Goal: Task Accomplishment & Management: Manage account settings

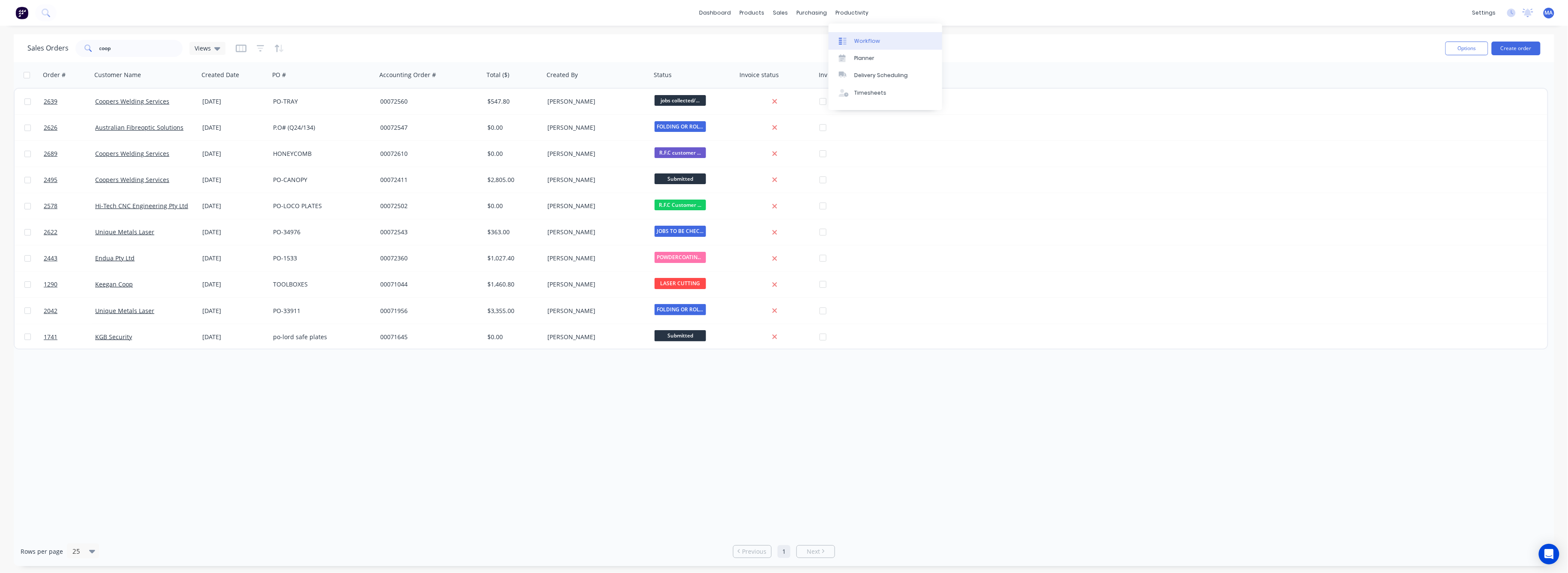
click at [864, 43] on div "Workflow" at bounding box center [867, 41] width 25 height 8
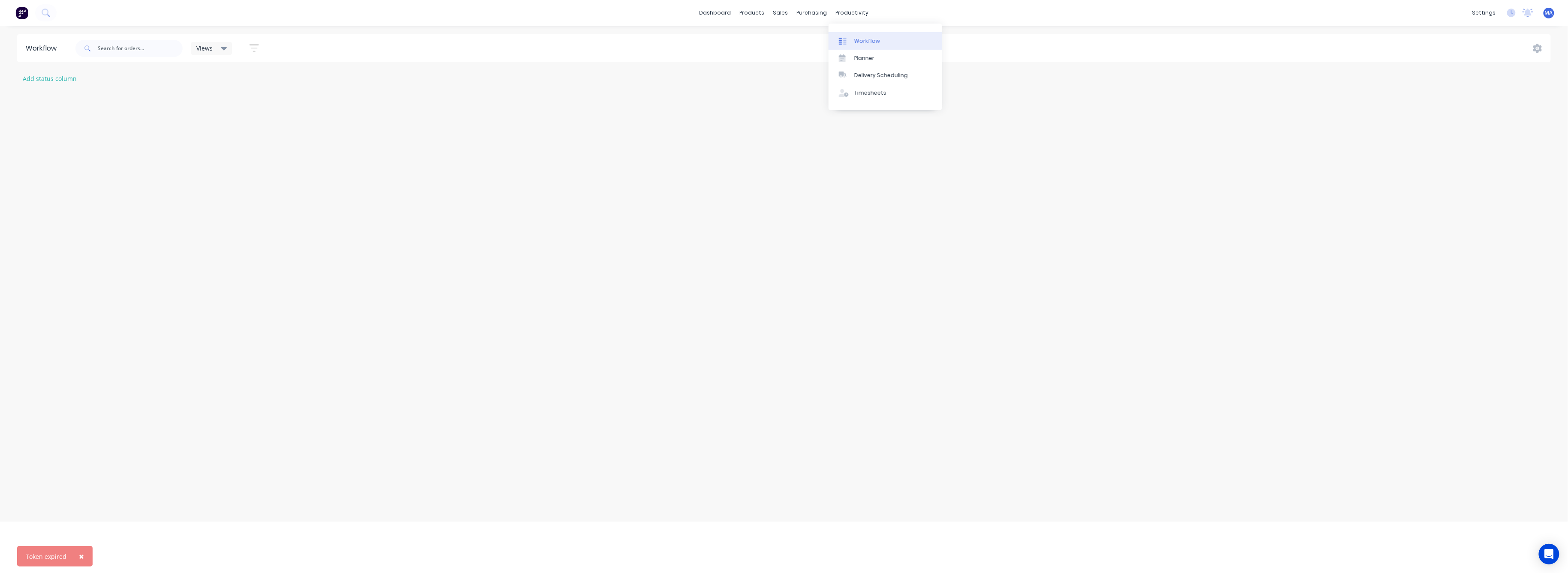
click at [862, 44] on div "Workflow" at bounding box center [867, 41] width 25 height 8
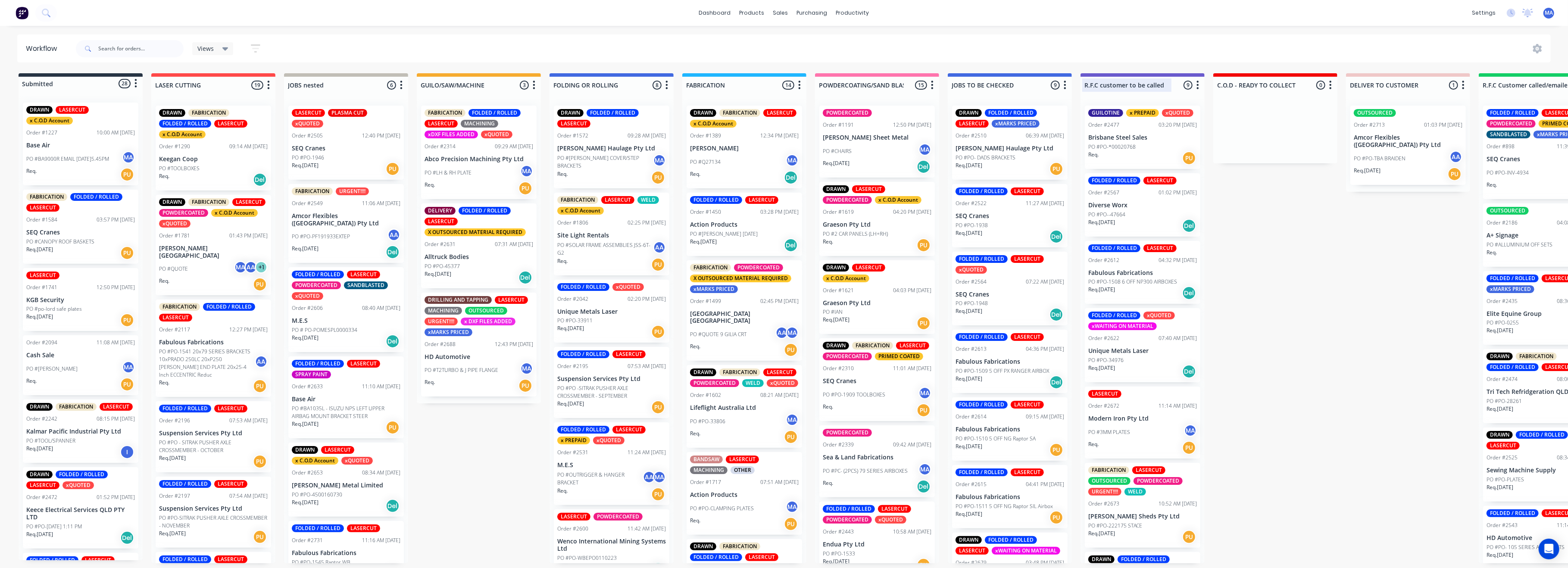
drag, startPoint x: 1455, startPoint y: 44, endPoint x: 1185, endPoint y: 84, distance: 272.9
click at [1067, 75] on div "Workflow Views Save new view None (Default) edit Show/Hide statuses Show line i…" at bounding box center [784, 292] width 1568 height 516
click at [1267, 293] on div "Submitted 28 Status colour #273444 hex #273444 Save Cancel Summaries Total orde…" at bounding box center [1275, 318] width 2562 height 491
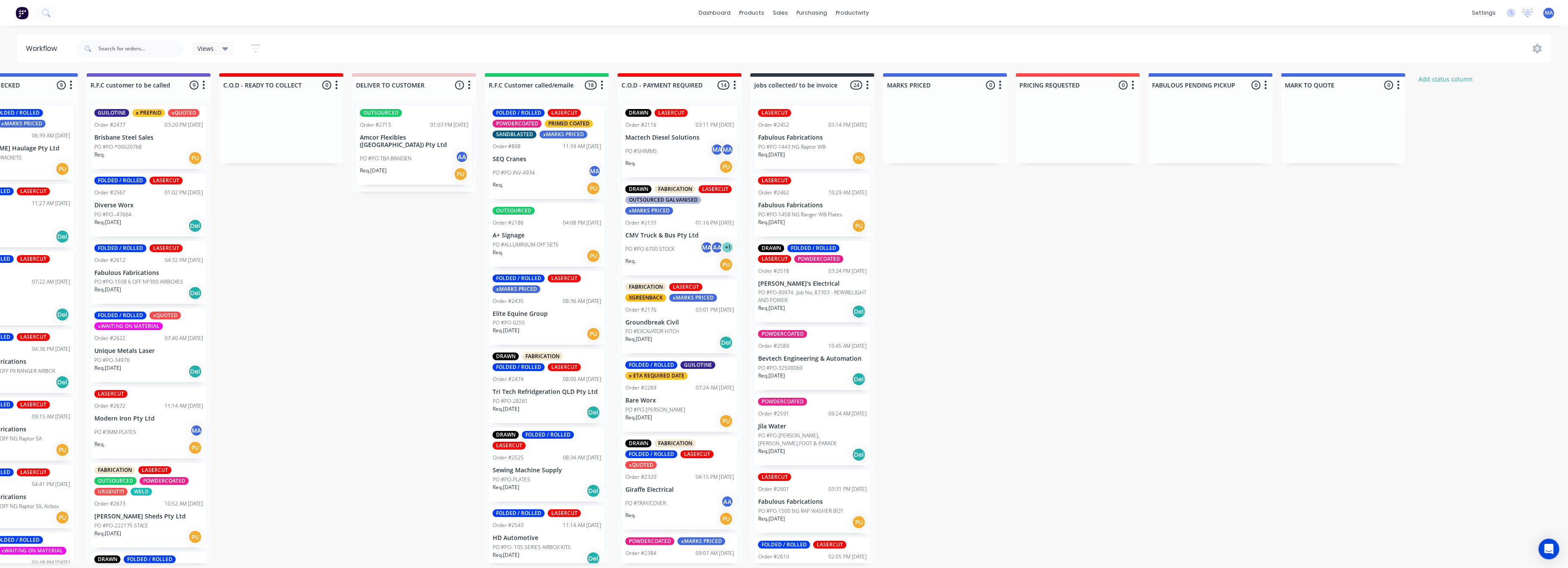
click at [799, 156] on div "Req. [DATE] PU" at bounding box center [812, 158] width 108 height 15
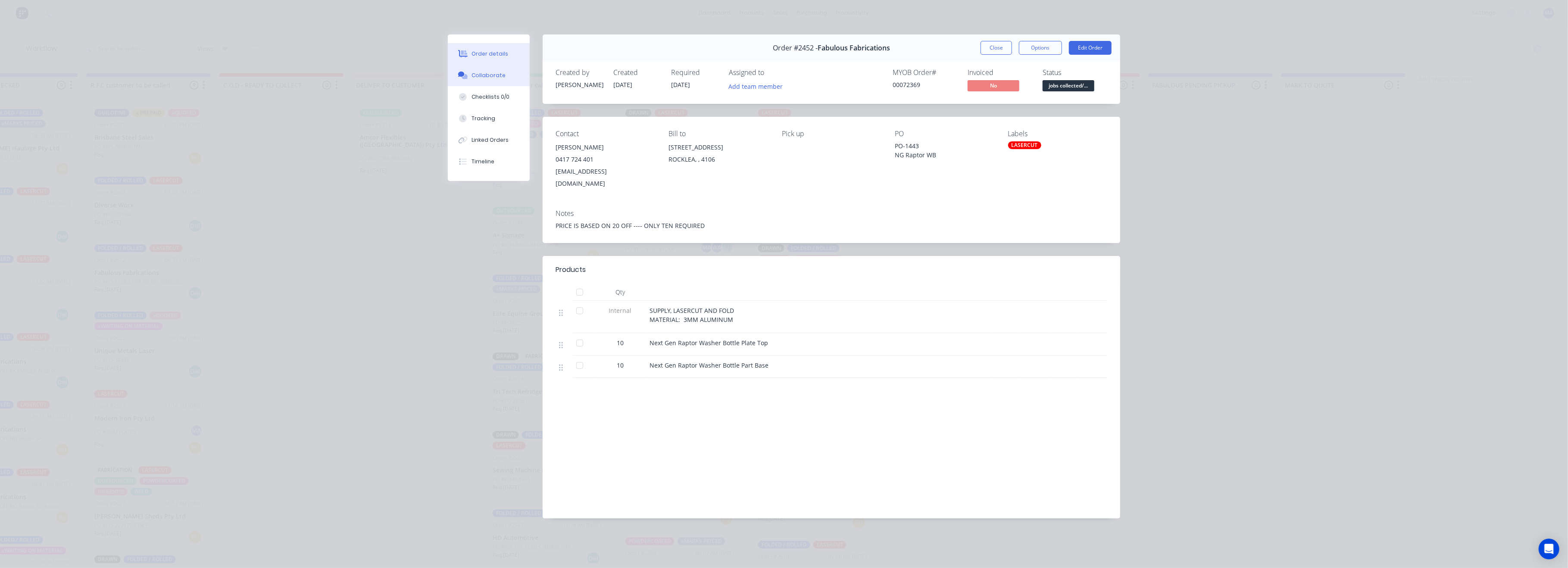
click at [496, 72] on div "Collaborate" at bounding box center [489, 75] width 34 height 8
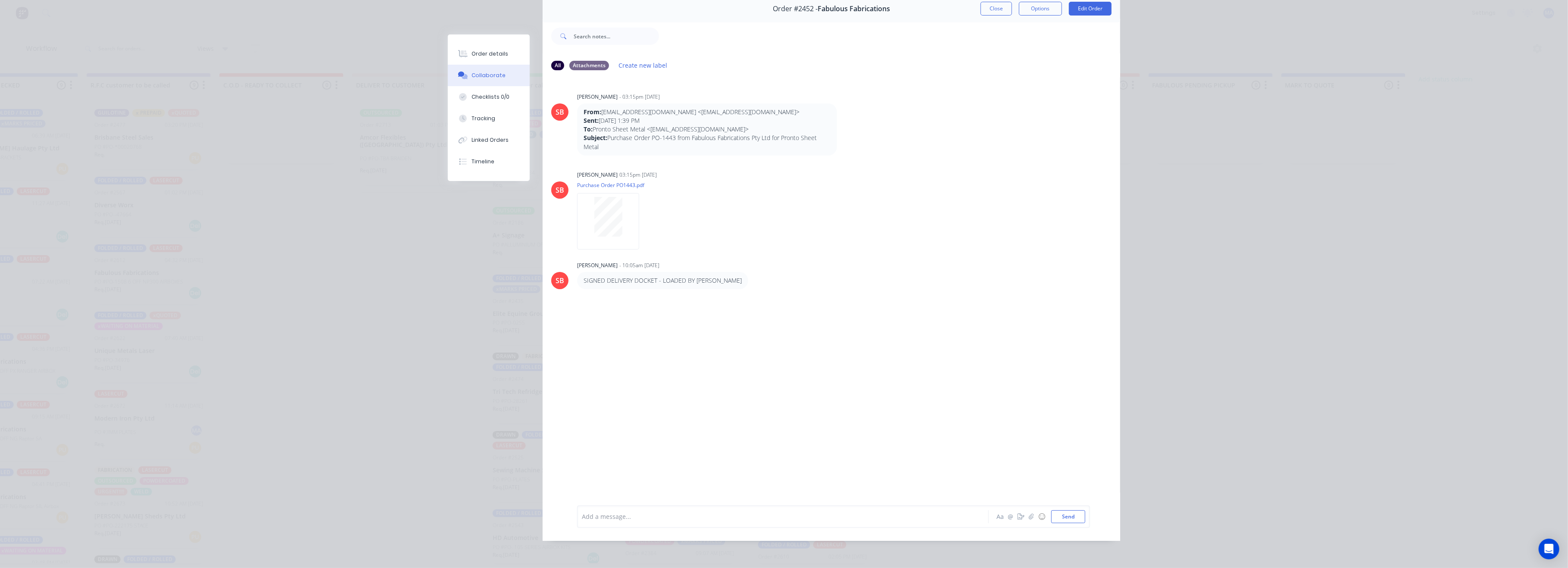
scroll to position [4, 994]
click at [498, 42] on div "Order details Collaborate Checklists 0/0 Tracking Linked Orders Timeline" at bounding box center [489, 107] width 82 height 146
click at [498, 52] on div "Order details" at bounding box center [490, 54] width 37 height 8
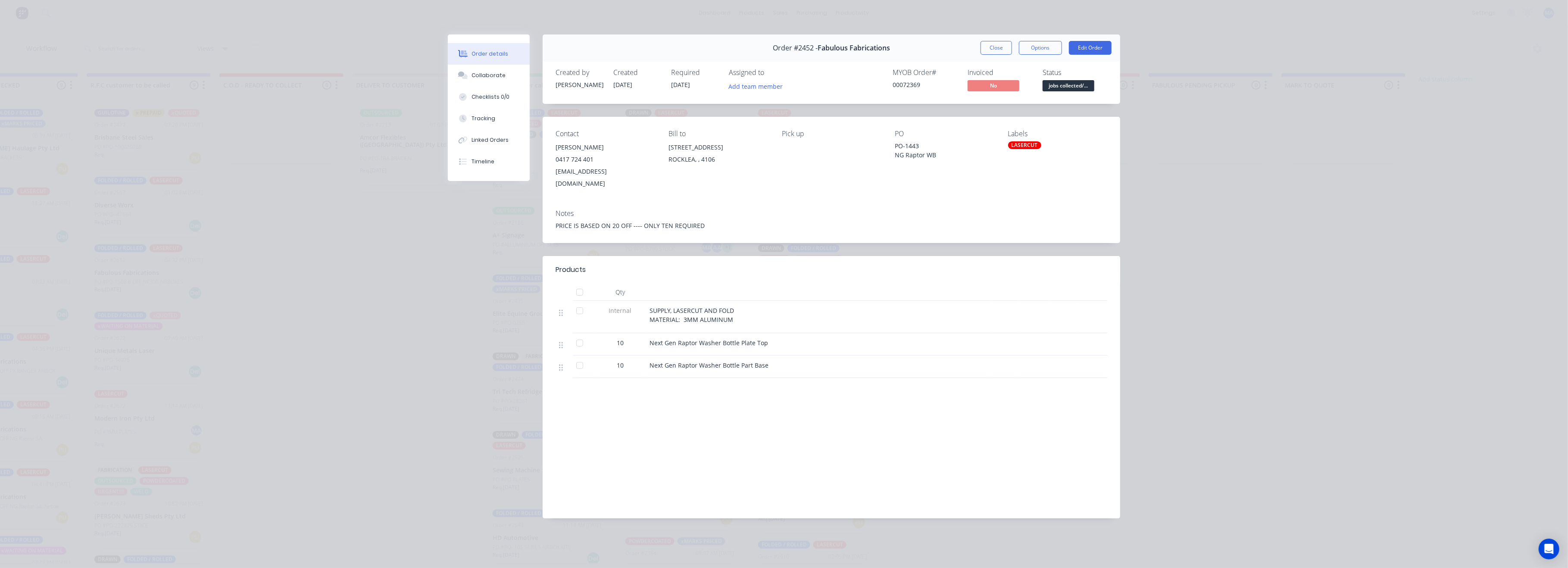
click at [486, 55] on div "Order details" at bounding box center [490, 54] width 37 height 8
click at [1094, 46] on button "Edit Order" at bounding box center [1090, 48] width 42 height 14
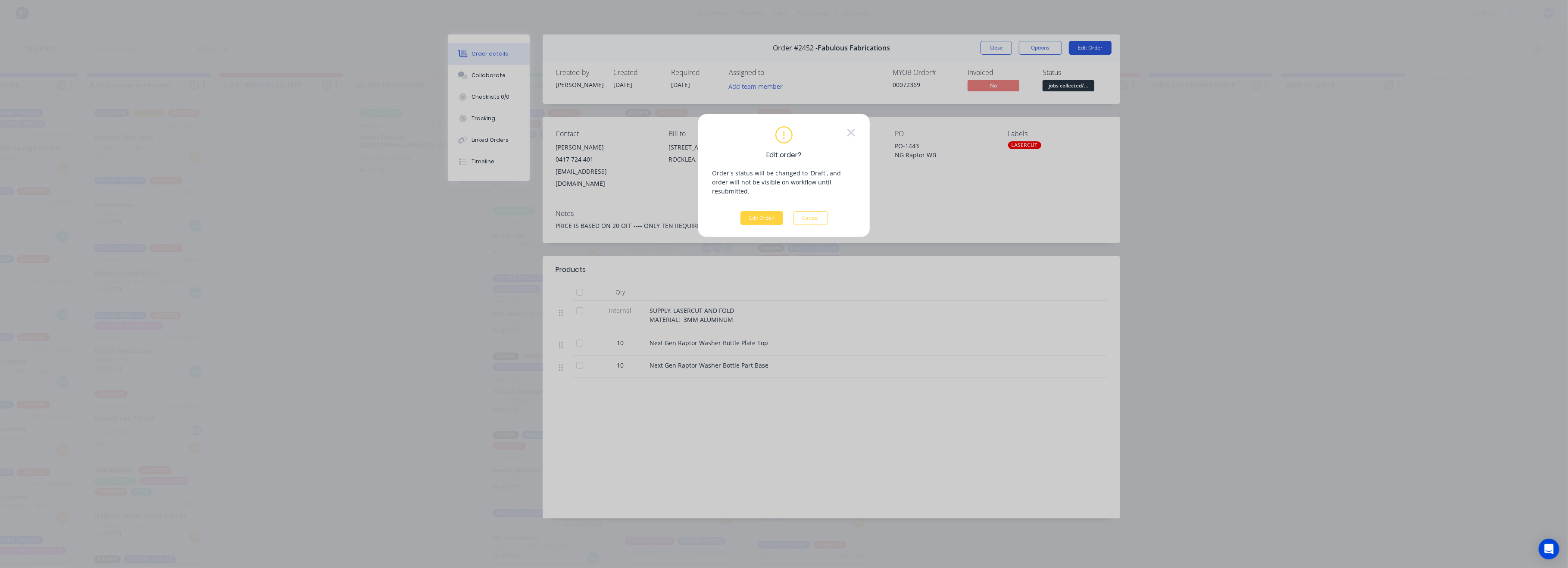
scroll to position [0, 984]
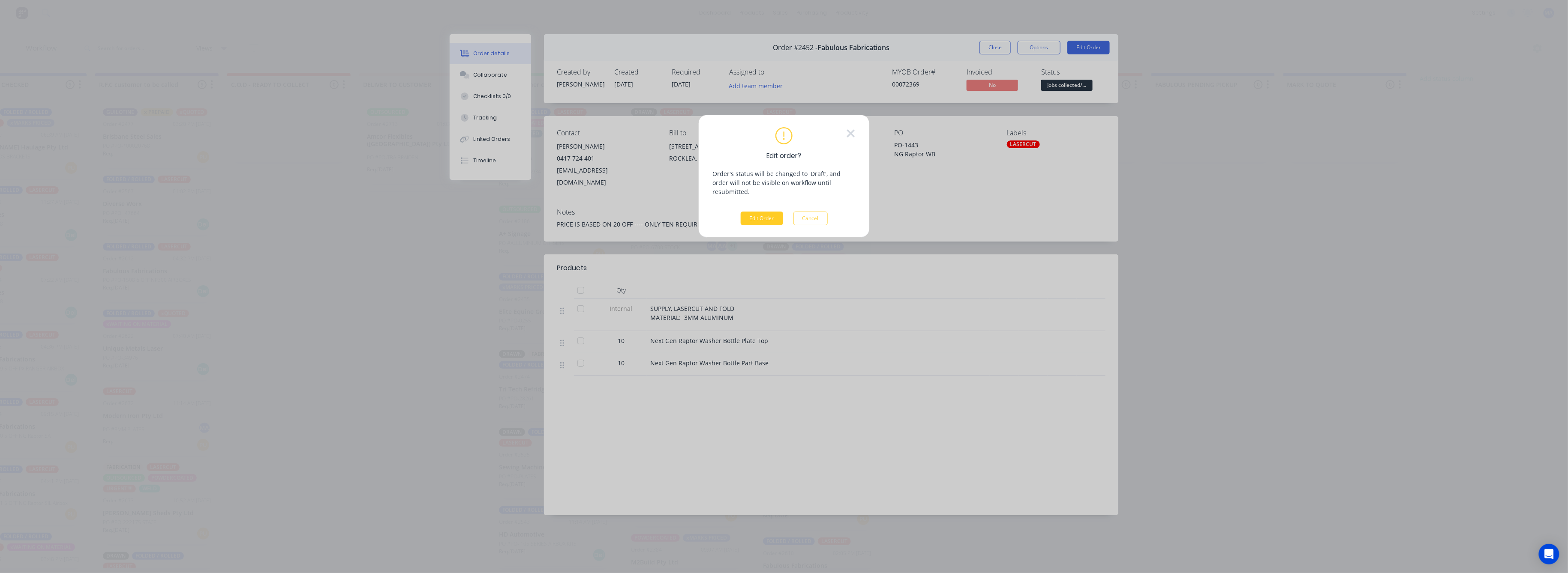
click at [758, 212] on button "Edit Order" at bounding box center [762, 219] width 42 height 14
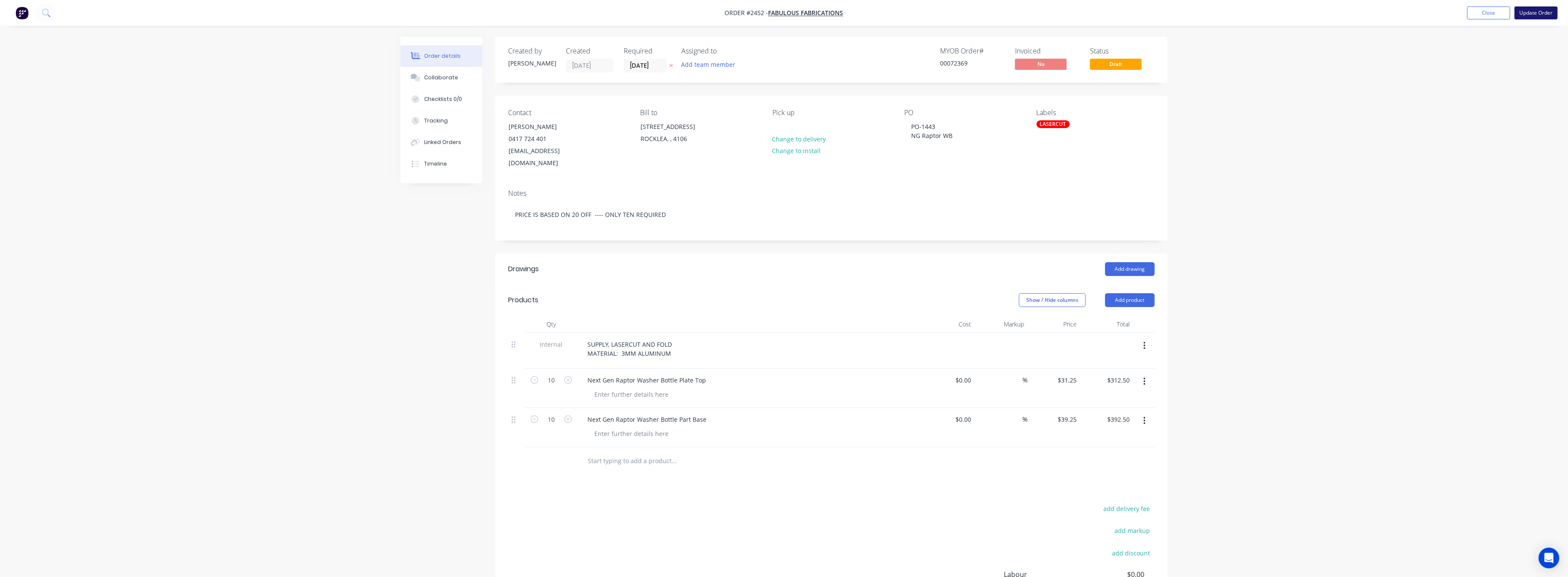
click at [1533, 13] on button "Update Order" at bounding box center [1535, 12] width 43 height 13
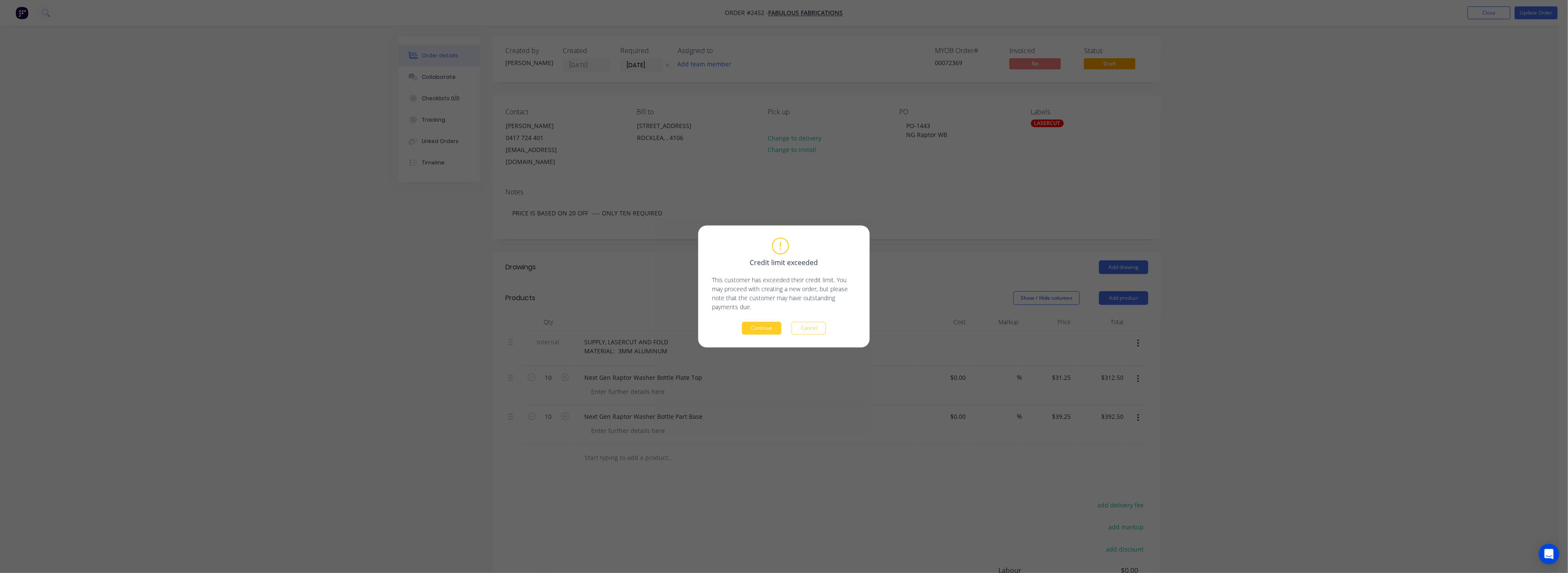
click at [766, 330] on button "Continue" at bounding box center [761, 328] width 39 height 13
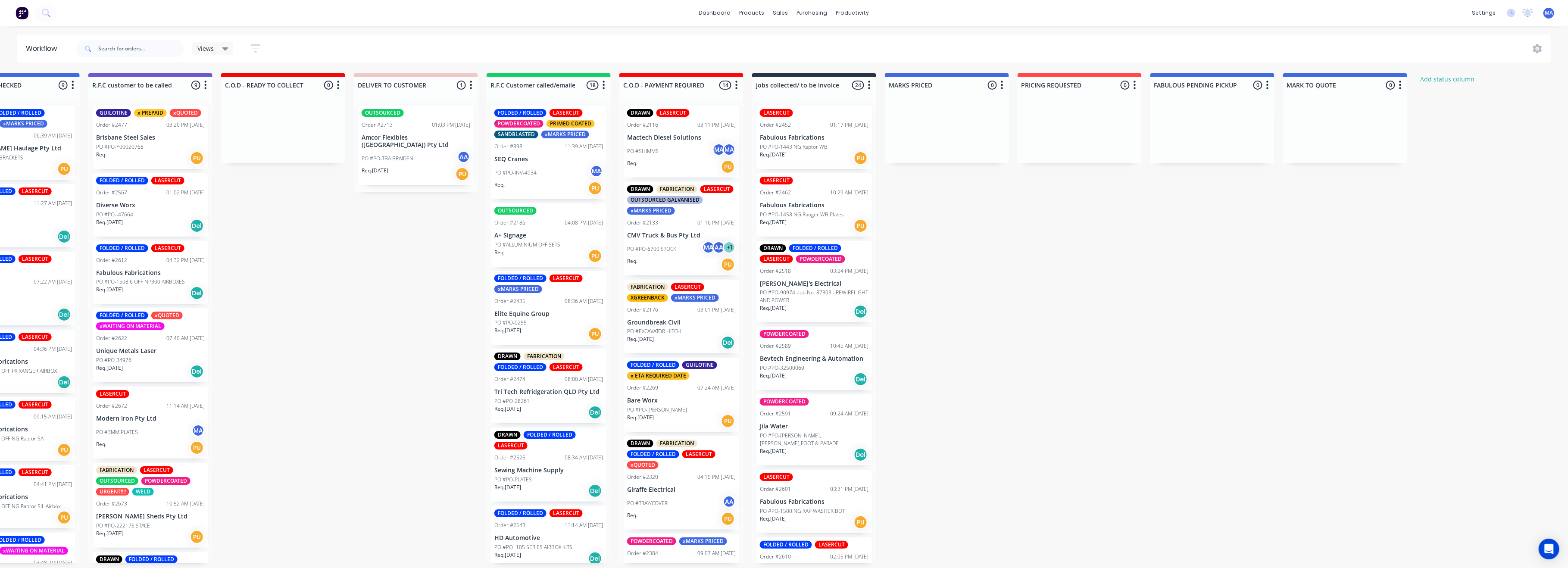
scroll to position [0, 994]
drag, startPoint x: 777, startPoint y: 15, endPoint x: 790, endPoint y: 35, distance: 23.9
click at [777, 16] on div "sales" at bounding box center [780, 12] width 24 height 13
click at [808, 40] on div "Sales Orders" at bounding box center [813, 41] width 35 height 8
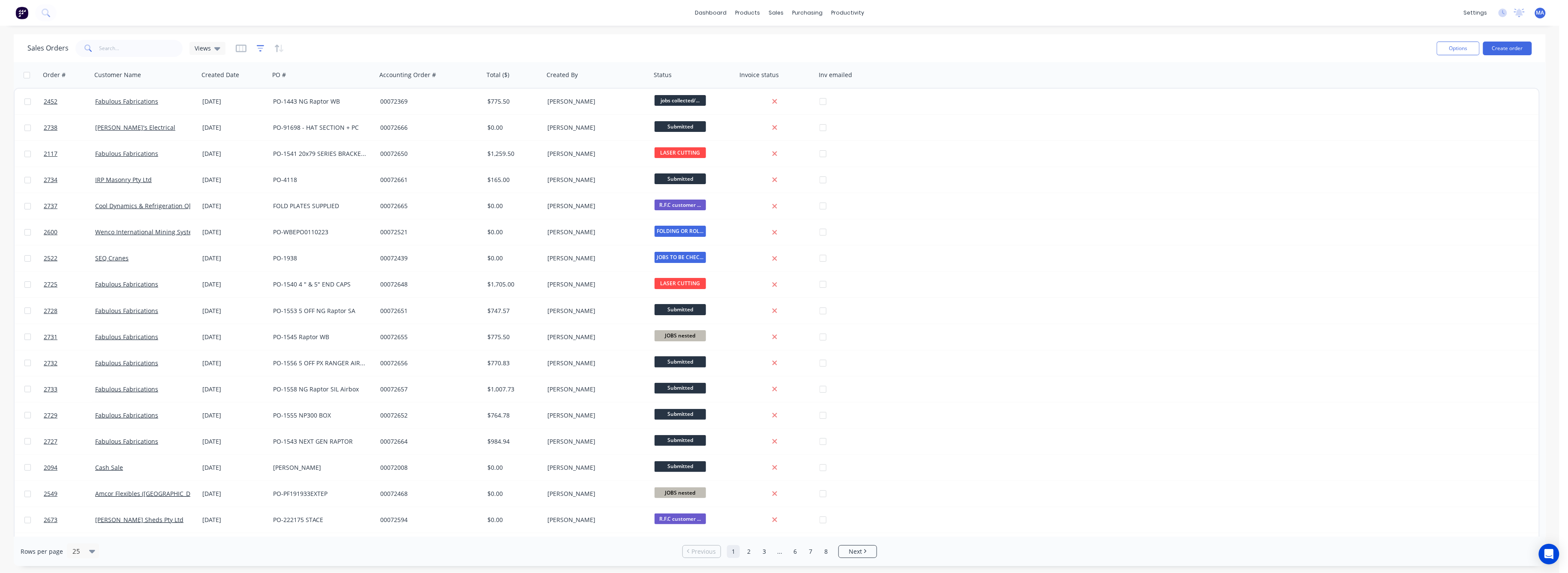
click at [257, 47] on icon "button" at bounding box center [260, 48] width 8 height 9
click at [272, 89] on button "add" at bounding box center [275, 88] width 21 height 7
click at [383, 94] on icon at bounding box center [383, 93] width 5 height 3
click at [311, 221] on div "Status" at bounding box center [341, 223] width 100 height 16
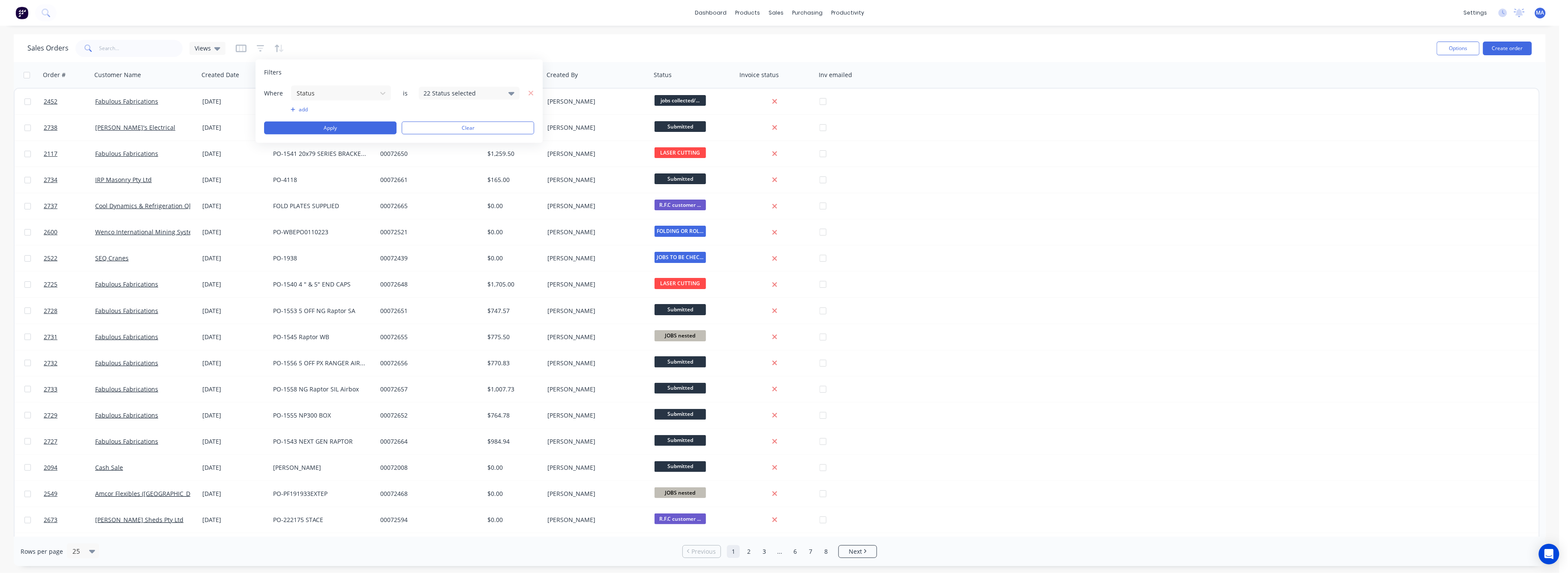
click at [510, 92] on icon at bounding box center [511, 93] width 6 height 10
drag, startPoint x: 430, startPoint y: 138, endPoint x: 435, endPoint y: 143, distance: 7.1
click at [431, 139] on div at bounding box center [433, 140] width 18 height 17
click at [434, 141] on div at bounding box center [433, 140] width 18 height 17
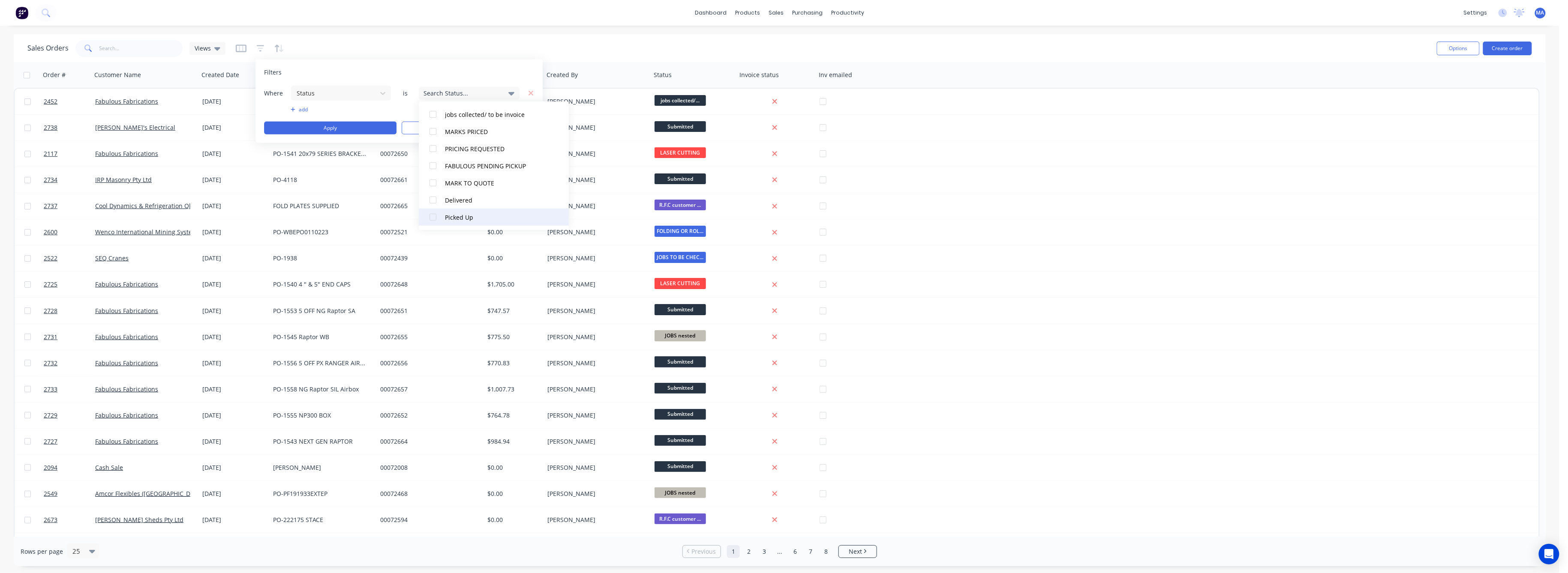
click at [430, 215] on div at bounding box center [433, 217] width 18 height 17
click at [430, 199] on div at bounding box center [433, 200] width 18 height 17
drag, startPoint x: 430, startPoint y: 183, endPoint x: 430, endPoint y: 169, distance: 14.0
click at [430, 180] on div at bounding box center [433, 183] width 18 height 17
drag, startPoint x: 430, startPoint y: 165, endPoint x: 432, endPoint y: 154, distance: 11.2
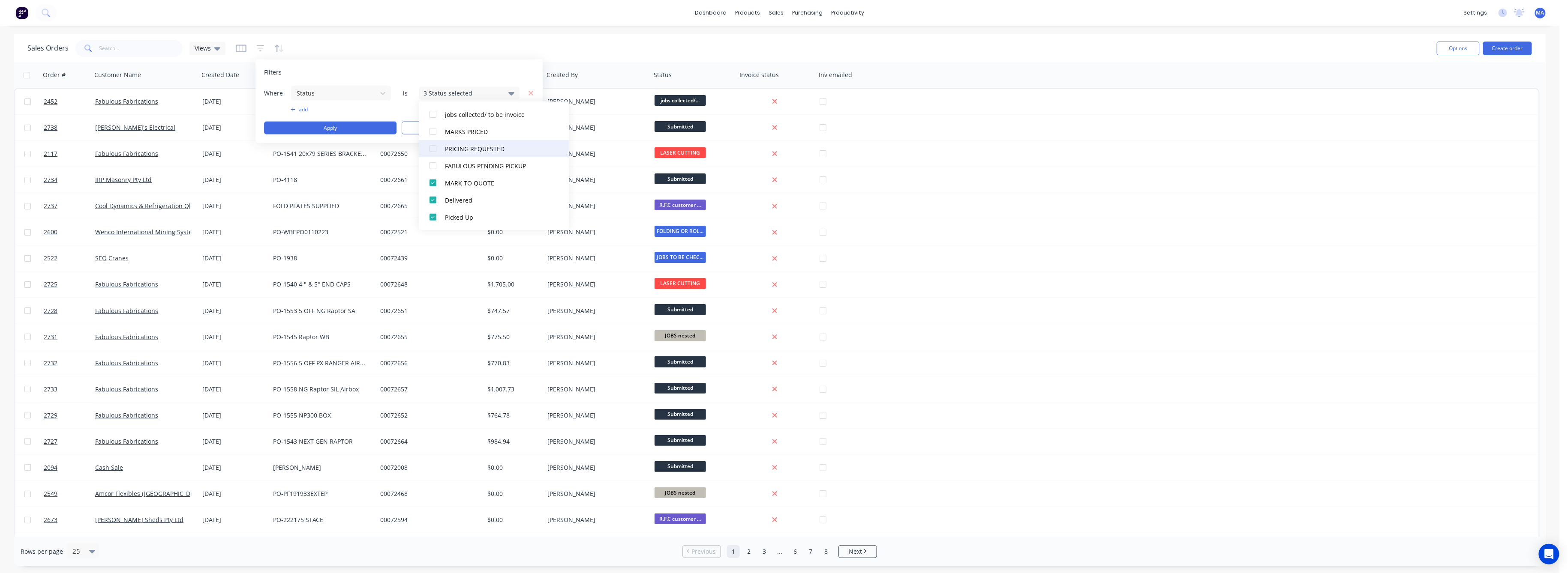
click at [430, 164] on div at bounding box center [433, 166] width 18 height 17
click at [432, 148] on div at bounding box center [433, 149] width 18 height 17
click at [433, 131] on div at bounding box center [433, 131] width 18 height 17
drag, startPoint x: 430, startPoint y: 114, endPoint x: 438, endPoint y: 120, distance: 10.0
click at [437, 118] on div at bounding box center [433, 115] width 18 height 17
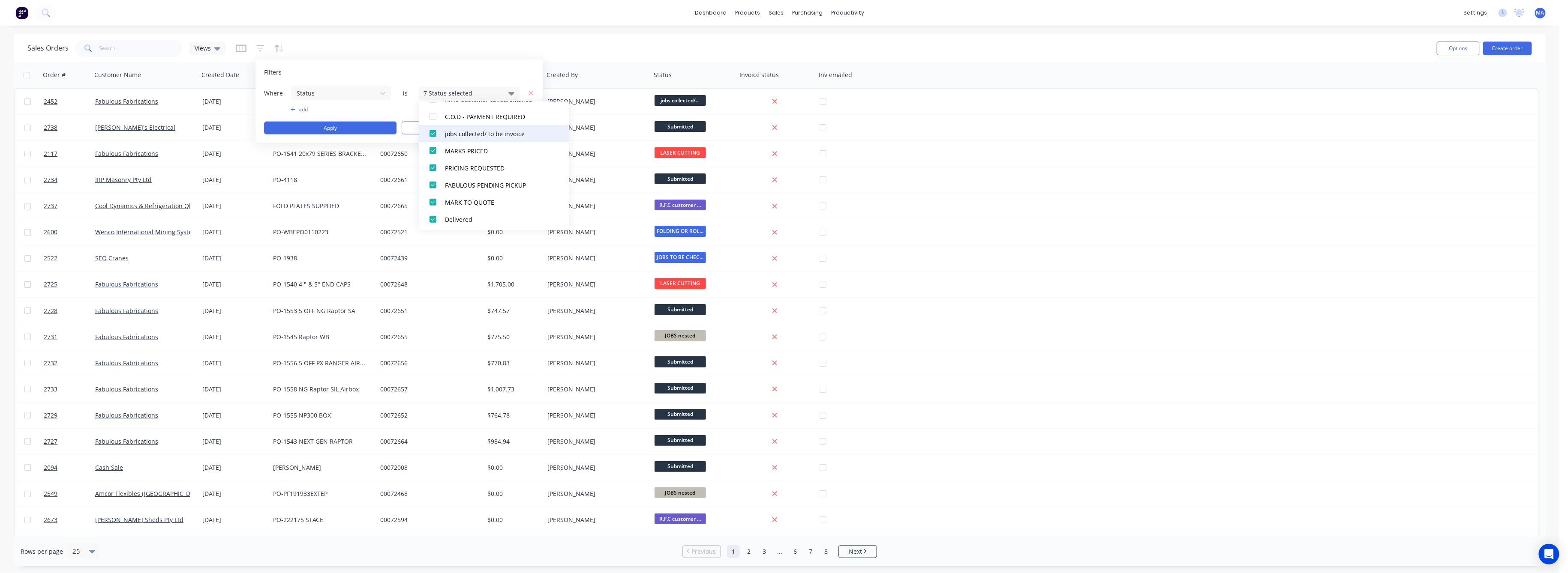
scroll to position [260, 0]
drag, startPoint x: 429, startPoint y: 151, endPoint x: 430, endPoint y: 147, distance: 4.1
click at [429, 150] on div at bounding box center [433, 155] width 18 height 17
click at [430, 138] on div at bounding box center [433, 137] width 18 height 17
drag, startPoint x: 431, startPoint y: 120, endPoint x: 445, endPoint y: 132, distance: 18.4
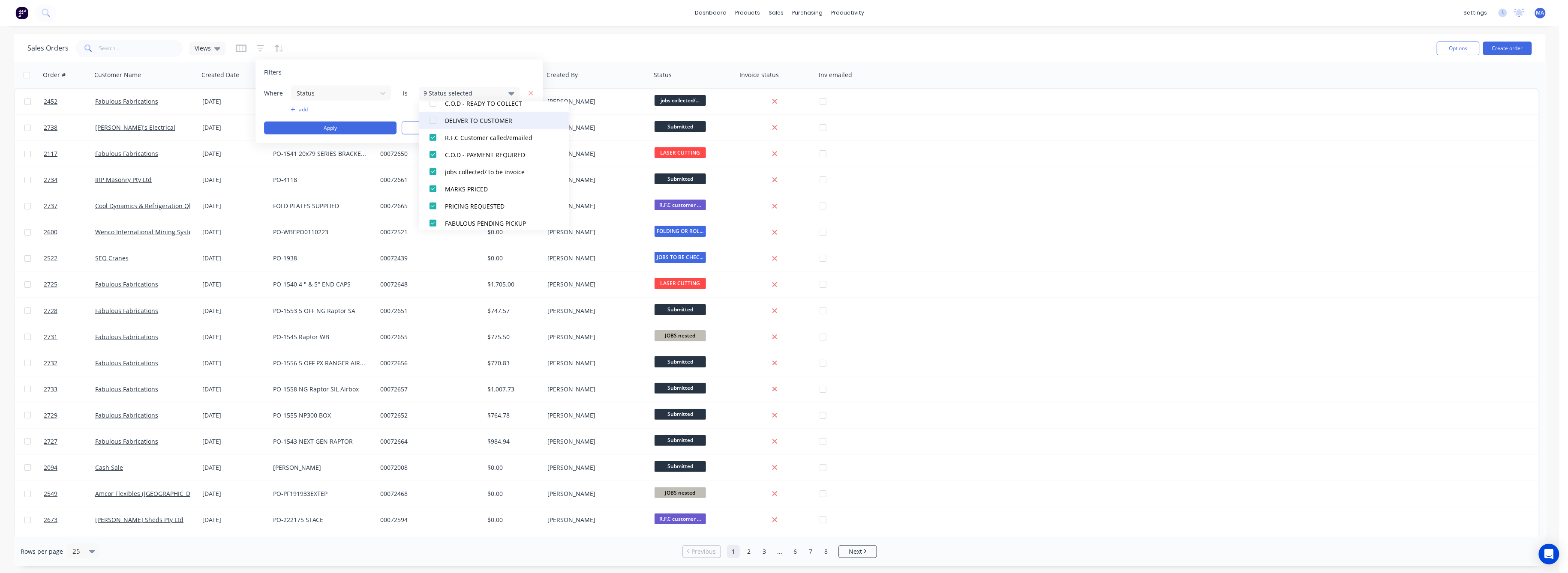
click at [431, 120] on div at bounding box center [433, 121] width 18 height 17
drag, startPoint x: 432, startPoint y: 162, endPoint x: 439, endPoint y: 142, distance: 21.2
click at [436, 153] on div at bounding box center [433, 160] width 18 height 17
drag, startPoint x: 433, startPoint y: 143, endPoint x: 439, endPoint y: 150, distance: 9.2
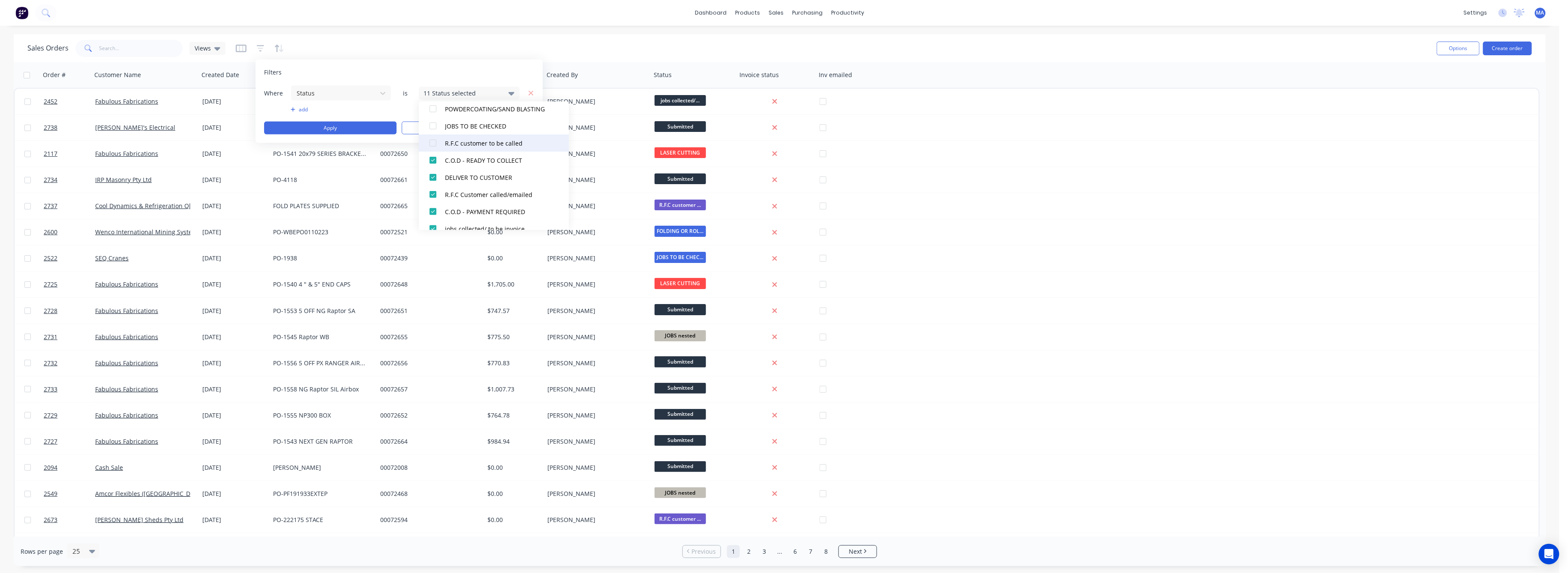
click at [433, 143] on div at bounding box center [433, 143] width 18 height 17
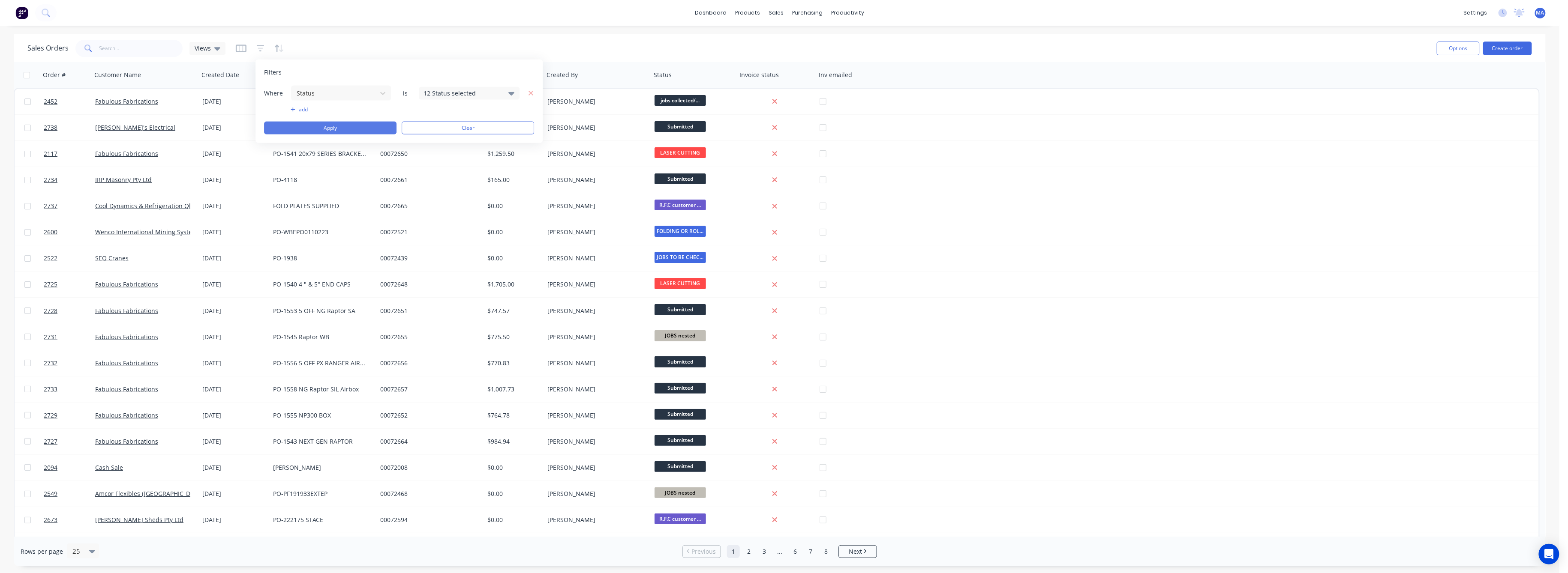
click at [360, 132] on button "Apply" at bounding box center [330, 128] width 132 height 13
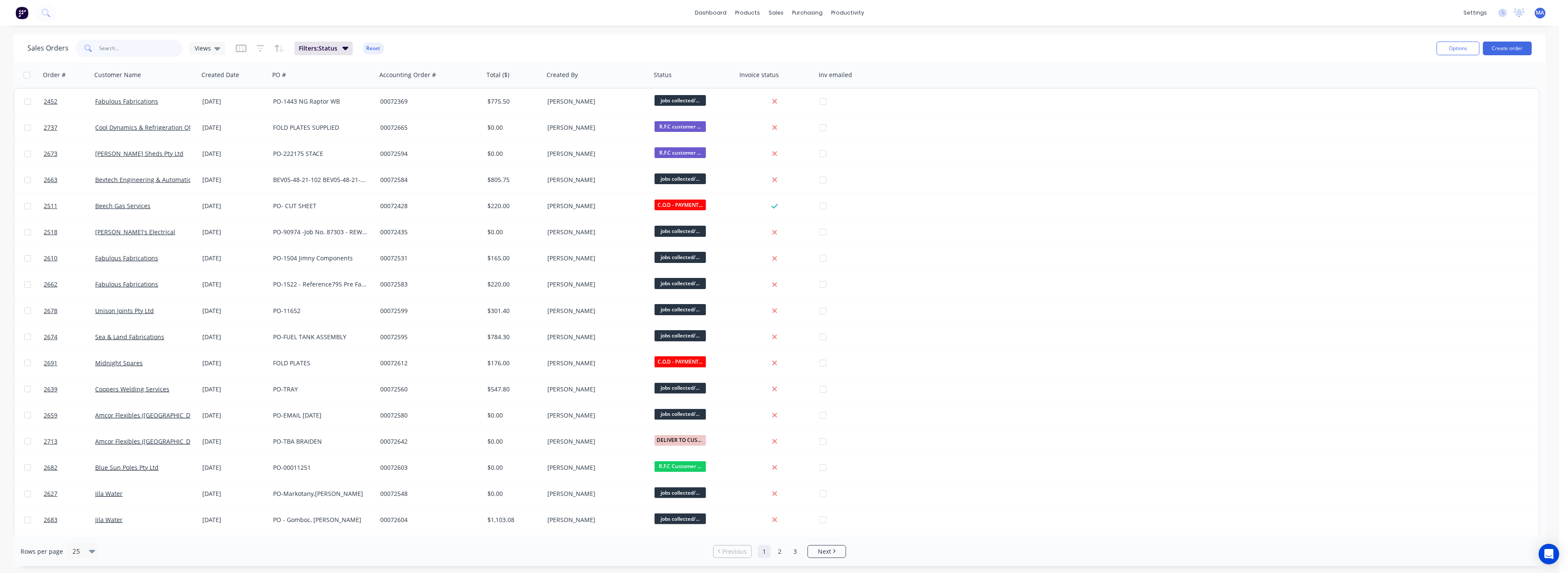
drag, startPoint x: 108, startPoint y: 45, endPoint x: 116, endPoint y: 45, distance: 8.0
click at [109, 45] on input "text" at bounding box center [141, 49] width 83 height 17
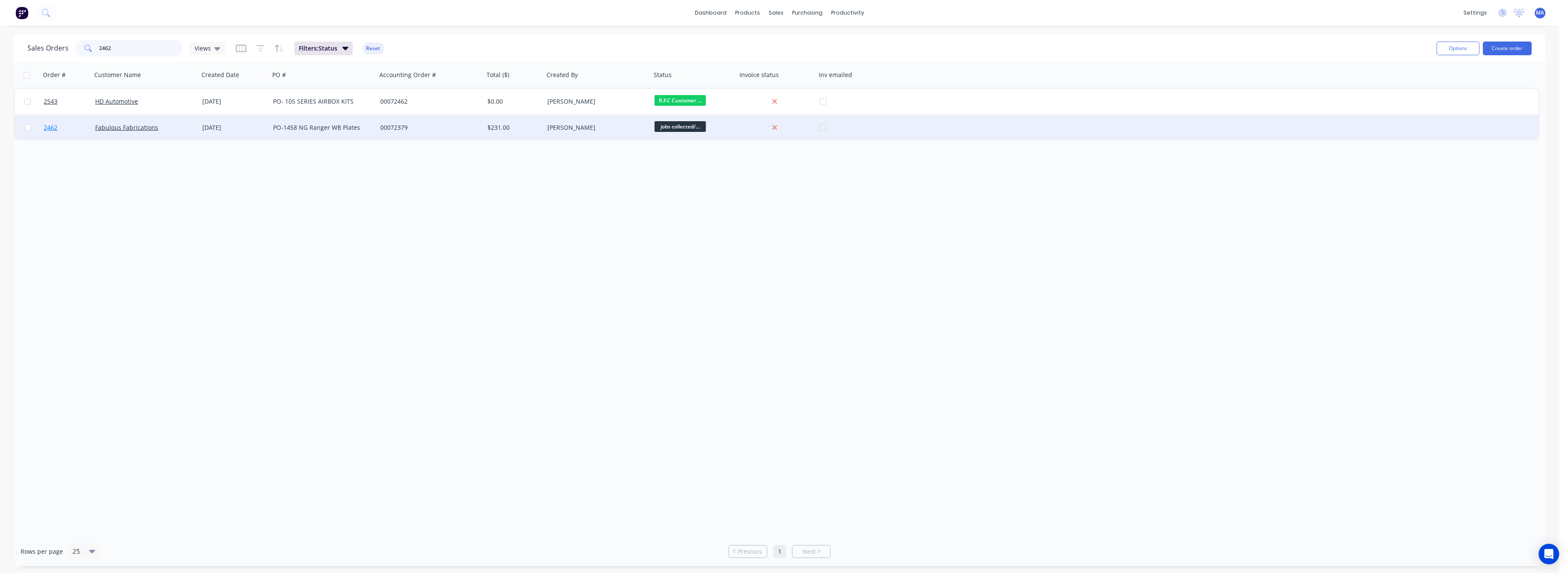
type input "2462"
click at [48, 126] on span "2462" at bounding box center [51, 128] width 14 height 9
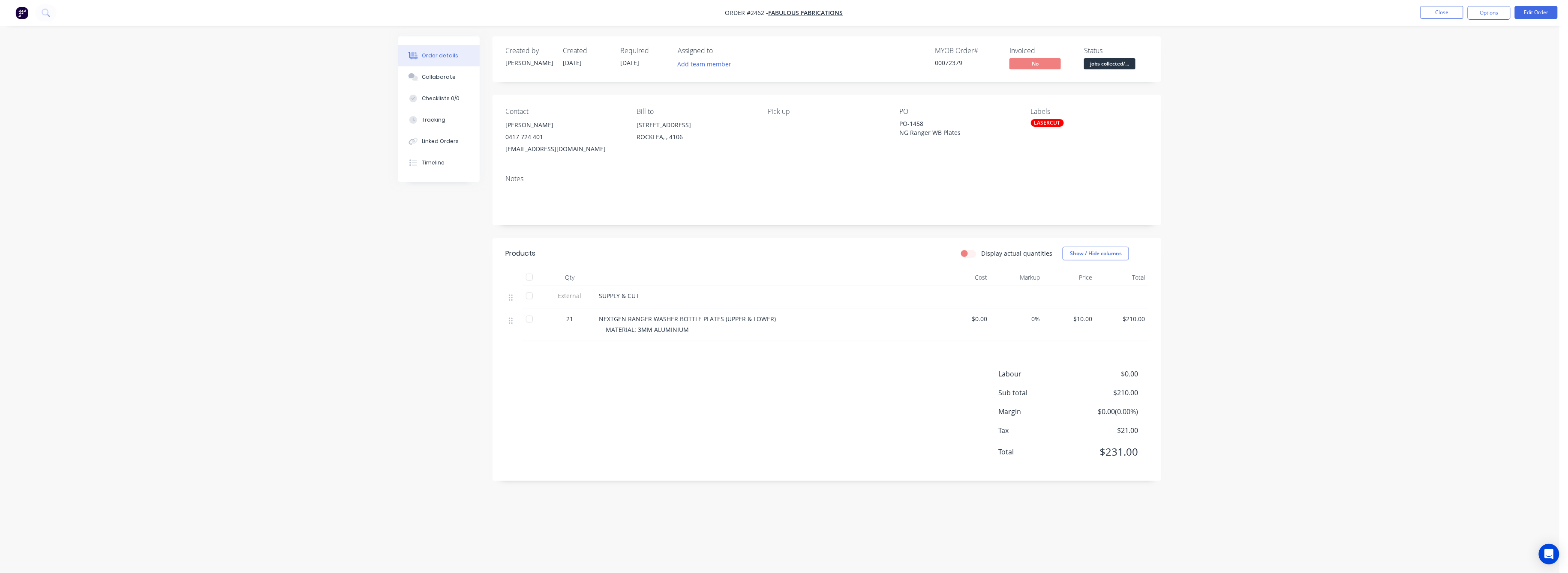
drag, startPoint x: 1439, startPoint y: 9, endPoint x: 1015, endPoint y: 18, distance: 424.1
click at [1417, 8] on ul "Close Options Edit Order" at bounding box center [1488, 13] width 158 height 14
click at [1434, 10] on button "Close" at bounding box center [1441, 12] width 43 height 13
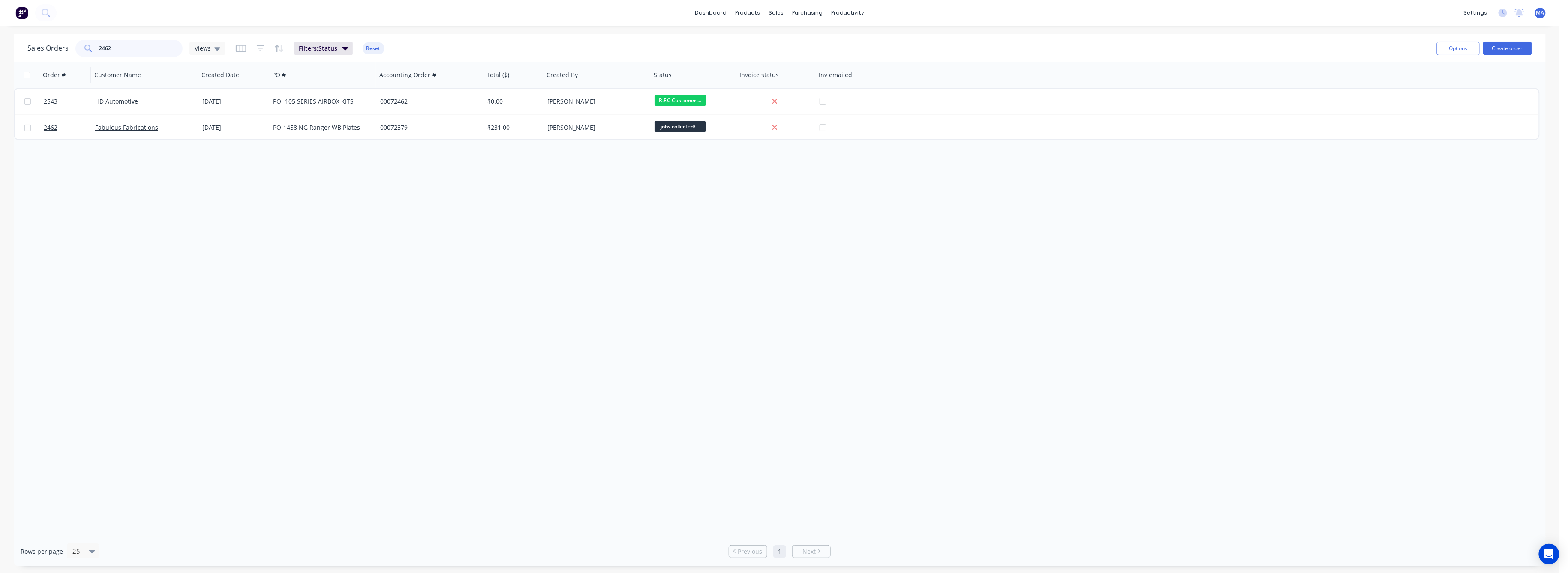
drag, startPoint x: 113, startPoint y: 48, endPoint x: 76, endPoint y: 61, distance: 39.2
click at [82, 55] on div "2462" at bounding box center [129, 49] width 107 height 17
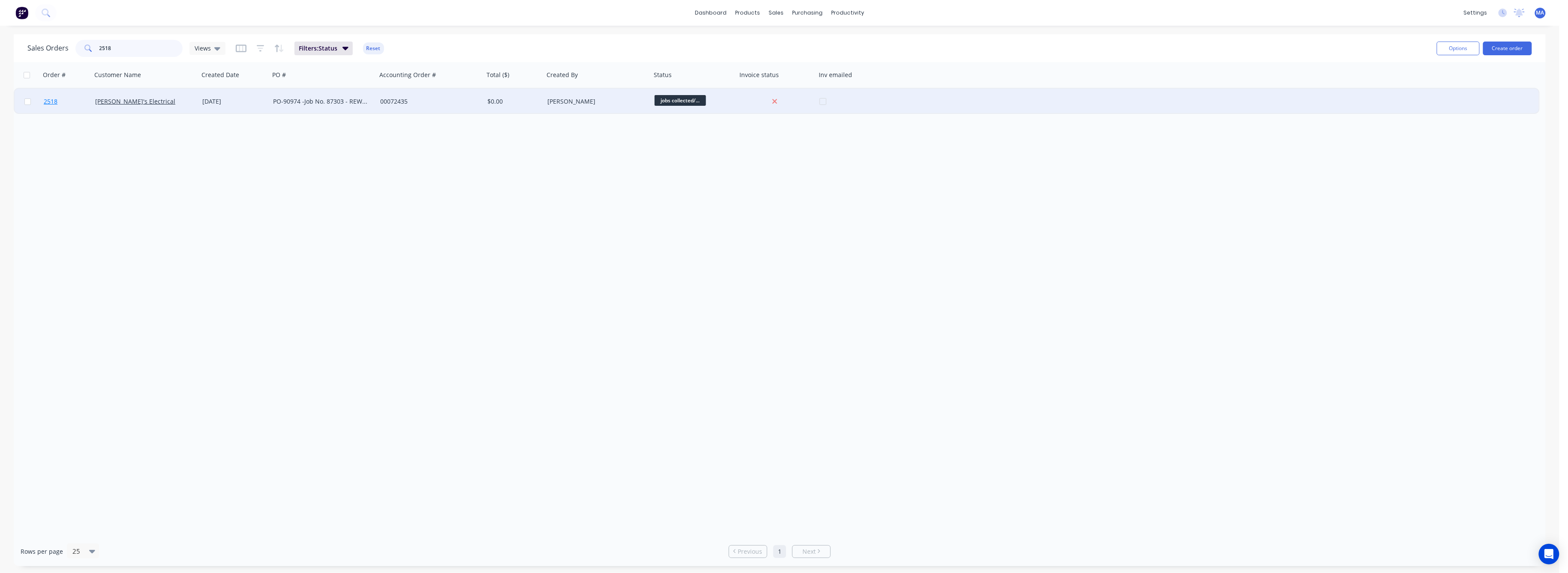
type input "2518"
click at [52, 99] on span "2518" at bounding box center [51, 101] width 14 height 9
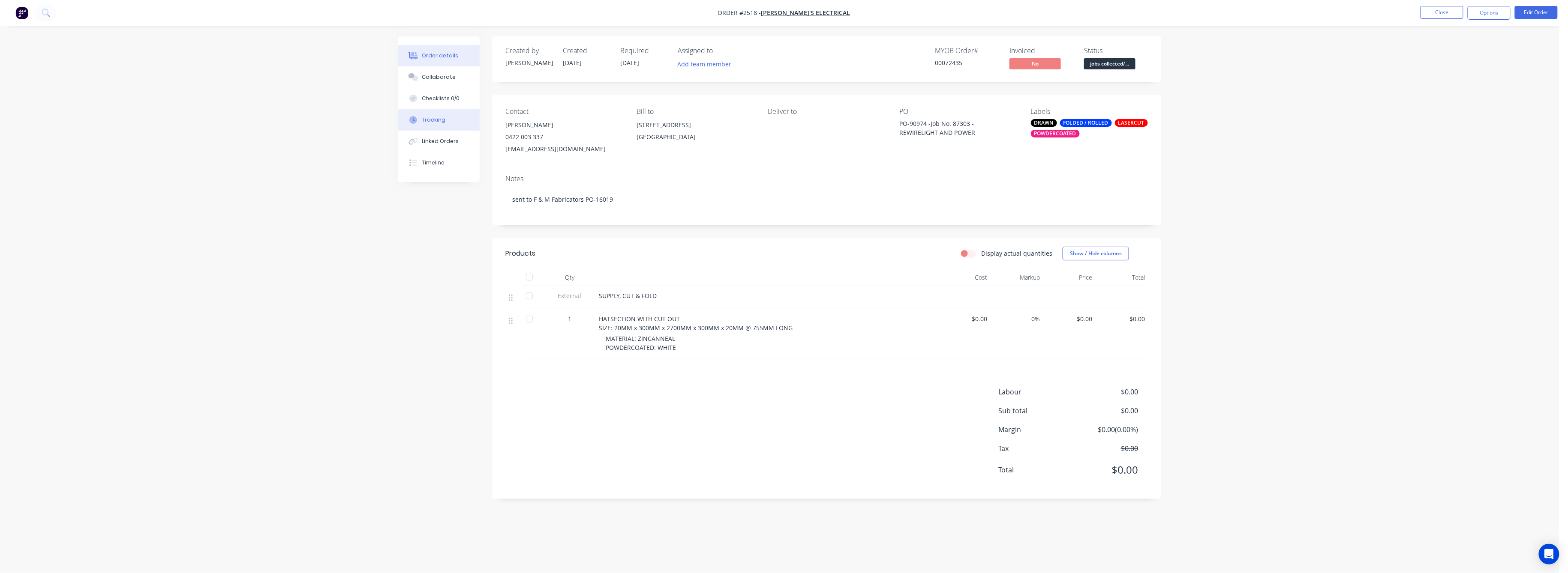
click at [435, 122] on div "Tracking" at bounding box center [433, 120] width 24 height 8
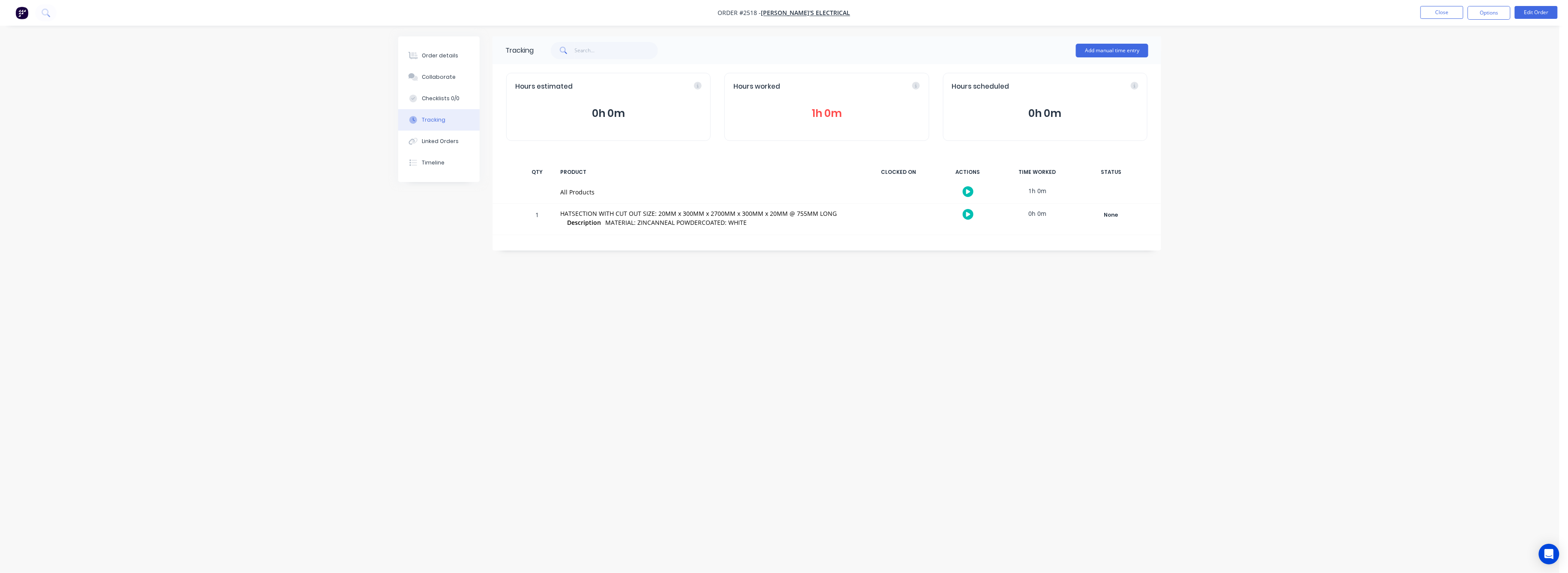
click at [819, 110] on button "1h 0m" at bounding box center [826, 113] width 186 height 17
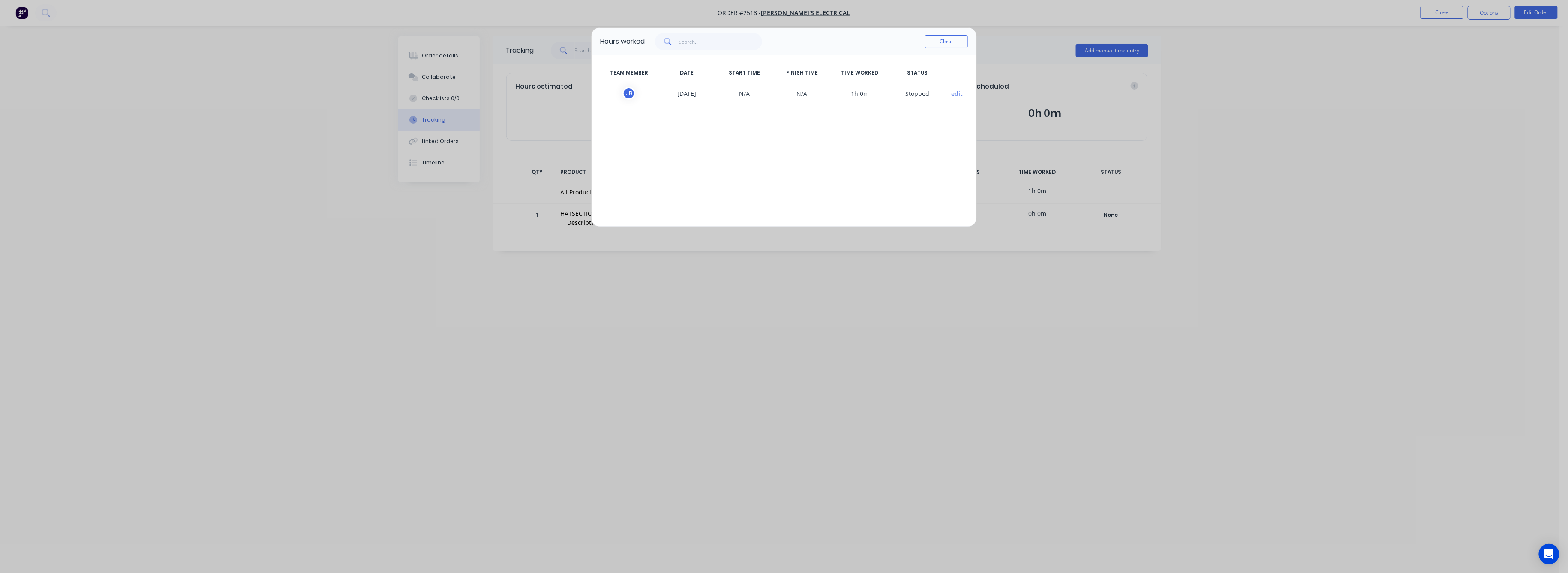
click at [439, 75] on div "Hours worked Close TEAM MEMBER DATE START TIME FINISH TIME TIME WORKED STATUS […" at bounding box center [784, 286] width 1568 height 573
drag, startPoint x: 955, startPoint y: 37, endPoint x: 912, endPoint y: 44, distance: 43.6
click at [956, 37] on button "Close" at bounding box center [946, 41] width 43 height 13
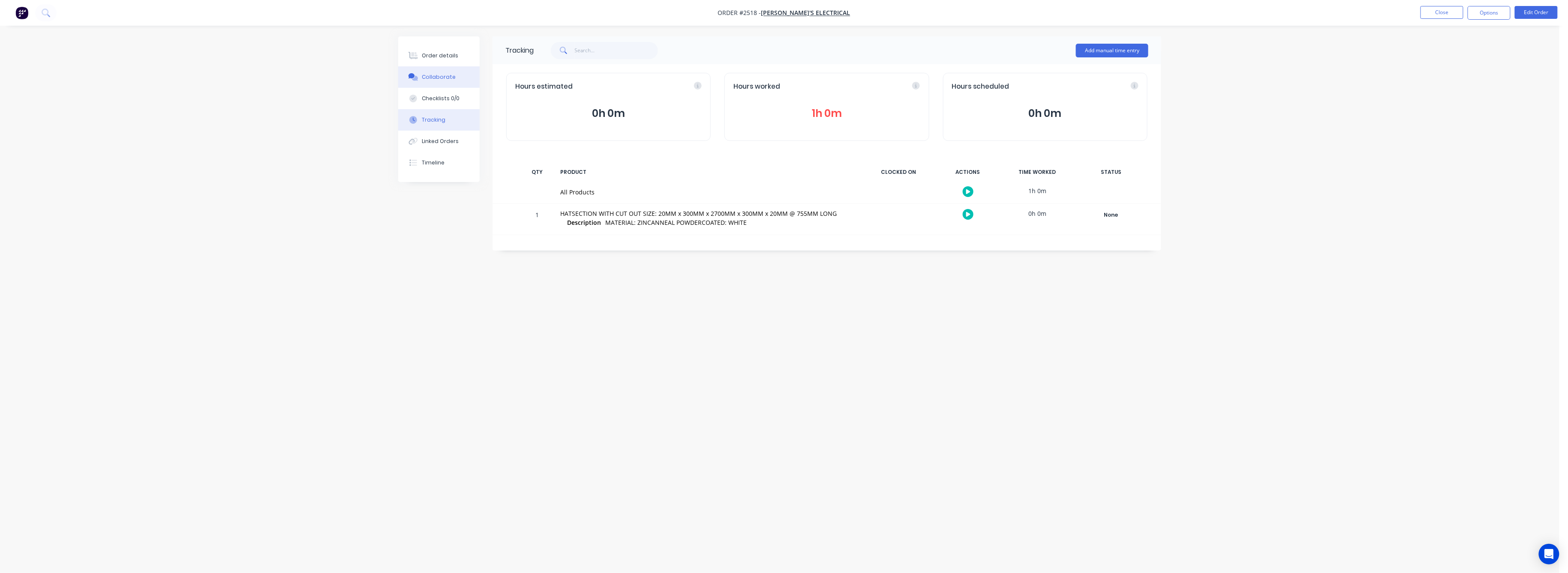
click at [425, 71] on button "Collaborate" at bounding box center [439, 77] width 81 height 21
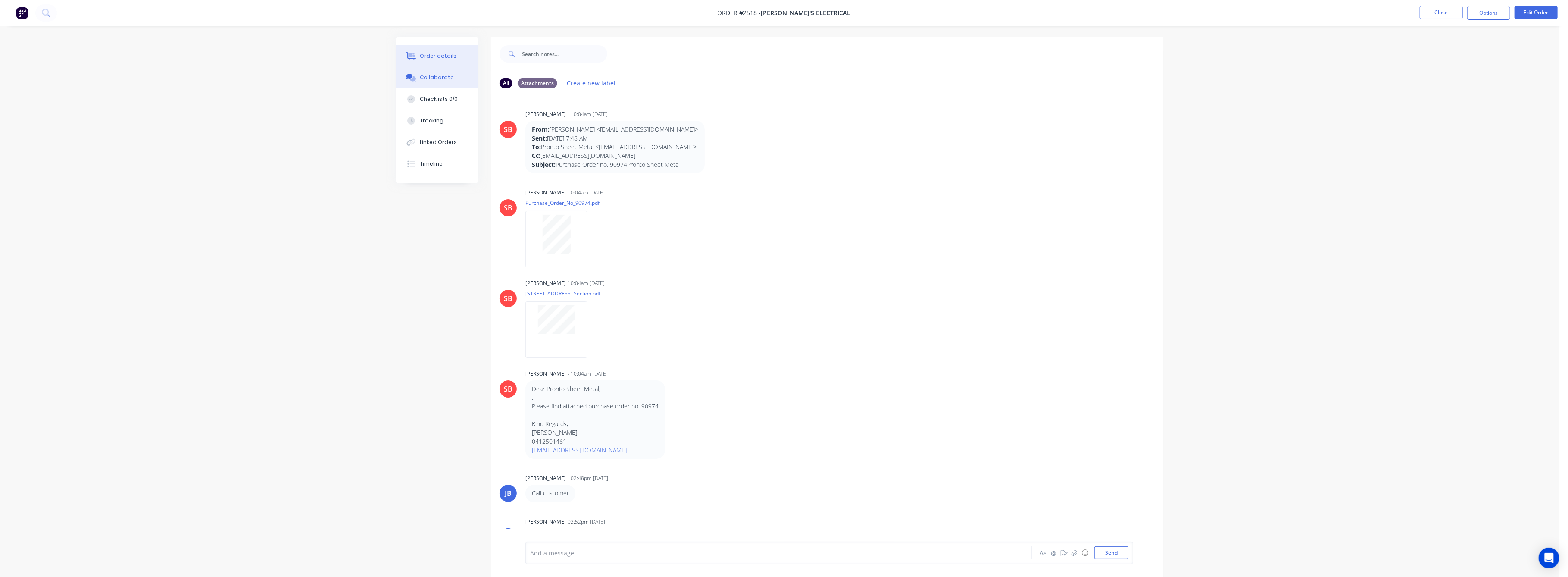
click at [445, 56] on div "Order details" at bounding box center [438, 55] width 37 height 8
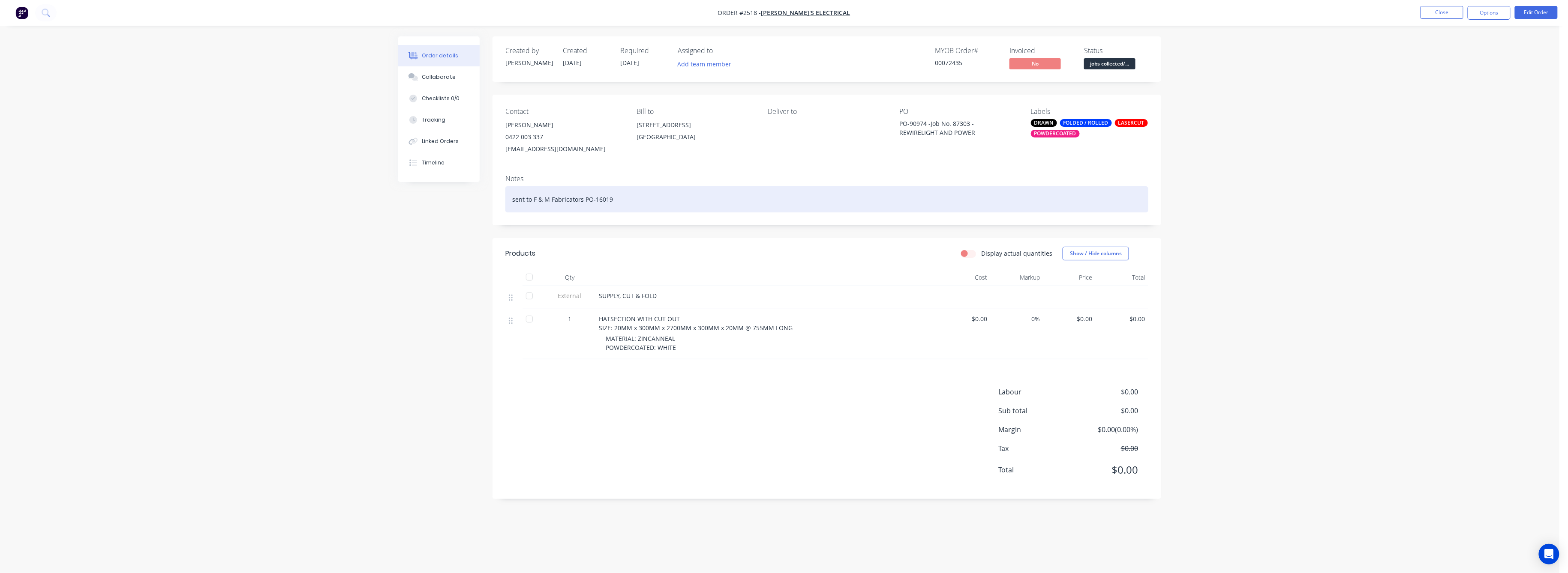
click at [577, 201] on div "sent to F & M Fabricators PO-16019" at bounding box center [826, 199] width 643 height 26
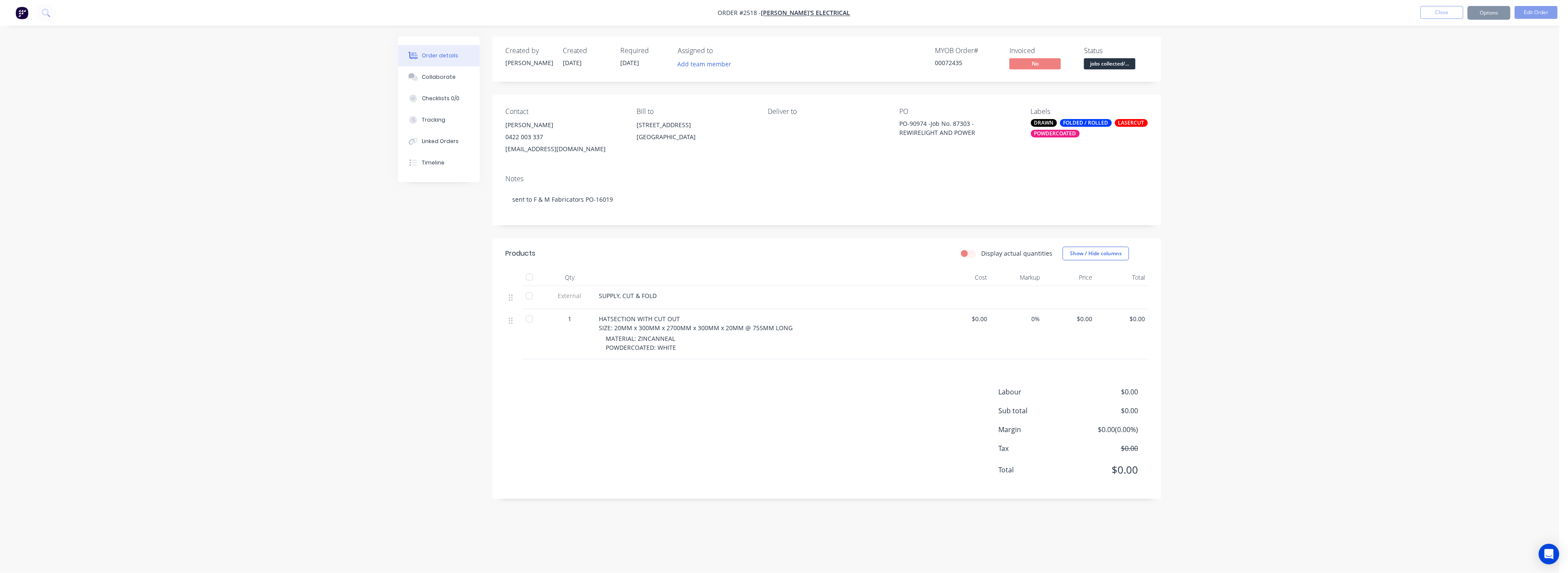
click at [431, 271] on div "Created by [PERSON_NAME] Created [DATE] Required [DATE] Assigned to Add team me…" at bounding box center [779, 274] width 763 height 475
click at [444, 73] on button "Collaborate" at bounding box center [439, 77] width 81 height 21
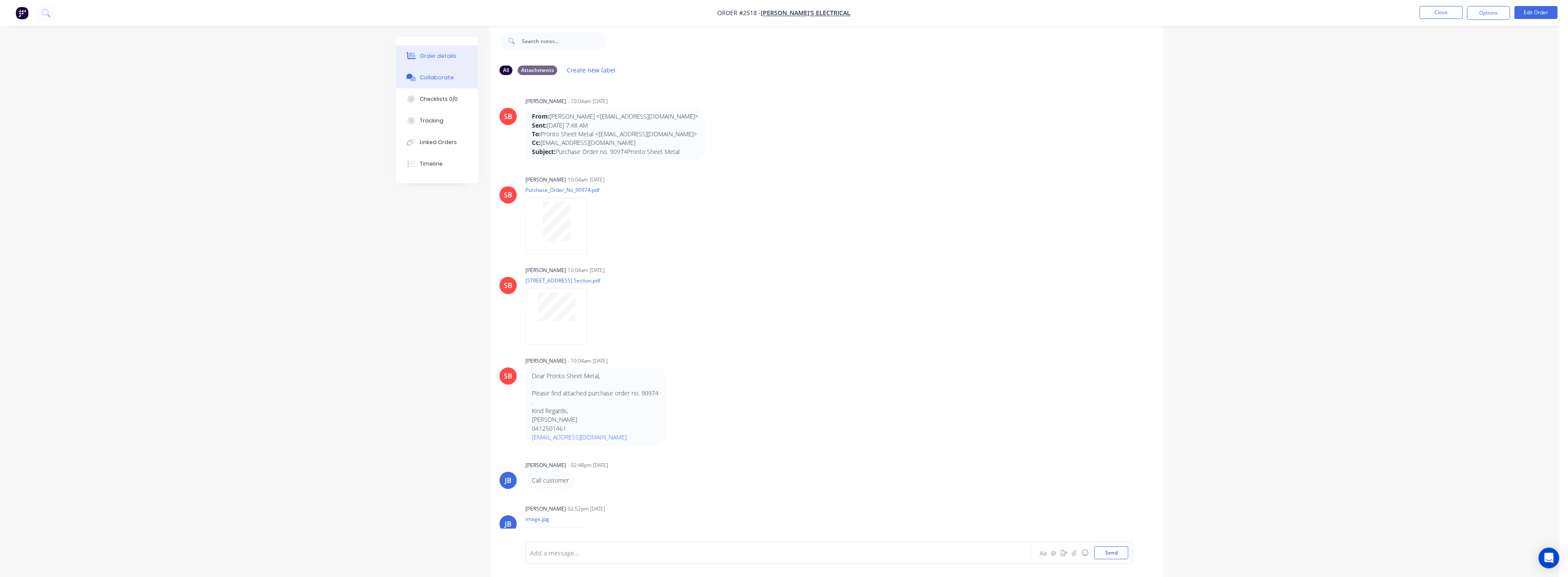
click at [428, 57] on div "Order details" at bounding box center [438, 55] width 37 height 8
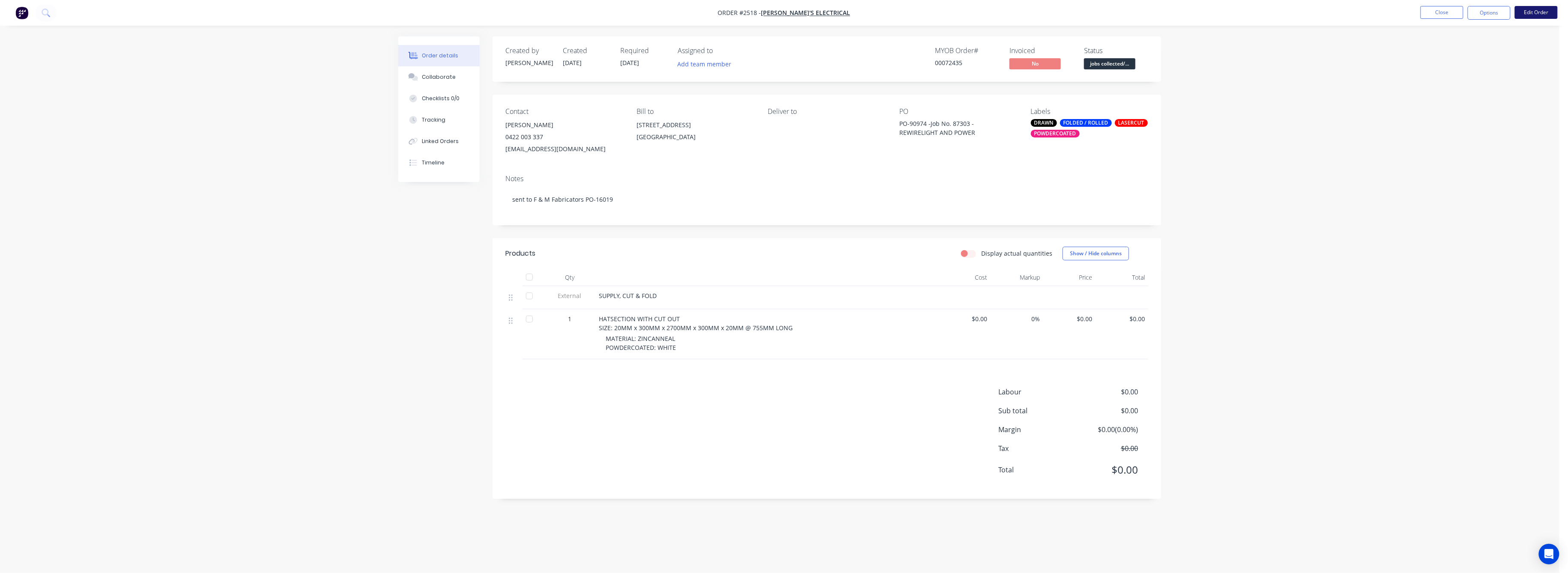
click at [1531, 13] on button "Edit Order" at bounding box center [1536, 12] width 43 height 13
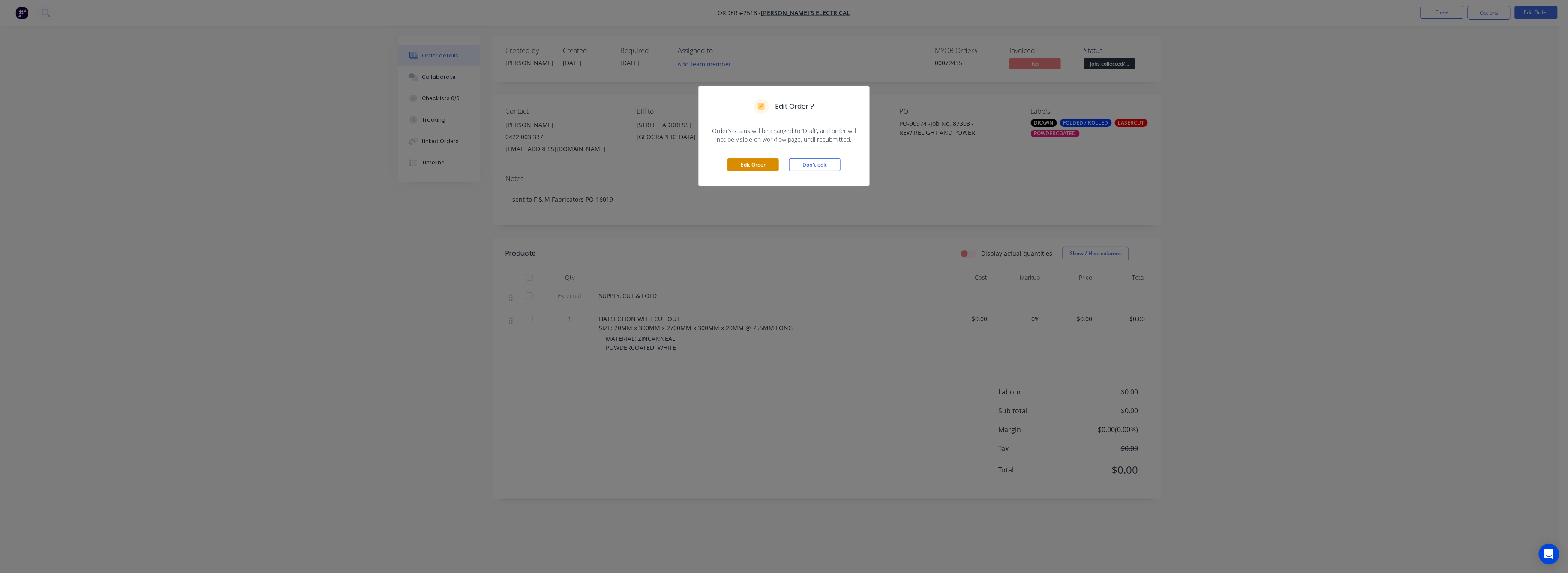
click at [751, 170] on button "Edit Order" at bounding box center [753, 164] width 52 height 13
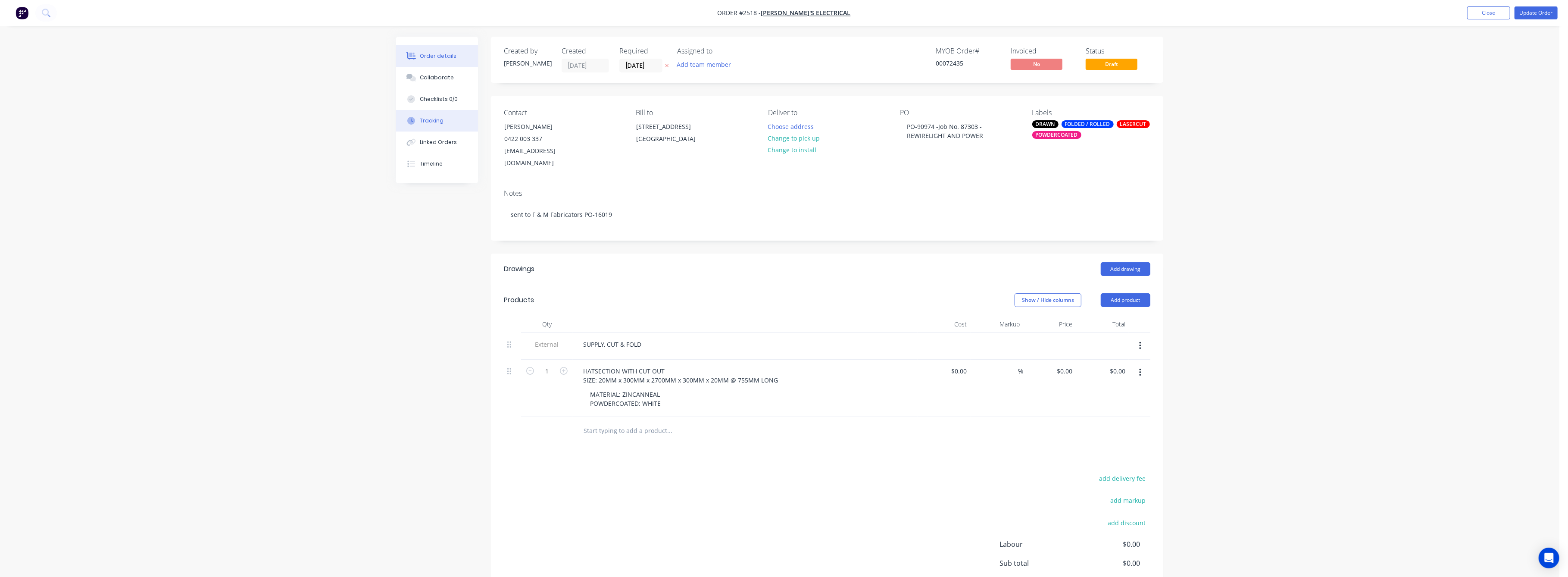
click at [431, 119] on div "Tracking" at bounding box center [431, 121] width 24 height 8
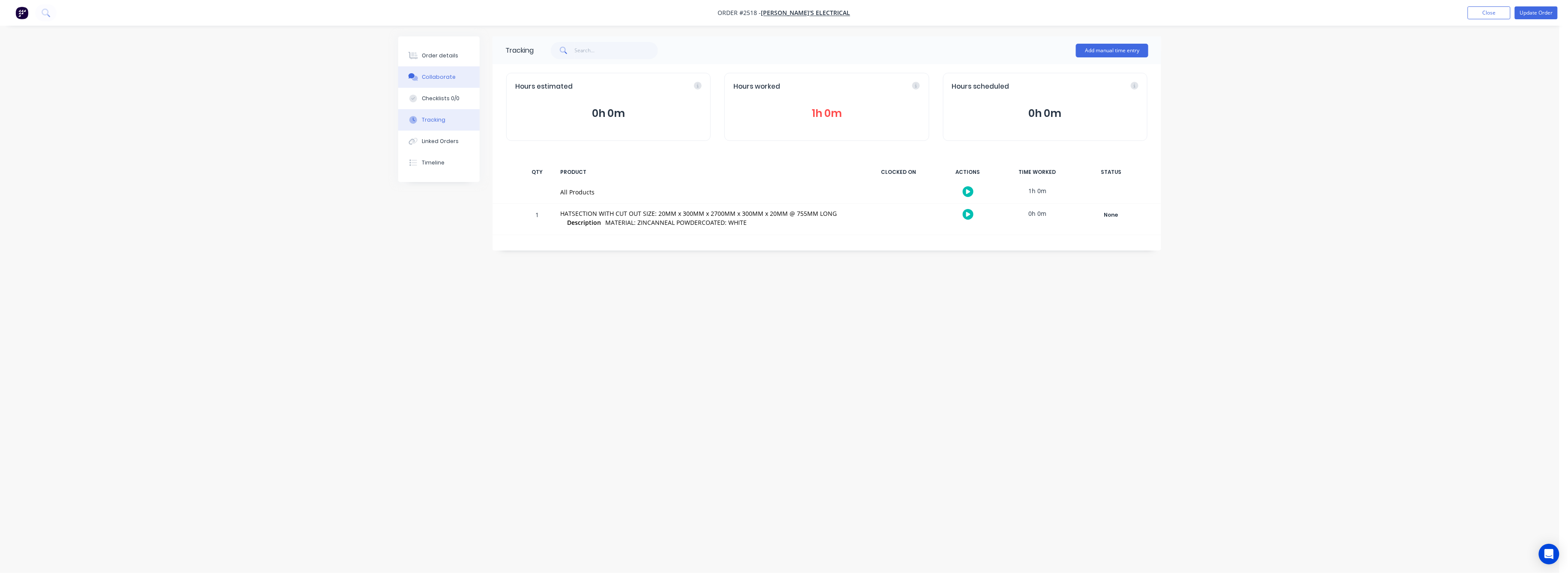
drag, startPoint x: 437, startPoint y: 56, endPoint x: 474, endPoint y: 74, distance: 41.1
click at [444, 61] on button "Order details" at bounding box center [439, 55] width 81 height 21
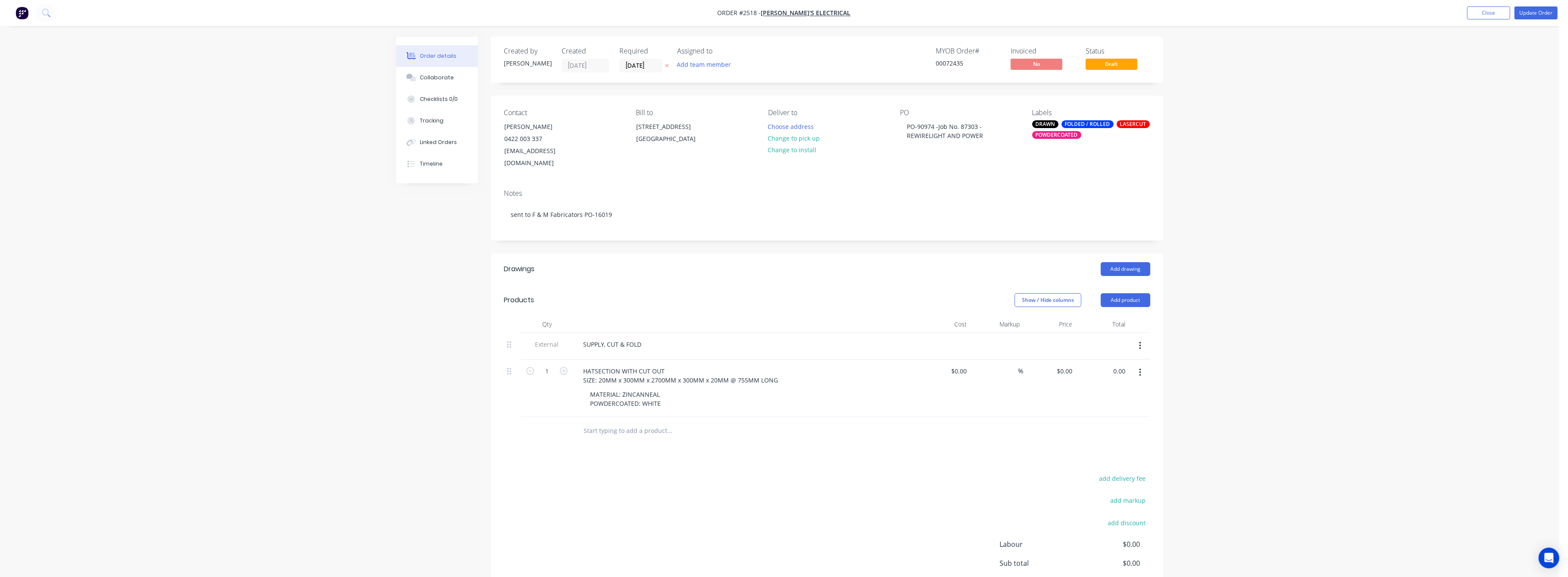
drag, startPoint x: 1118, startPoint y: 360, endPoint x: 1123, endPoint y: 368, distance: 9.4
click at [1119, 365] on input "0.00" at bounding box center [1118, 371] width 20 height 12
type input "643"
type input "$643.00"
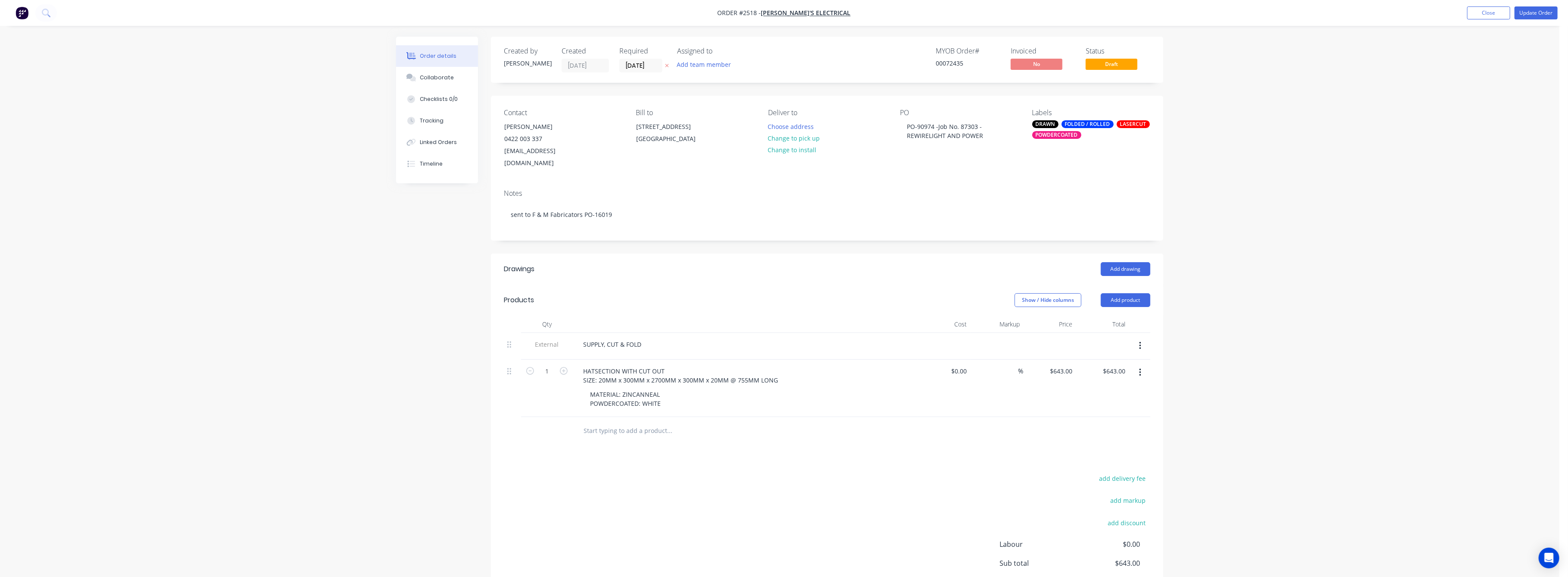
click at [1207, 365] on div "Order details Collaborate Checklists 0/0 Tracking Linked Orders Timeline Order …" at bounding box center [779, 332] width 1559 height 665
click at [1532, 11] on button "Update Order" at bounding box center [1535, 12] width 43 height 13
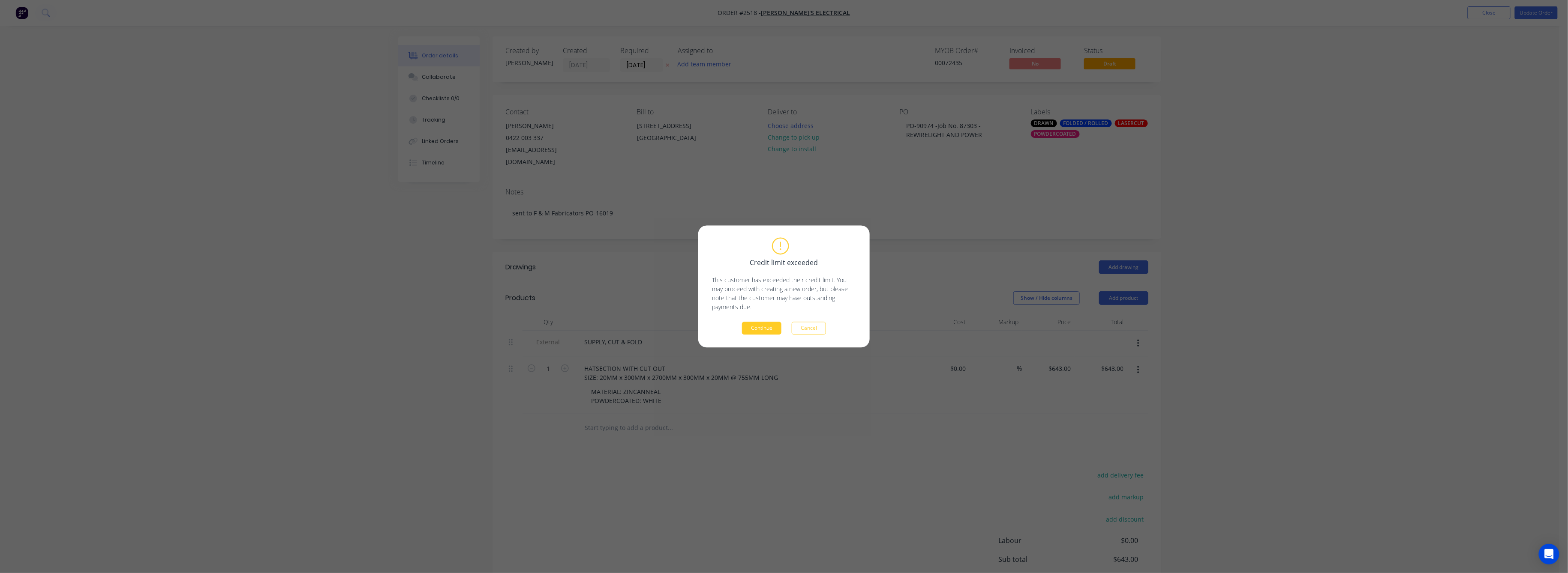
click at [763, 325] on button "Continue" at bounding box center [761, 328] width 39 height 13
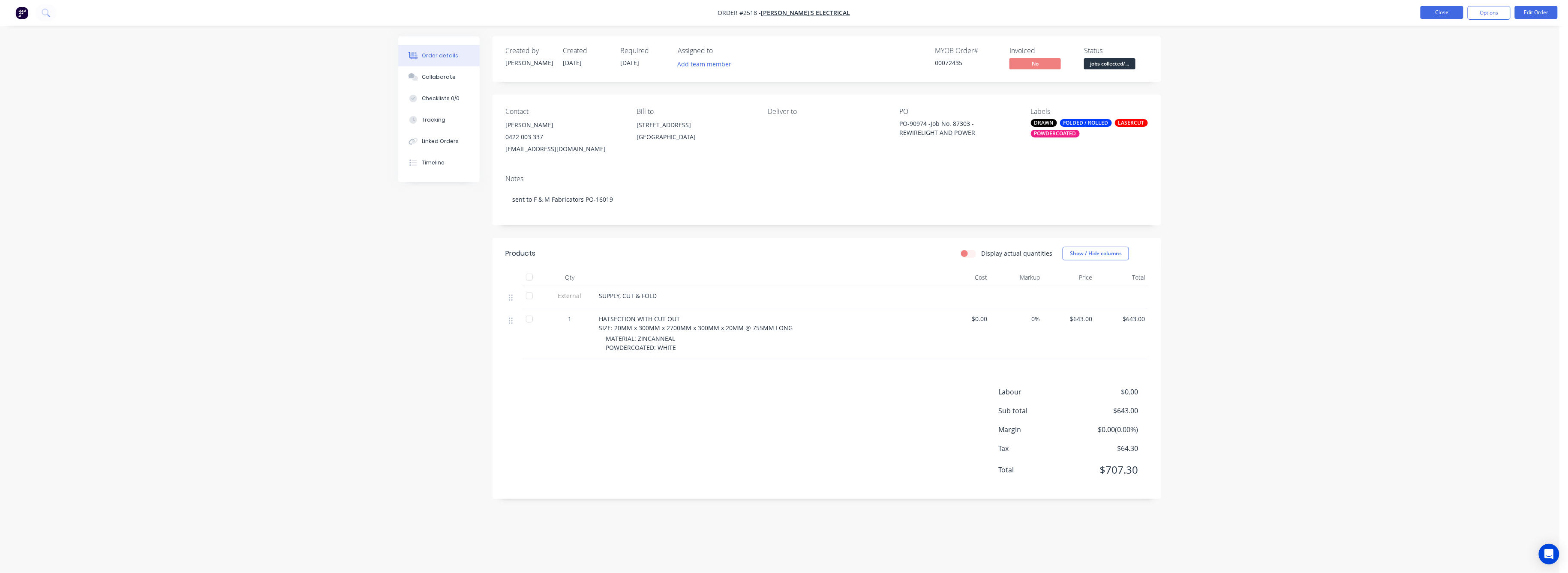
click at [1447, 10] on button "Close" at bounding box center [1441, 12] width 43 height 13
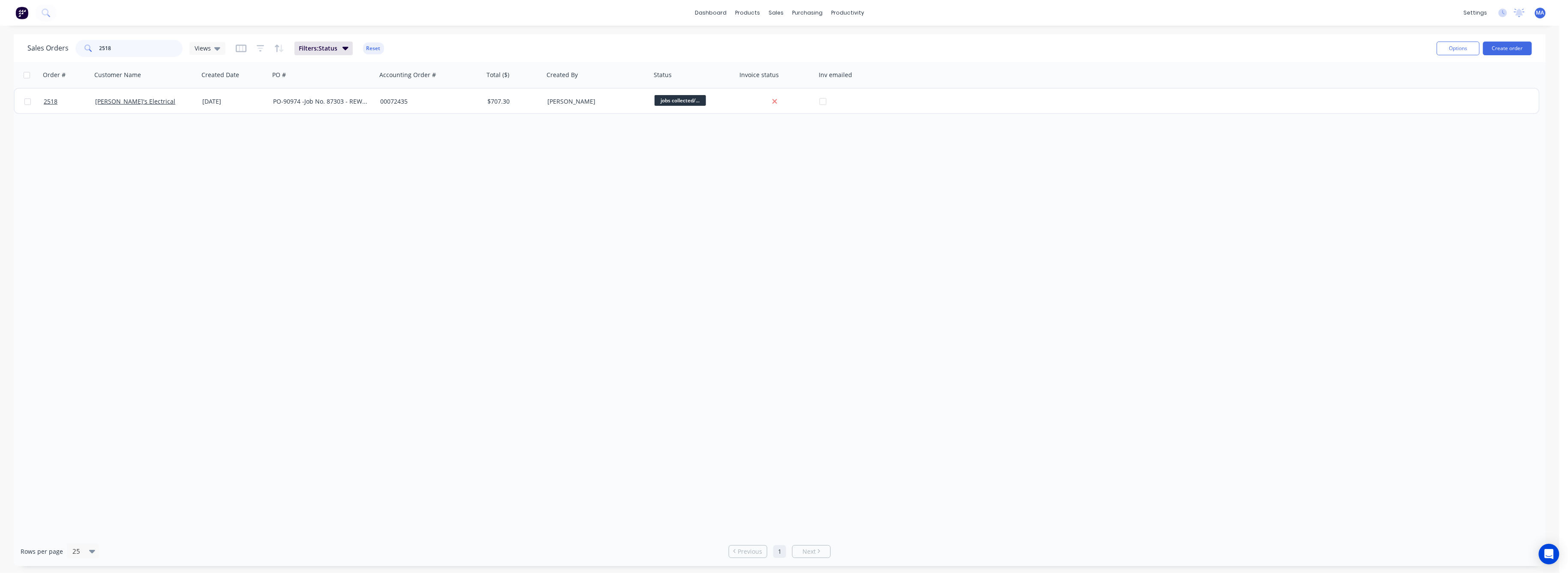
drag, startPoint x: 112, startPoint y: 47, endPoint x: 95, endPoint y: 47, distance: 17.0
click at [95, 47] on div "2518" at bounding box center [129, 49] width 107 height 17
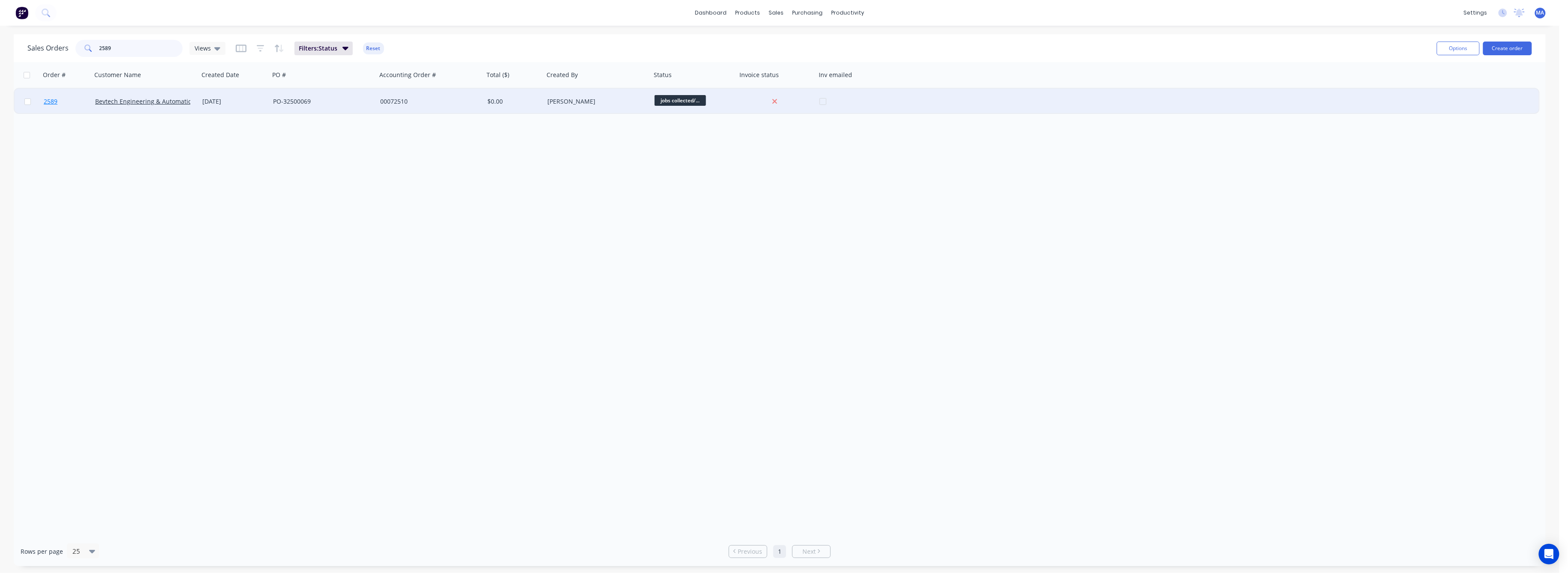
type input "2589"
click at [51, 101] on span "2589" at bounding box center [51, 101] width 14 height 9
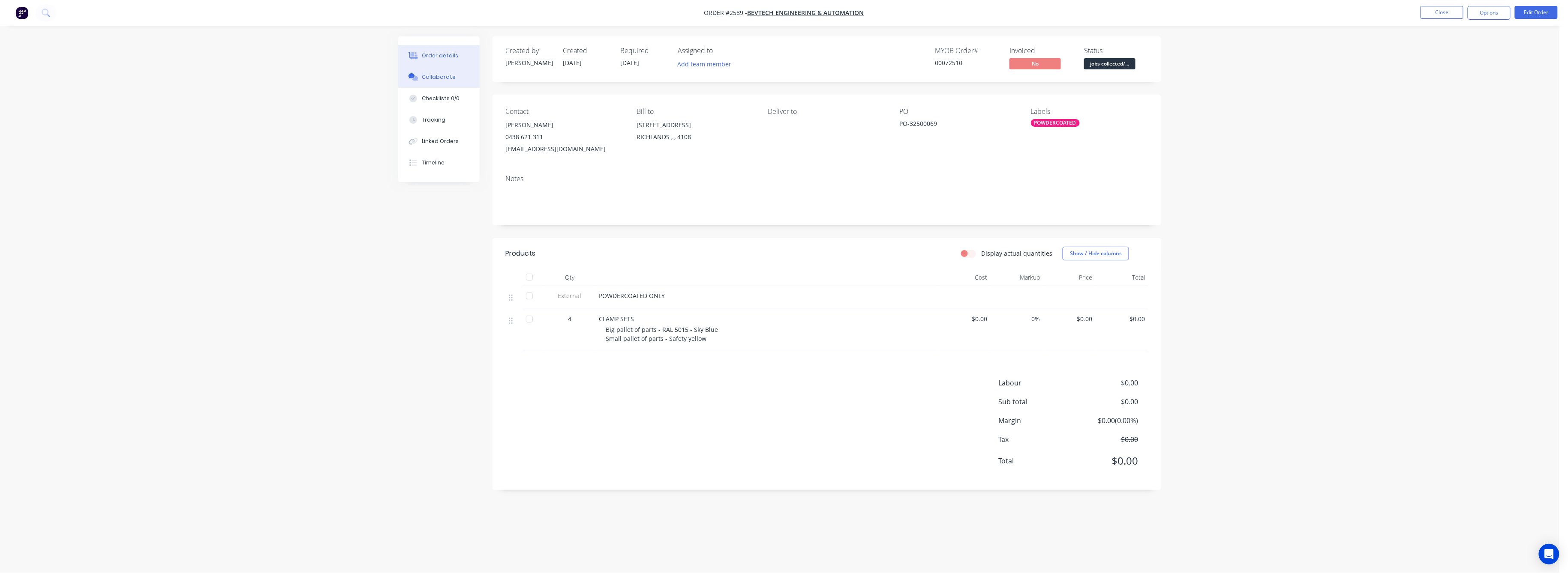
click at [442, 73] on button "Collaborate" at bounding box center [439, 77] width 81 height 21
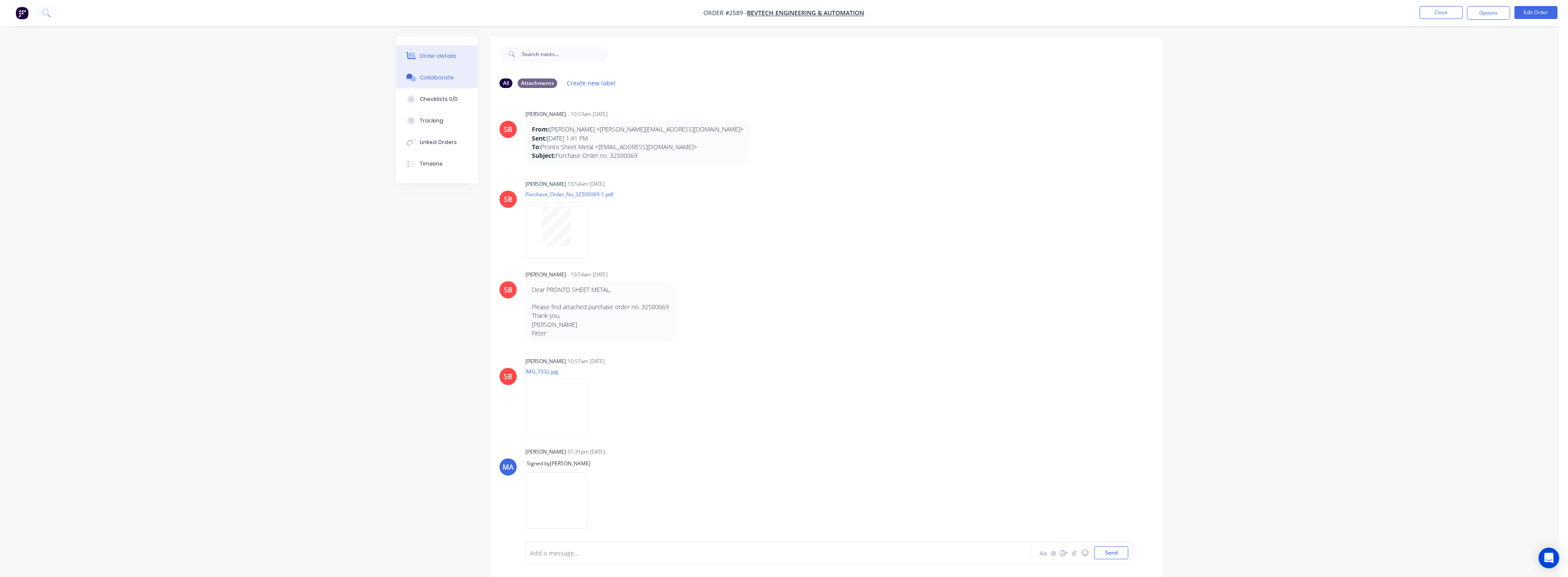
click at [435, 55] on div "Order details" at bounding box center [438, 55] width 37 height 8
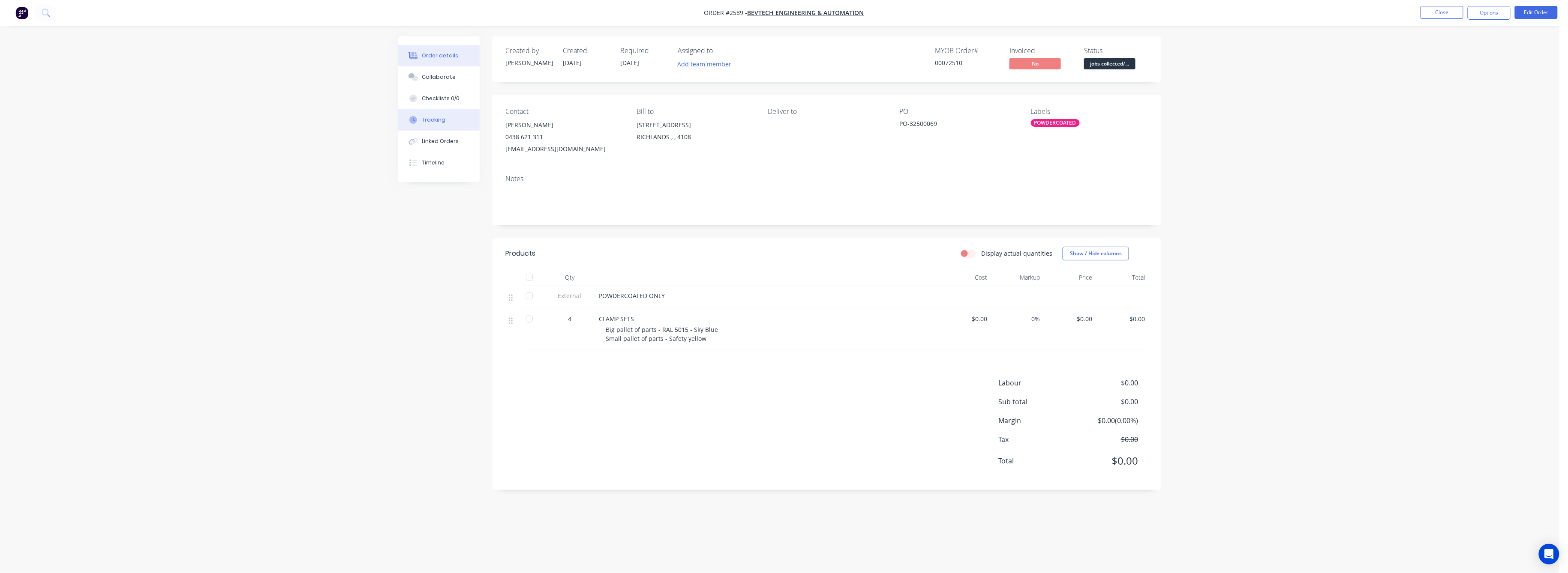
click at [421, 122] on button "Tracking" at bounding box center [439, 120] width 81 height 21
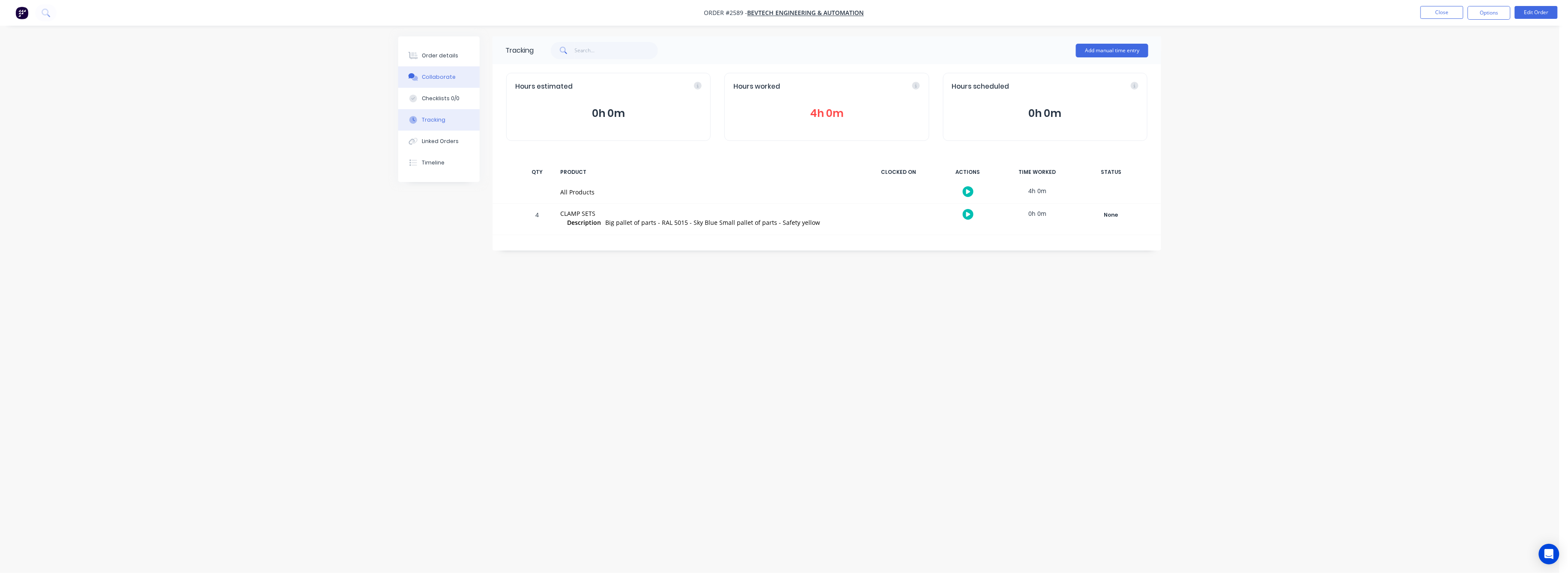
click at [439, 79] on div "Collaborate" at bounding box center [439, 77] width 34 height 8
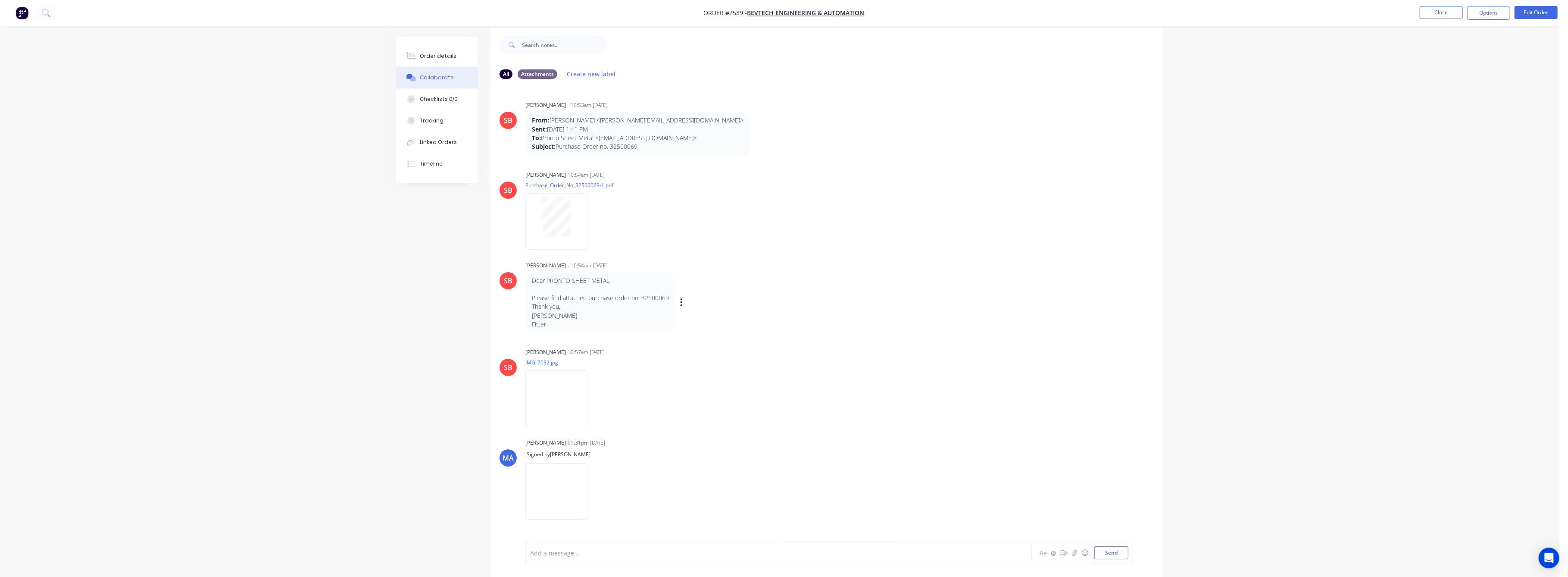
scroll to position [13, 0]
click at [567, 387] on img at bounding box center [556, 395] width 62 height 56
click at [436, 119] on div "Tracking" at bounding box center [431, 121] width 24 height 8
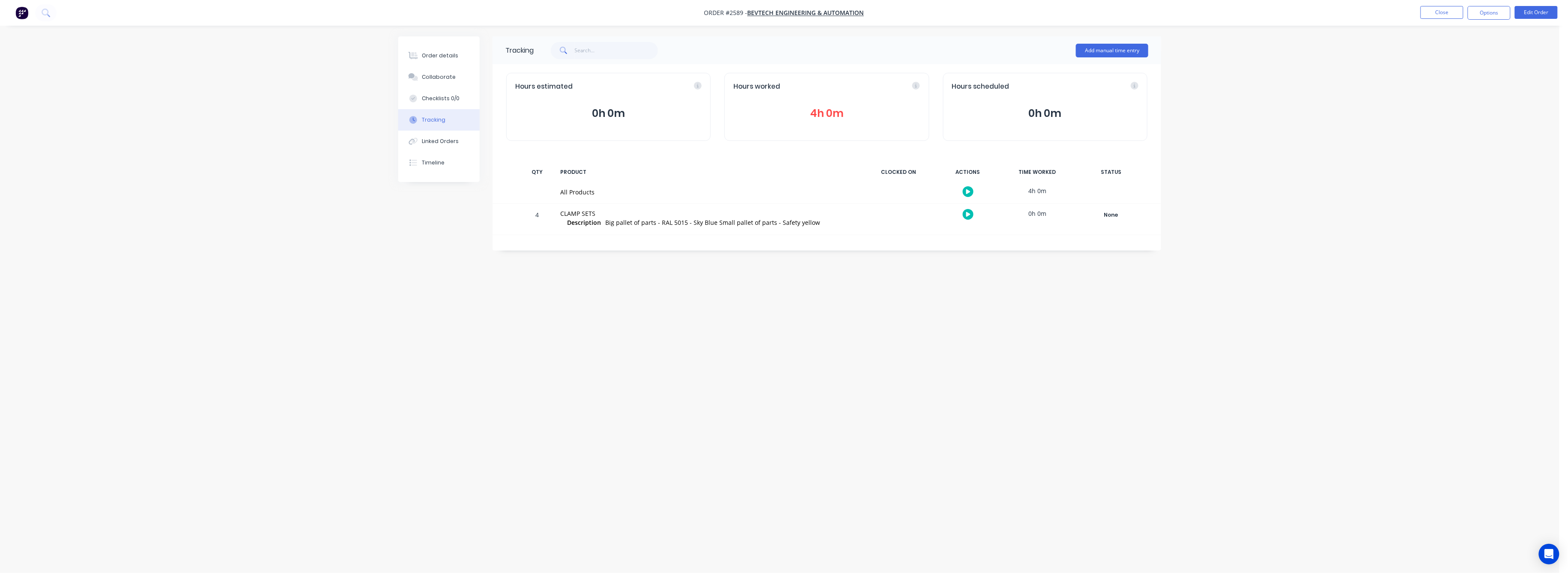
click at [819, 108] on button "4h 0m" at bounding box center [826, 113] width 186 height 17
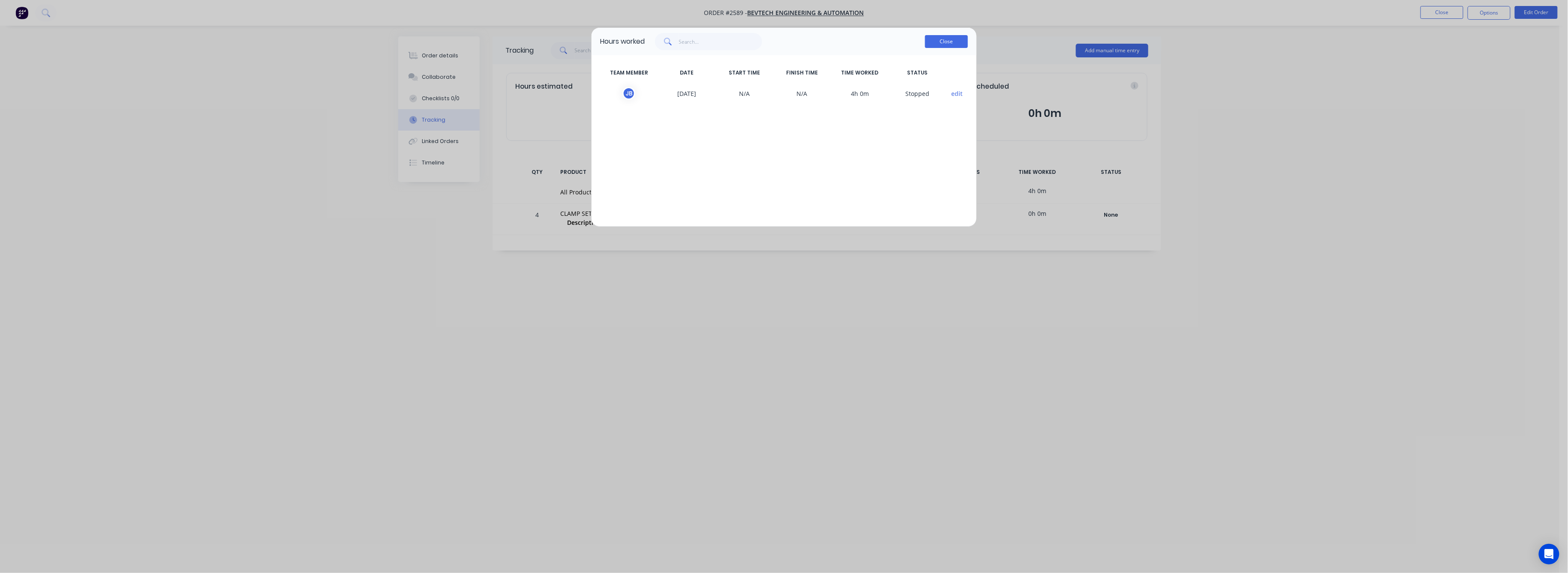
click at [956, 40] on button "Close" at bounding box center [946, 41] width 43 height 13
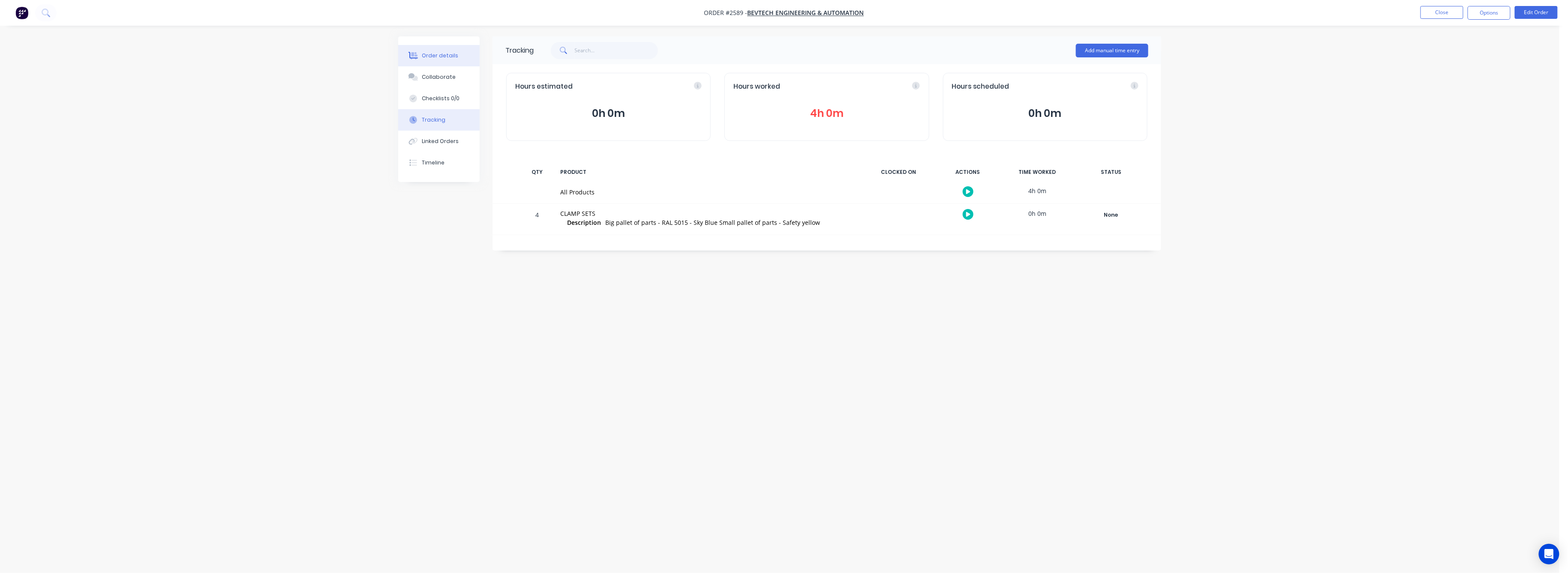
click at [441, 55] on div "Order details" at bounding box center [440, 55] width 37 height 8
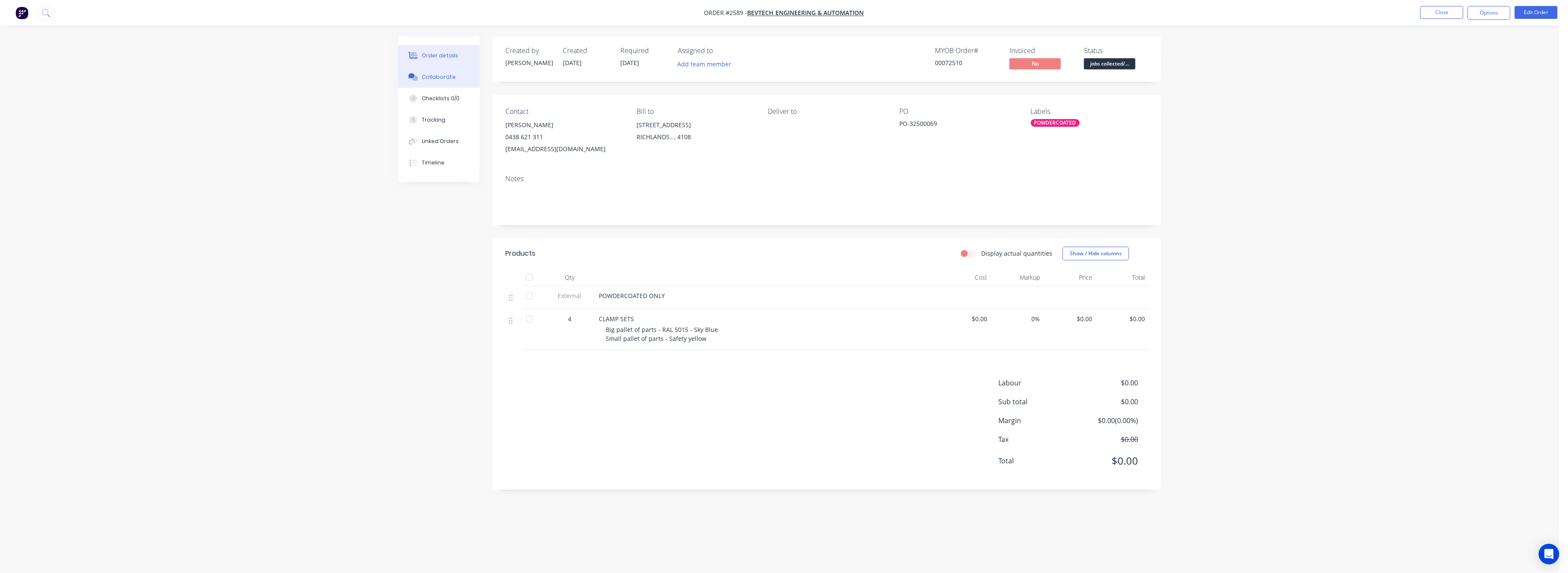
click at [437, 77] on div "Collaborate" at bounding box center [439, 77] width 34 height 8
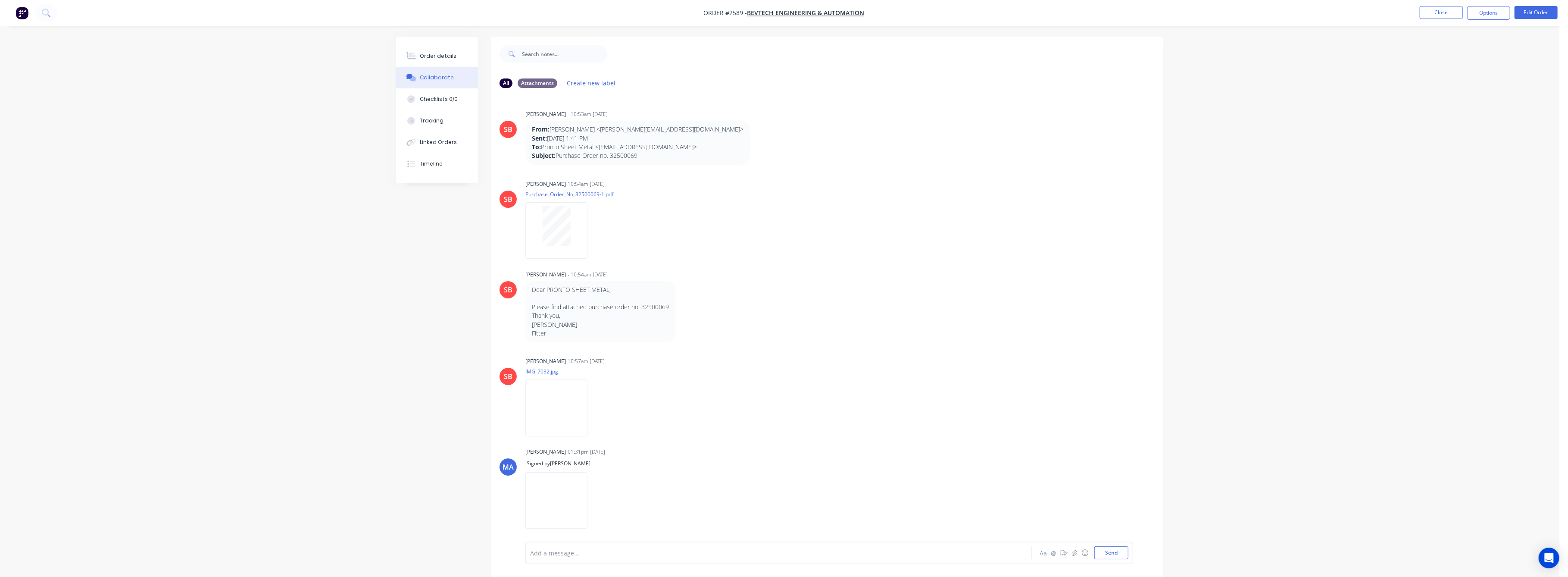
drag, startPoint x: 435, startPoint y: 54, endPoint x: 475, endPoint y: 66, distance: 41.8
click at [437, 54] on div "Order details" at bounding box center [438, 55] width 37 height 8
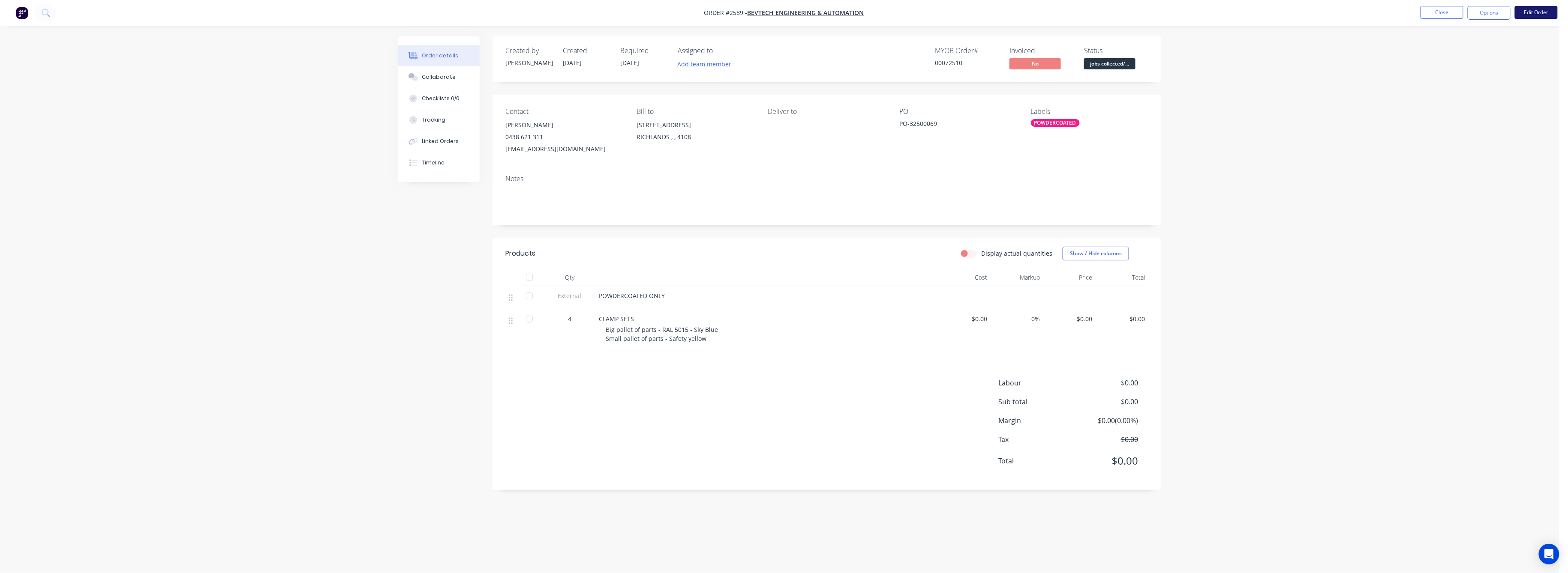
click at [1534, 12] on button "Edit Order" at bounding box center [1536, 12] width 43 height 13
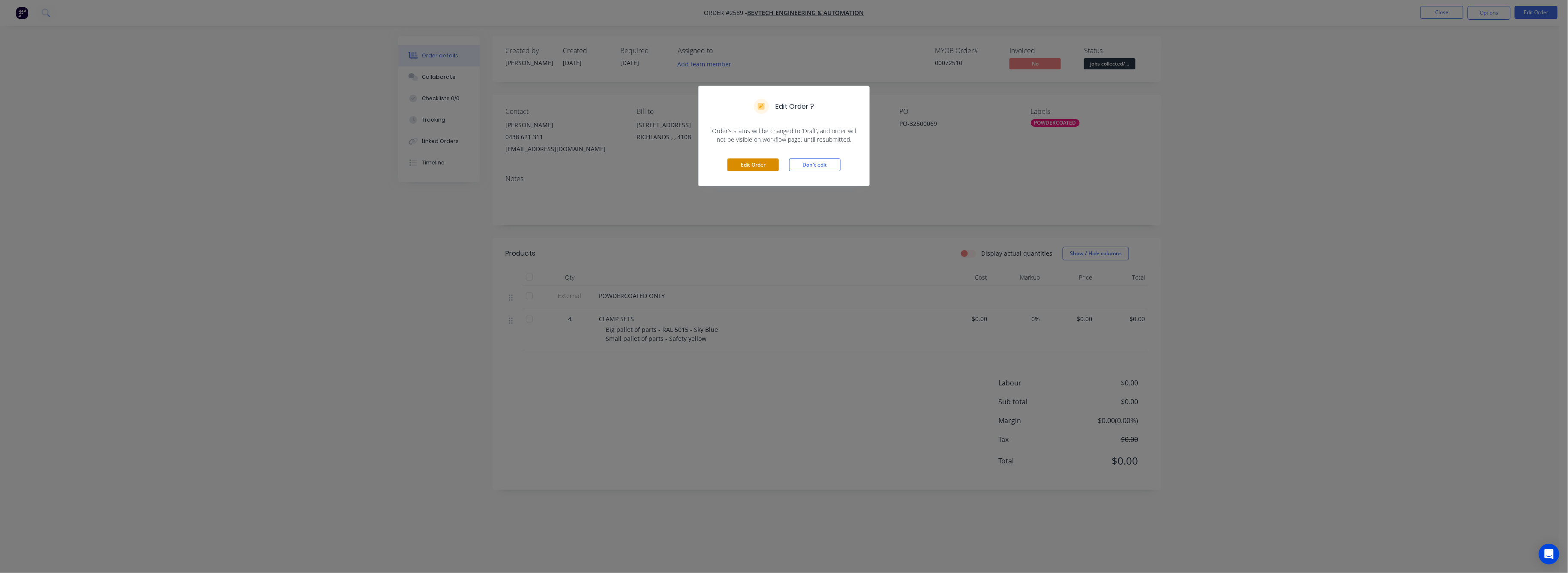
click at [770, 164] on button "Edit Order" at bounding box center [753, 164] width 52 height 13
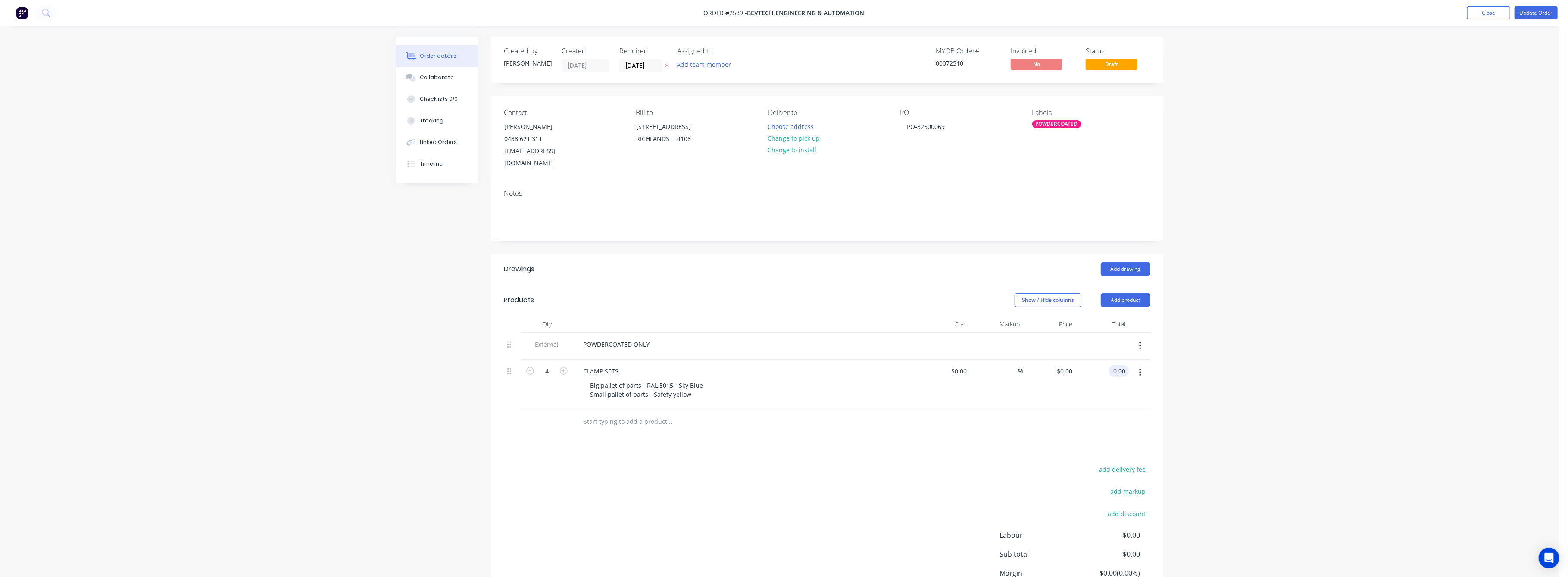
click at [1115, 365] on input "0.00" at bounding box center [1120, 371] width 17 height 12
type input "720"
type input "$180.00"
type input "$720.00"
click at [1375, 383] on div "Order details Collaborate Checklists 0/0 Tracking Linked Orders Timeline Order …" at bounding box center [779, 328] width 1559 height 655
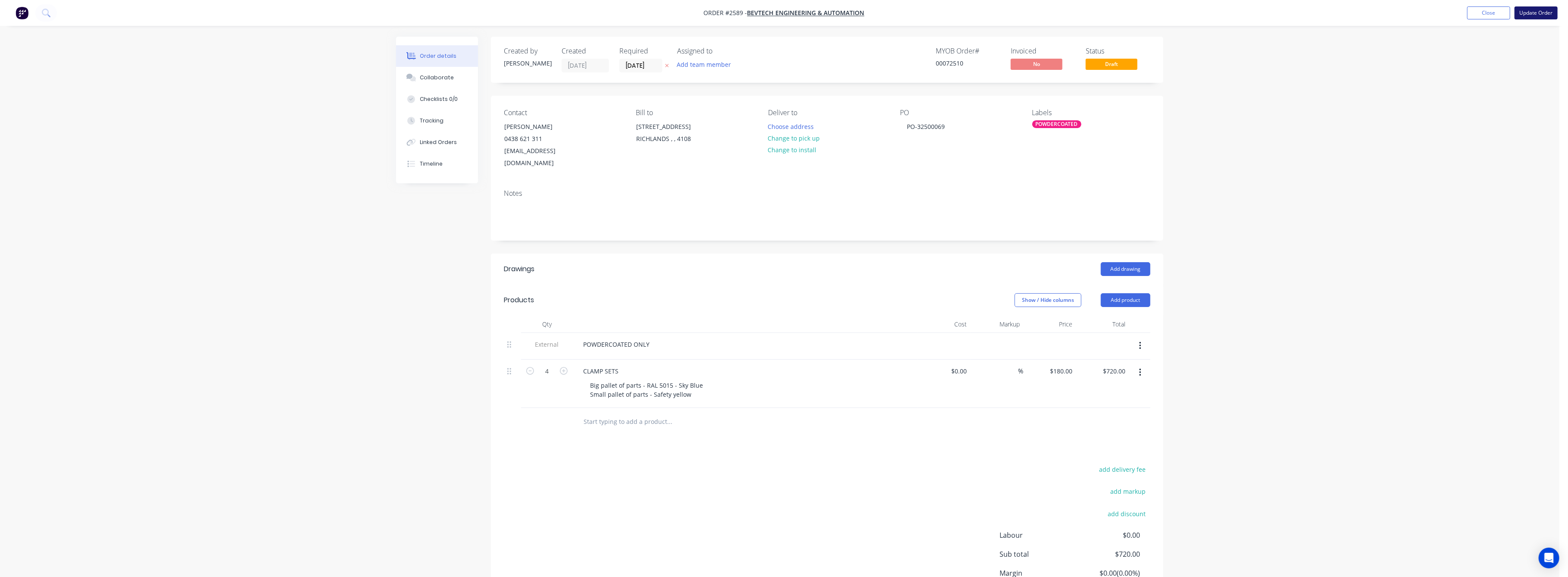
click at [1532, 16] on button "Update Order" at bounding box center [1535, 12] width 43 height 13
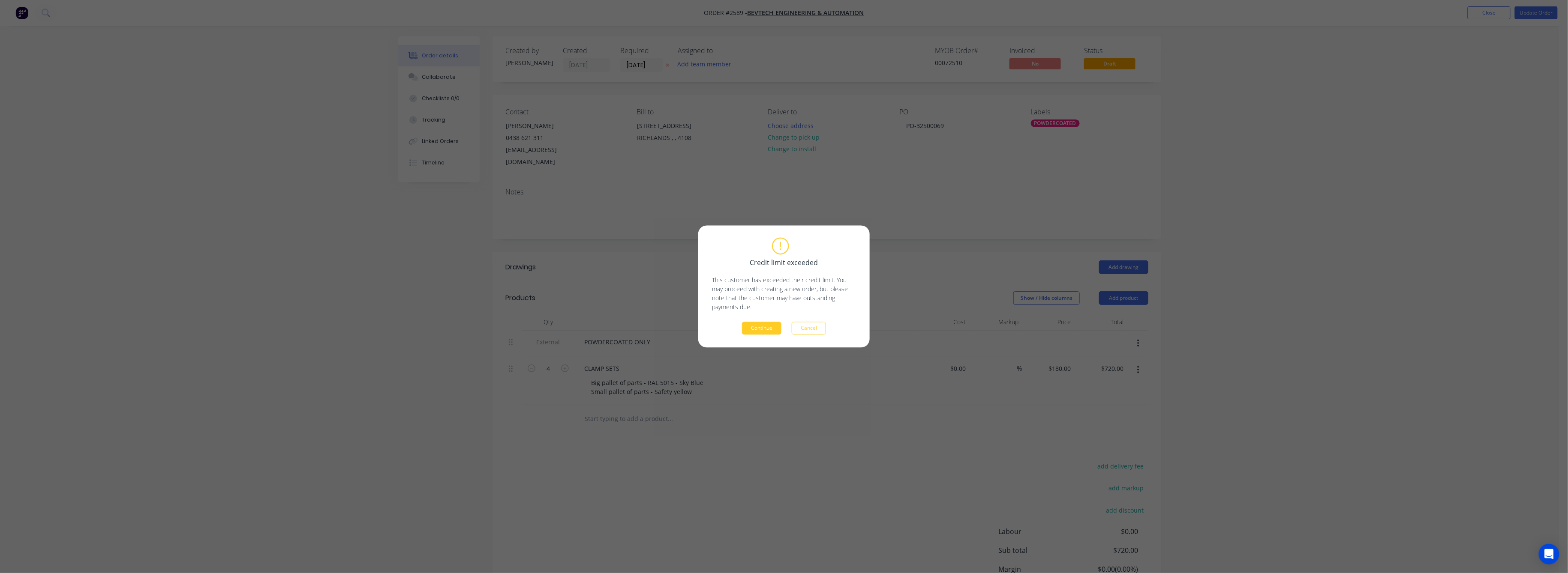
click at [773, 326] on button "Continue" at bounding box center [761, 328] width 39 height 13
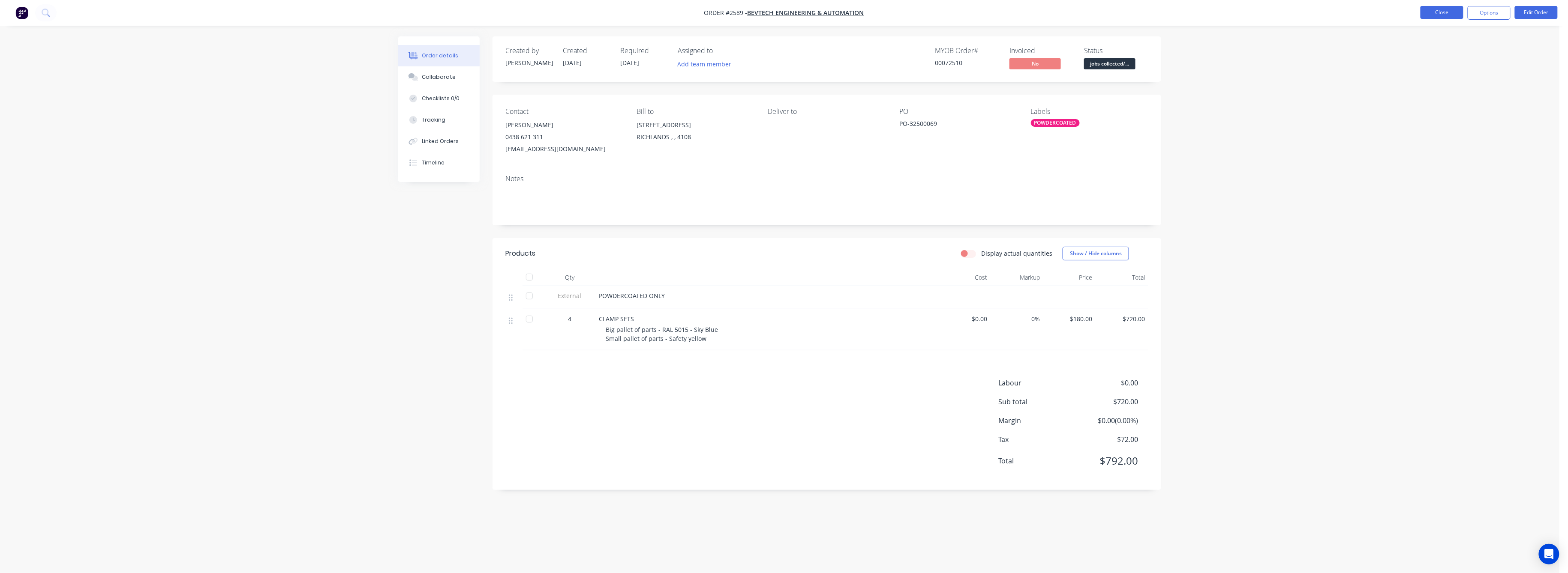
click at [1424, 14] on button "Close" at bounding box center [1441, 12] width 43 height 13
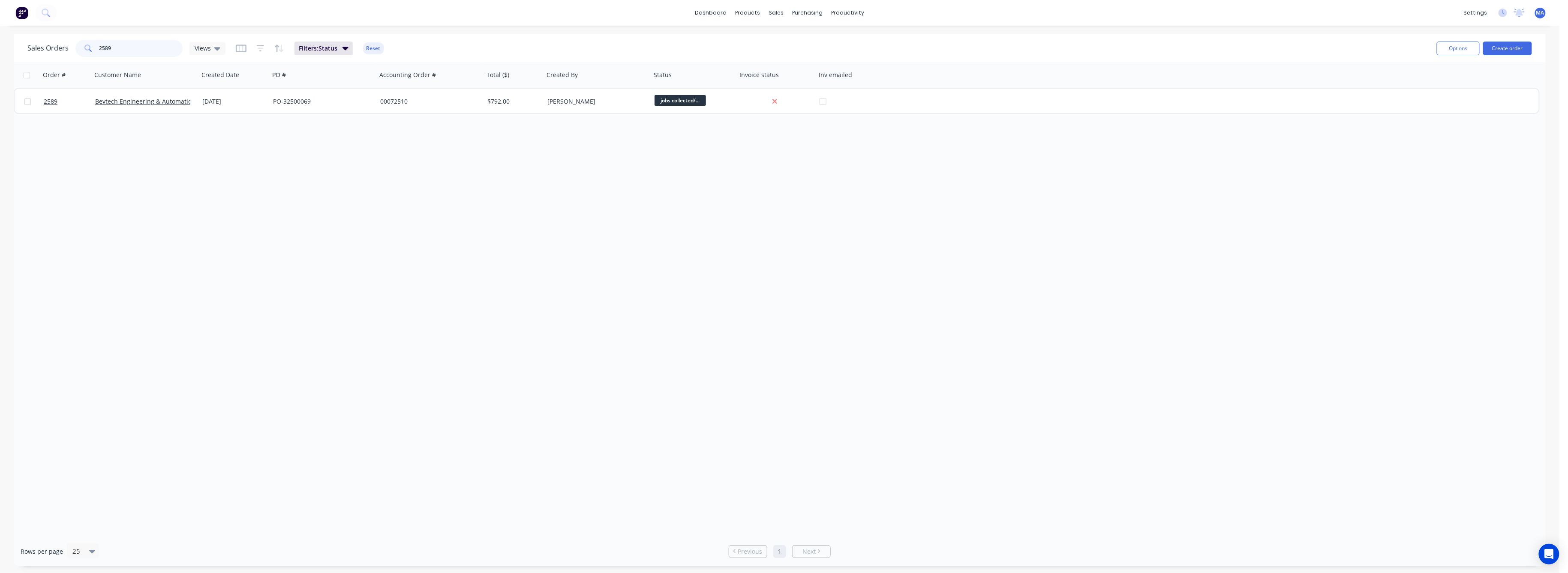
drag, startPoint x: 110, startPoint y: 49, endPoint x: 92, endPoint y: 55, distance: 19.0
click at [91, 52] on div "2589" at bounding box center [129, 49] width 107 height 17
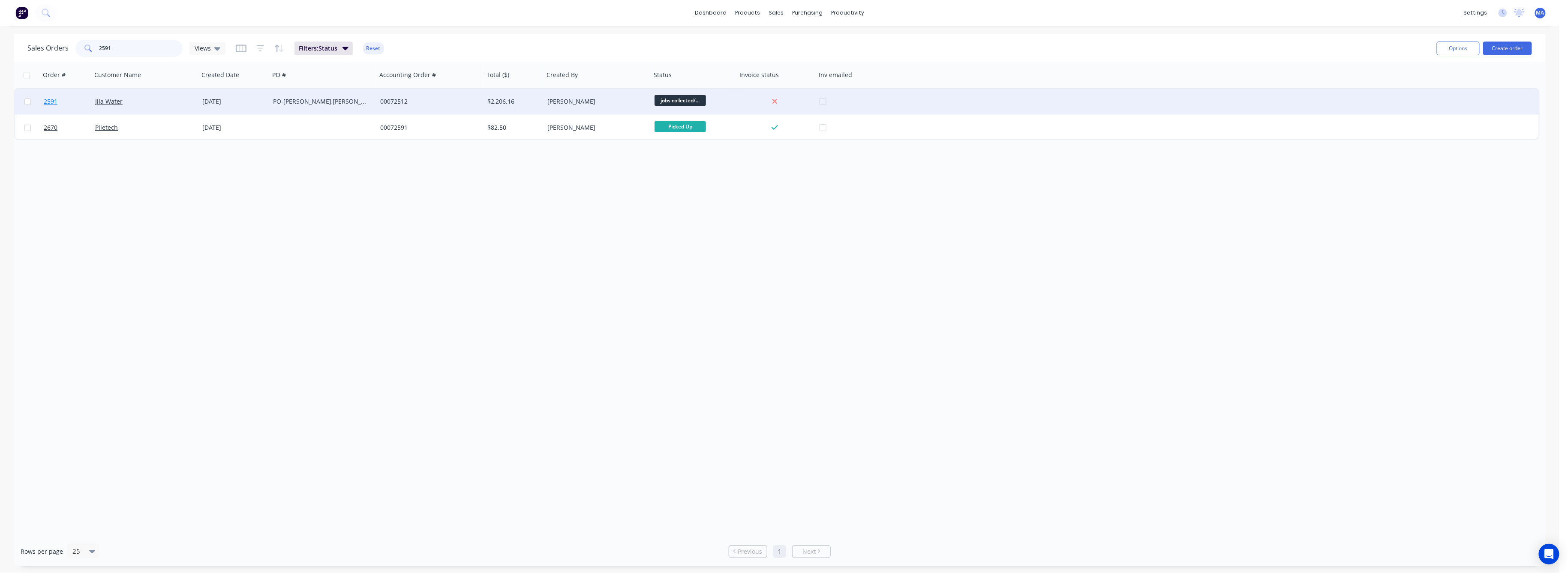
type input "2591"
click at [44, 99] on span "2591" at bounding box center [51, 101] width 14 height 9
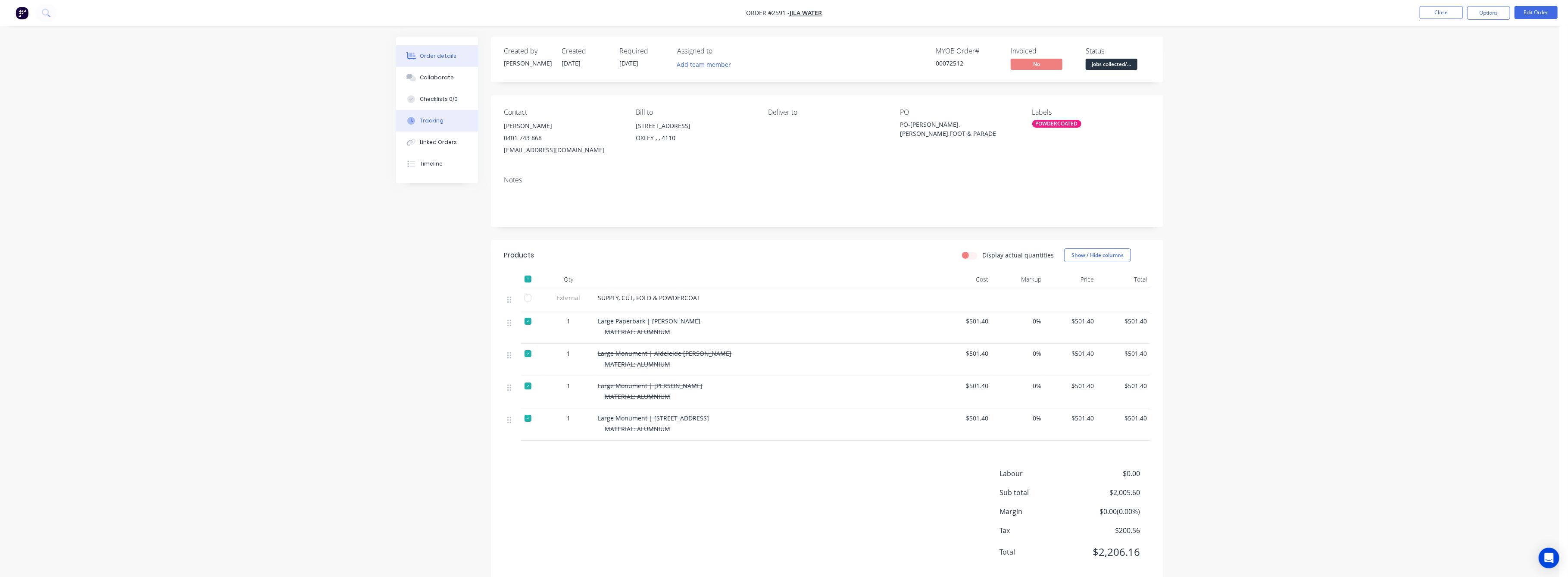
click at [436, 123] on div "Tracking" at bounding box center [431, 121] width 24 height 8
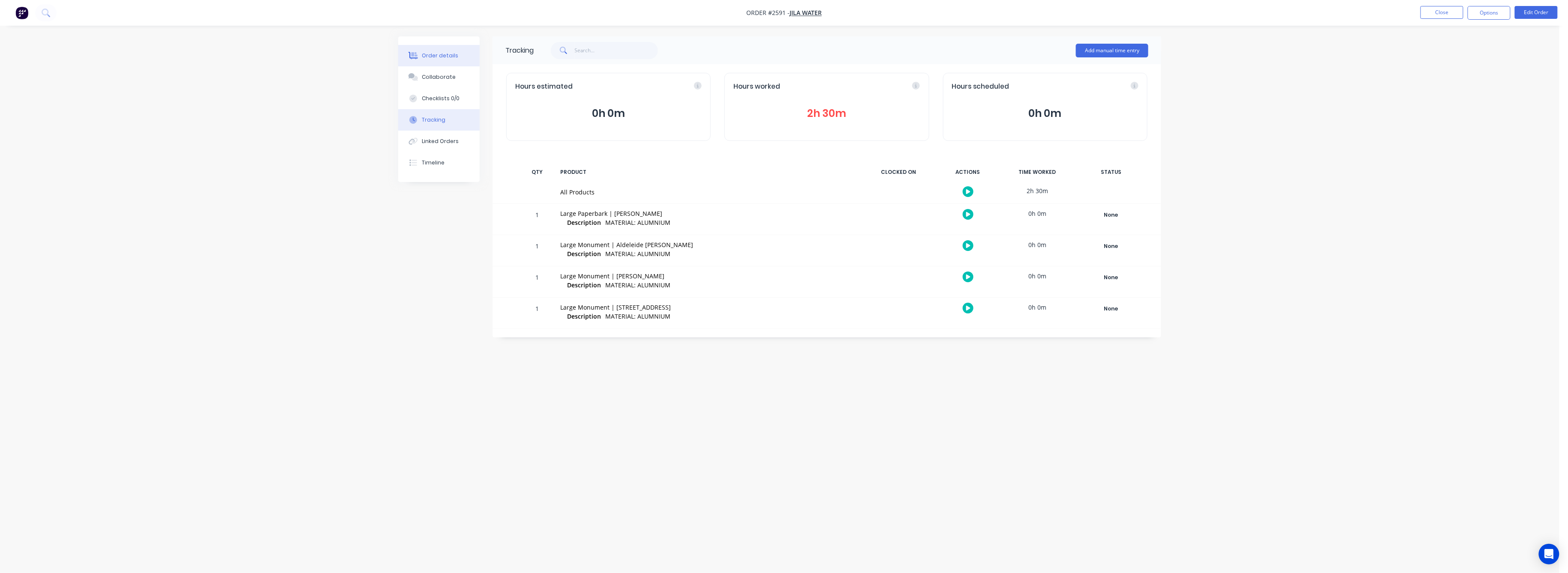
click at [445, 54] on div "Order details" at bounding box center [440, 55] width 37 height 8
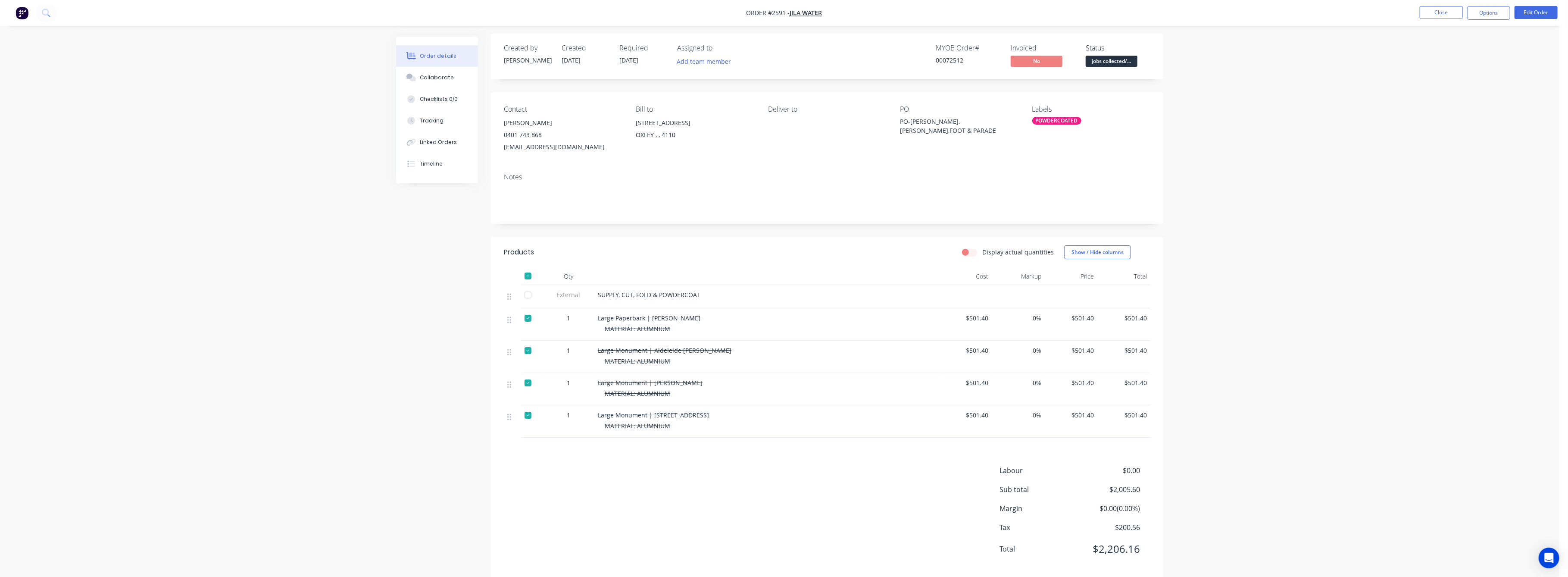
scroll to position [18, 0]
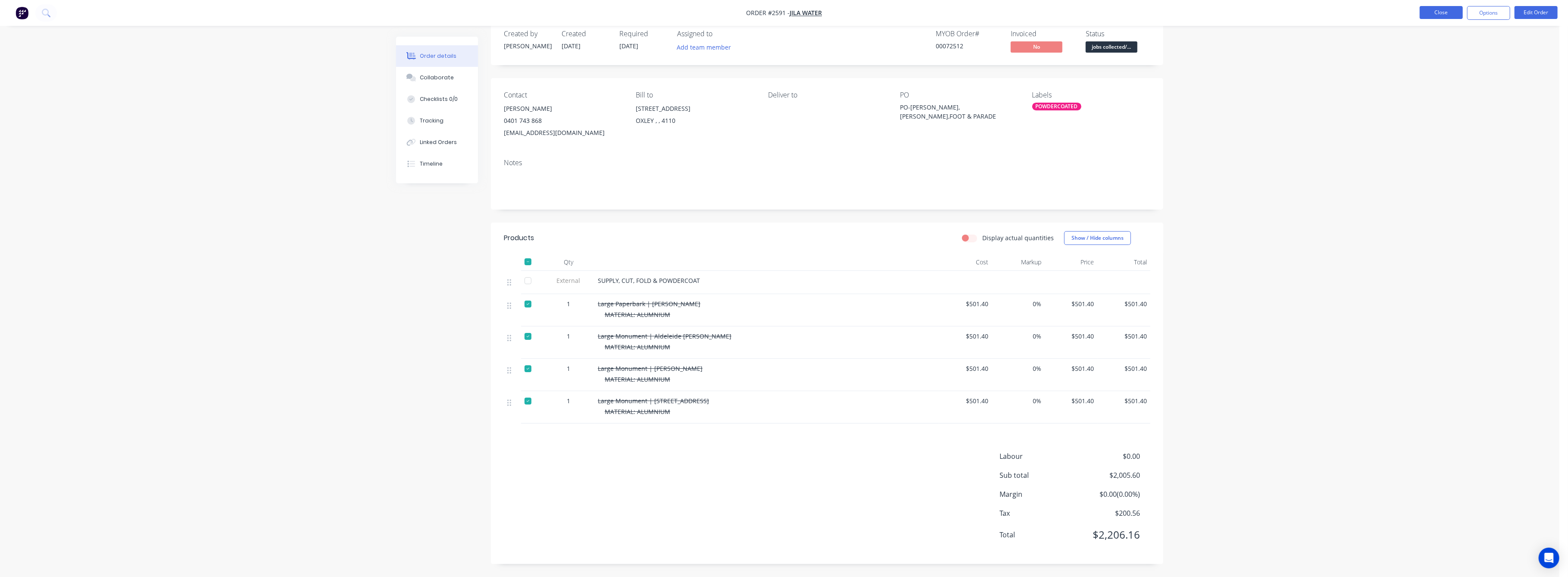
drag, startPoint x: 1442, startPoint y: 11, endPoint x: 1451, endPoint y: 17, distance: 10.8
click at [1451, 17] on button "Close" at bounding box center [1440, 12] width 43 height 13
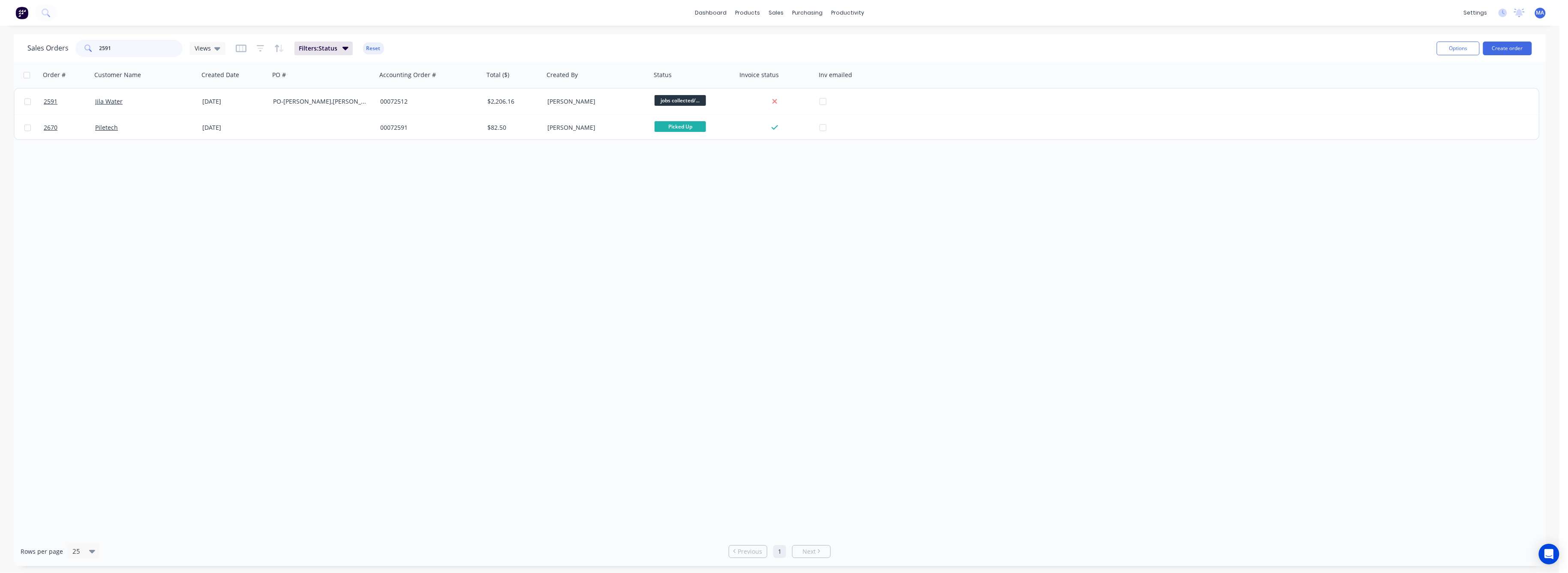
drag, startPoint x: 111, startPoint y: 49, endPoint x: 90, endPoint y: 50, distance: 21.0
click at [90, 50] on div "2591" at bounding box center [129, 49] width 107 height 17
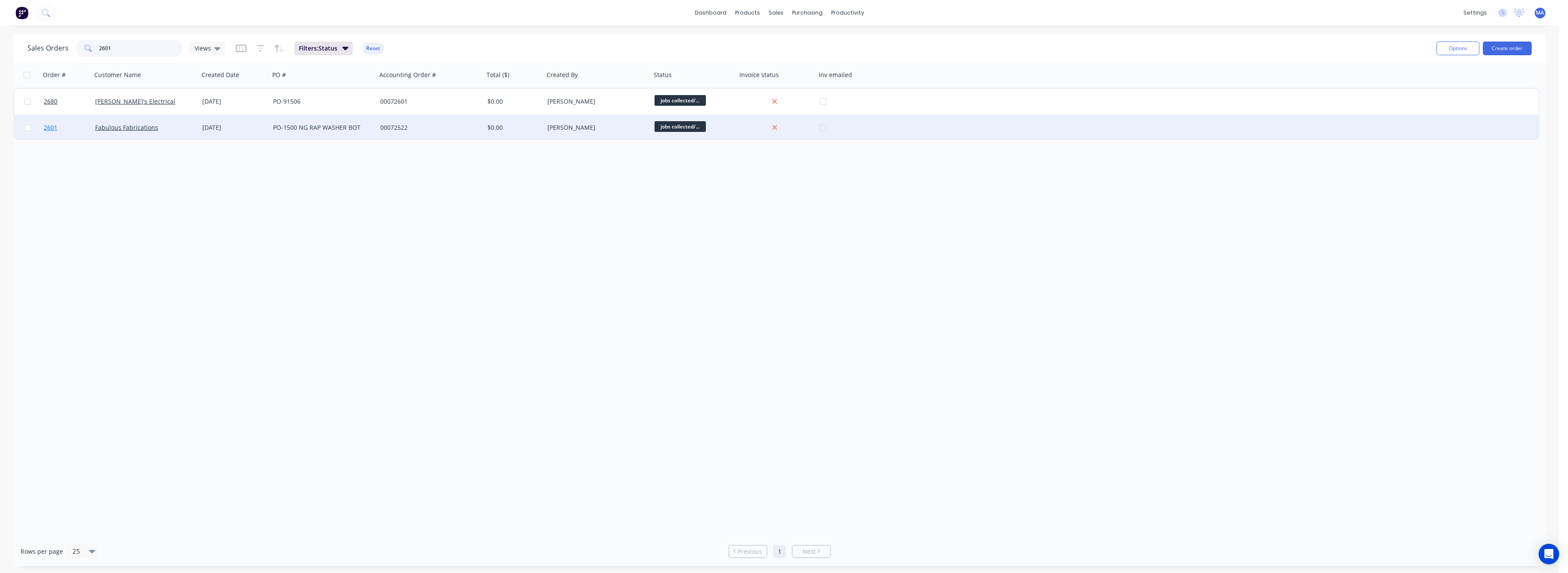
type input "2601"
click at [46, 127] on span "2601" at bounding box center [51, 128] width 14 height 9
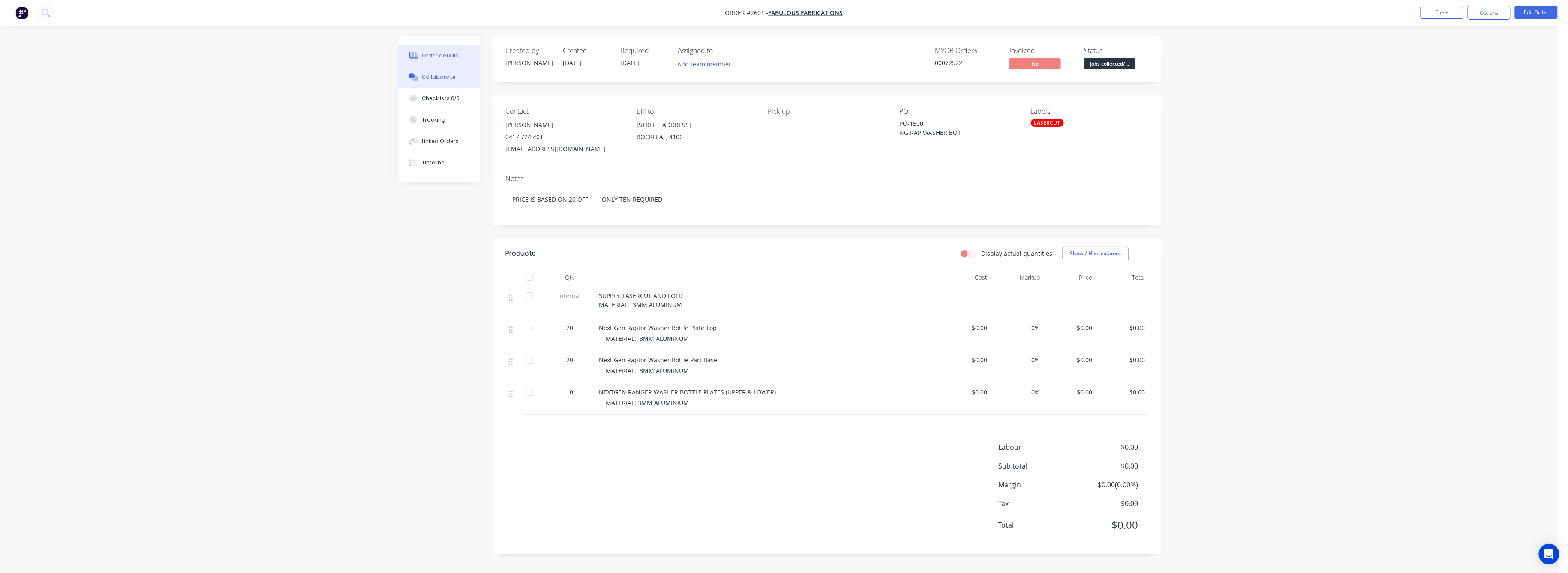
click at [436, 78] on div "Collaborate" at bounding box center [439, 77] width 34 height 8
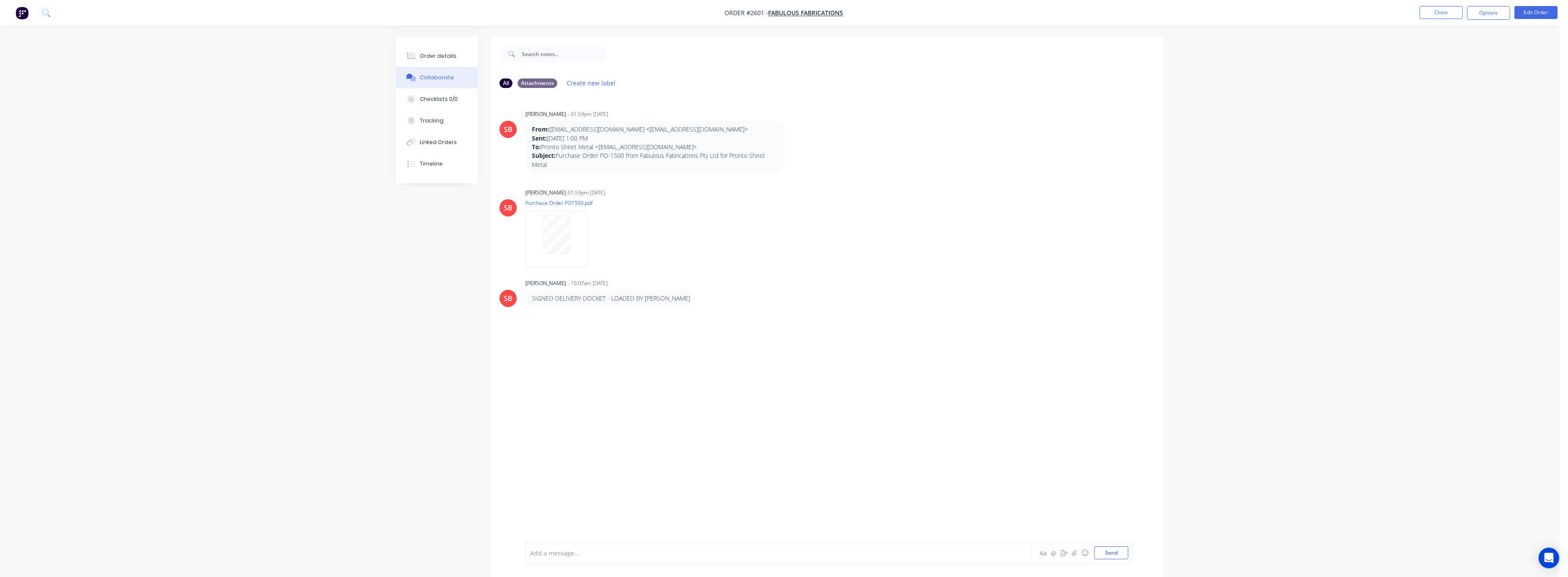
drag, startPoint x: 431, startPoint y: 55, endPoint x: 451, endPoint y: 74, distance: 27.6
click at [431, 55] on div "Order details" at bounding box center [438, 55] width 37 height 8
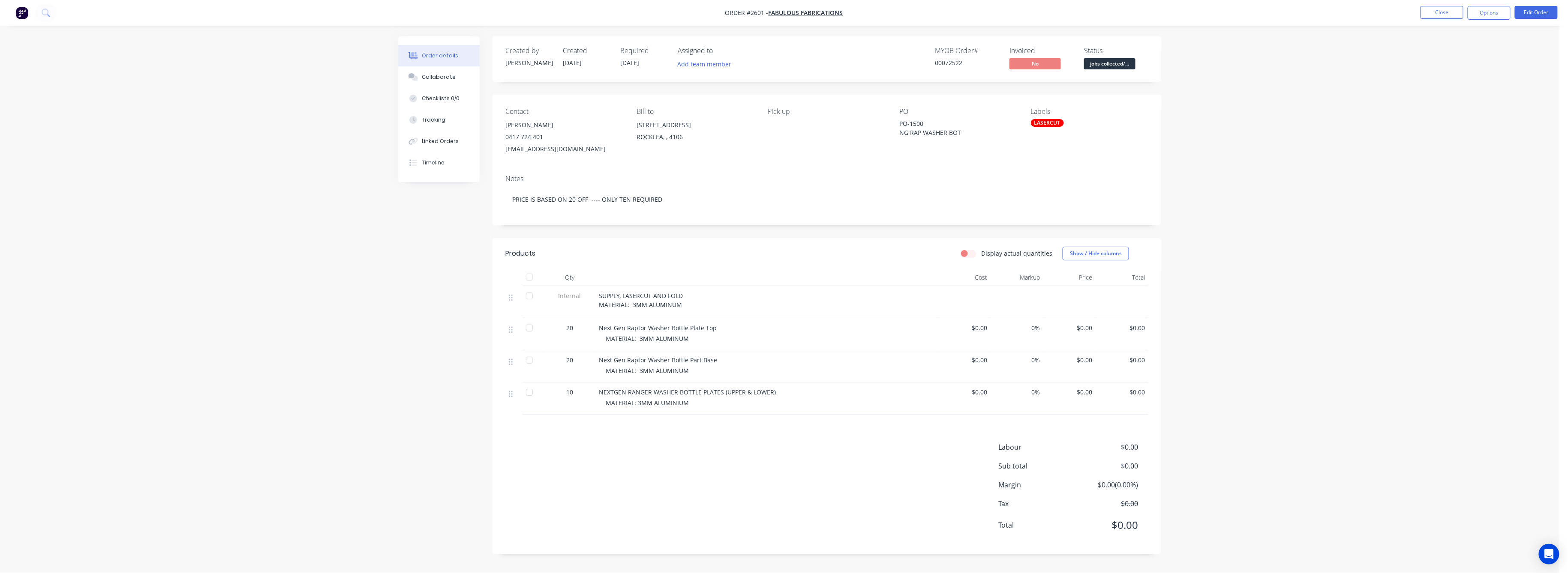
click at [1146, 329] on div "$0.00" at bounding box center [1122, 334] width 53 height 32
click at [1522, 12] on button "Edit Order" at bounding box center [1536, 12] width 43 height 13
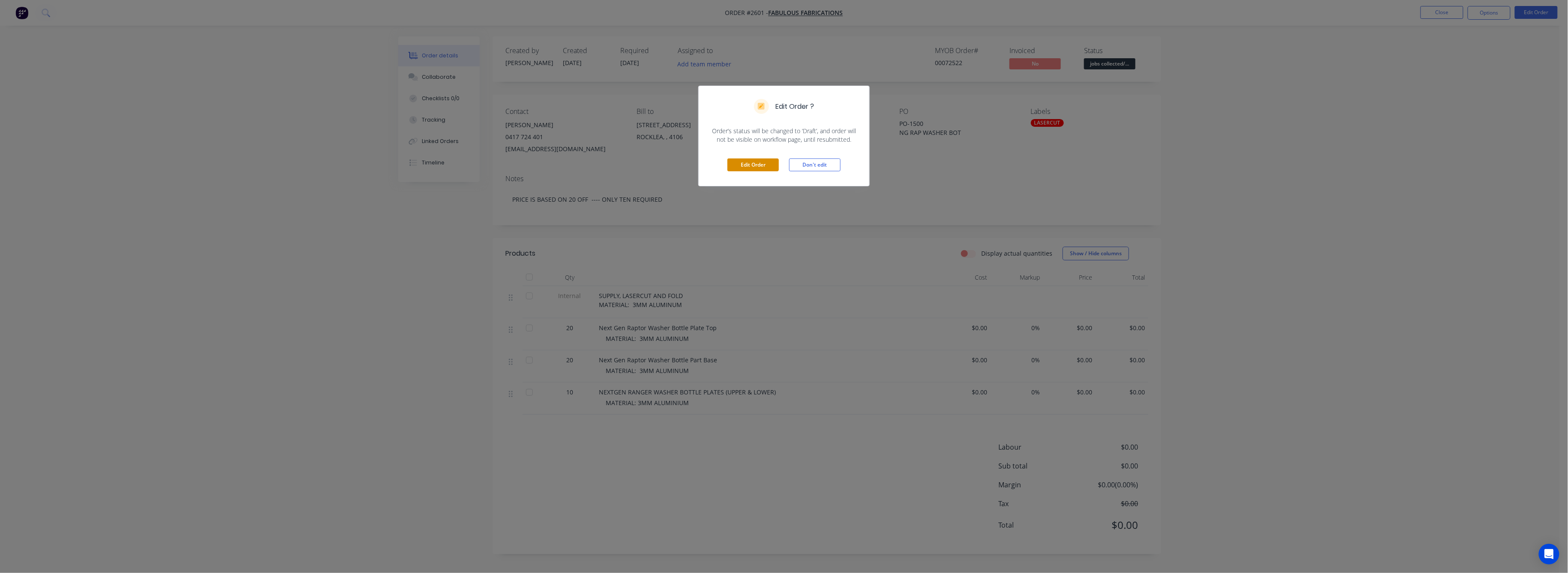
drag, startPoint x: 755, startPoint y: 160, endPoint x: 760, endPoint y: 160, distance: 5.0
click at [756, 160] on button "Edit Order" at bounding box center [753, 164] width 52 height 13
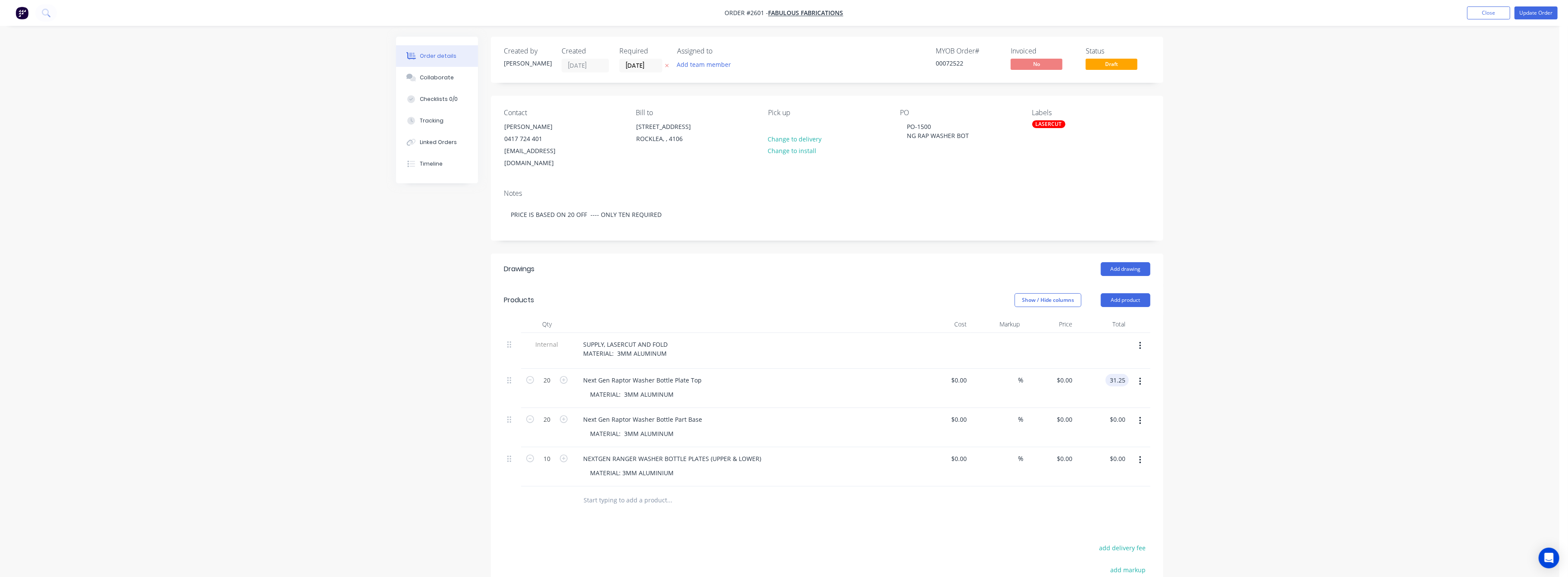
type input "31.25"
type input "$1.5625"
type input "$31.25"
drag, startPoint x: 1083, startPoint y: 370, endPoint x: 1073, endPoint y: 366, distance: 10.8
click at [1078, 369] on div "$31.25 31.25" at bounding box center [1102, 388] width 53 height 40
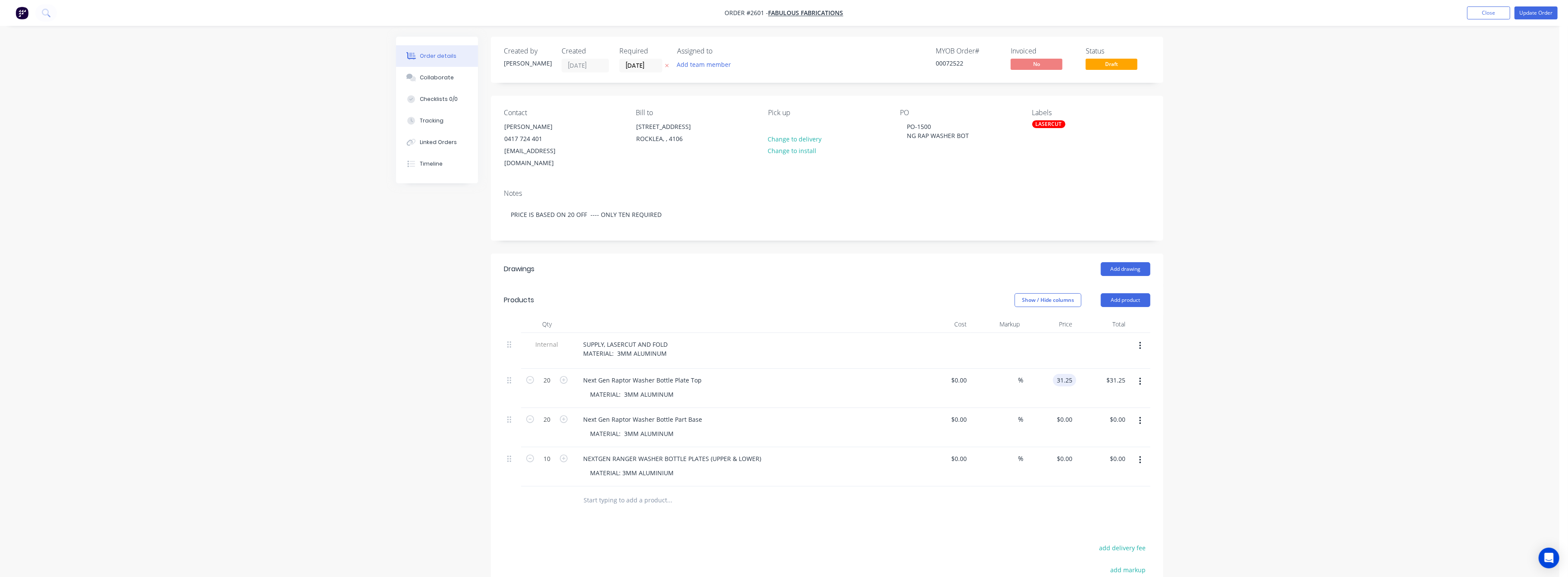
type input "$31.25"
type input "$625.00"
click at [1225, 406] on div "Order details Collaborate Checklists 0/0 Tracking Linked Orders Timeline Order …" at bounding box center [779, 367] width 1559 height 735
type input "$39.25"
type input "$785.00"
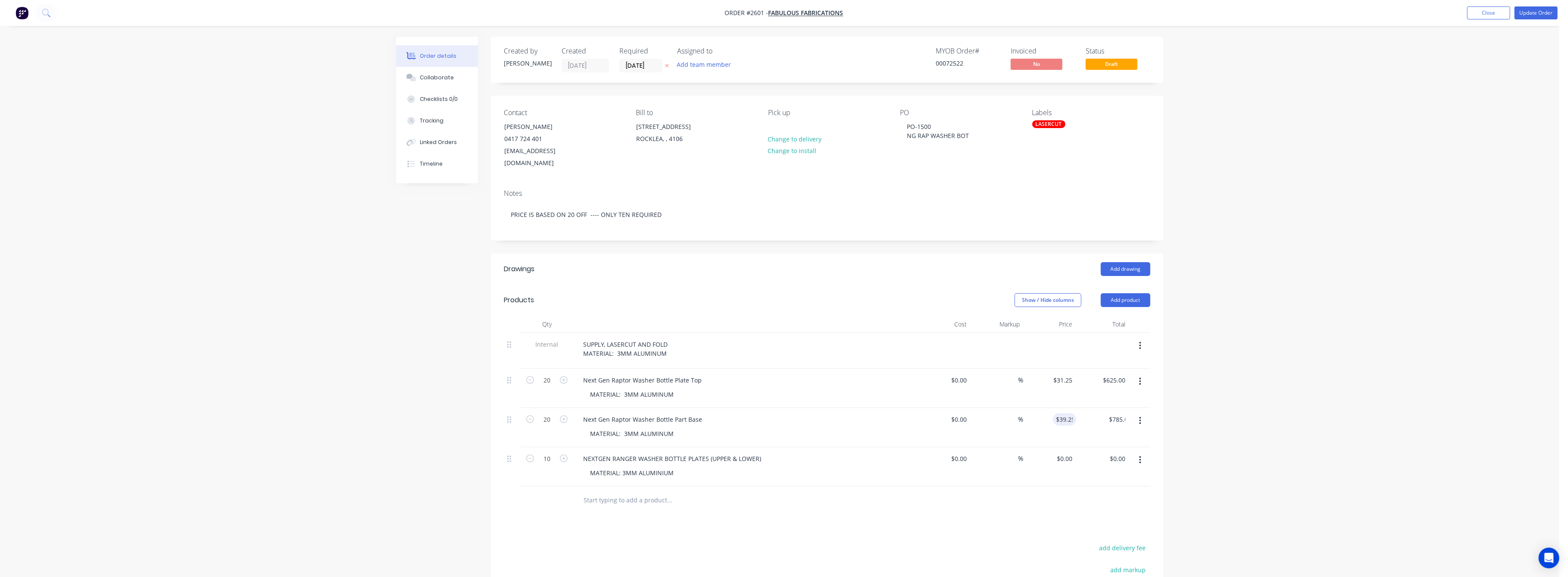
drag, startPoint x: 1363, startPoint y: 364, endPoint x: 1327, endPoint y: 370, distance: 36.5
click at [1363, 364] on div "Order details Collaborate Checklists 0/0 Tracking Linked Orders Timeline Order …" at bounding box center [779, 367] width 1559 height 735
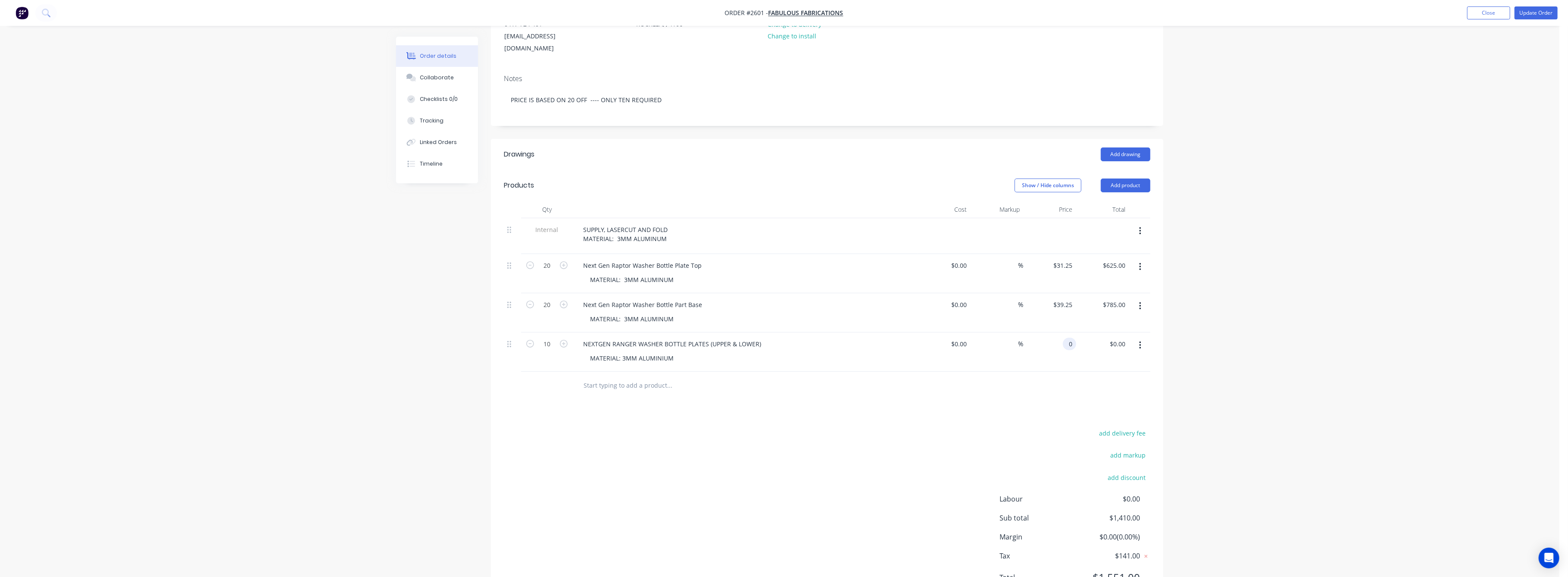
click at [1071, 337] on input "0" at bounding box center [1071, 344] width 10 height 12
type input "$10.00"
type input "$100.00"
click at [1274, 339] on div "Order details Collaborate Checklists 0/0 Tracking Linked Orders Timeline Order …" at bounding box center [779, 253] width 1559 height 735
click at [1526, 14] on button "Update Order" at bounding box center [1535, 12] width 43 height 13
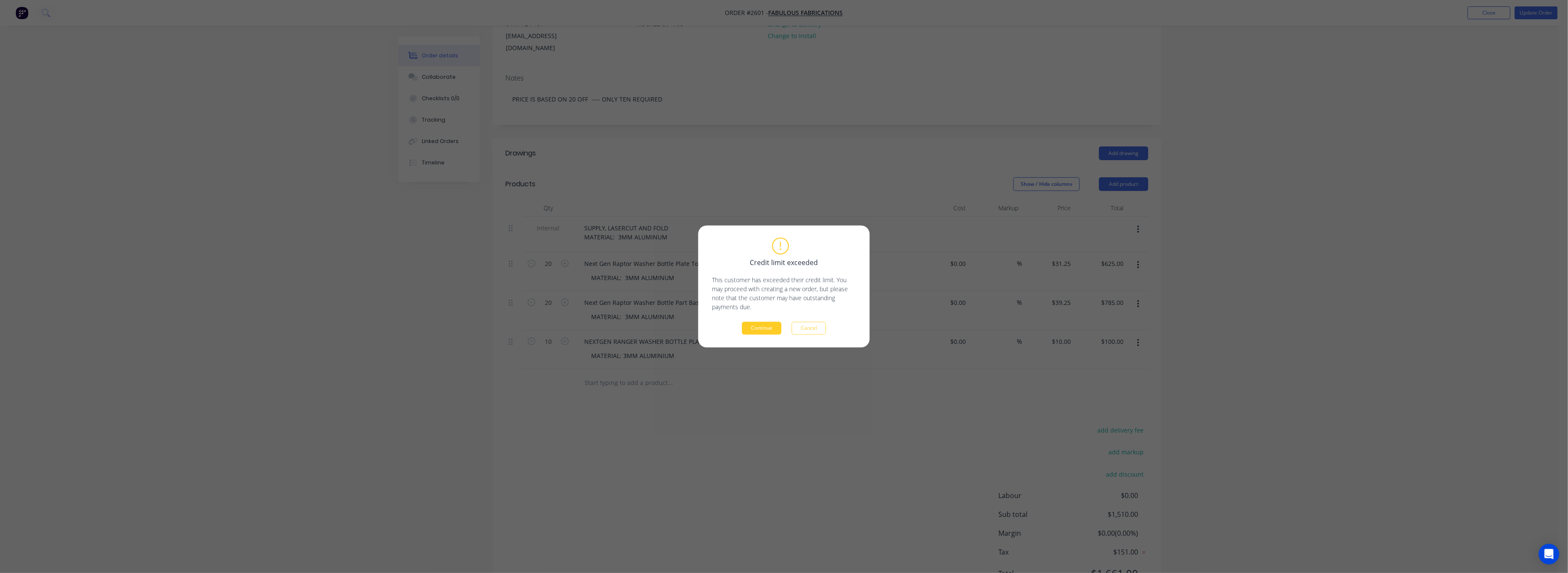
click at [769, 325] on button "Continue" at bounding box center [761, 328] width 39 height 13
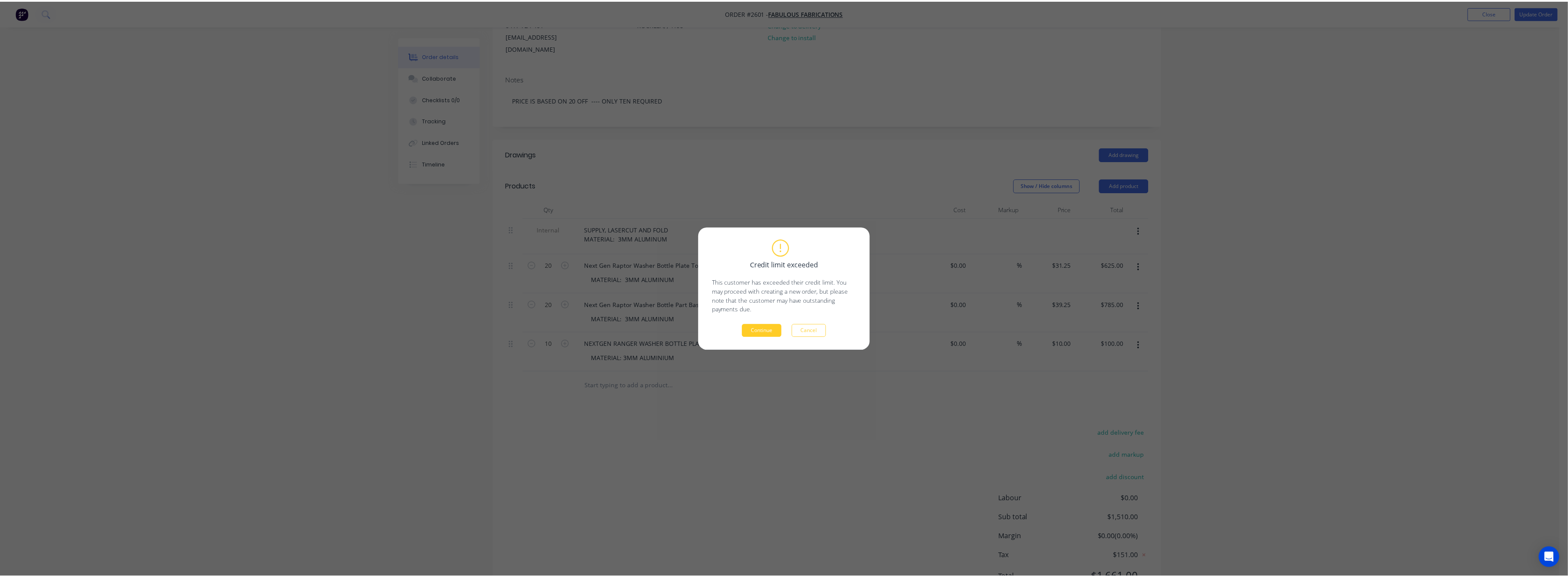
scroll to position [0, 0]
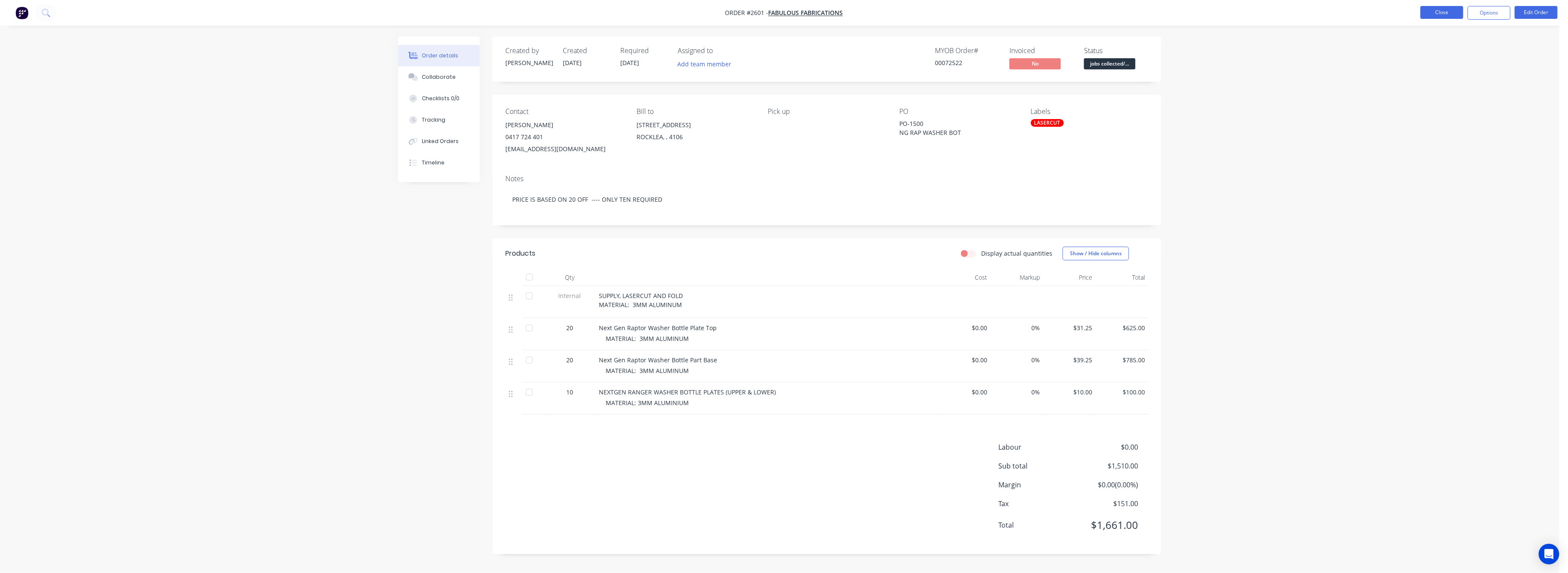
click at [1438, 11] on button "Close" at bounding box center [1441, 12] width 43 height 13
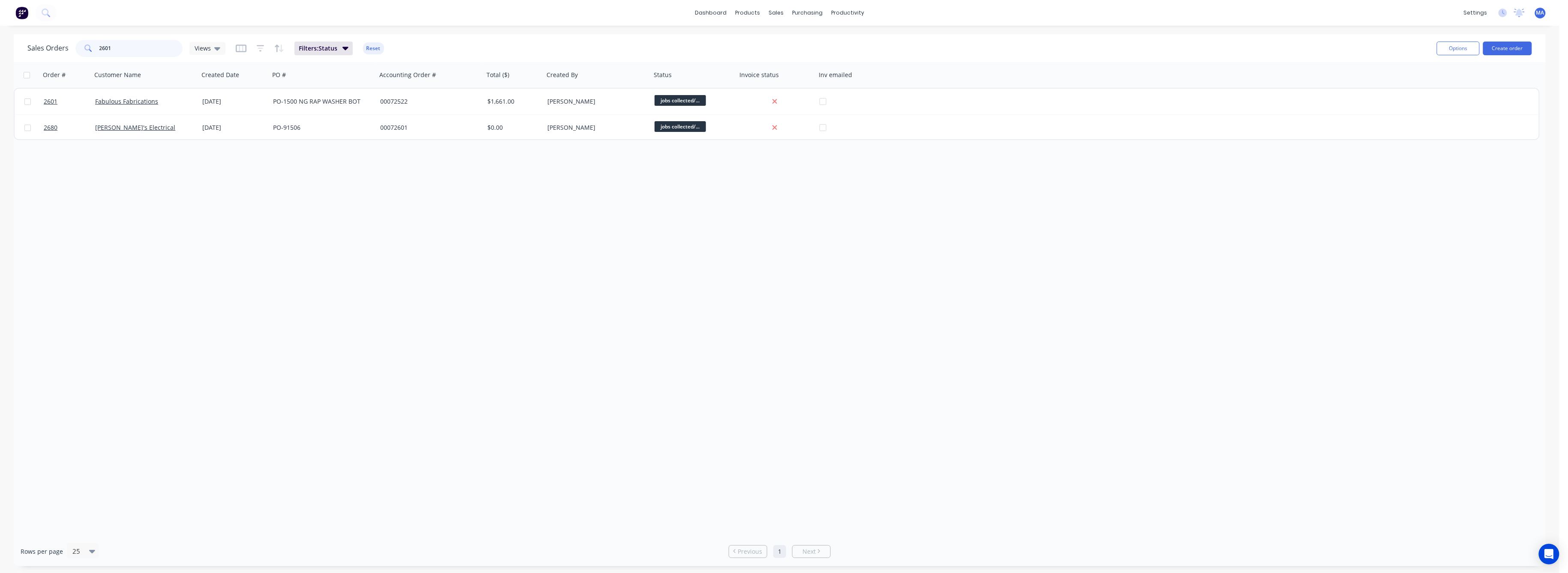
drag, startPoint x: 109, startPoint y: 51, endPoint x: 95, endPoint y: 59, distance: 16.1
click at [93, 52] on div "2601" at bounding box center [129, 49] width 107 height 17
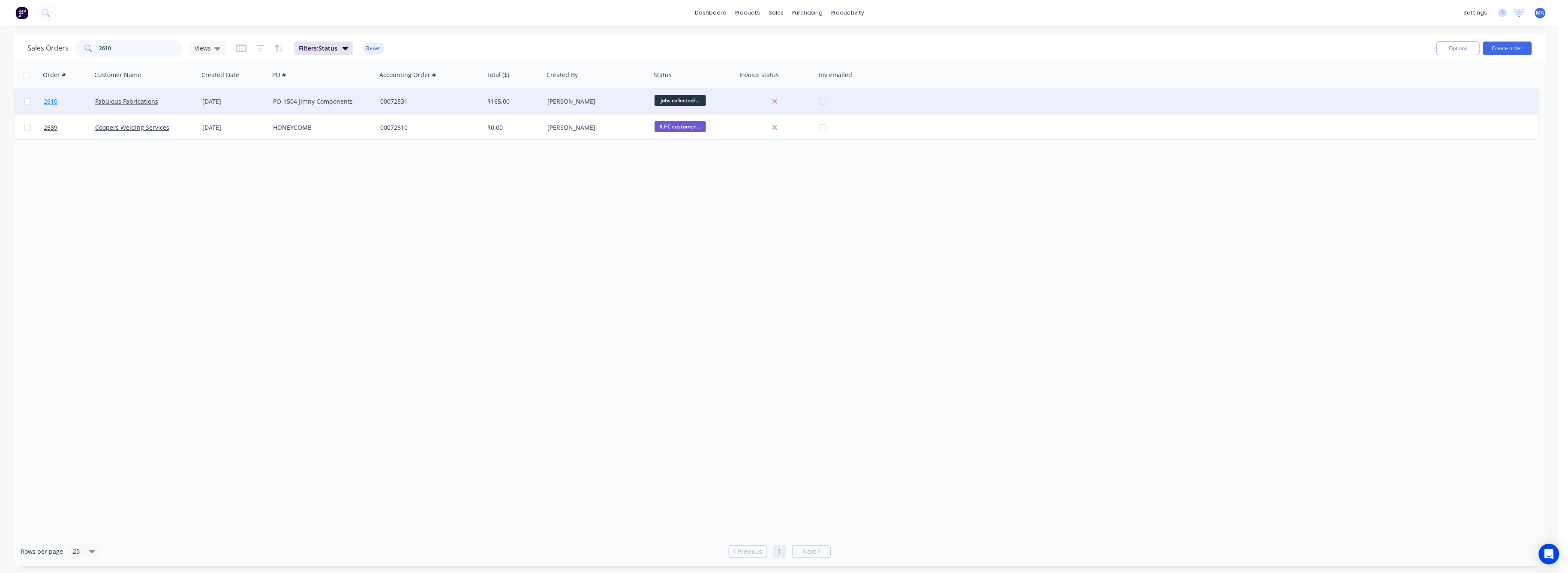
type input "2610"
click at [50, 98] on span "2610" at bounding box center [51, 101] width 14 height 9
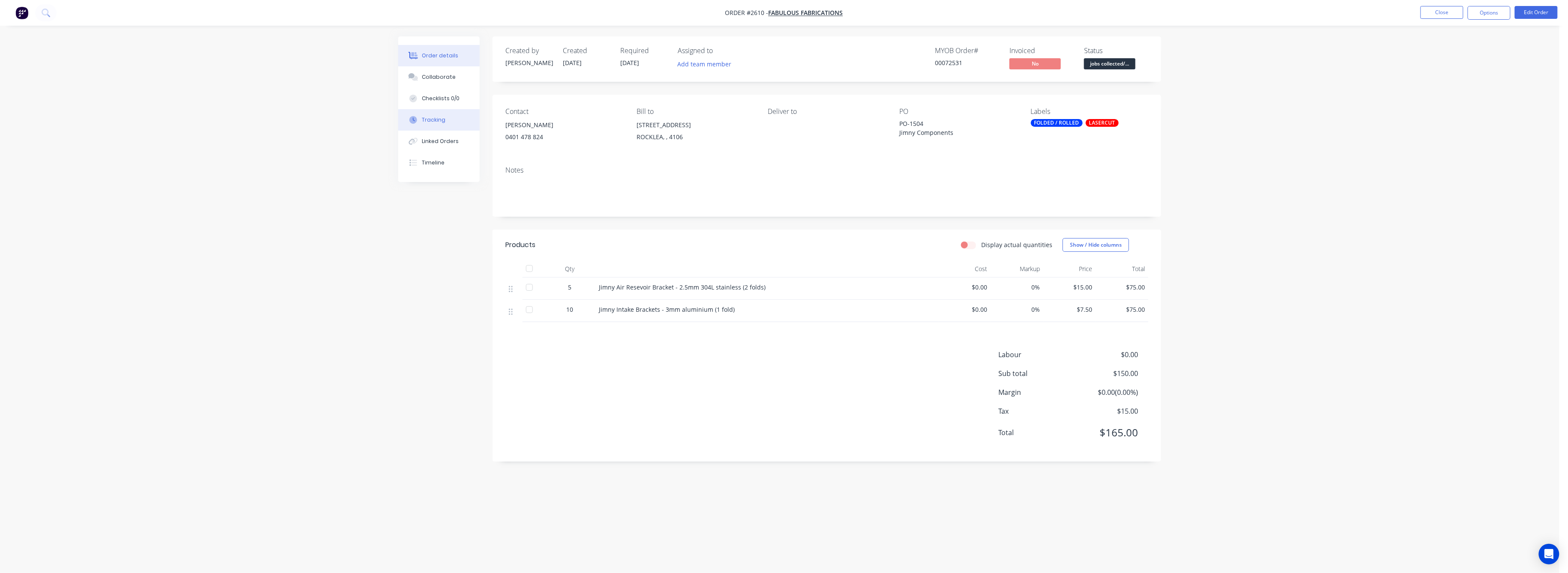
click at [438, 111] on button "Tracking" at bounding box center [439, 120] width 81 height 21
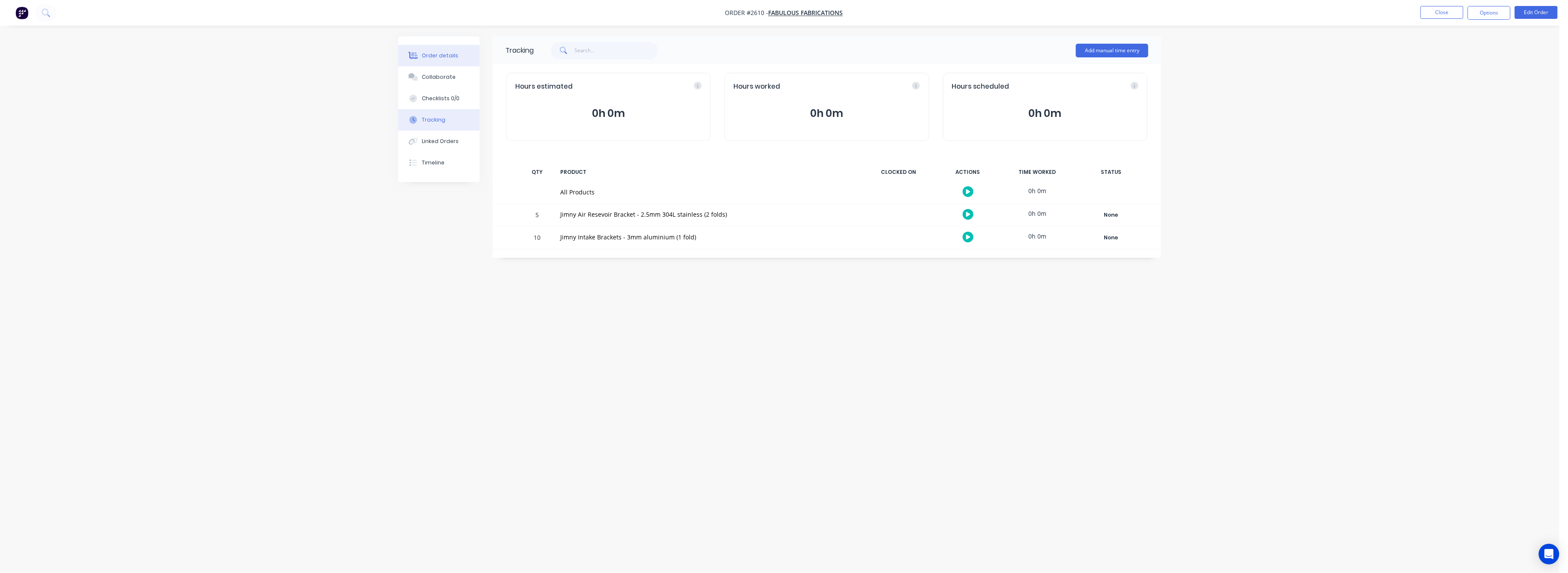
click at [433, 53] on div "Order details" at bounding box center [440, 55] width 37 height 8
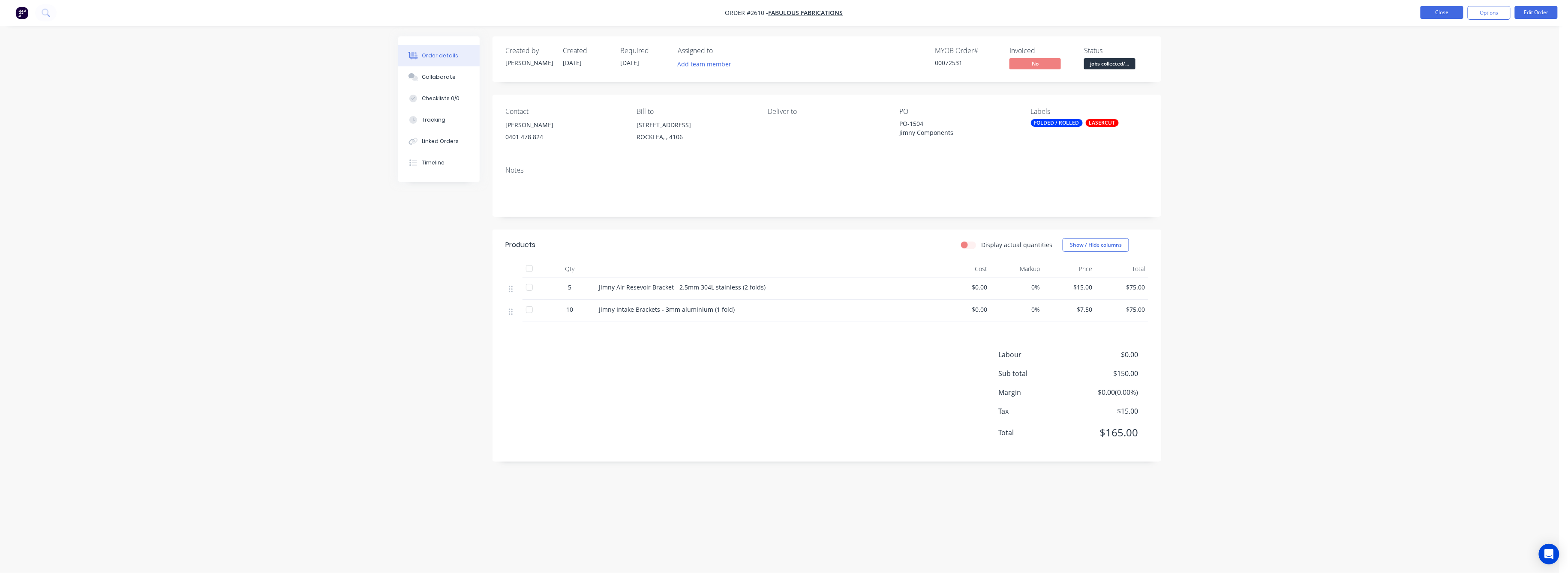
click at [1438, 13] on button "Close" at bounding box center [1441, 12] width 43 height 13
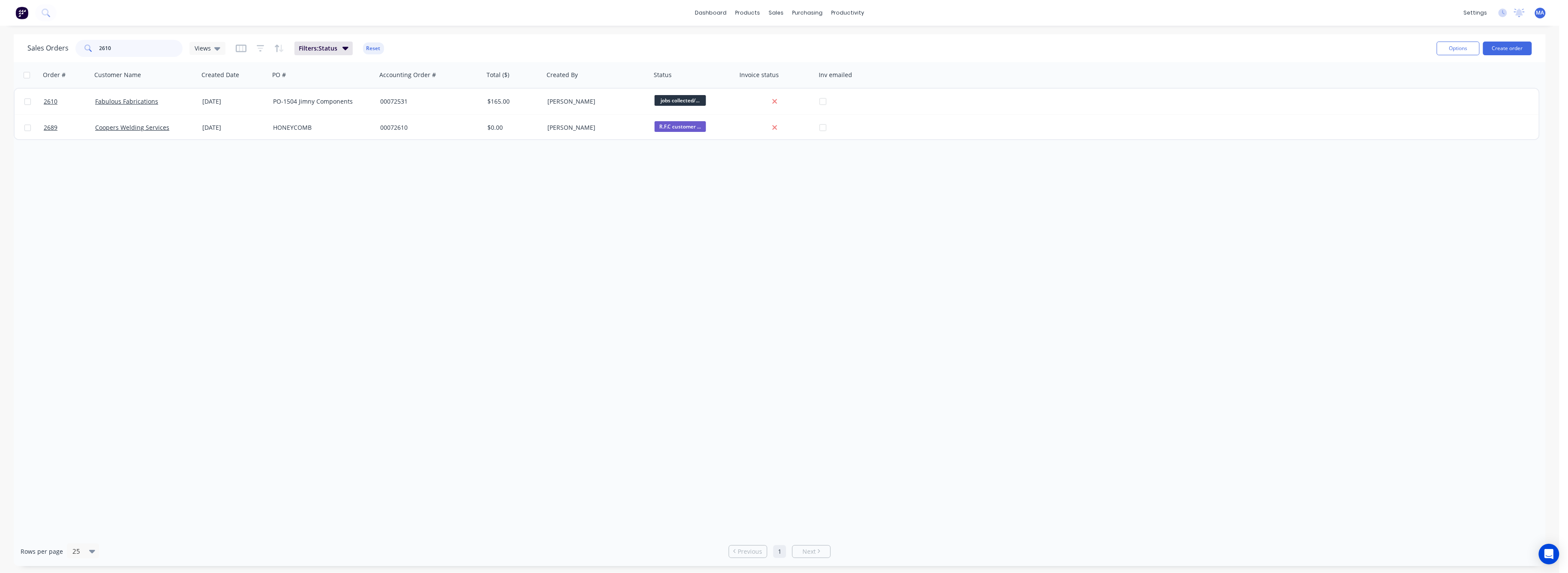
drag, startPoint x: 112, startPoint y: 45, endPoint x: 74, endPoint y: 58, distance: 40.2
click at [79, 51] on div "2610" at bounding box center [129, 49] width 107 height 17
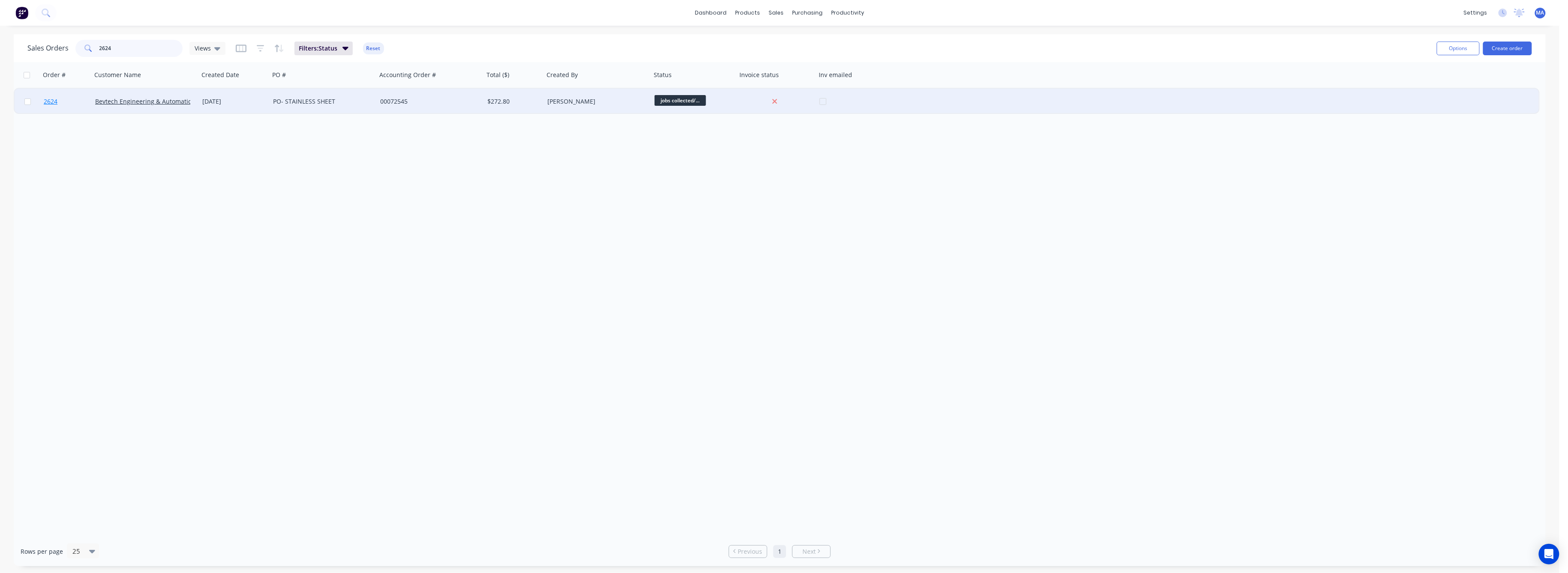
type input "2624"
click at [49, 101] on span "2624" at bounding box center [51, 101] width 14 height 9
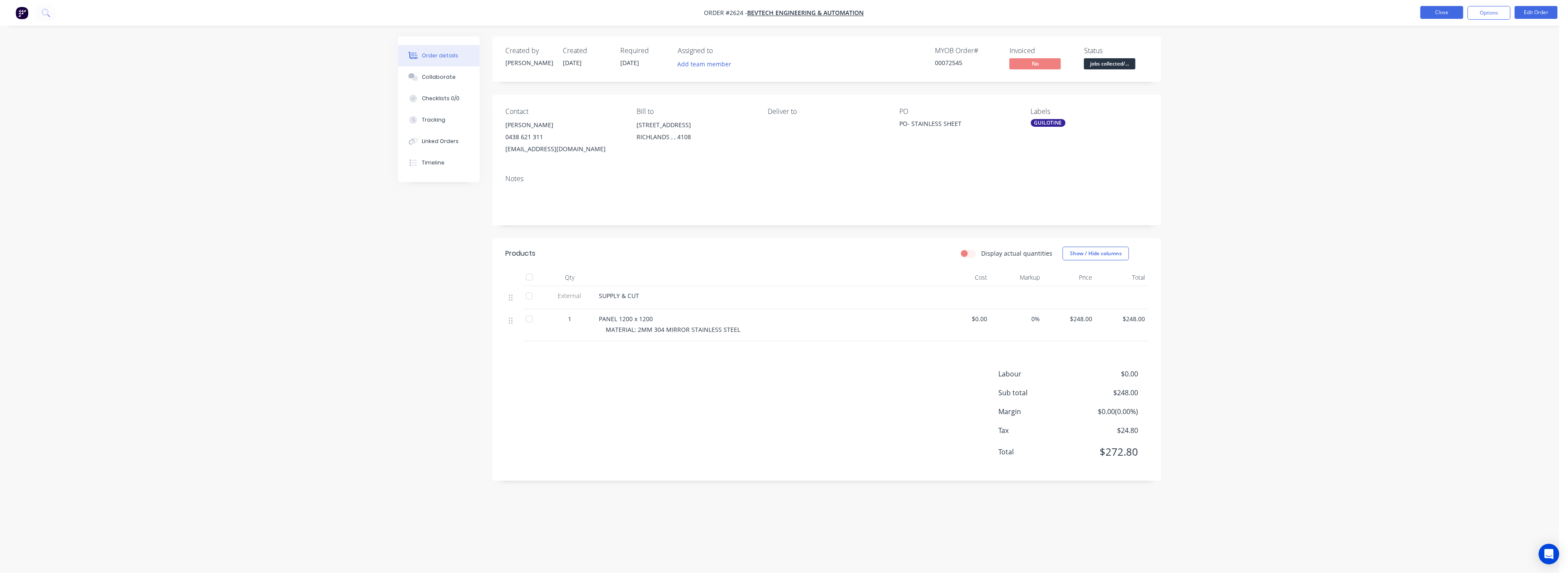
click at [1443, 14] on button "Close" at bounding box center [1441, 12] width 43 height 13
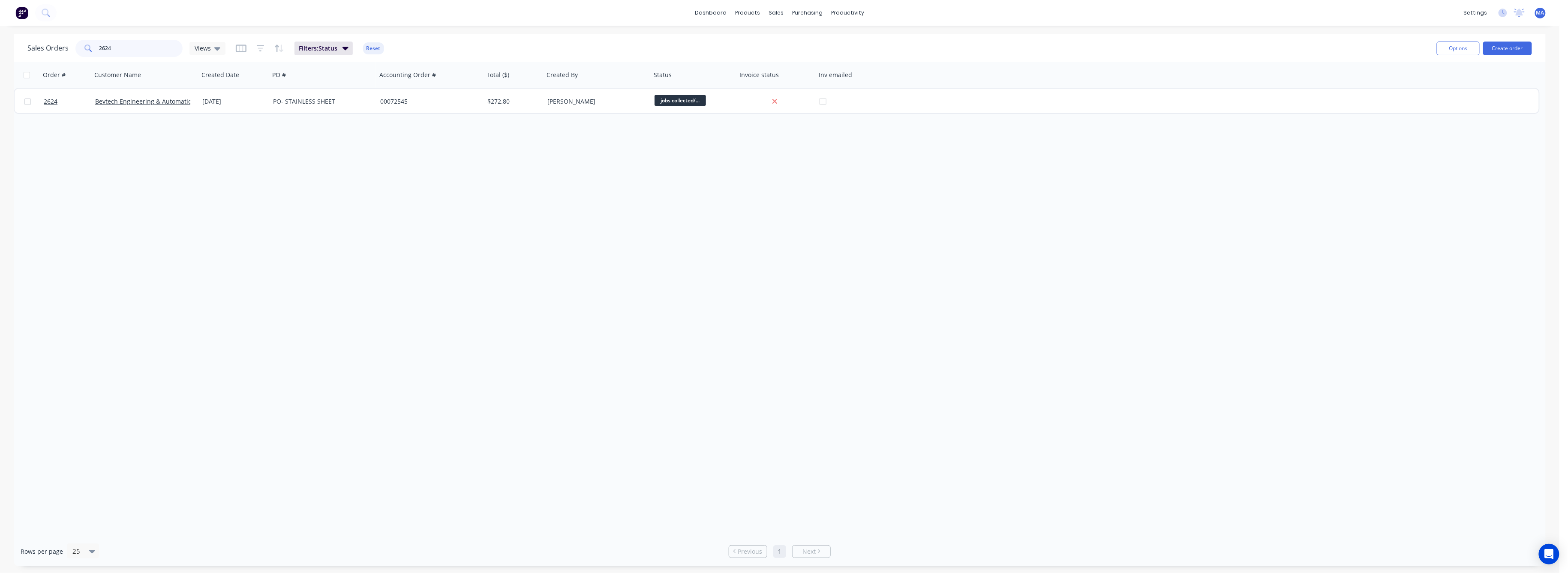
drag, startPoint x: 111, startPoint y: 47, endPoint x: 89, endPoint y: 51, distance: 22.4
click at [89, 51] on div "2624" at bounding box center [129, 49] width 107 height 17
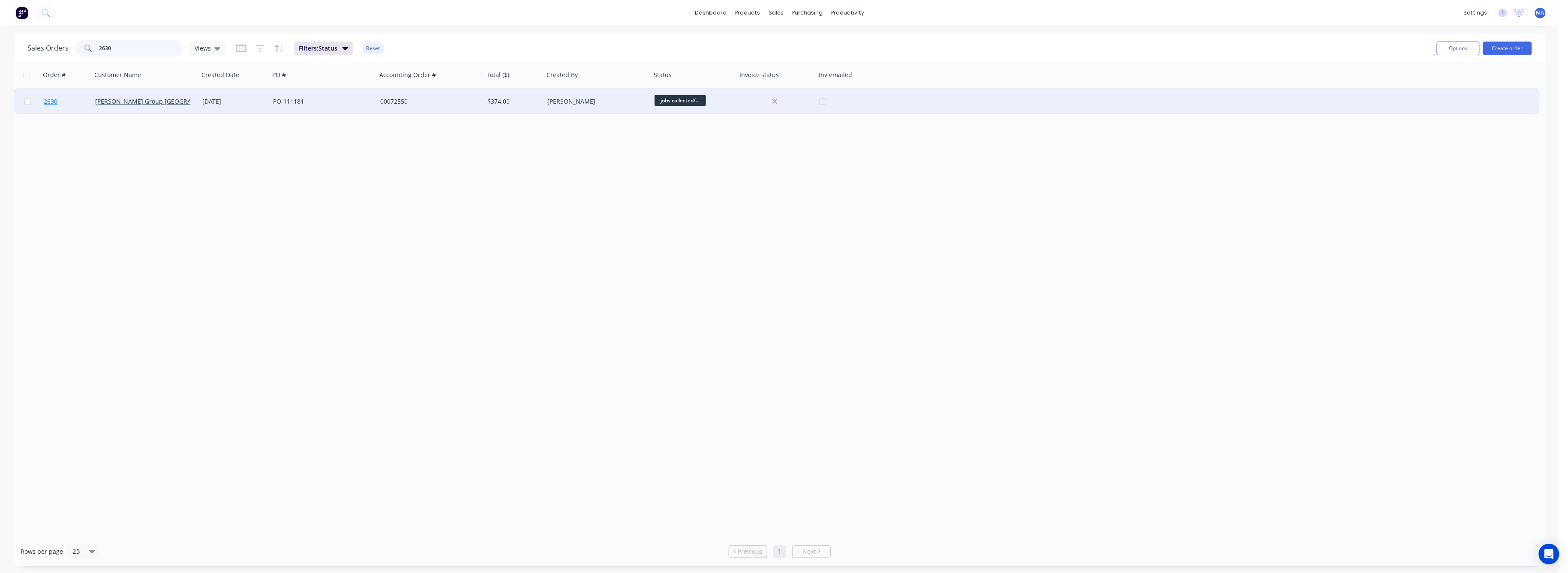
type input "2630"
click at [49, 100] on span "2630" at bounding box center [51, 101] width 14 height 9
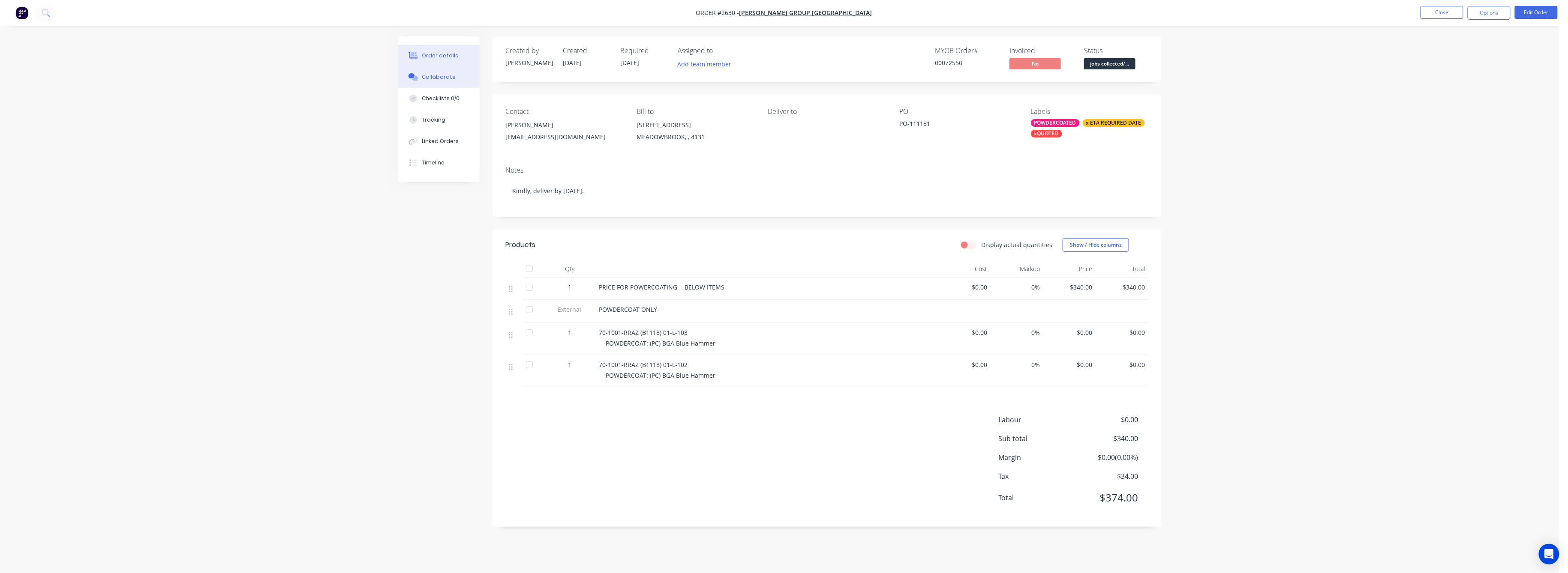
click at [438, 72] on button "Collaborate" at bounding box center [439, 77] width 81 height 21
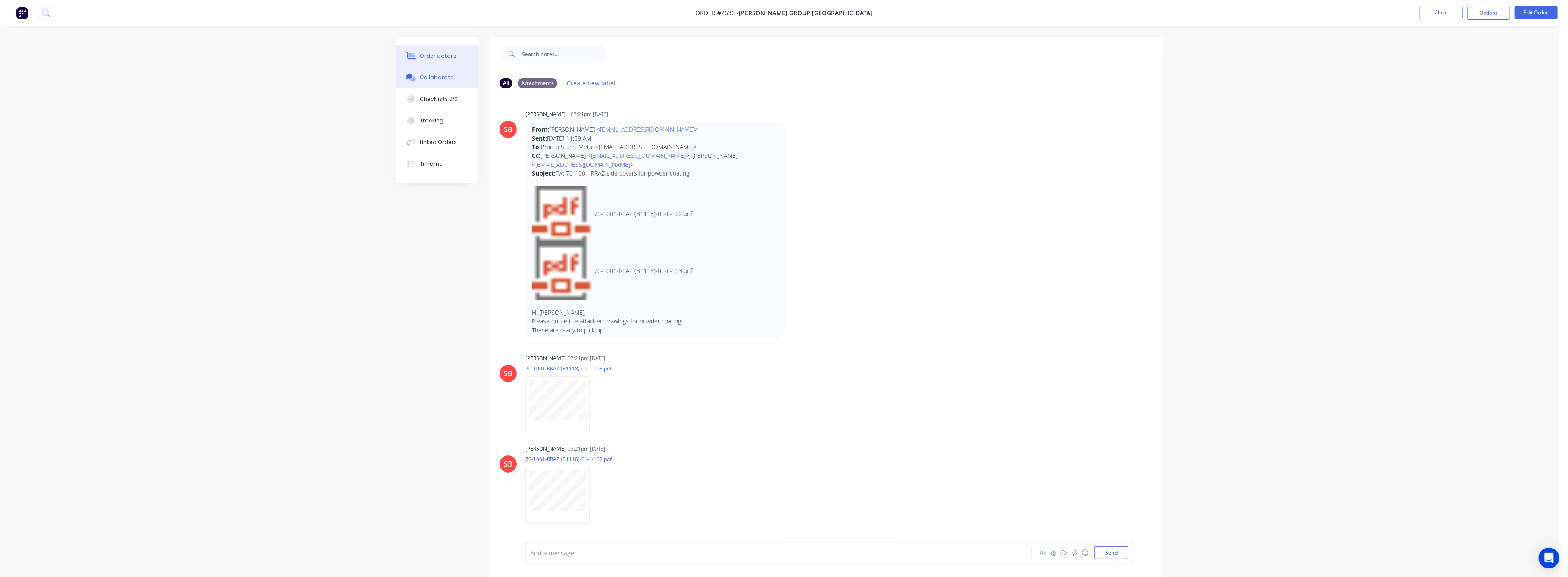
click at [428, 55] on div "Order details" at bounding box center [438, 55] width 37 height 8
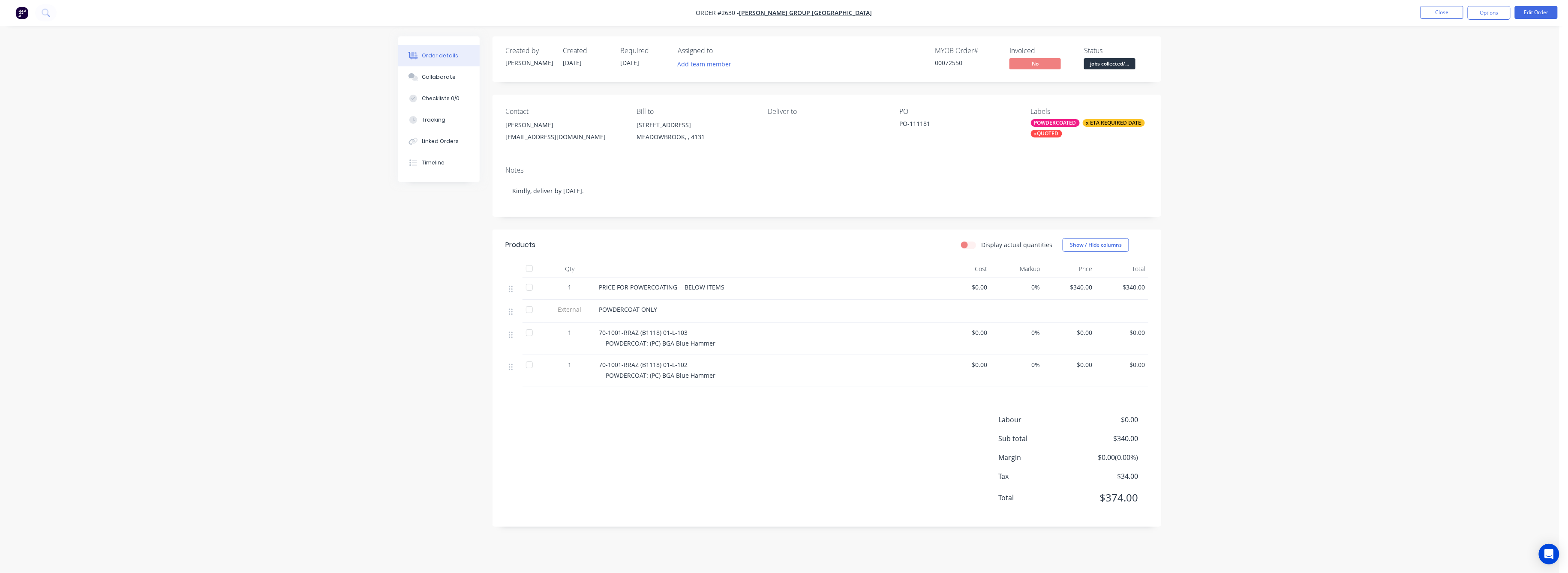
click at [1092, 336] on span "$0.00" at bounding box center [1069, 332] width 46 height 9
click at [1531, 14] on button "Edit Order" at bounding box center [1536, 12] width 43 height 13
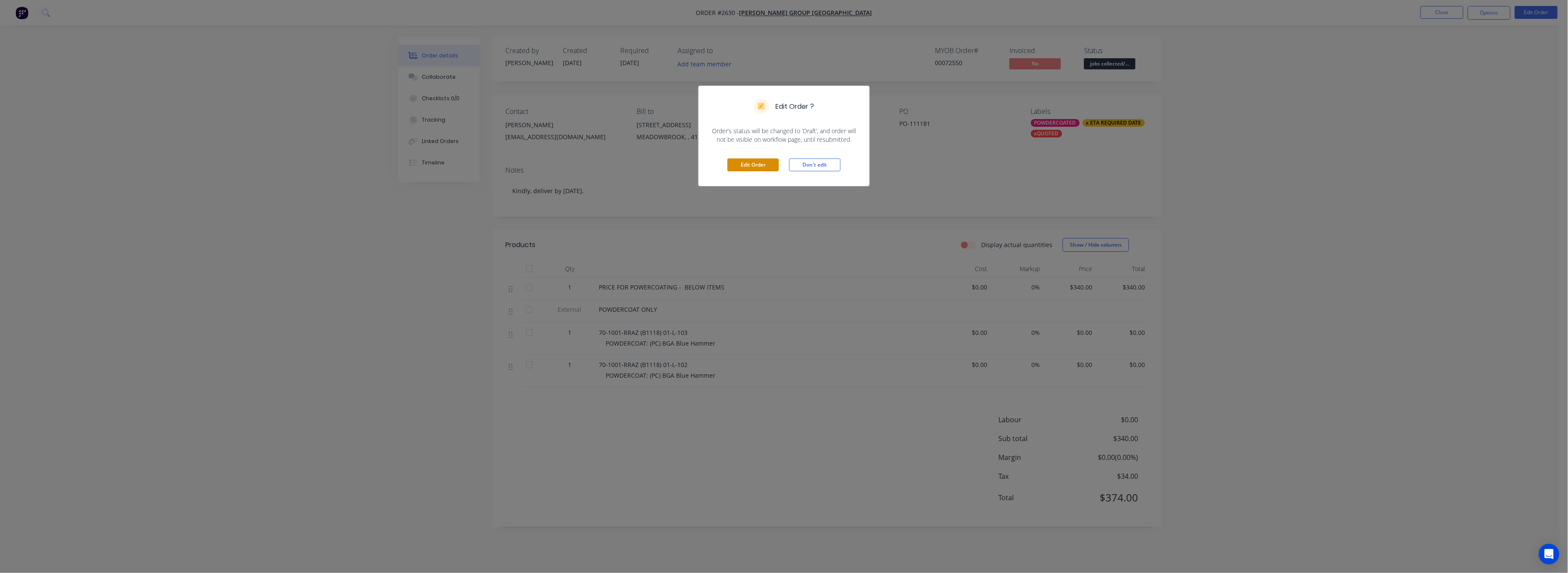
click at [766, 166] on button "Edit Order" at bounding box center [753, 164] width 52 height 13
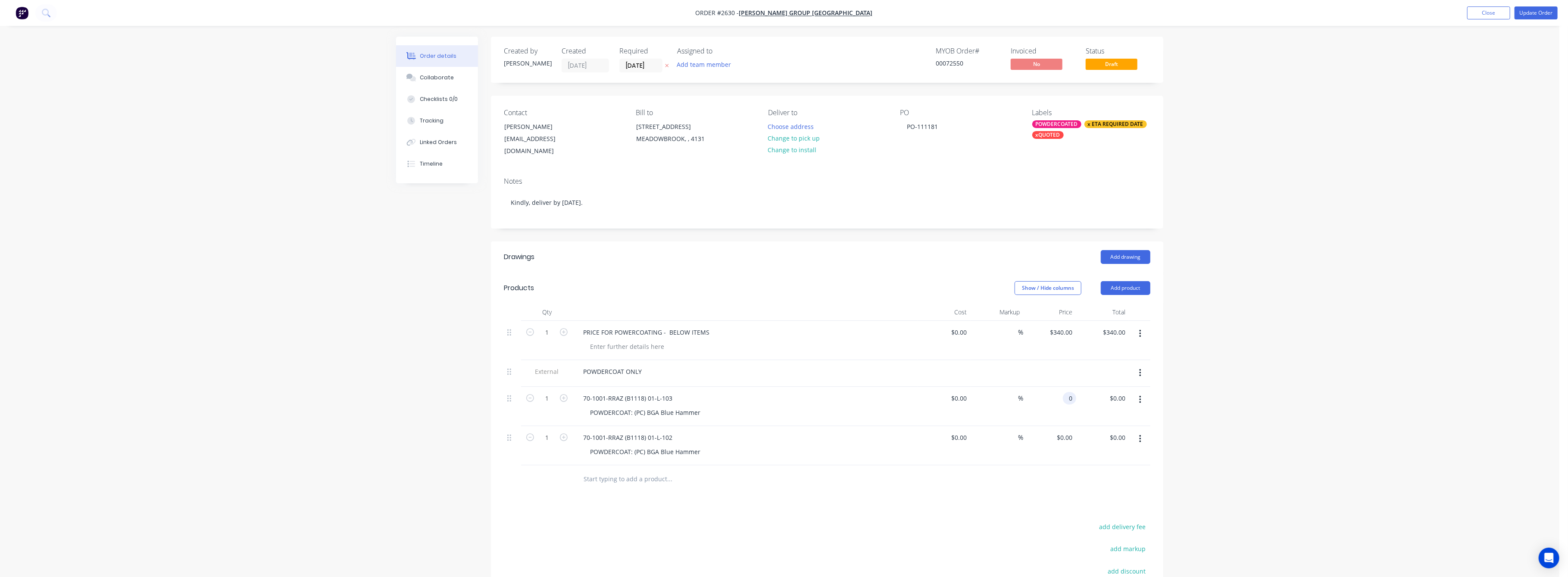
click at [1074, 392] on input "0" at bounding box center [1071, 398] width 10 height 12
type input "$170.00"
click at [1253, 403] on div "Order details Collaborate Checklists 0/0 Tracking Linked Orders Timeline Order …" at bounding box center [779, 357] width 1559 height 714
type input "$170.00"
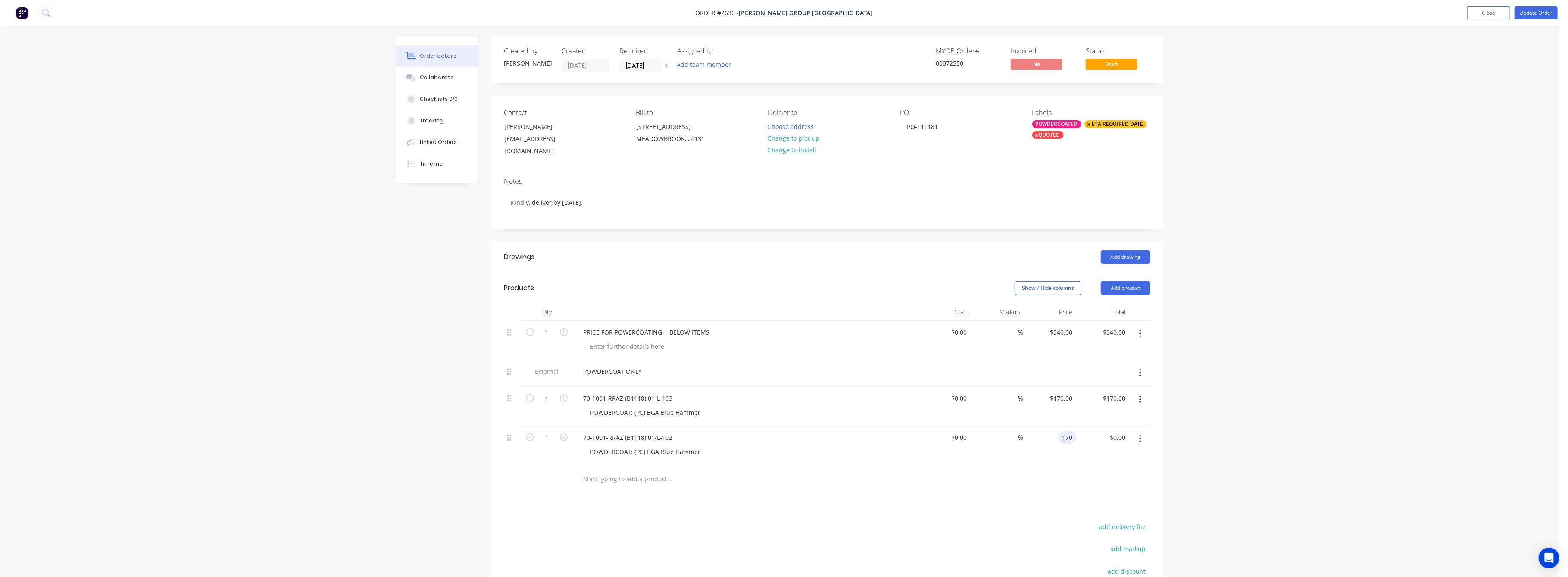
type input "$170.00"
click at [1410, 451] on div "Order details Collaborate Checklists 0/0 Tracking Linked Orders Timeline Order …" at bounding box center [779, 357] width 1559 height 714
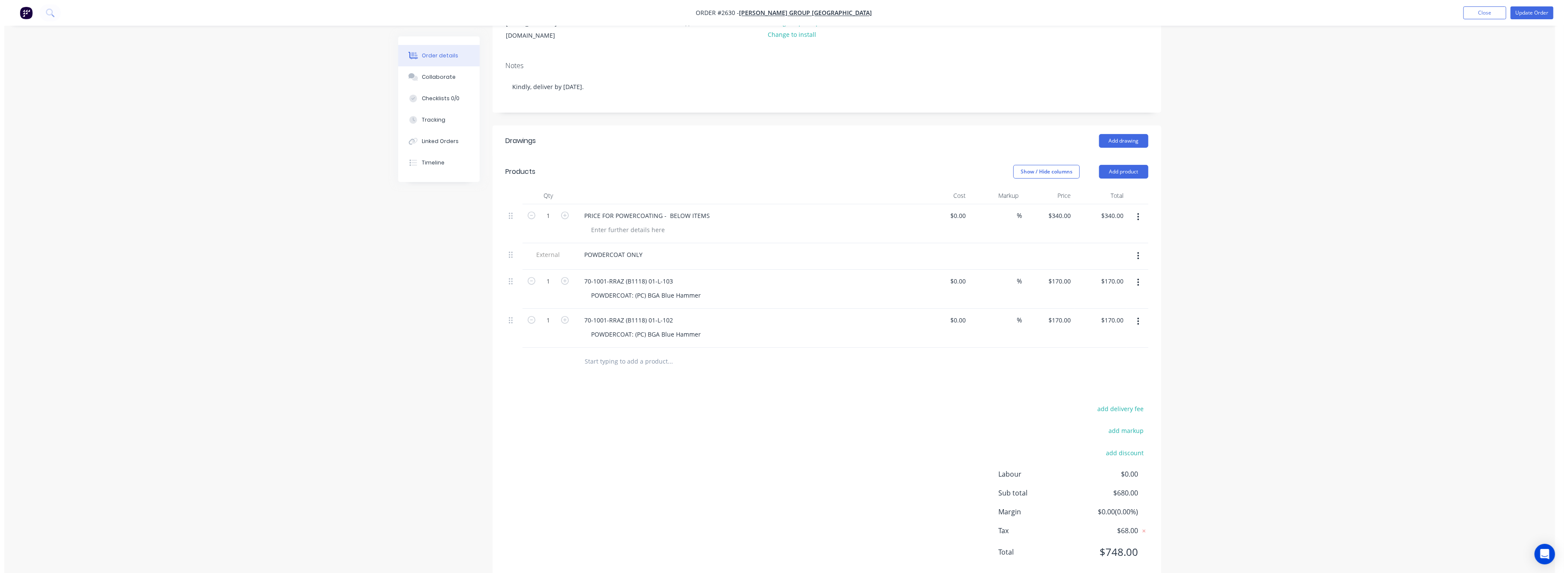
scroll to position [126, 0]
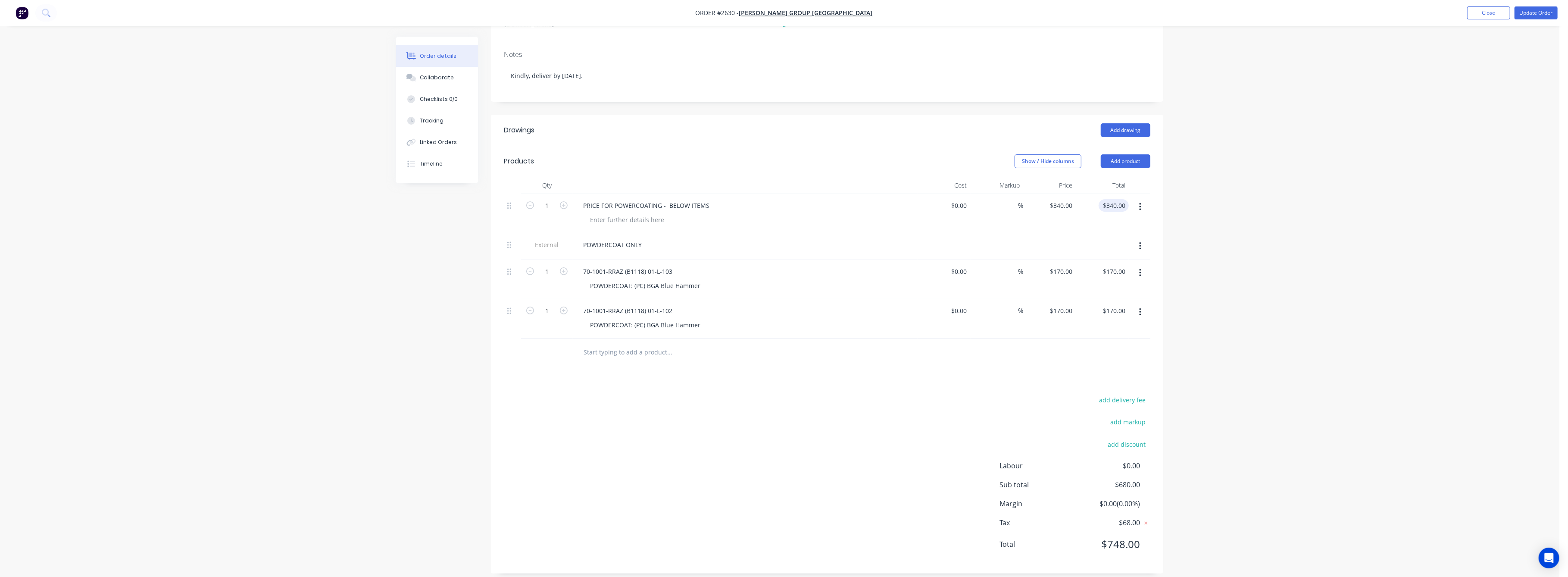
type input "340.00"
type input "$0.00"
click at [908, 279] on div "POWDERCOAT: (PC) BGA Blue Hammer" at bounding box center [748, 285] width 331 height 12
click at [966, 199] on input "0" at bounding box center [965, 205] width 10 height 12
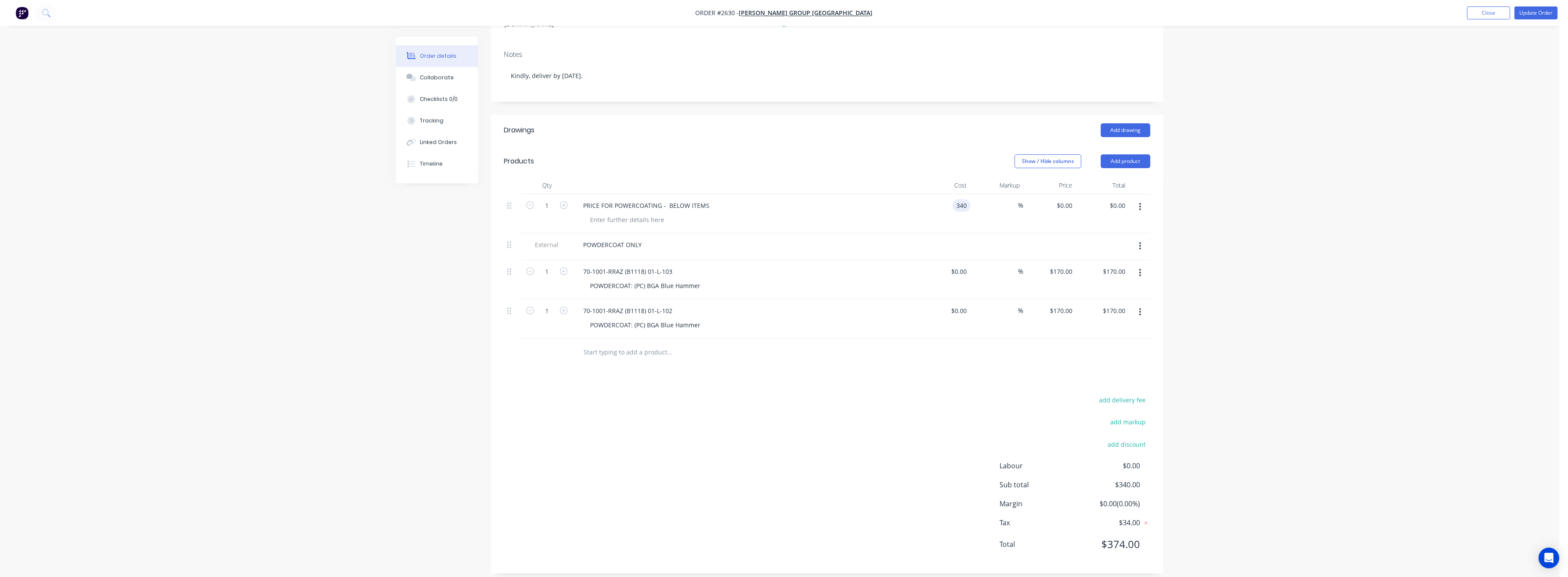
type input "$340.00"
drag, startPoint x: 1202, startPoint y: 247, endPoint x: 1230, endPoint y: 257, distance: 29.7
click at [1218, 253] on div "Order details Collaborate Checklists 0/0 Tracking Linked Orders Timeline Order …" at bounding box center [779, 230] width 1559 height 714
click at [1047, 338] on div at bounding box center [827, 352] width 646 height 28
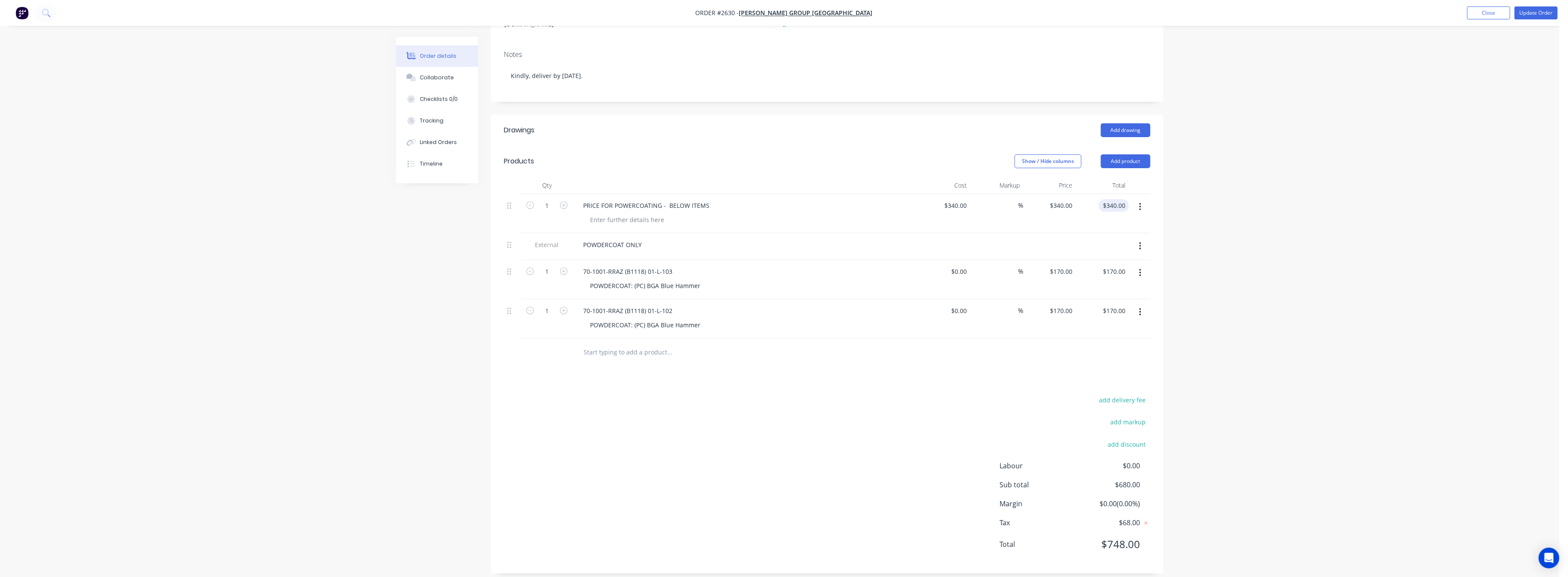
type input "340.00"
type input "-100"
type input "$0.00"
click at [1221, 288] on div "Order details Collaborate Checklists 0/0 Tracking Linked Orders Timeline Order …" at bounding box center [779, 230] width 1559 height 714
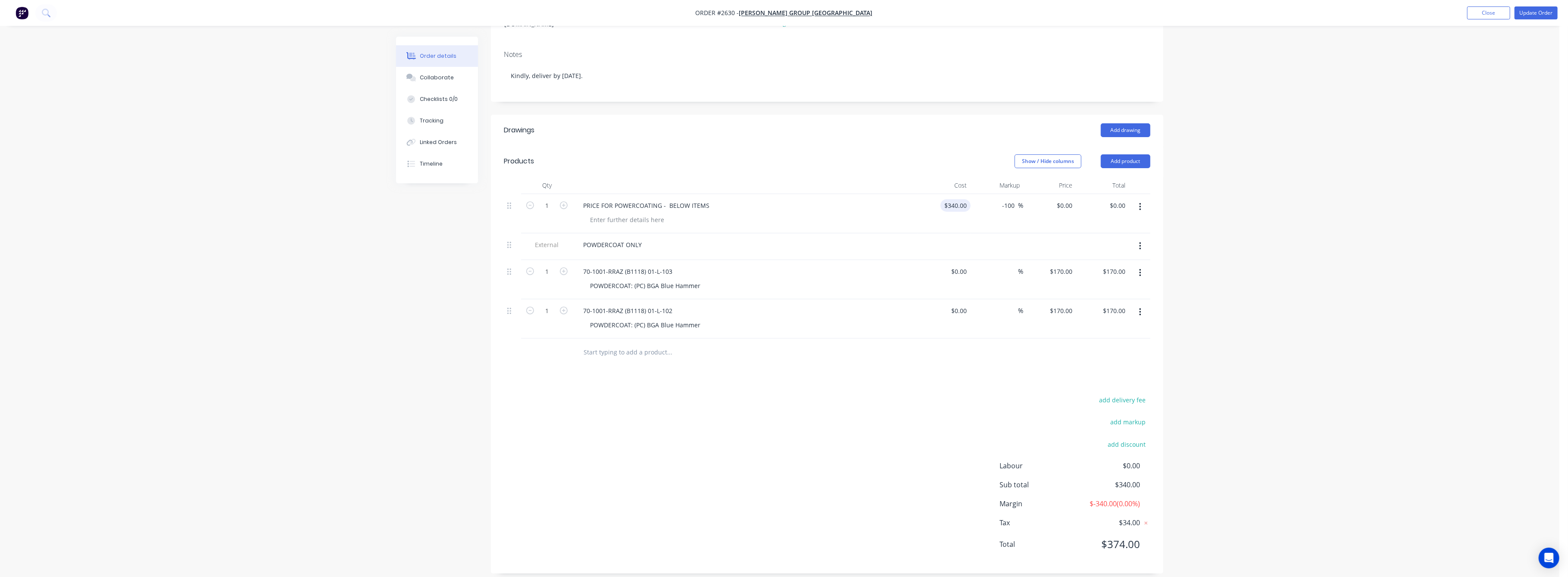
type input "340"
click at [961, 199] on input "340" at bounding box center [963, 205] width 15 height 12
click at [1286, 237] on div "Order details Collaborate Checklists 0/0 Tracking Linked Orders Timeline Order …" at bounding box center [779, 230] width 1559 height 714
click at [1015, 199] on input "-100" at bounding box center [1009, 205] width 17 height 12
drag, startPoint x: 1025, startPoint y: 199, endPoint x: 992, endPoint y: 201, distance: 33.1
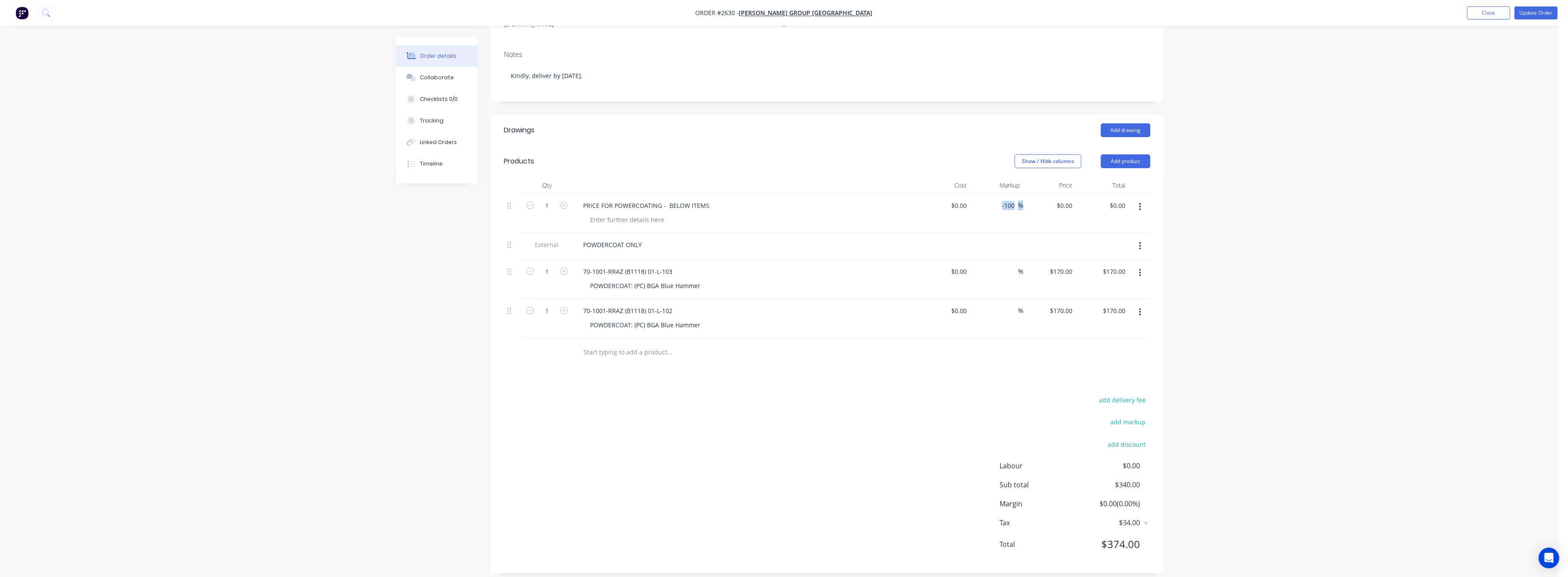
click at [992, 201] on div "1 PRICE FOR POWERCOATING - BELOW ITEMS $0.00 $0.00 -100 -100 % $0.00 $0.00 $0.0…" at bounding box center [827, 213] width 646 height 40
drag, startPoint x: 1361, startPoint y: 255, endPoint x: 1301, endPoint y: 271, distance: 62.1
click at [1358, 255] on div "Order details Collaborate Checklists 0/0 Tracking Linked Orders Timeline Order …" at bounding box center [779, 230] width 1559 height 714
click at [1015, 204] on div "-100 -100 %" at bounding box center [997, 213] width 53 height 40
click at [1010, 199] on input "-100" at bounding box center [1009, 205] width 17 height 12
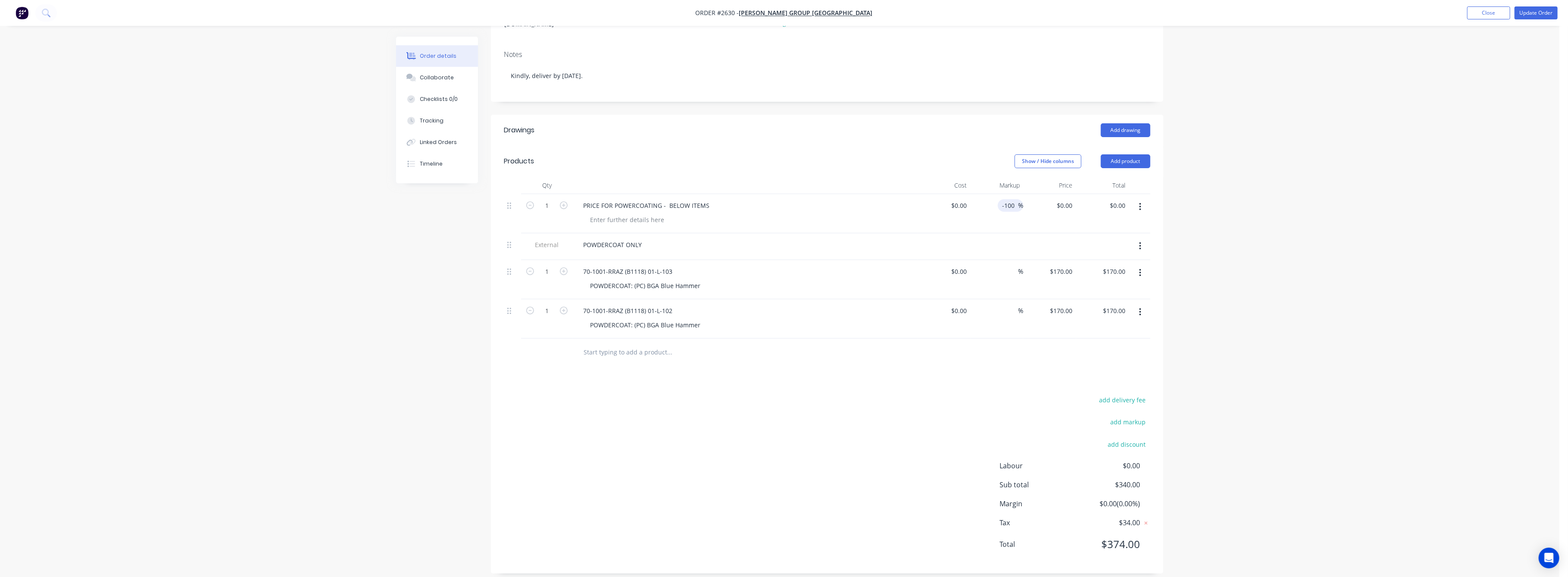
click at [1012, 199] on input "-100" at bounding box center [1009, 205] width 17 height 12
drag, startPoint x: 1028, startPoint y: 195, endPoint x: 988, endPoint y: 211, distance: 43.1
click at [981, 210] on div "1 PRICE FOR POWERCOATING - BELOW ITEMS $0.00 $0.00 -100 -100 % $0.00 $0.00 $0.0…" at bounding box center [827, 213] width 646 height 40
drag, startPoint x: 990, startPoint y: 228, endPoint x: 985, endPoint y: 221, distance: 8.6
click at [990, 233] on div at bounding box center [997, 247] width 53 height 26
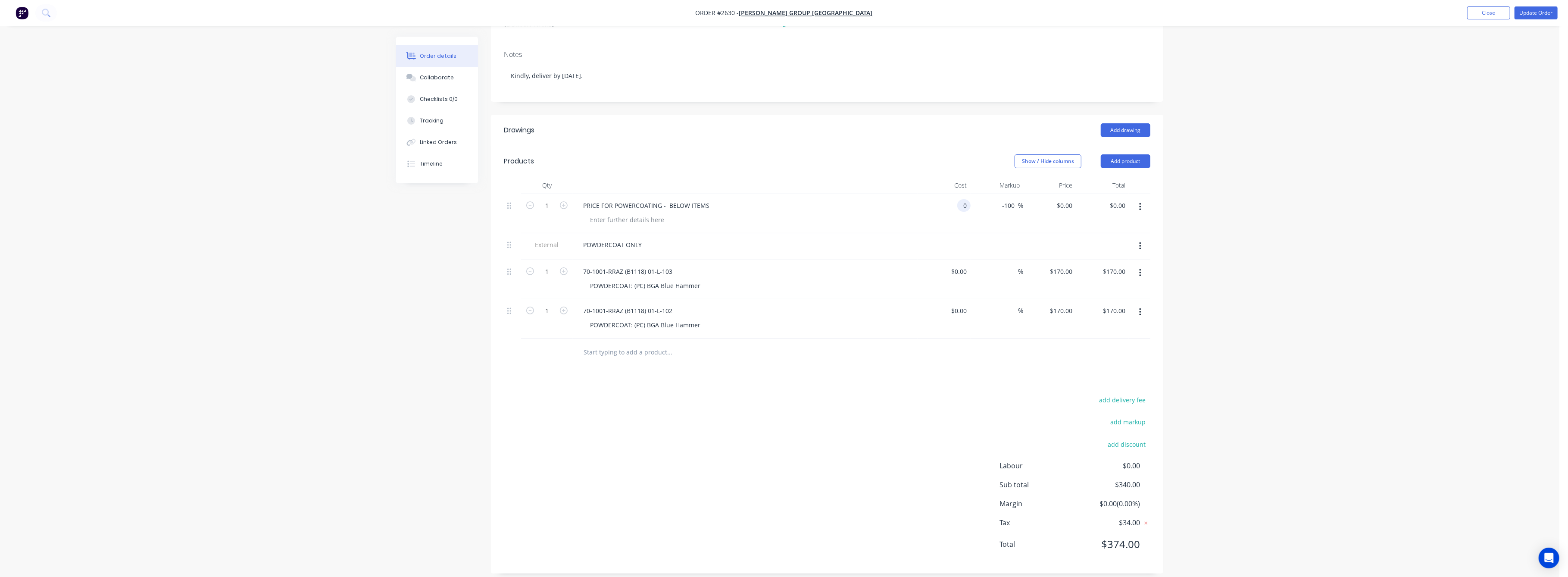
click at [963, 199] on input "0" at bounding box center [965, 205] width 10 height 12
type input "$0.00"
click at [1196, 248] on div "Order details Collaborate Checklists 0/0 Tracking Linked Orders Timeline Order …" at bounding box center [779, 230] width 1559 height 714
click at [1012, 199] on input "-100" at bounding box center [1009, 205] width 17 height 12
drag, startPoint x: 1024, startPoint y: 196, endPoint x: 1009, endPoint y: 198, distance: 15.1
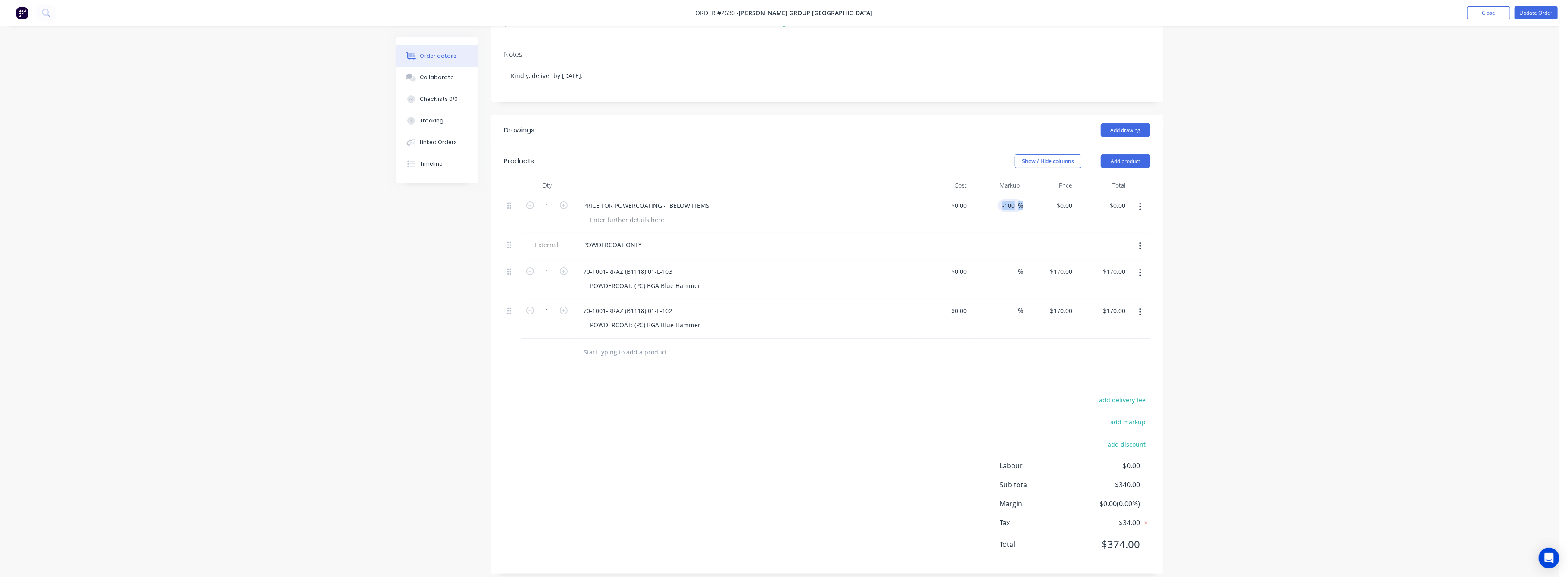
click at [1005, 198] on div "1 PRICE FOR POWERCOATING - BELOW ITEMS $0.00 $0.00 -100 -100 % $0.00 $0.00 $0.0…" at bounding box center [827, 213] width 646 height 40
drag, startPoint x: 1015, startPoint y: 195, endPoint x: 982, endPoint y: 211, distance: 36.7
click at [983, 203] on div "-100 -100 %" at bounding box center [997, 213] width 53 height 40
click at [1227, 300] on div "Order details Collaborate Checklists 0/0 Tracking Linked Orders Timeline Order …" at bounding box center [779, 230] width 1559 height 714
click at [1531, 12] on button "Update Order" at bounding box center [1535, 12] width 43 height 13
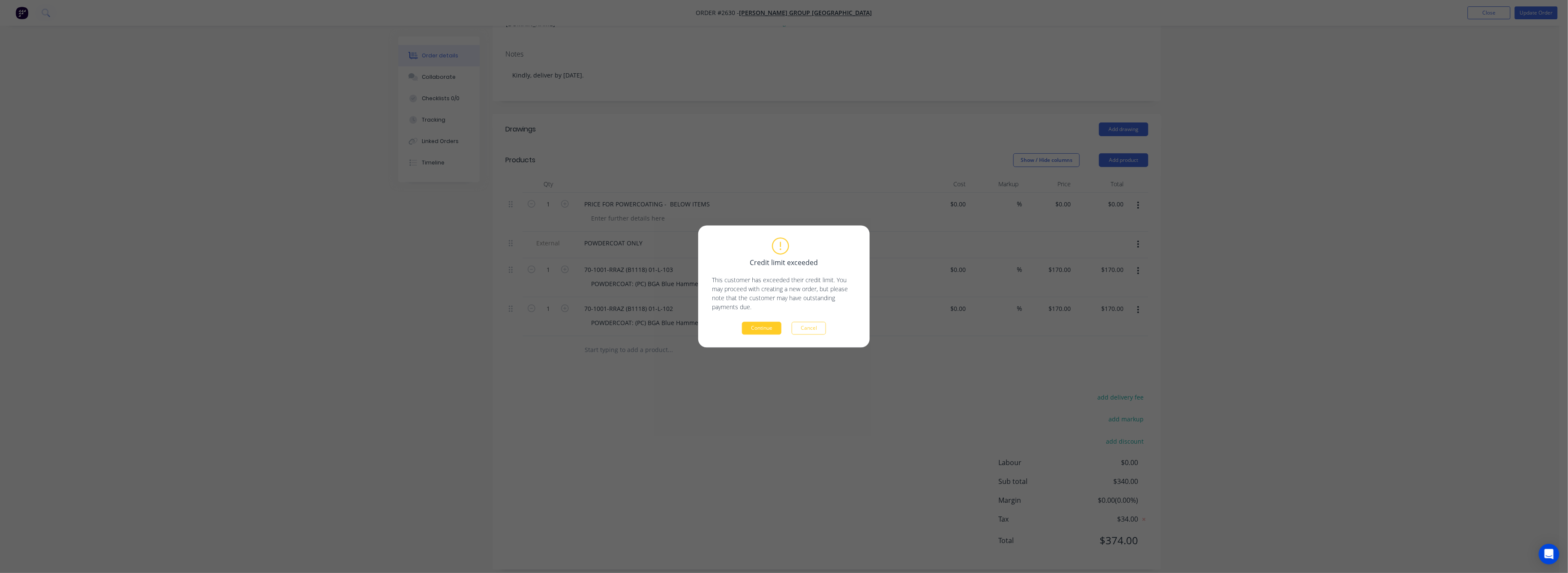
click at [750, 330] on button "Continue" at bounding box center [761, 328] width 39 height 13
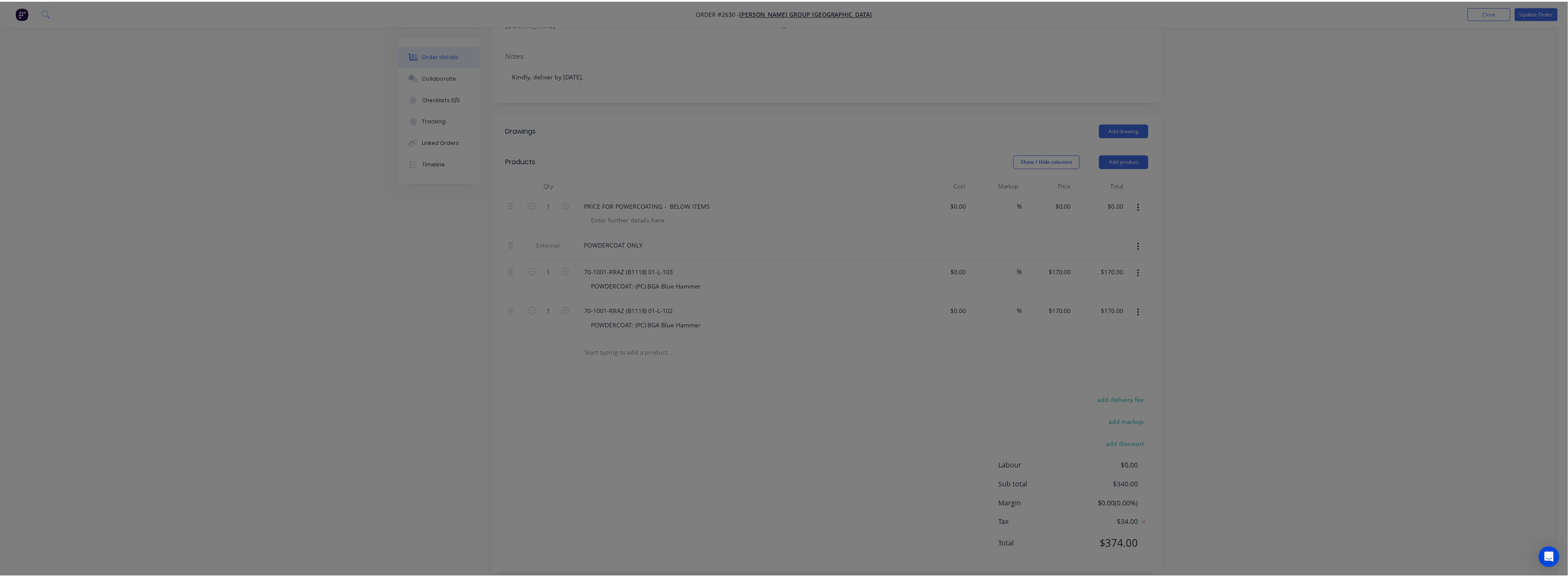
scroll to position [0, 0]
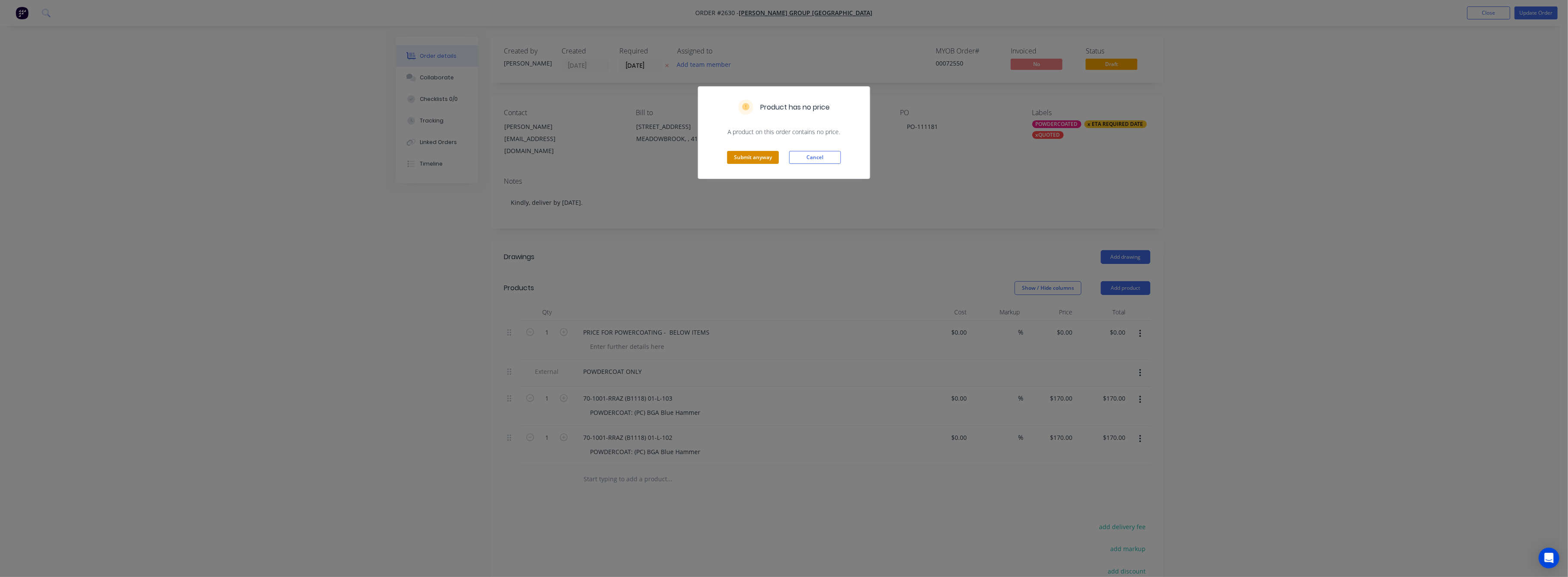
click at [755, 154] on button "Submit anyway" at bounding box center [753, 157] width 52 height 13
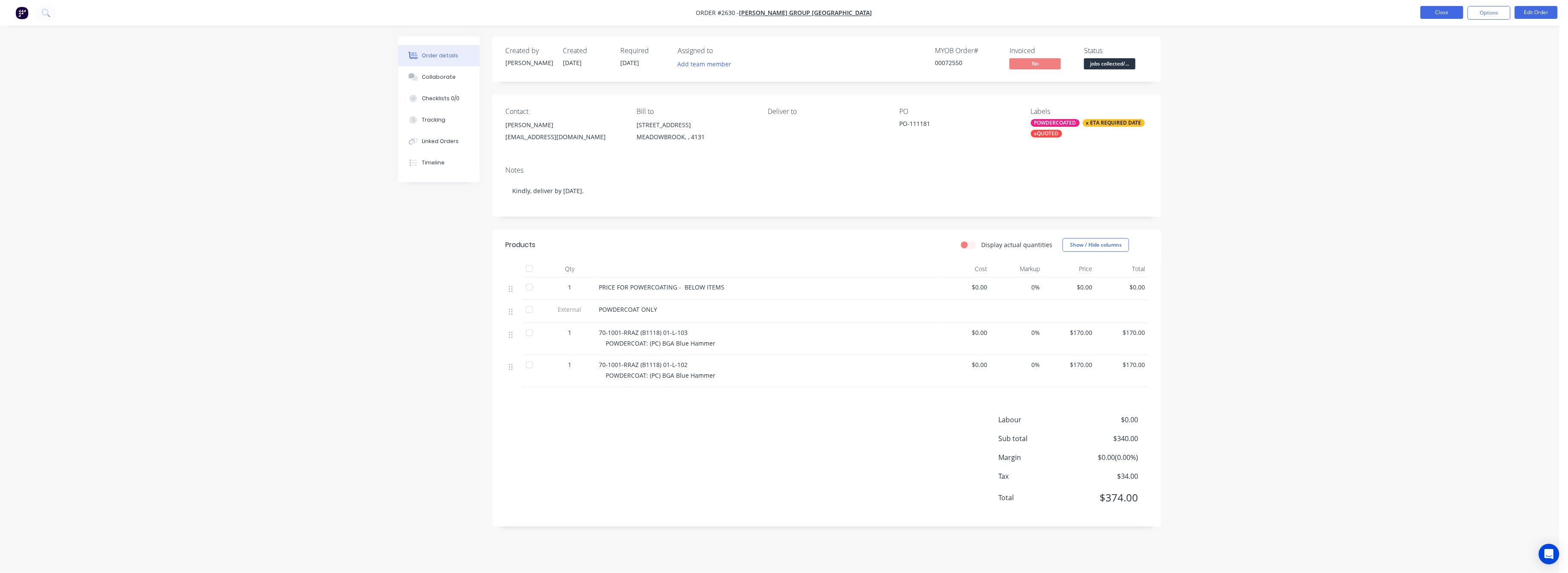
click at [1446, 14] on button "Close" at bounding box center [1441, 12] width 43 height 13
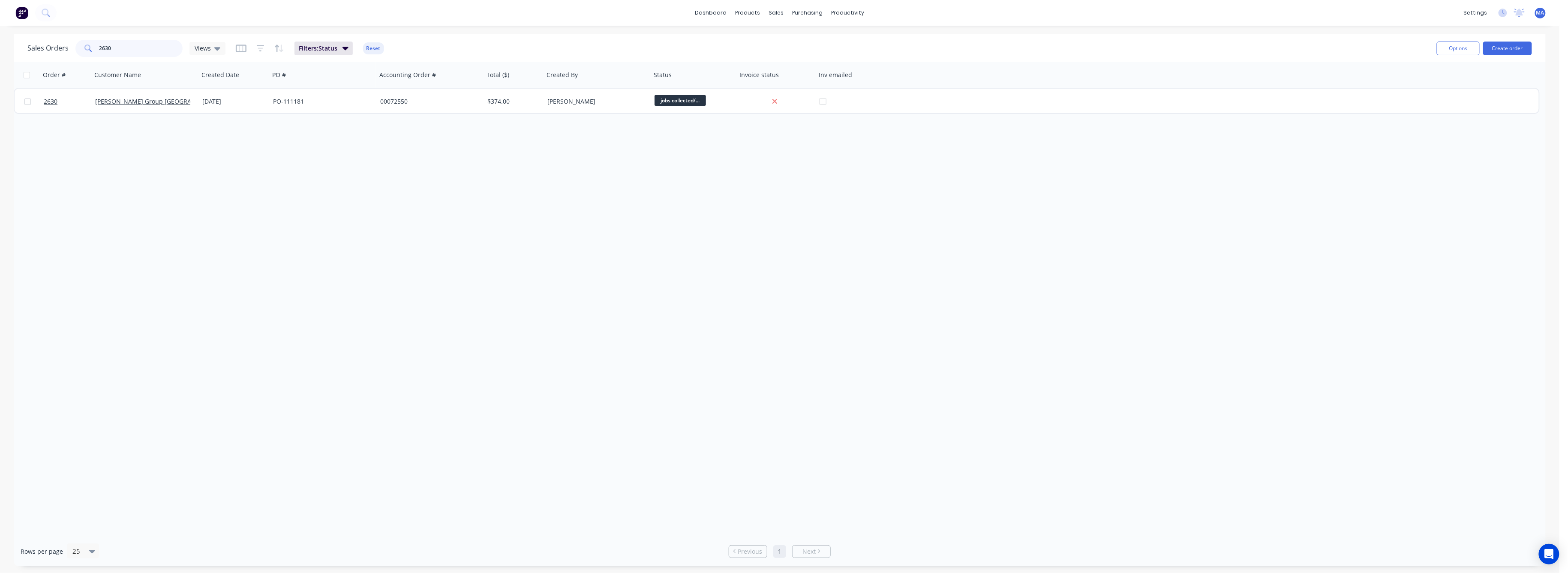
drag, startPoint x: 109, startPoint y: 49, endPoint x: 88, endPoint y: 50, distance: 21.0
click at [88, 50] on div "2630" at bounding box center [129, 49] width 107 height 17
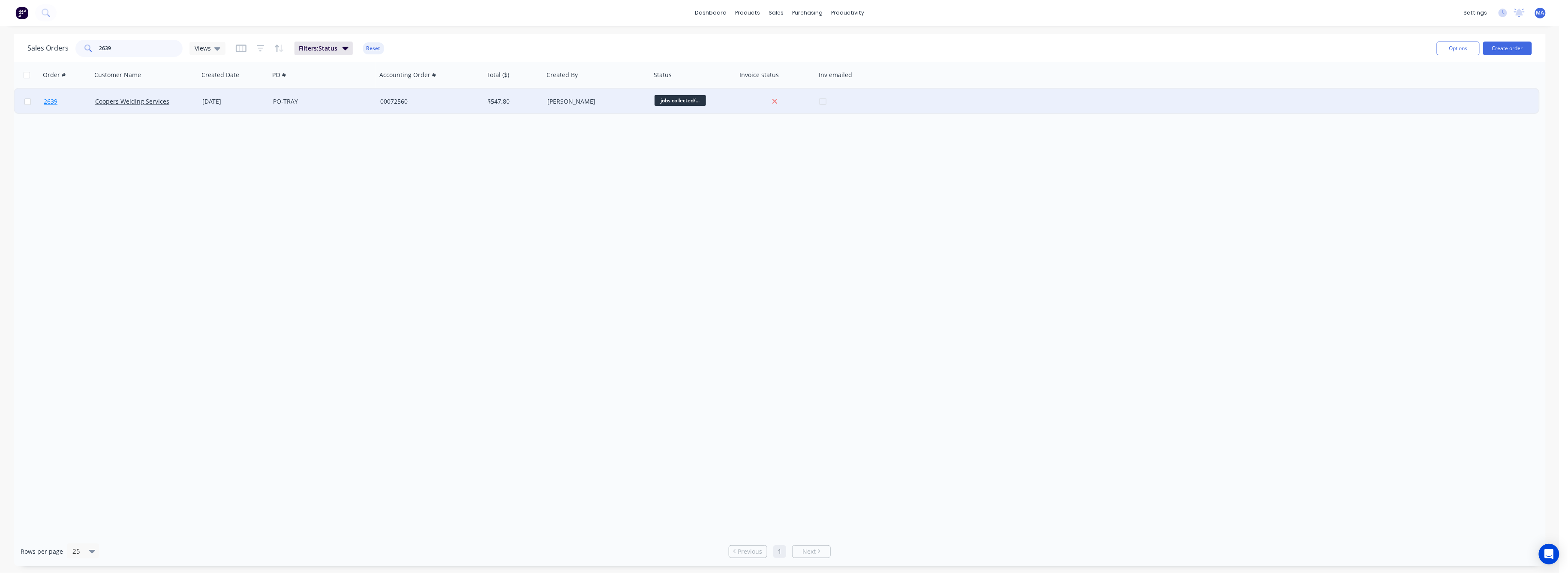
type input "2639"
click at [57, 101] on link "2639" at bounding box center [69, 101] width 52 height 25
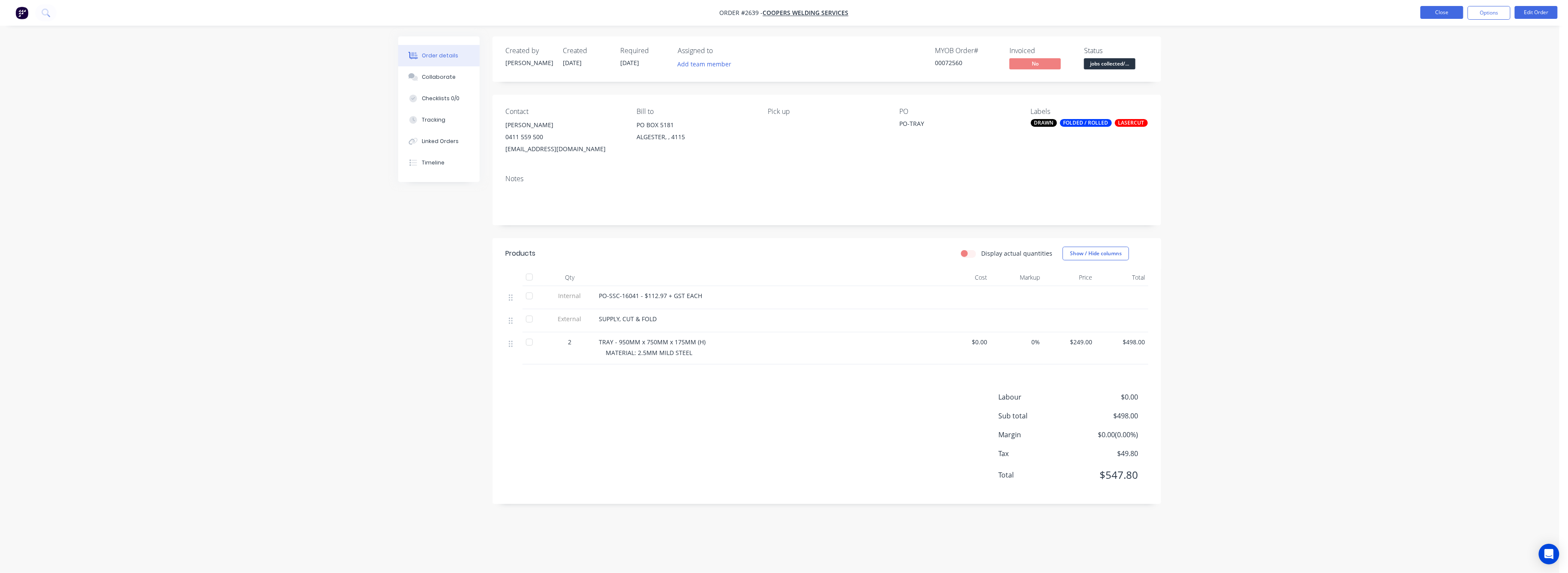
click at [1444, 12] on button "Close" at bounding box center [1441, 12] width 43 height 13
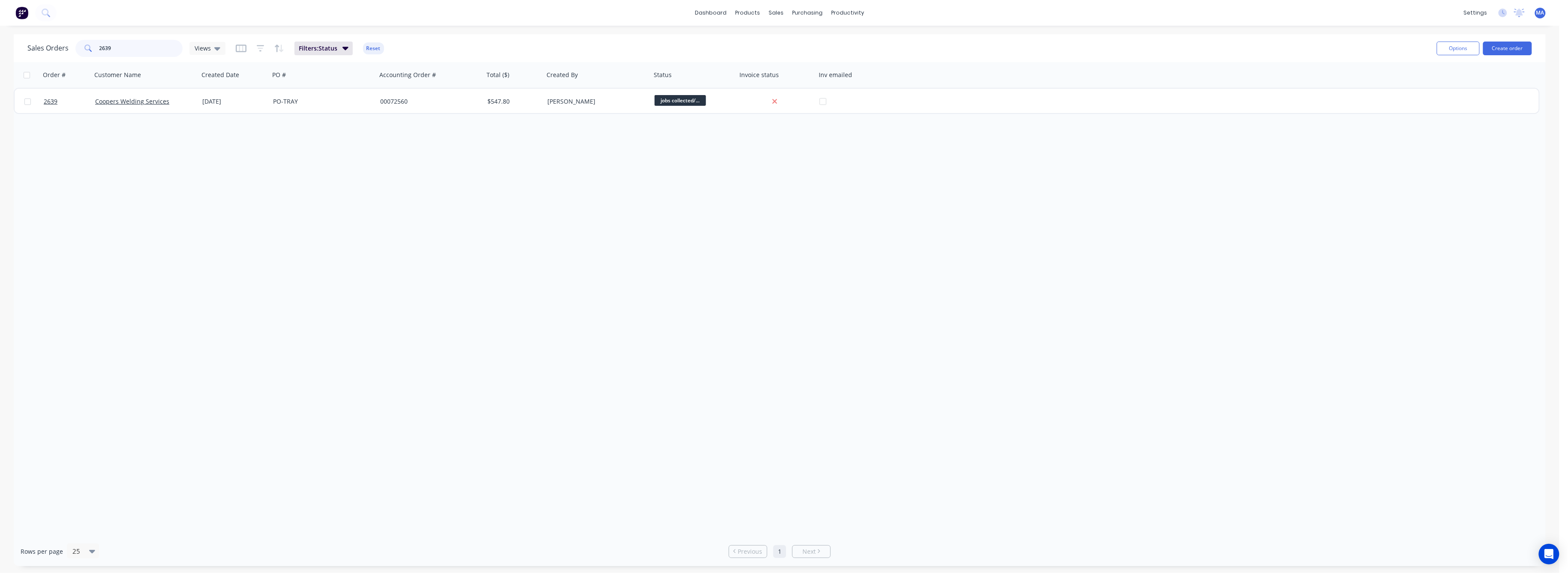
drag, startPoint x: 110, startPoint y: 48, endPoint x: 88, endPoint y: 56, distance: 23.4
click at [89, 54] on div "2639" at bounding box center [129, 49] width 107 height 17
type input "2652"
click at [211, 184] on div "Order # Customer Name Created Date PO # Accounting Order # Total ($) Created By…" at bounding box center [779, 299] width 1531 height 474
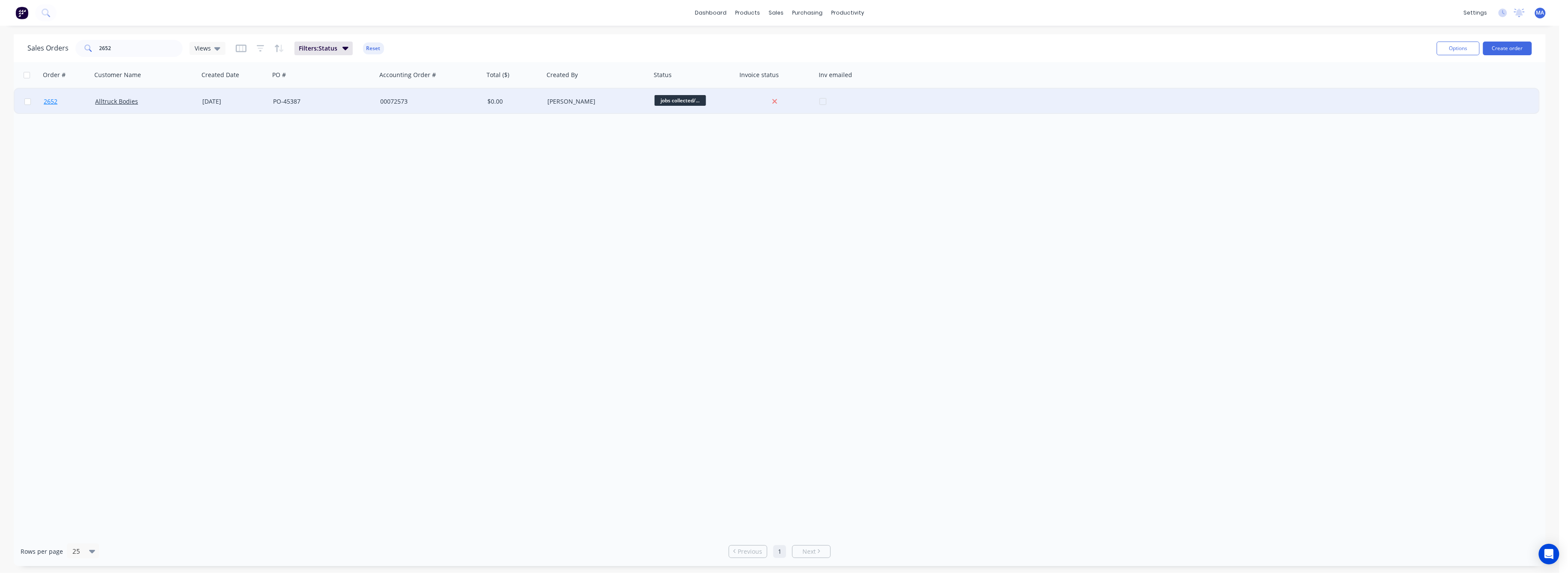
click at [46, 101] on span "2652" at bounding box center [51, 101] width 14 height 9
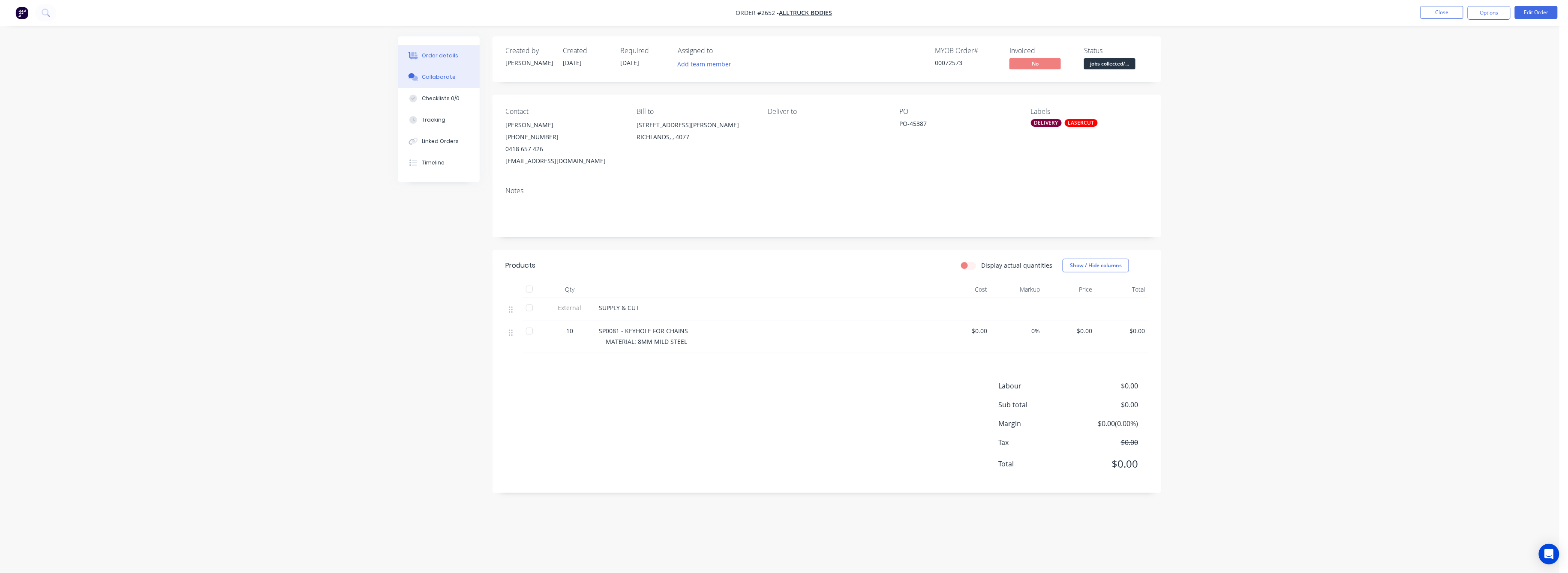
click at [439, 75] on div "Collaborate" at bounding box center [439, 77] width 34 height 8
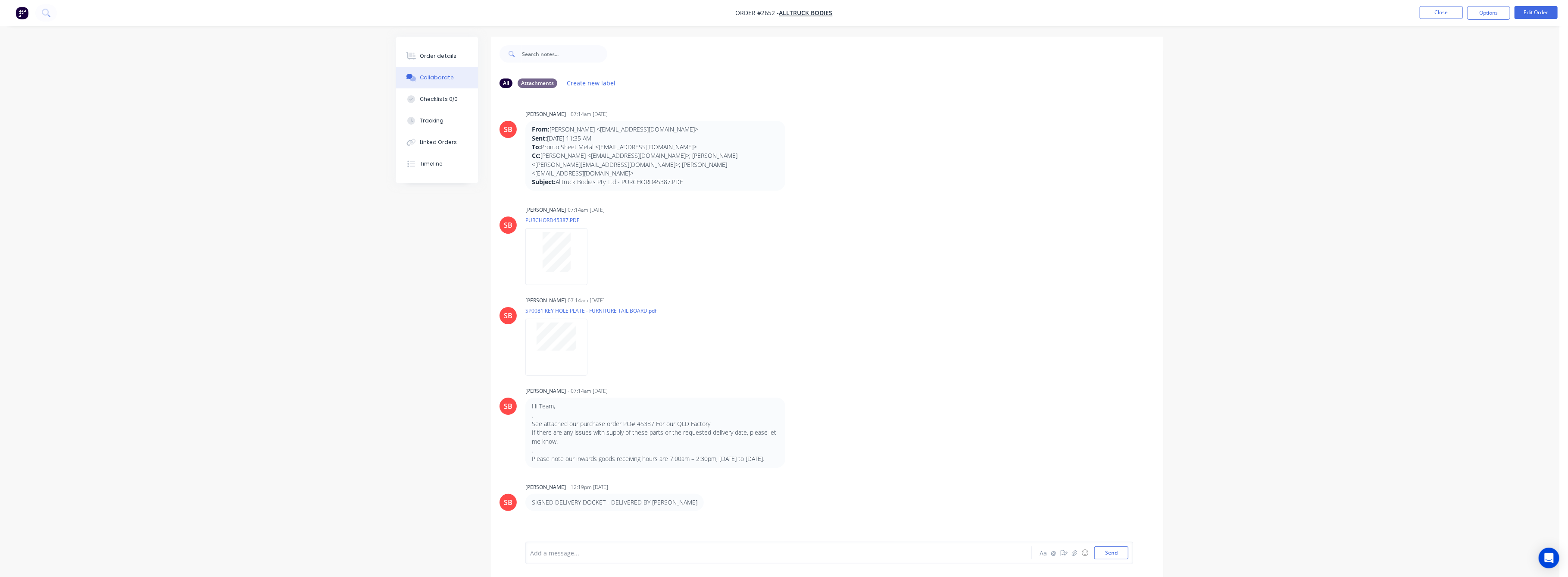
drag, startPoint x: 435, startPoint y: 53, endPoint x: 475, endPoint y: 82, distance: 49.4
click at [436, 54] on div "Order details" at bounding box center [438, 55] width 37 height 8
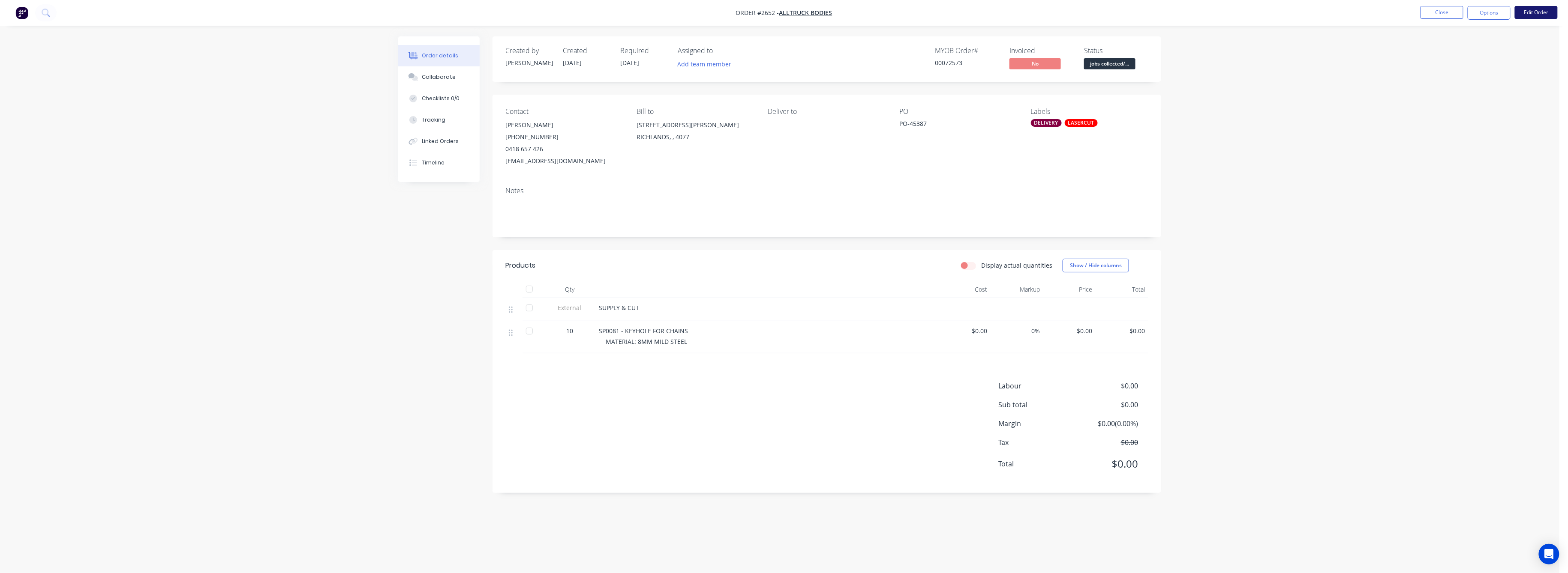
click at [1528, 16] on button "Edit Order" at bounding box center [1536, 12] width 43 height 13
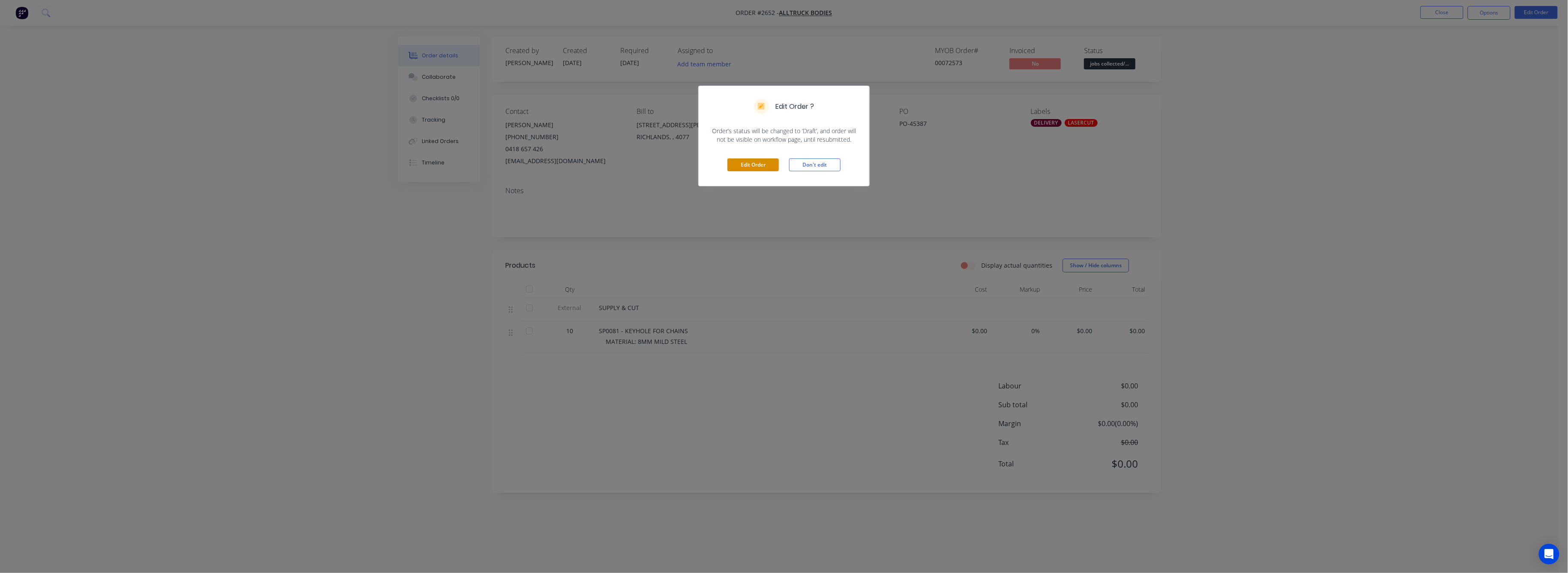
click at [758, 164] on button "Edit Order" at bounding box center [753, 164] width 52 height 13
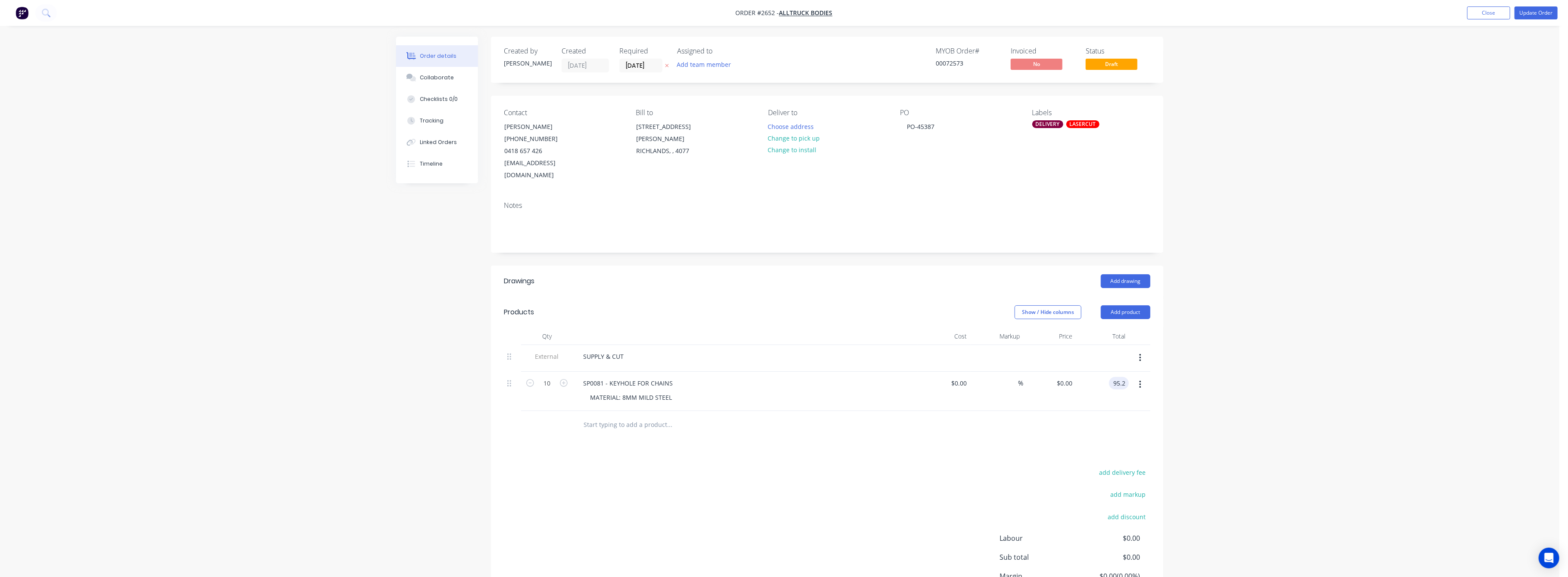
type input "95.2"
type input "$9.52"
type input "$95.20"
click at [1488, 337] on div "Order details Collaborate Checklists 0/0 Tracking Linked Orders Timeline Order …" at bounding box center [779, 329] width 1559 height 659
click at [1536, 11] on button "Update Order" at bounding box center [1535, 12] width 43 height 13
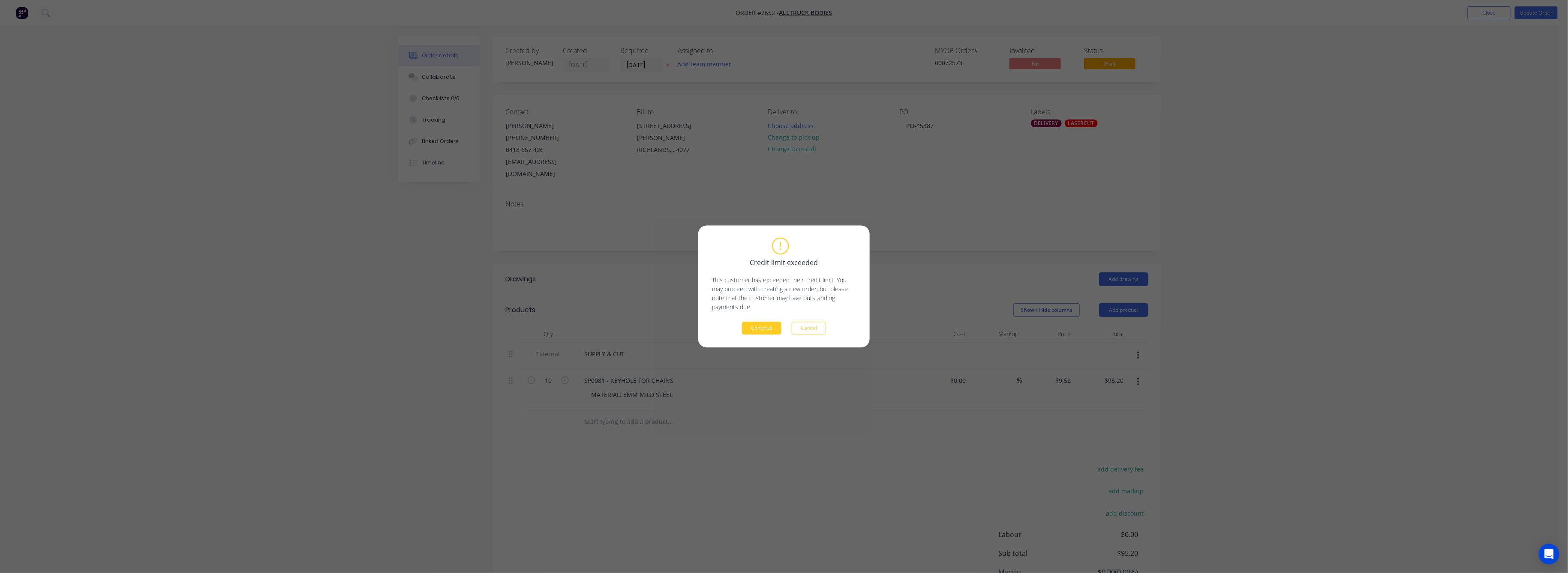
click at [768, 323] on button "Continue" at bounding box center [761, 328] width 39 height 13
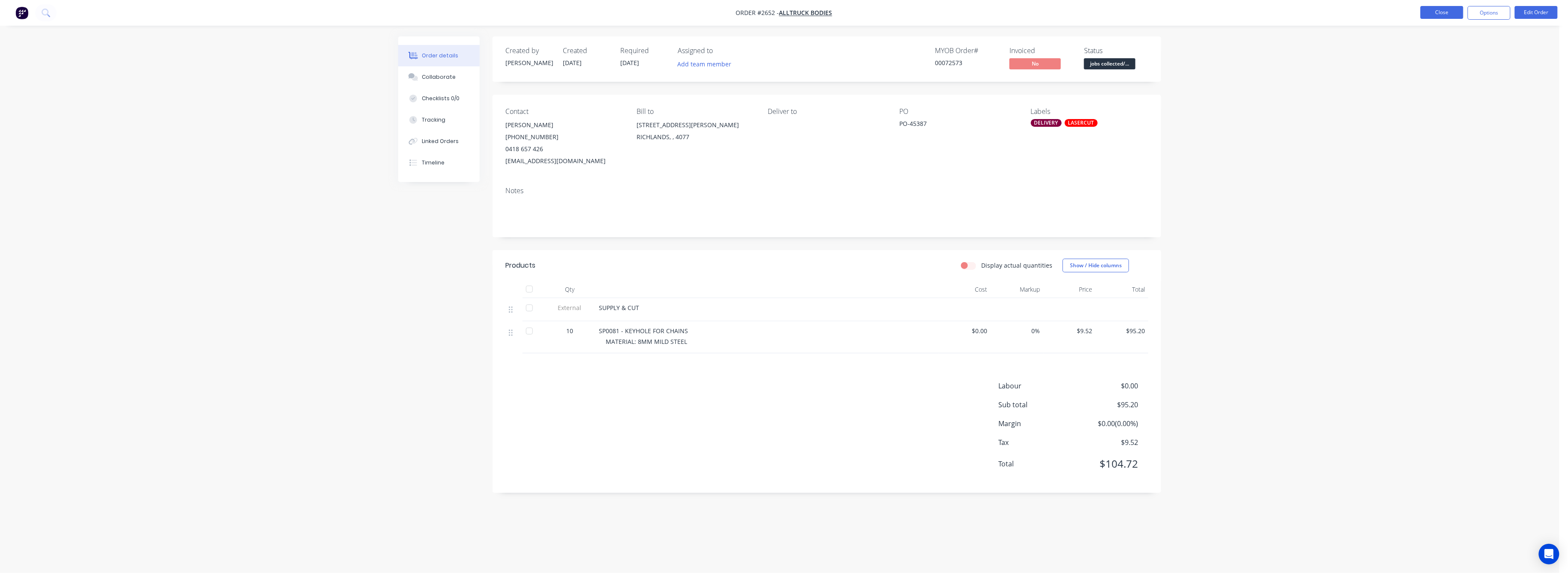
click at [1434, 10] on button "Close" at bounding box center [1441, 12] width 43 height 13
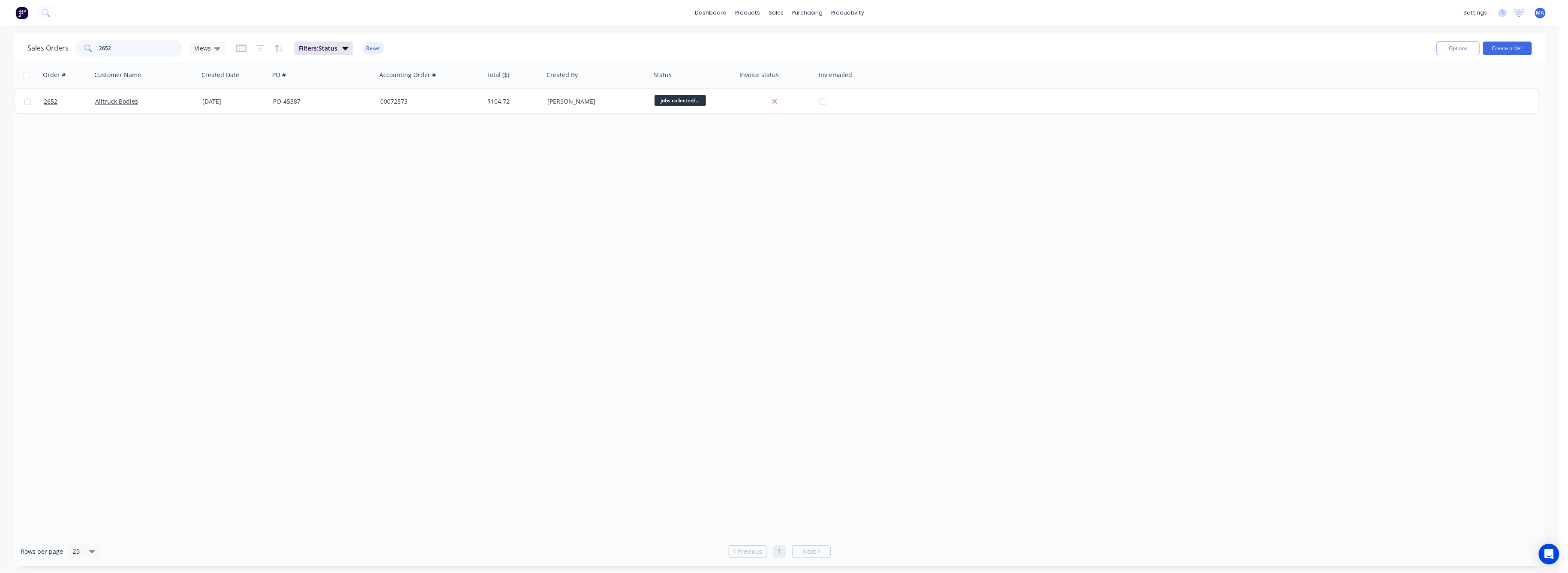
drag, startPoint x: 112, startPoint y: 49, endPoint x: 86, endPoint y: 52, distance: 26.2
click at [88, 49] on div "2652" at bounding box center [129, 49] width 107 height 17
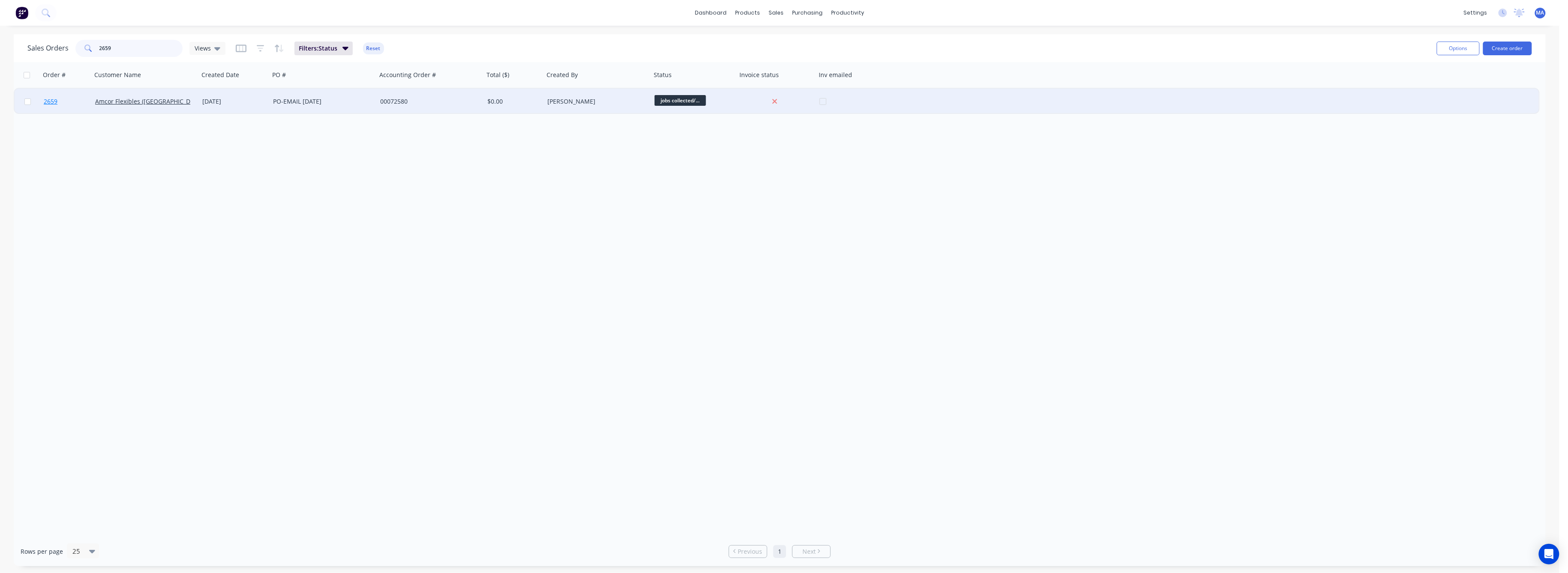
type input "2659"
click at [44, 101] on span "2659" at bounding box center [51, 101] width 14 height 9
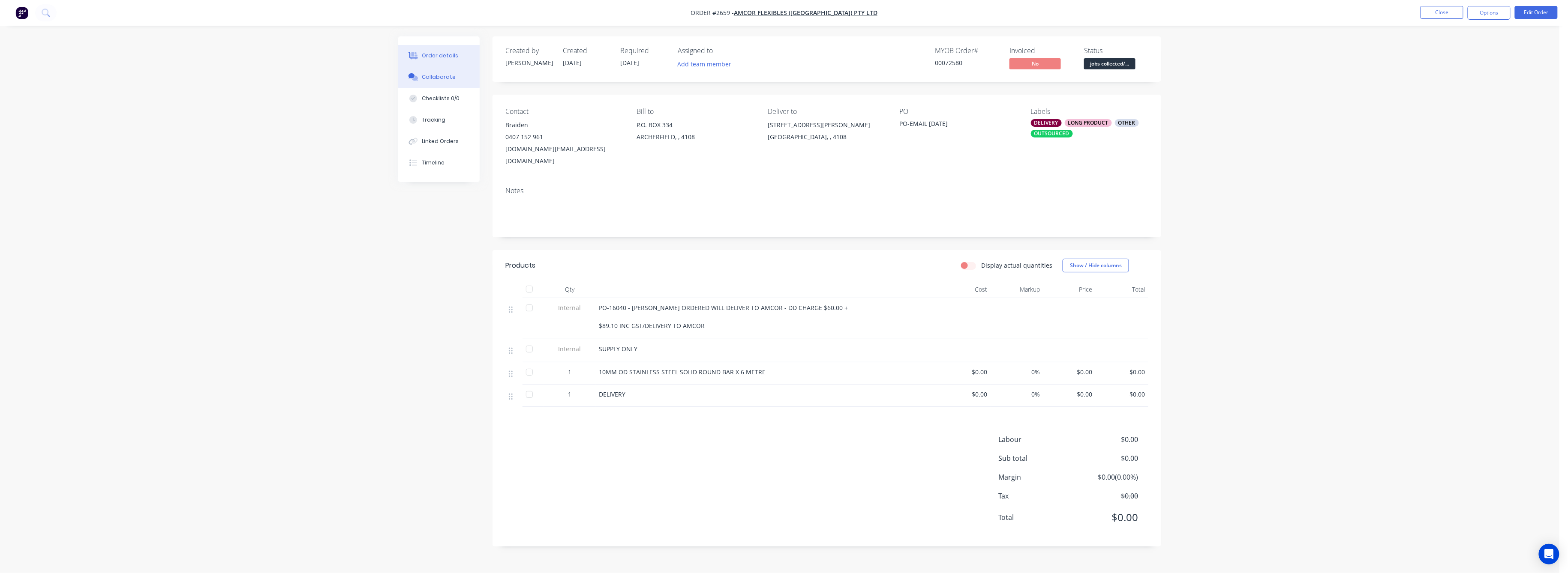
click at [441, 80] on div "Collaborate" at bounding box center [439, 77] width 34 height 8
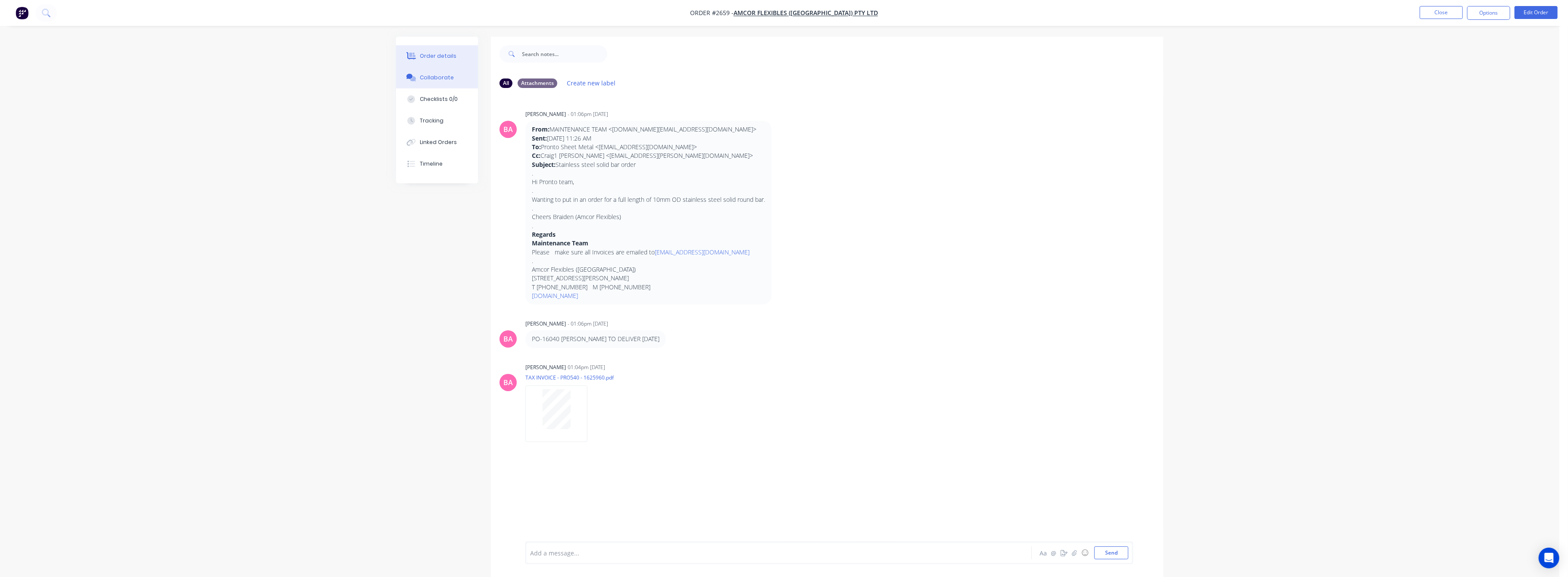
drag, startPoint x: 434, startPoint y: 52, endPoint x: 467, endPoint y: 63, distance: 34.8
click at [439, 52] on div "Order details" at bounding box center [438, 55] width 37 height 8
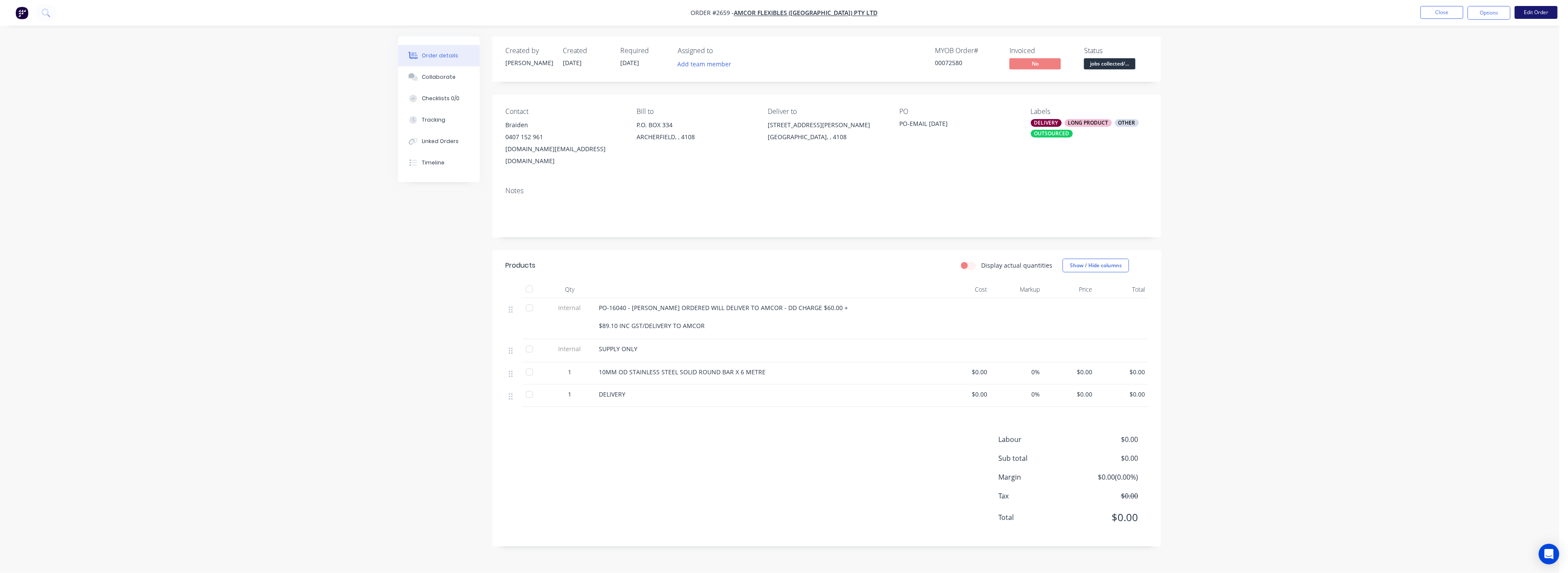
click at [1542, 12] on button "Edit Order" at bounding box center [1536, 12] width 43 height 13
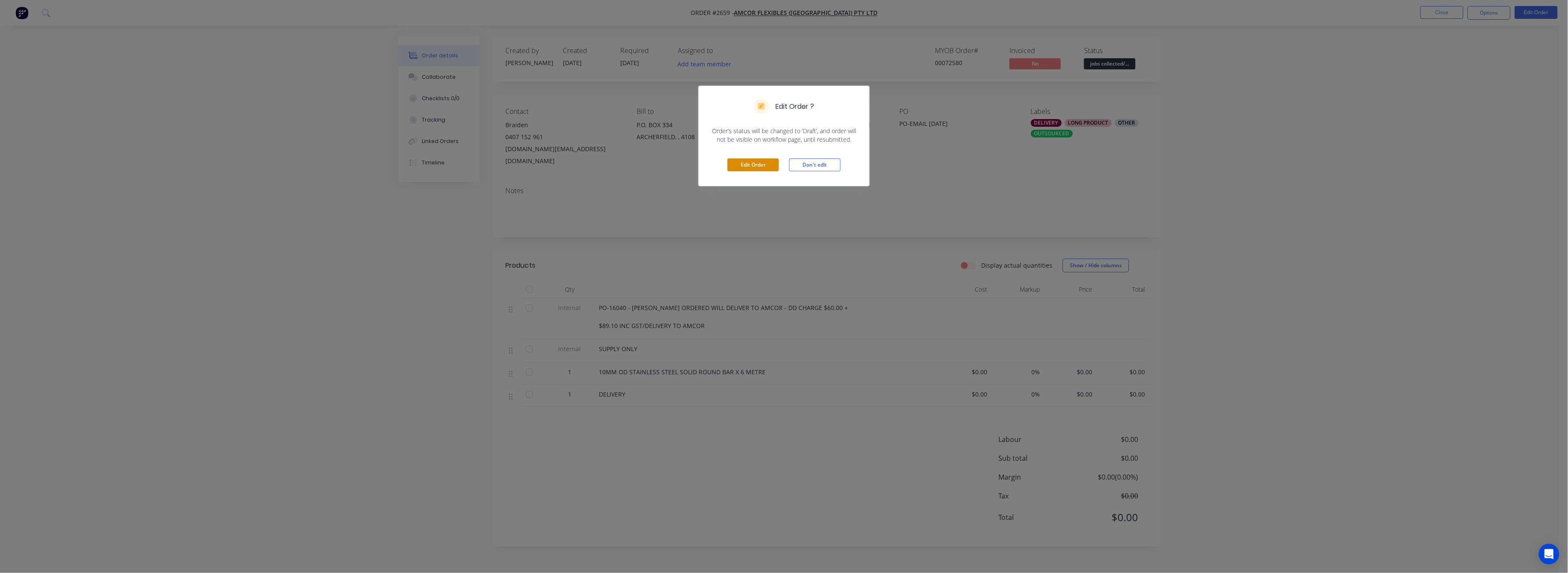
click at [756, 161] on button "Edit Order" at bounding box center [753, 164] width 52 height 13
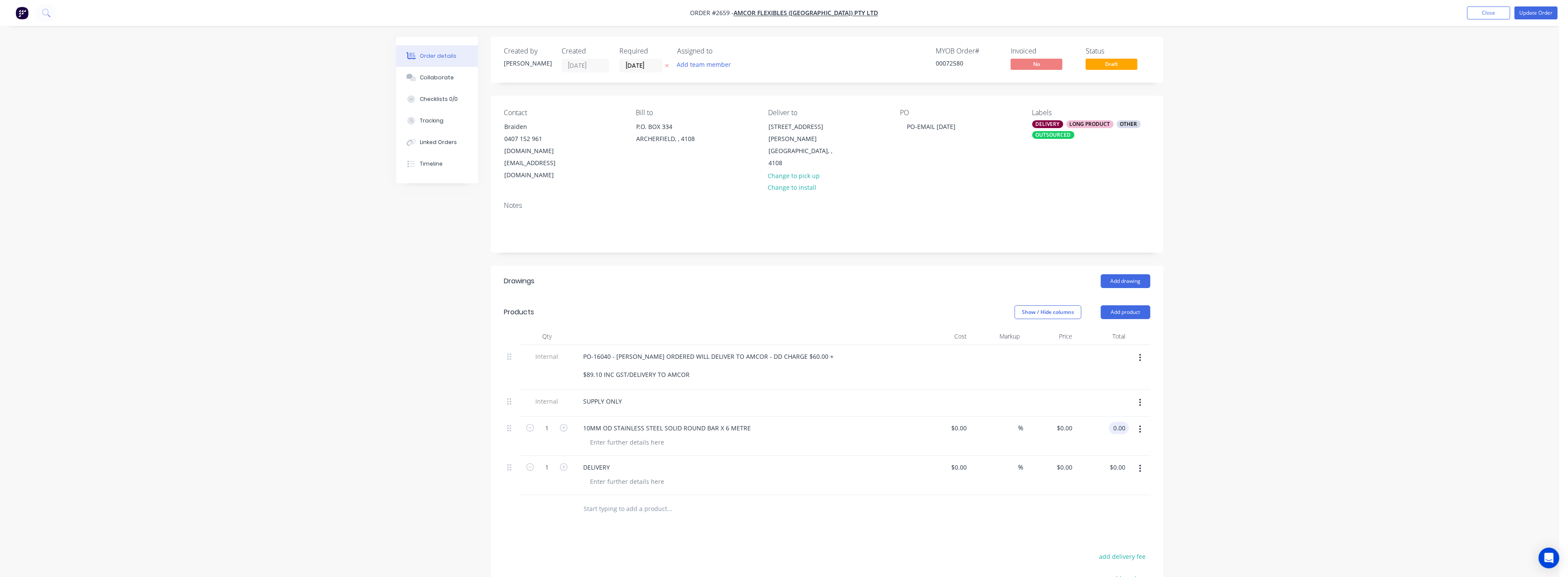
drag, startPoint x: 1115, startPoint y: 406, endPoint x: 1120, endPoint y: 418, distance: 13.0
click at [1115, 422] on input "0.00" at bounding box center [1120, 428] width 17 height 12
type input "133"
type input "$133.00"
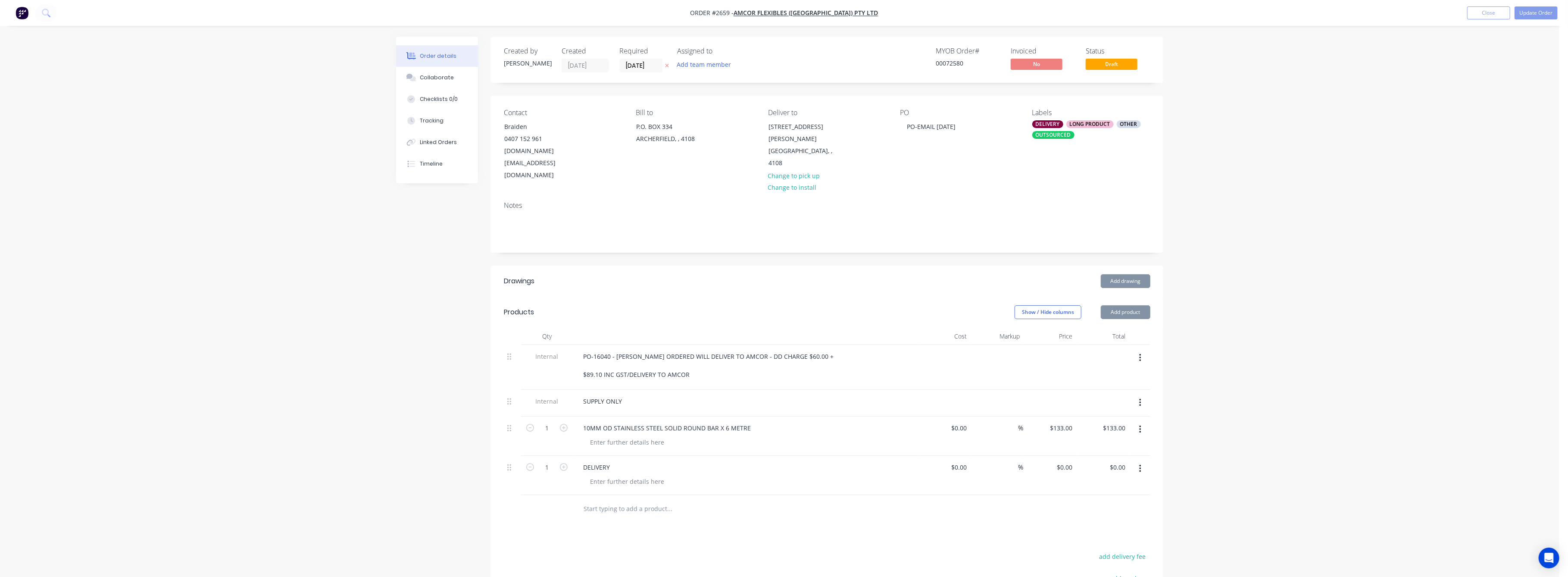
click at [1254, 442] on div "Order details Collaborate Checklists 0/0 Tracking Linked Orders Timeline Order …" at bounding box center [779, 371] width 1559 height 743
drag, startPoint x: 1535, startPoint y: 10, endPoint x: 1511, endPoint y: 38, distance: 36.9
click at [1535, 11] on button "Update Order" at bounding box center [1535, 12] width 43 height 13
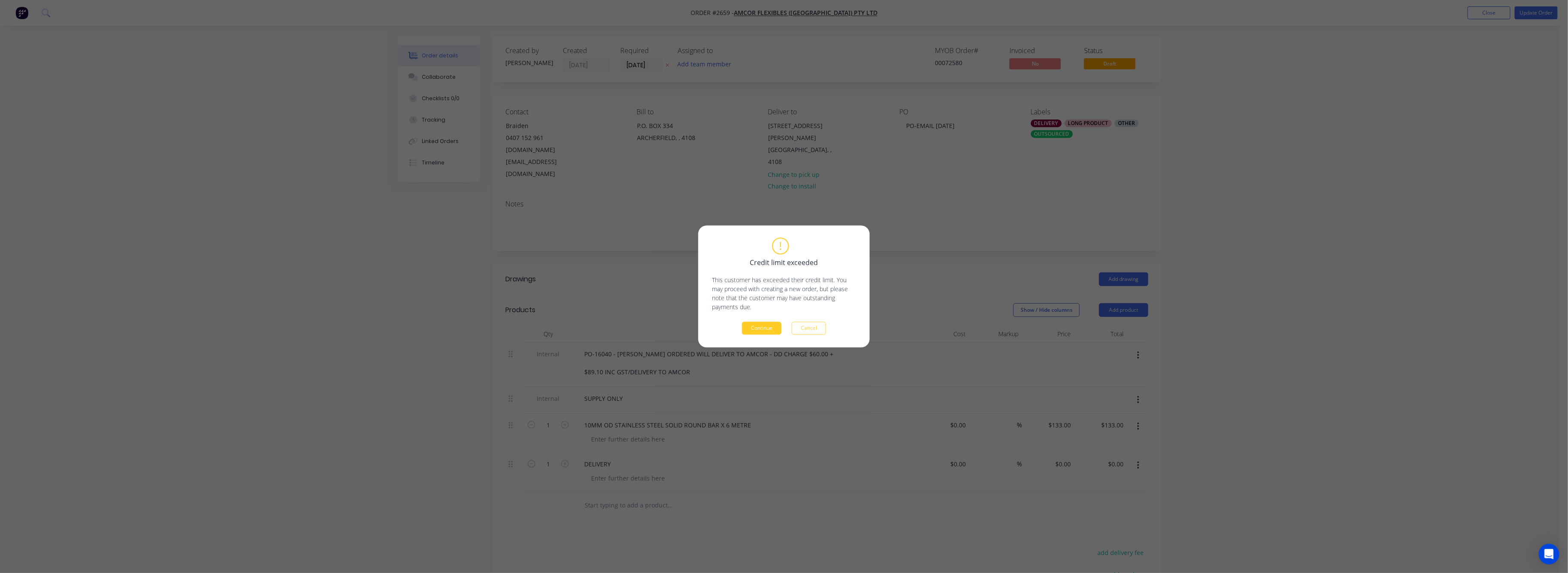
click at [773, 325] on button "Continue" at bounding box center [761, 328] width 39 height 13
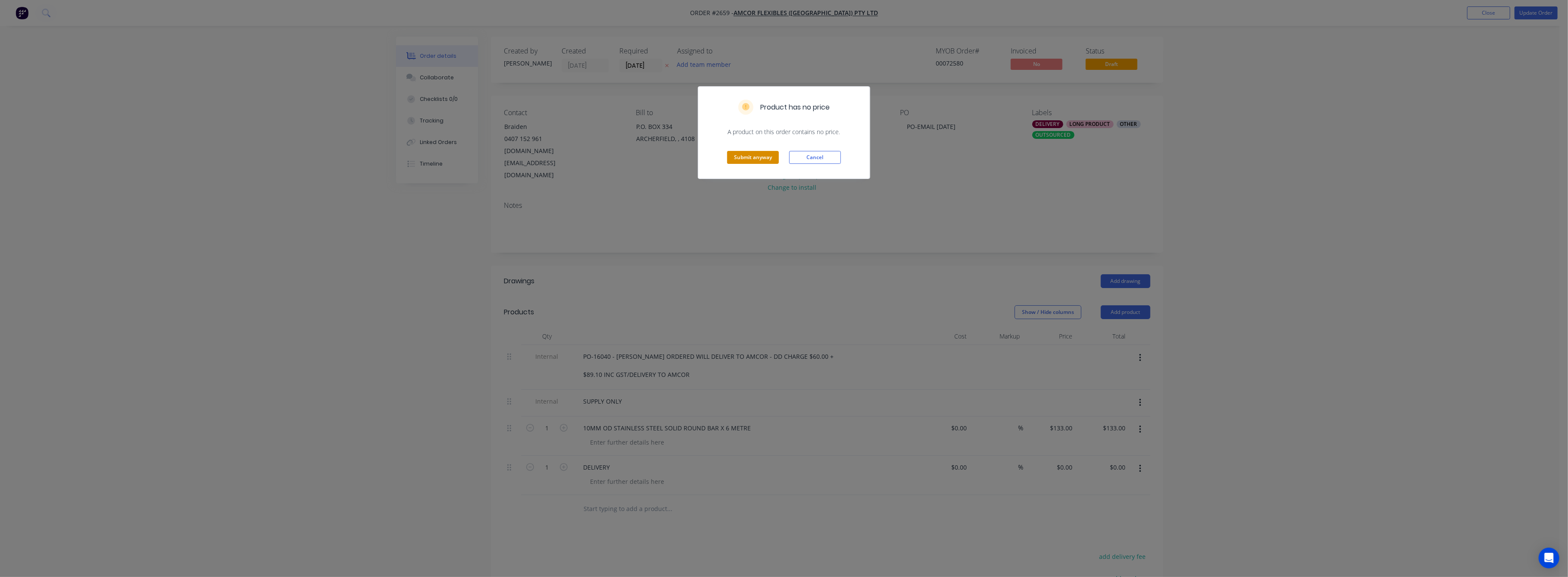
click at [753, 157] on button "Submit anyway" at bounding box center [753, 157] width 52 height 13
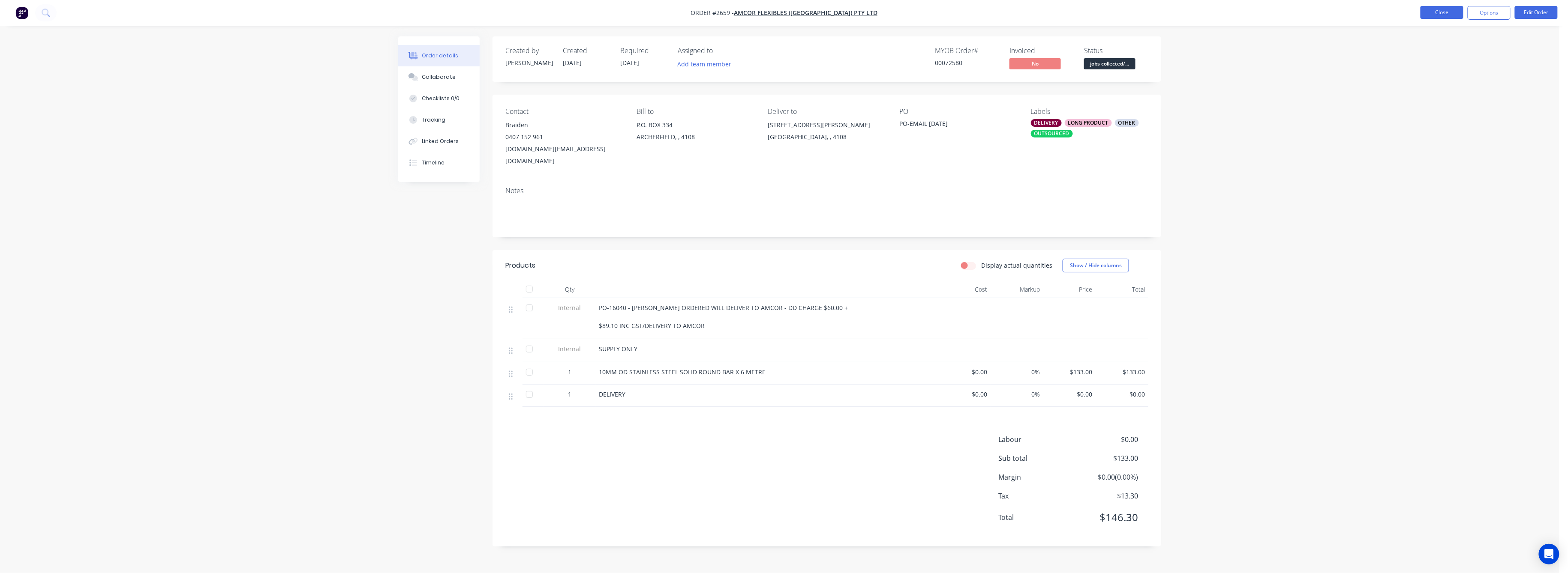
click at [1446, 12] on button "Close" at bounding box center [1441, 12] width 43 height 13
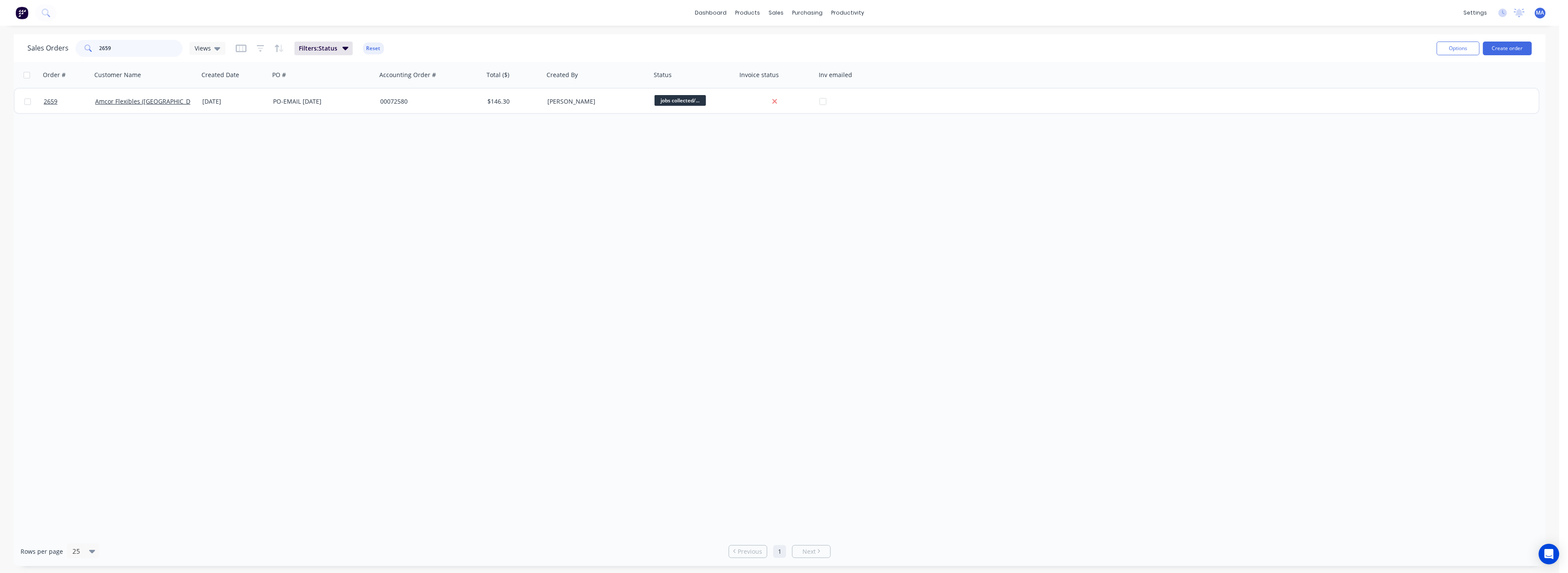
drag, startPoint x: 112, startPoint y: 44, endPoint x: 88, endPoint y: 47, distance: 24.2
click at [89, 45] on div "2659" at bounding box center [129, 49] width 107 height 17
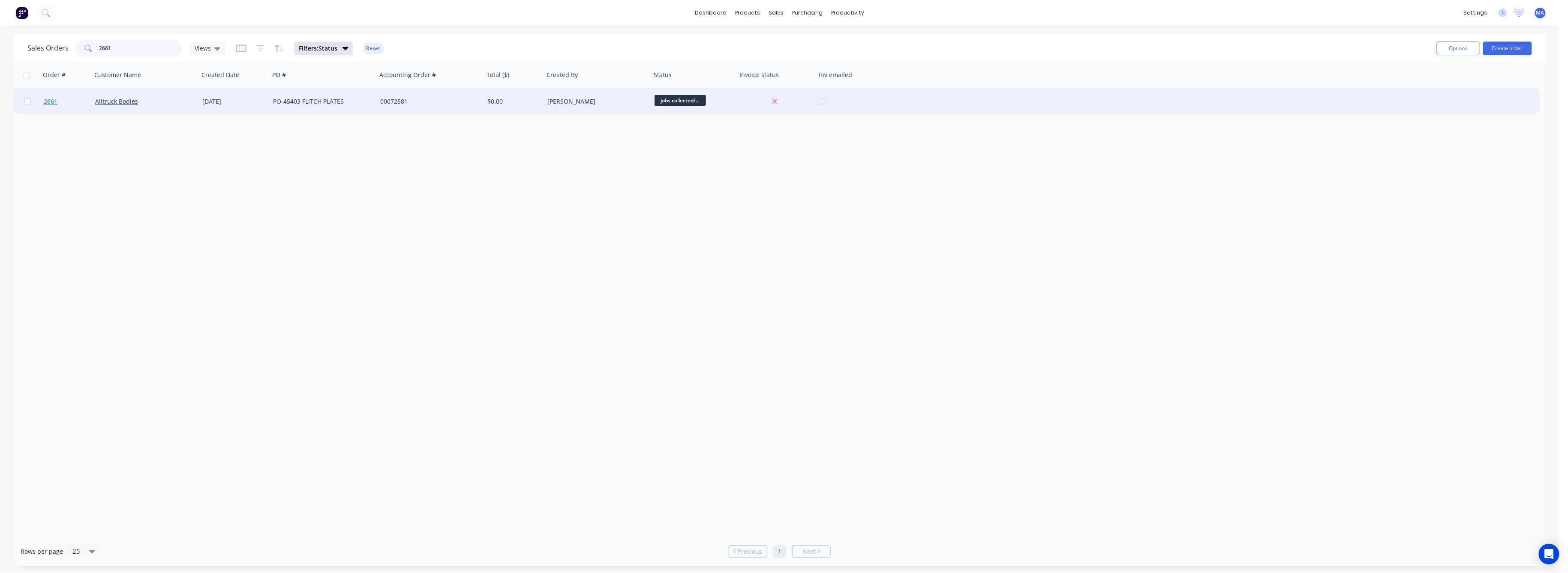
type input "2661"
click at [53, 101] on span "2661" at bounding box center [51, 101] width 14 height 9
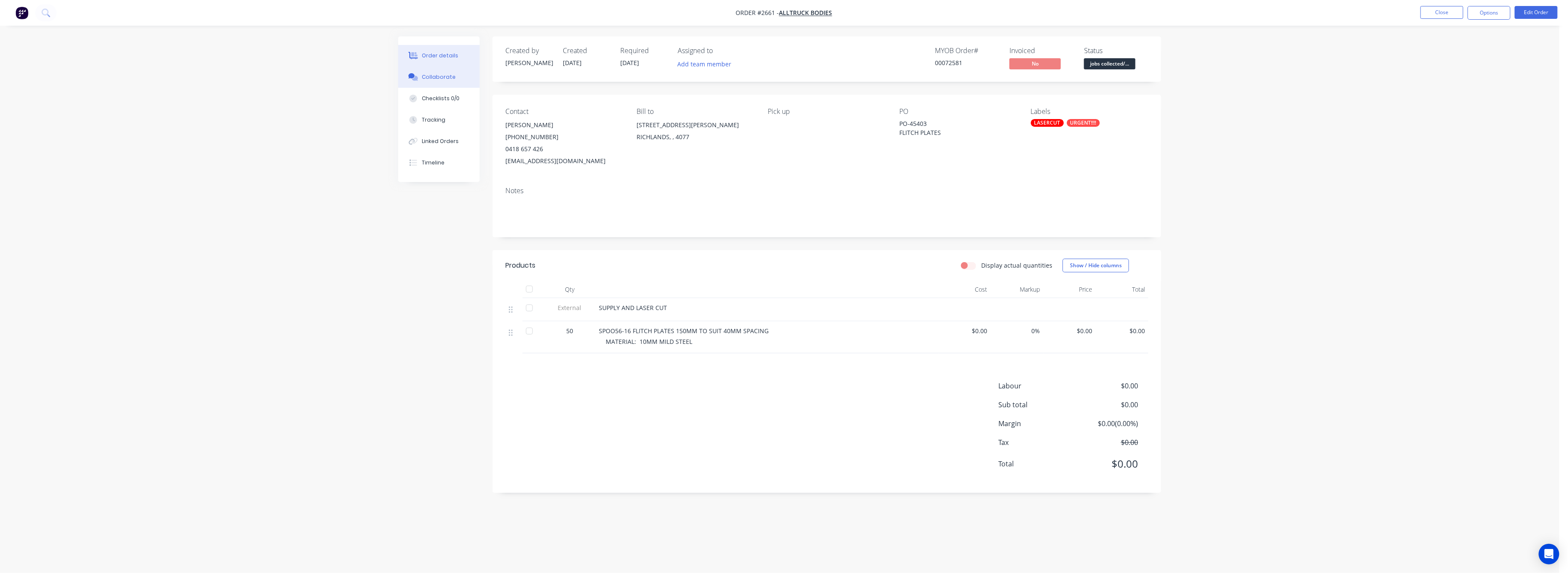
click at [440, 74] on div "Collaborate" at bounding box center [439, 77] width 34 height 8
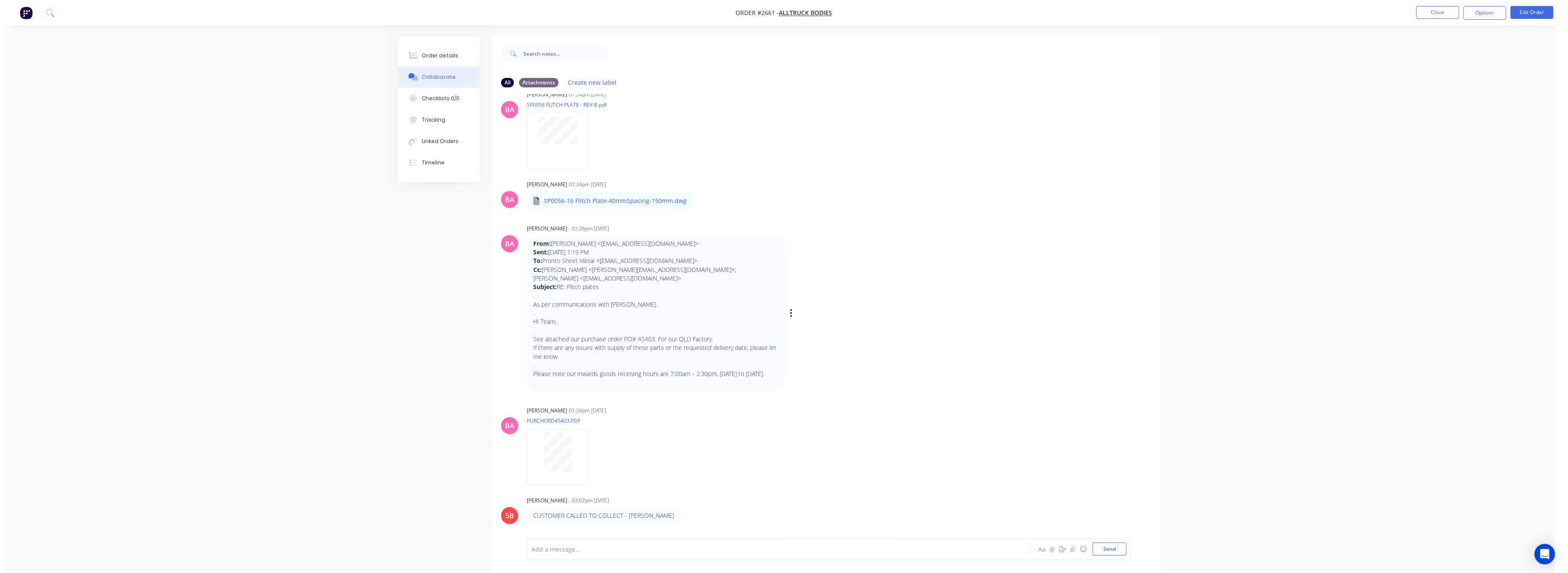
scroll to position [143, 0]
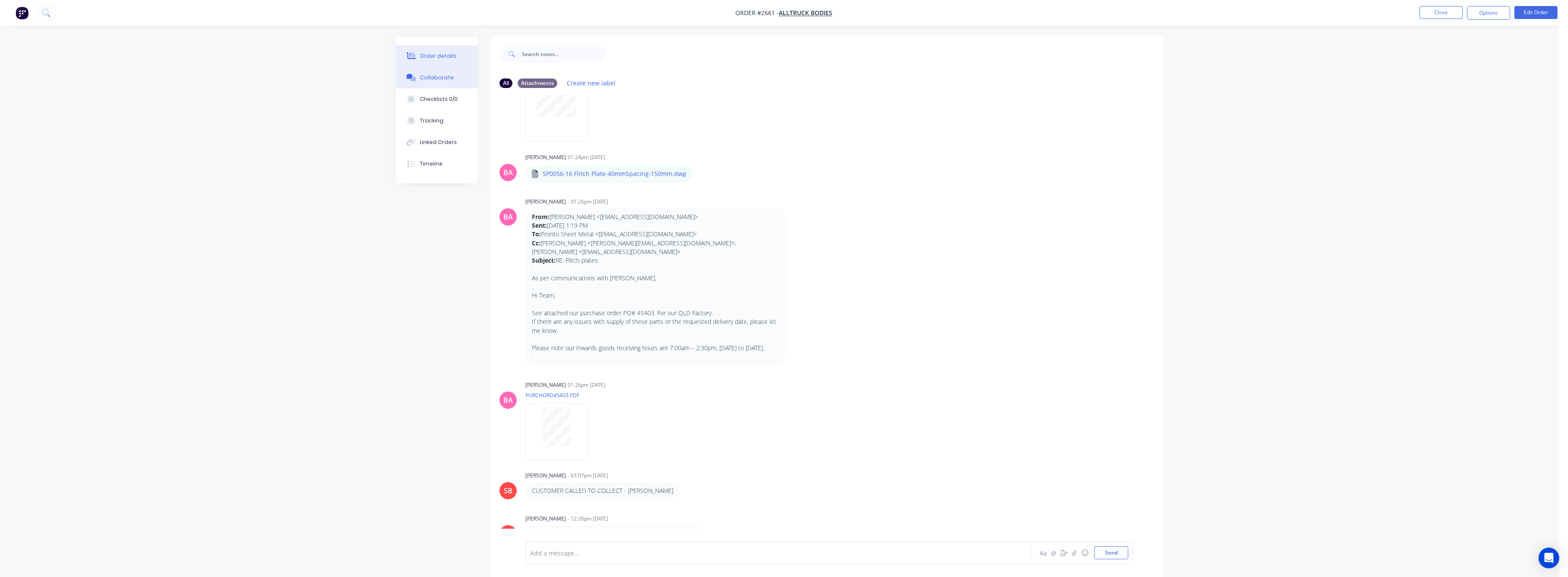
drag, startPoint x: 437, startPoint y: 53, endPoint x: 445, endPoint y: 59, distance: 10.0
click at [438, 54] on div "Order details" at bounding box center [438, 55] width 37 height 8
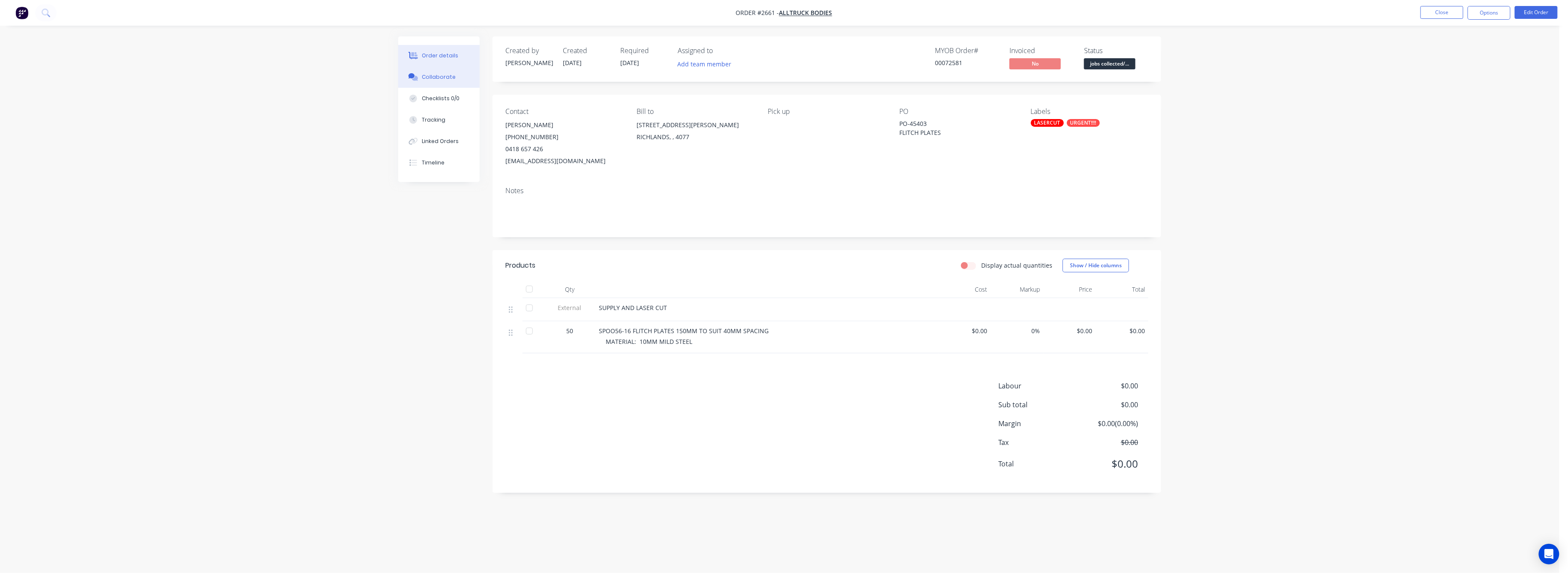
click at [434, 79] on div "Collaborate" at bounding box center [439, 77] width 34 height 8
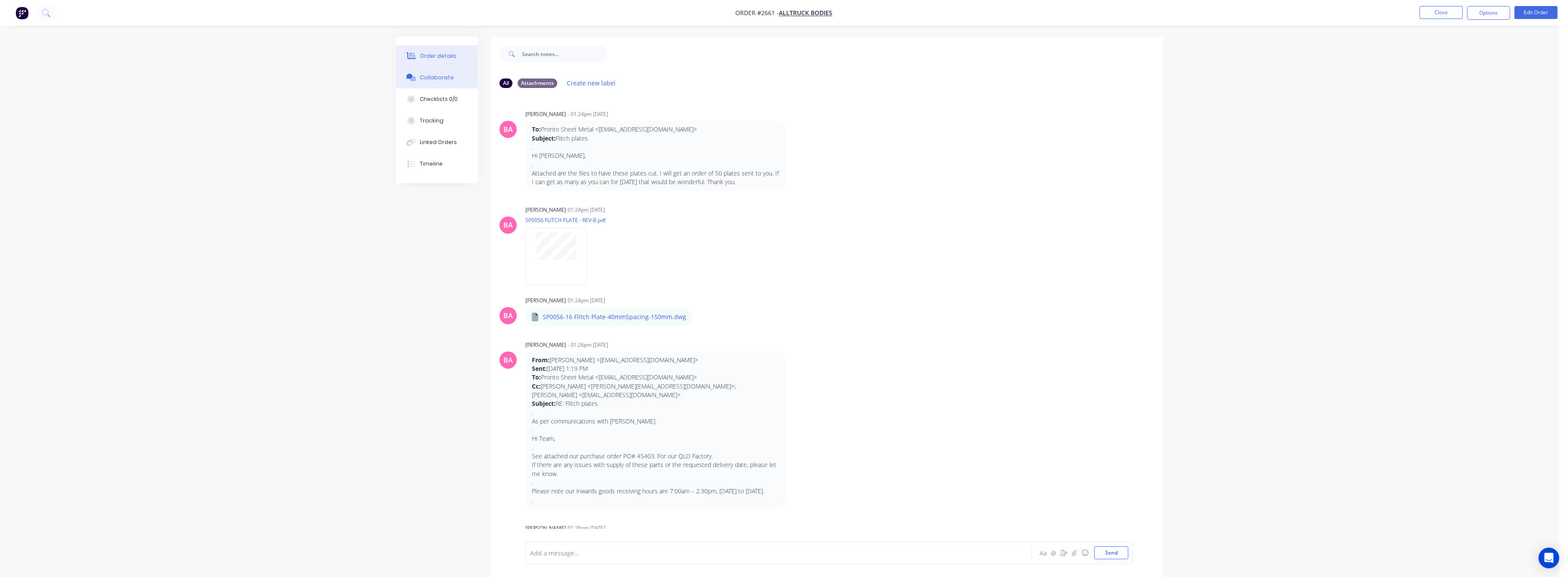
click at [436, 54] on div "Order details" at bounding box center [438, 55] width 37 height 8
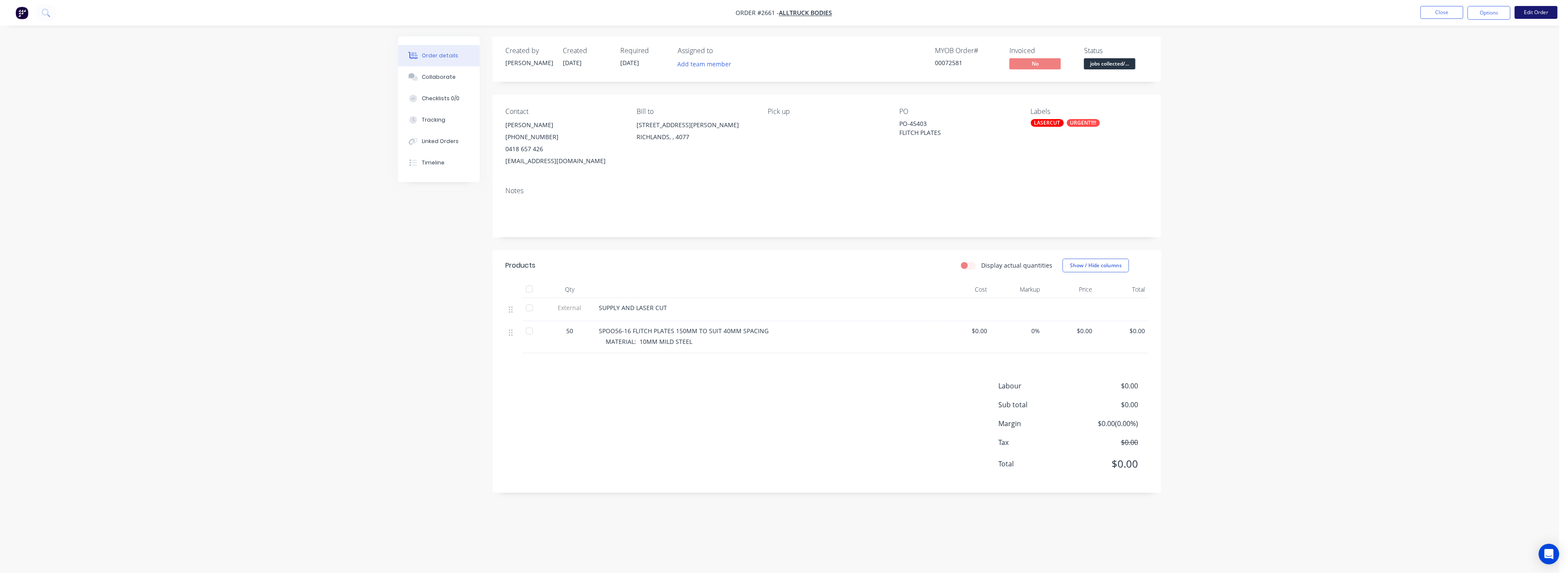
click at [1532, 14] on button "Edit Order" at bounding box center [1536, 12] width 43 height 13
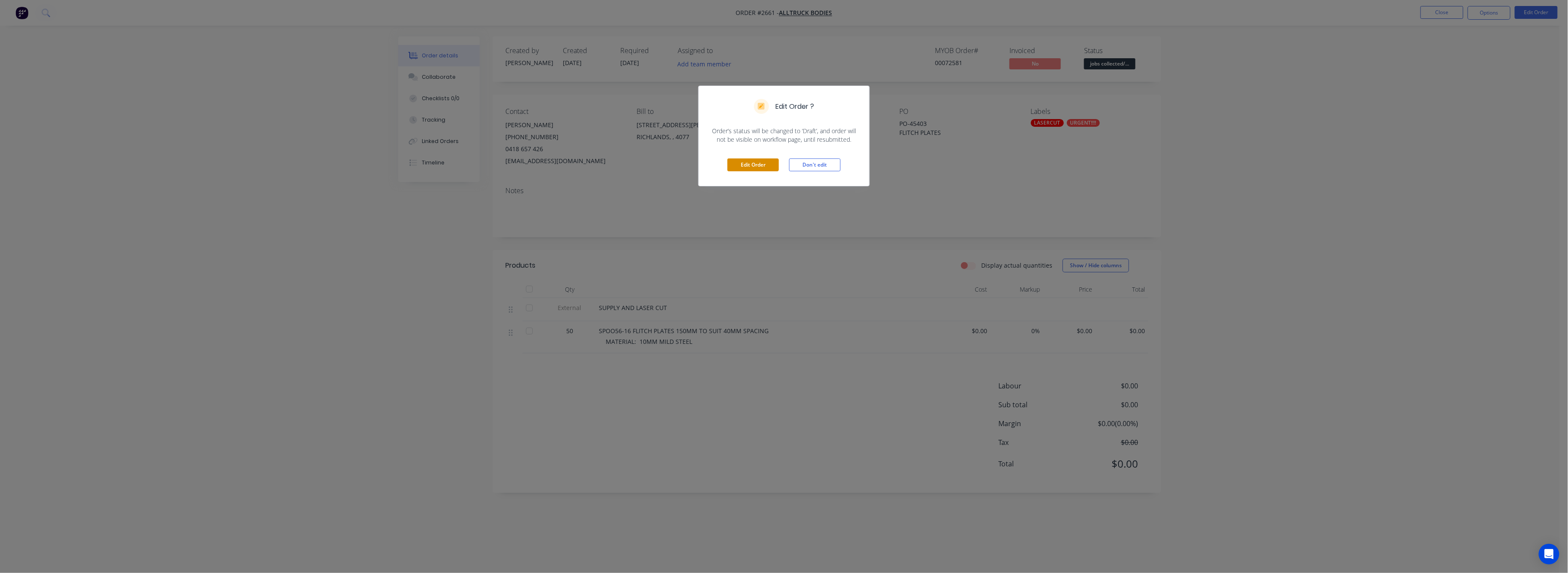
click at [742, 164] on button "Edit Order" at bounding box center [753, 164] width 52 height 13
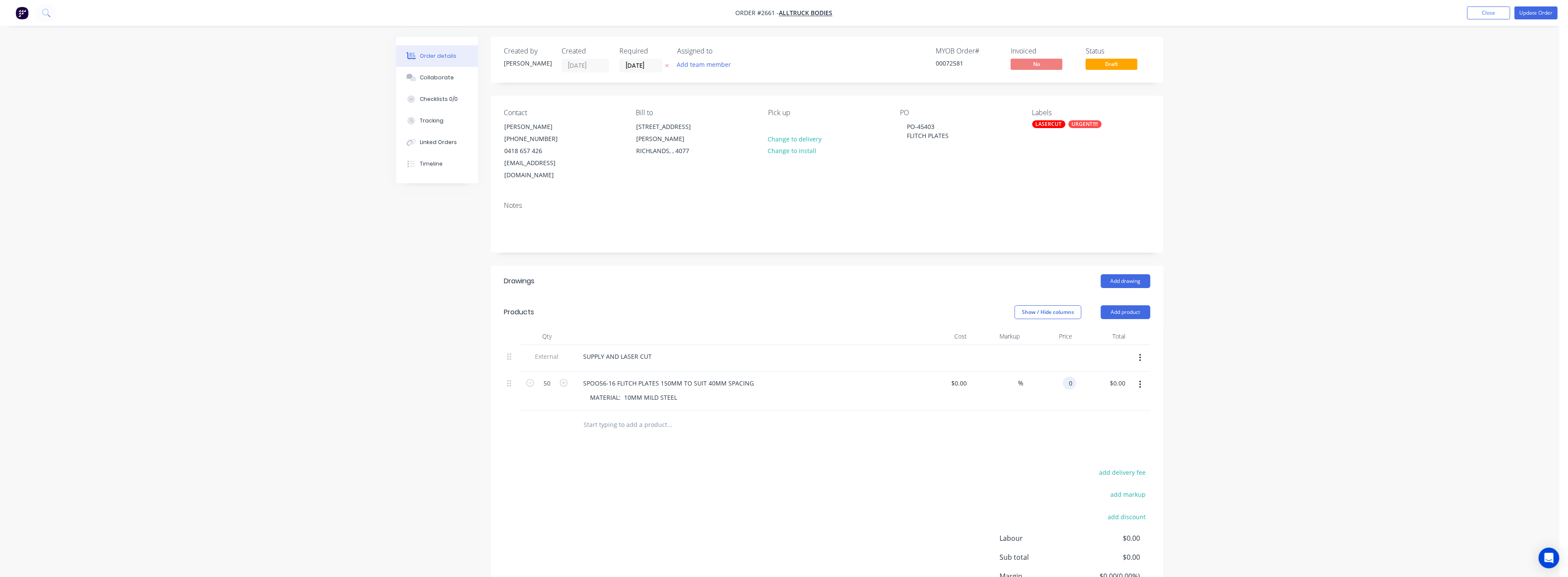
click at [1071, 377] on input "0" at bounding box center [1071, 383] width 10 height 12
type input "$12.00"
type input "$600.00"
click at [1248, 430] on div "Order details Collaborate Checklists 0/0 Tracking Linked Orders Timeline Order …" at bounding box center [779, 329] width 1559 height 659
click at [1542, 14] on button "Update Order" at bounding box center [1535, 12] width 43 height 13
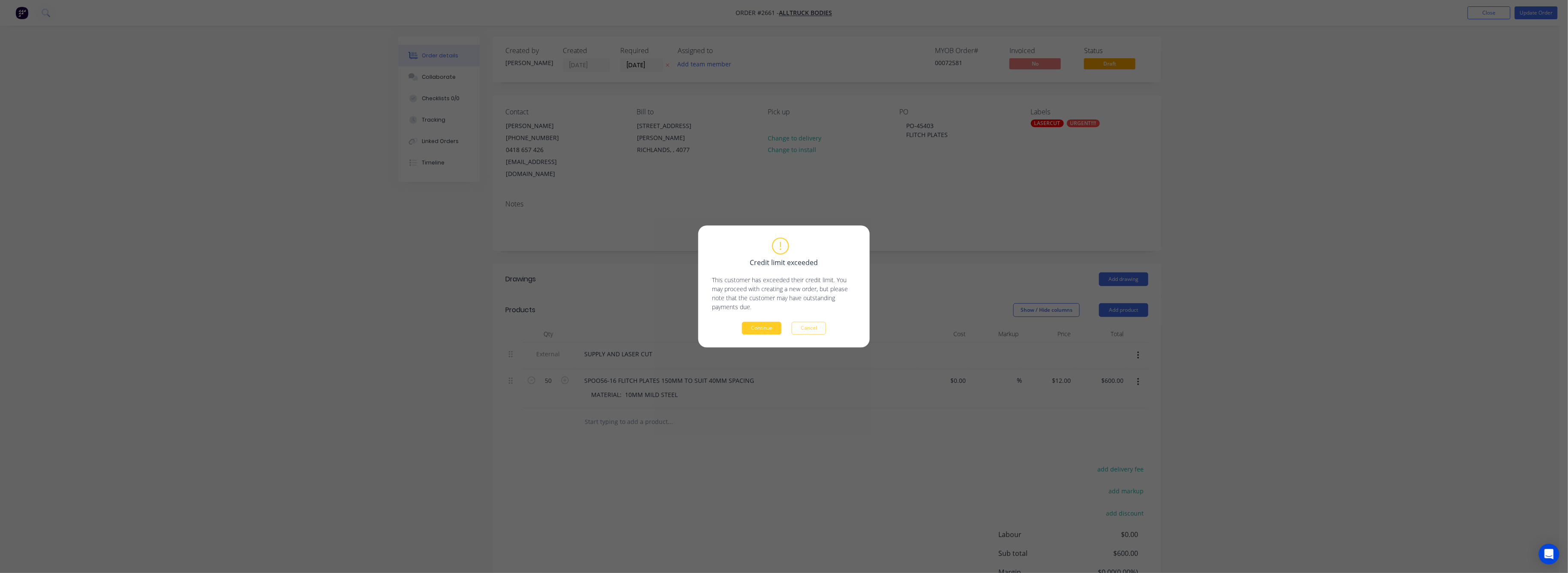
click at [759, 332] on button "Continue" at bounding box center [761, 328] width 39 height 13
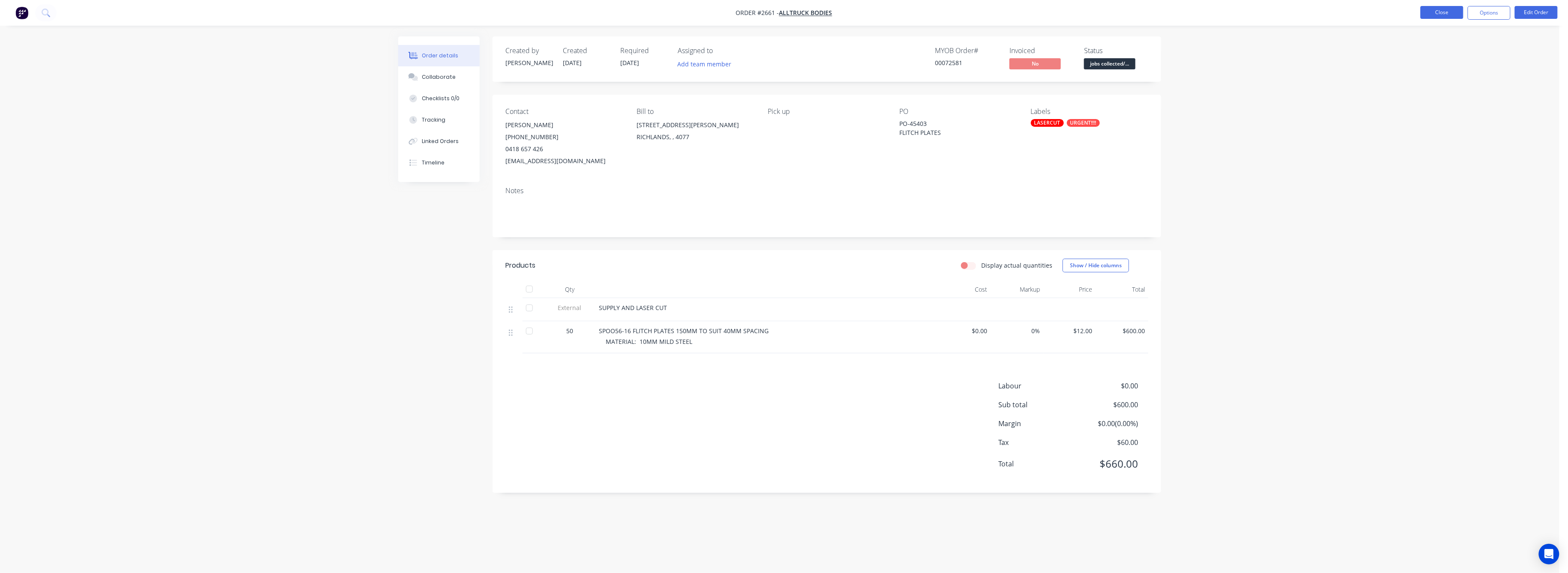
click at [1444, 12] on button "Close" at bounding box center [1441, 12] width 43 height 13
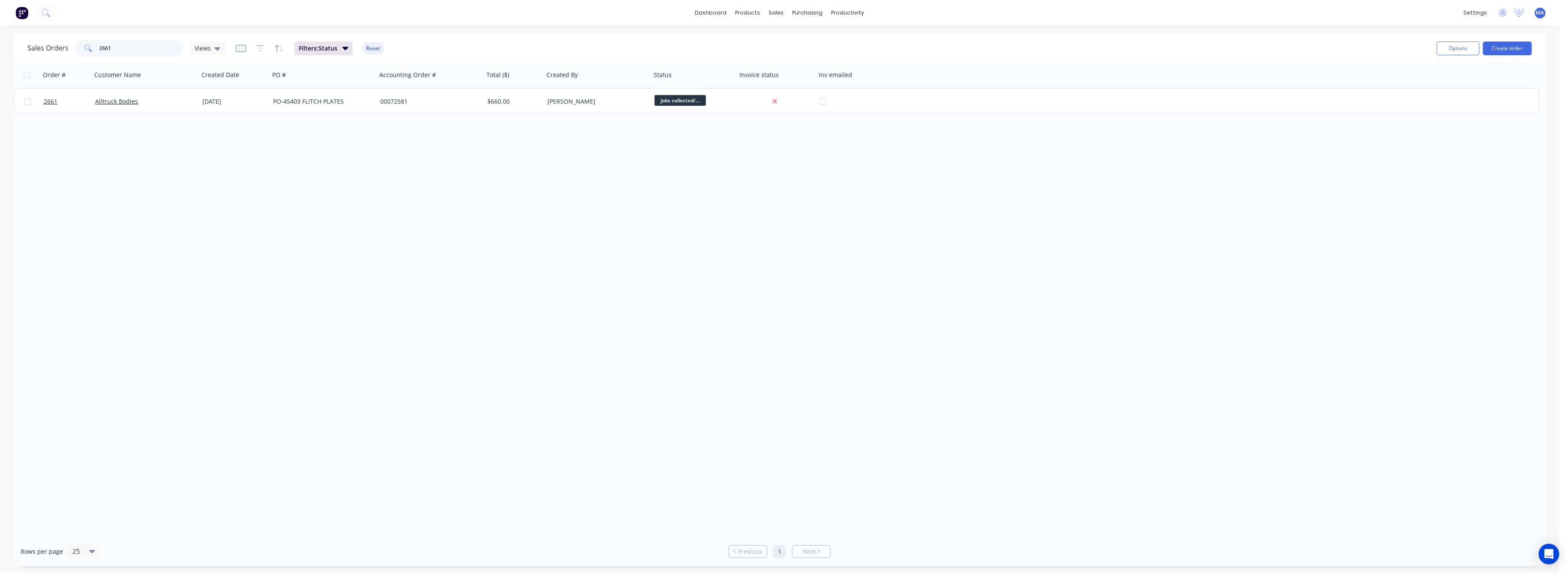
drag, startPoint x: 111, startPoint y: 49, endPoint x: 91, endPoint y: 50, distance: 20.0
click at [91, 50] on div "2661" at bounding box center [129, 49] width 107 height 17
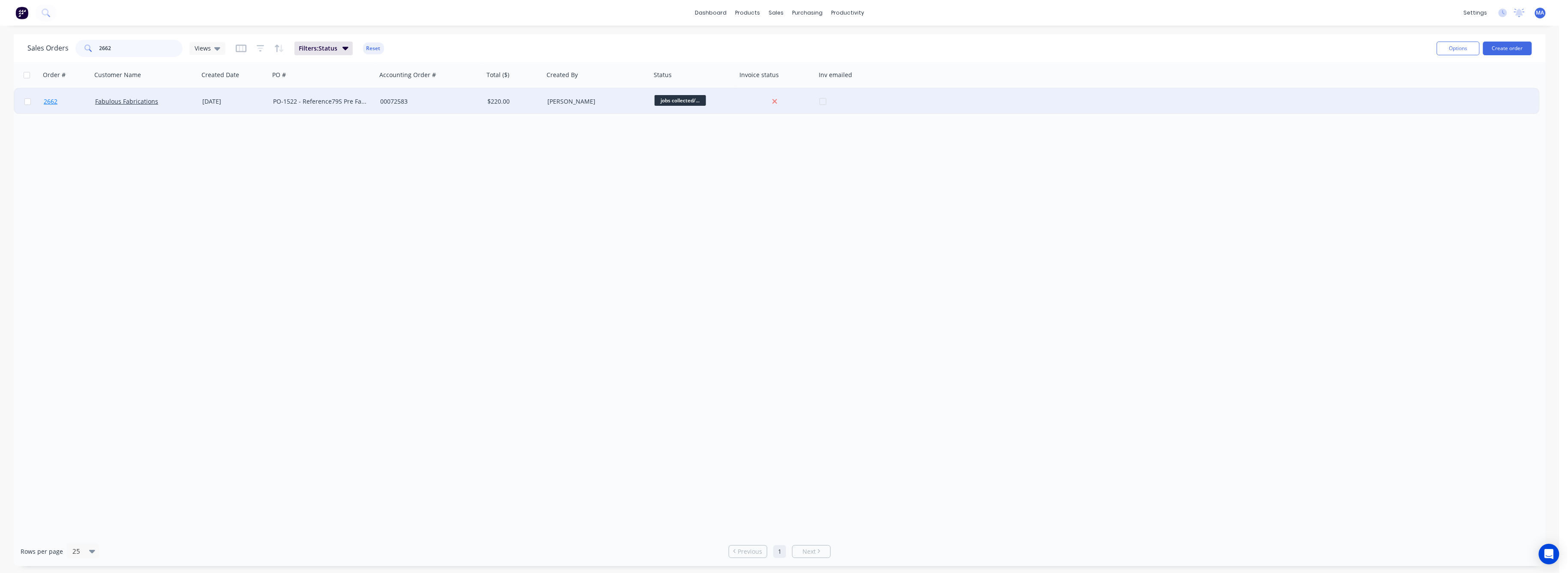
type input "2662"
click at [50, 101] on span "2662" at bounding box center [51, 101] width 14 height 9
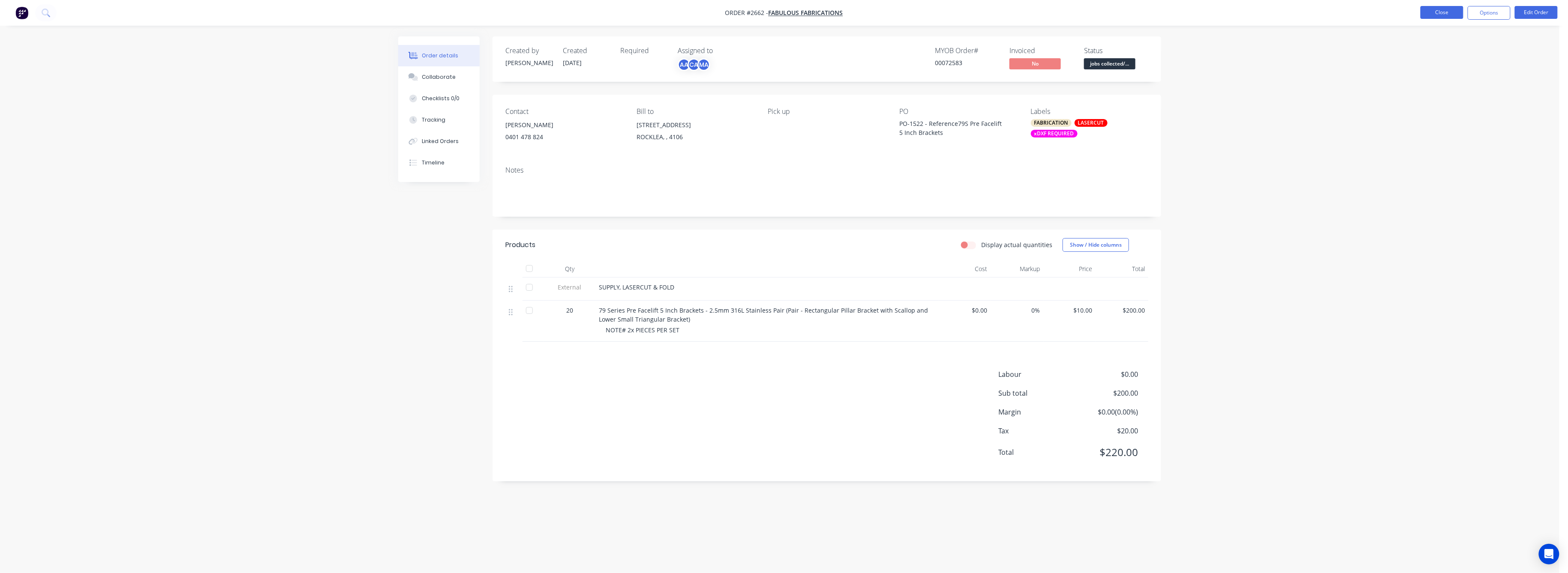
click at [1440, 13] on button "Close" at bounding box center [1441, 12] width 43 height 13
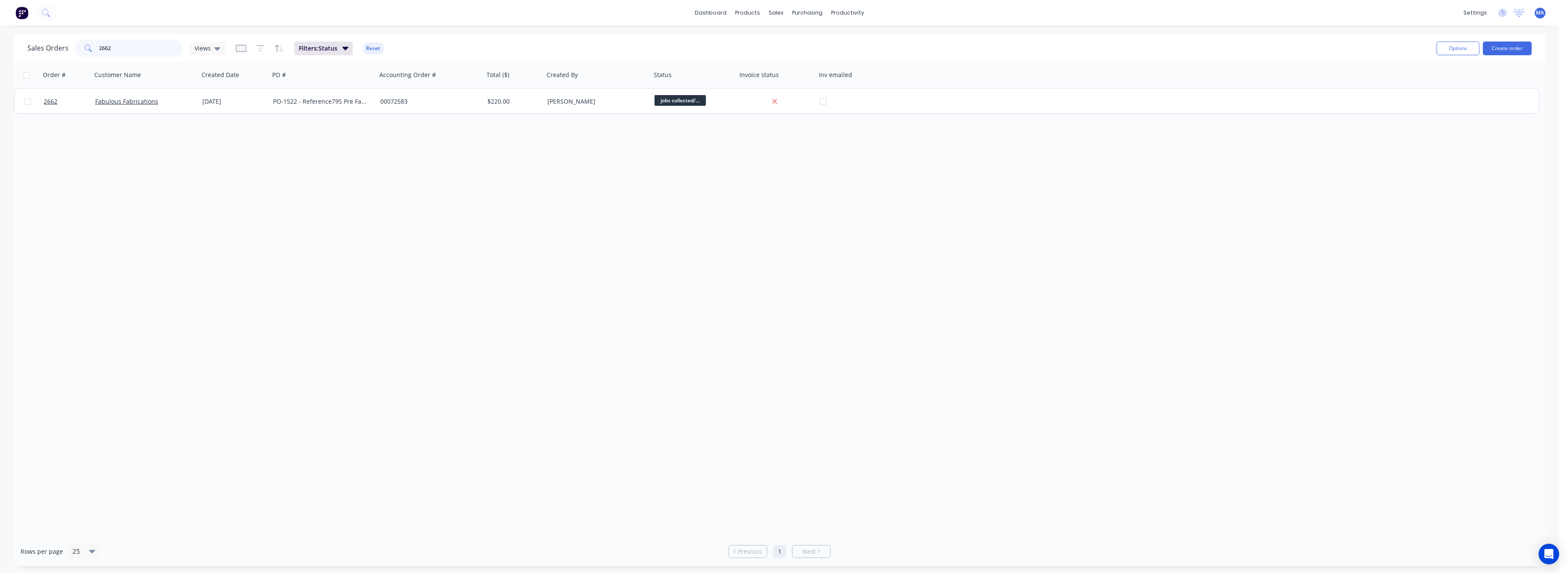
drag, startPoint x: 109, startPoint y: 48, endPoint x: 87, endPoint y: 49, distance: 22.0
click at [87, 49] on div "2662" at bounding box center [129, 49] width 107 height 17
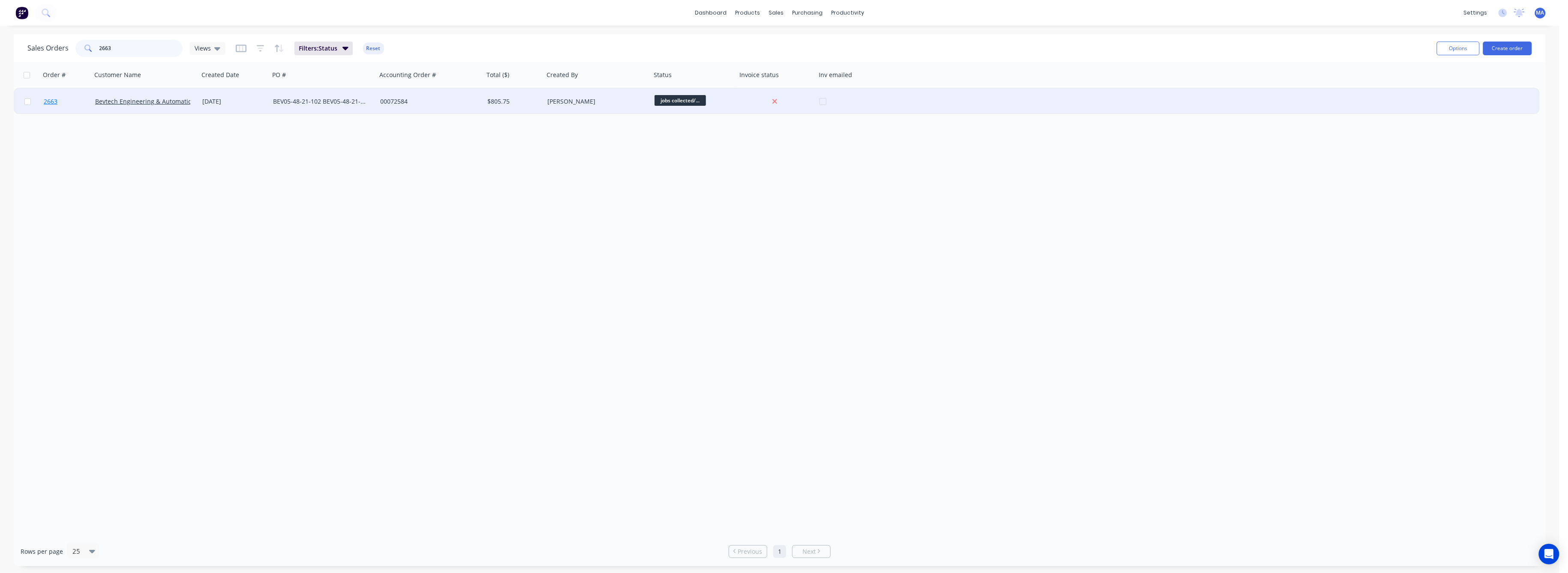
type input "2663"
click at [53, 100] on span "2663" at bounding box center [51, 101] width 14 height 9
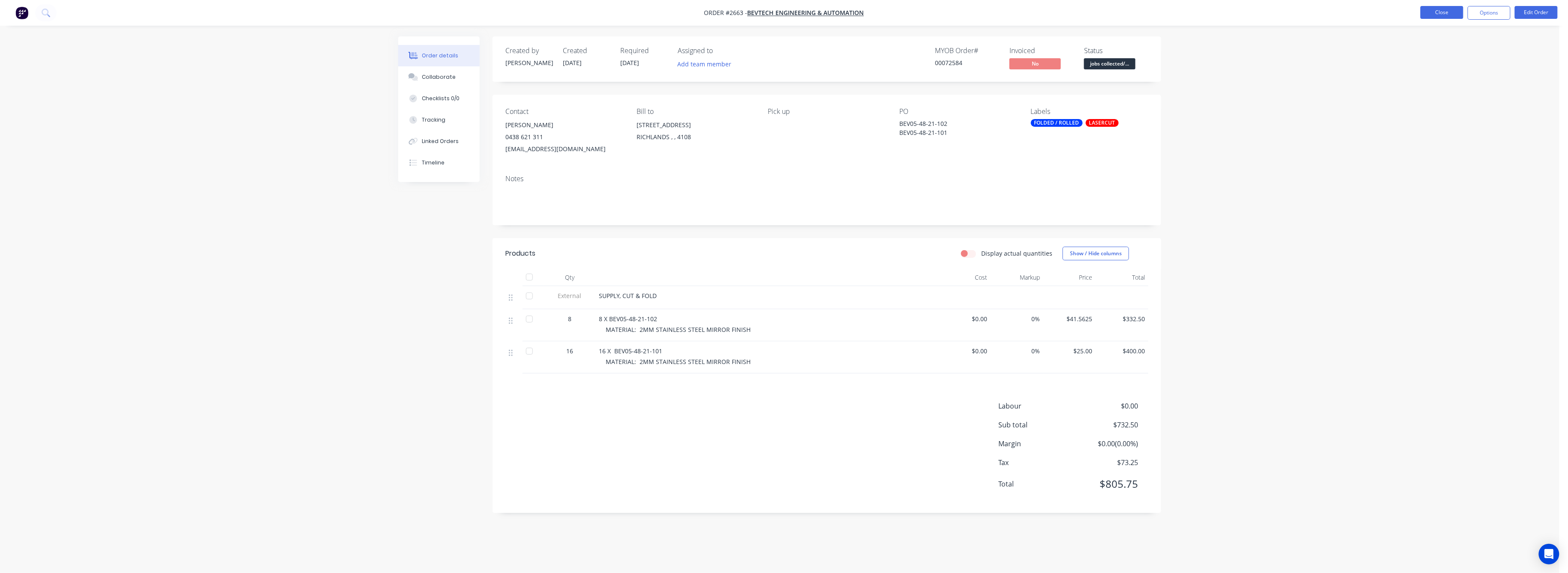
click at [1447, 10] on button "Close" at bounding box center [1441, 12] width 43 height 13
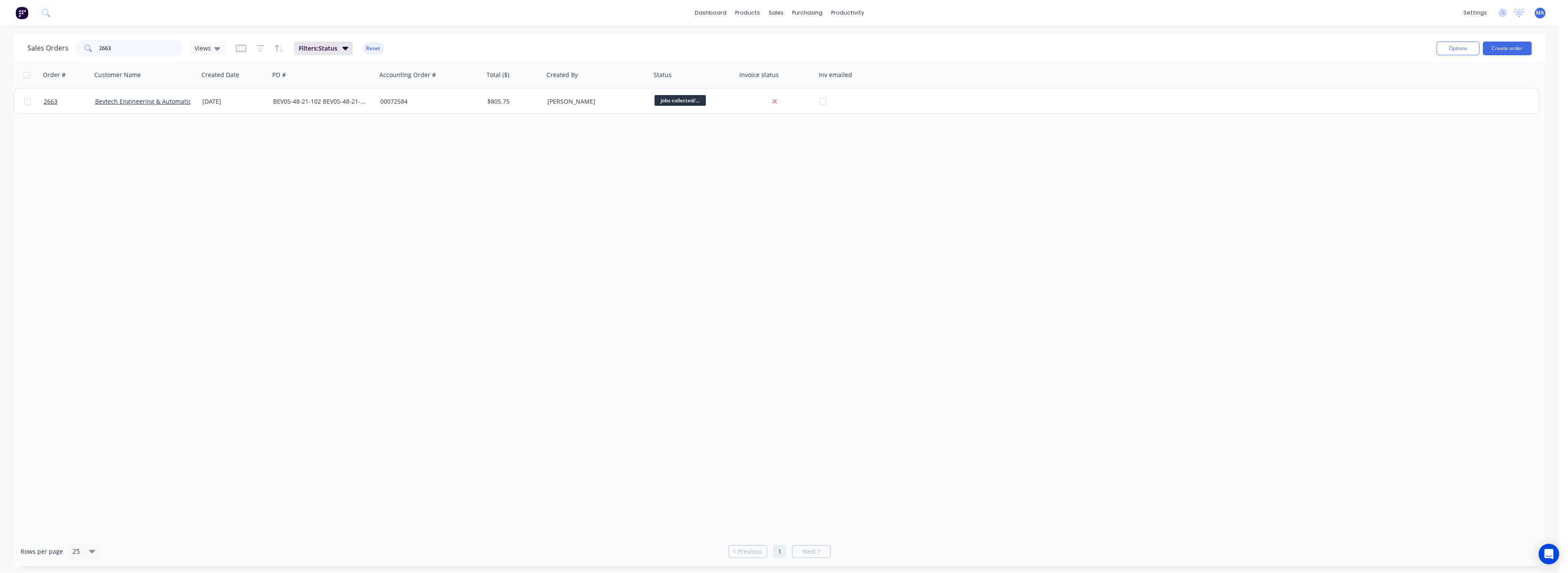
drag, startPoint x: 109, startPoint y: 48, endPoint x: 86, endPoint y: 52, distance: 23.3
click at [86, 52] on div "2663" at bounding box center [129, 49] width 107 height 17
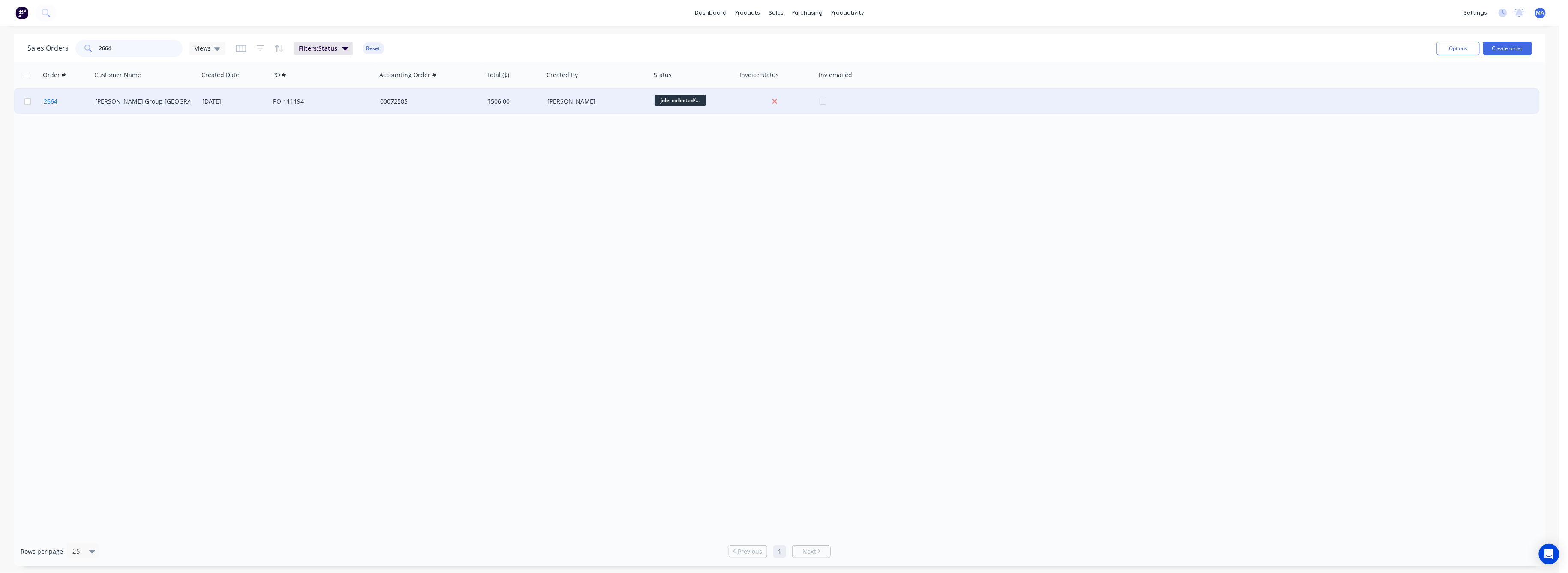
type input "2664"
click at [50, 100] on span "2664" at bounding box center [51, 101] width 14 height 9
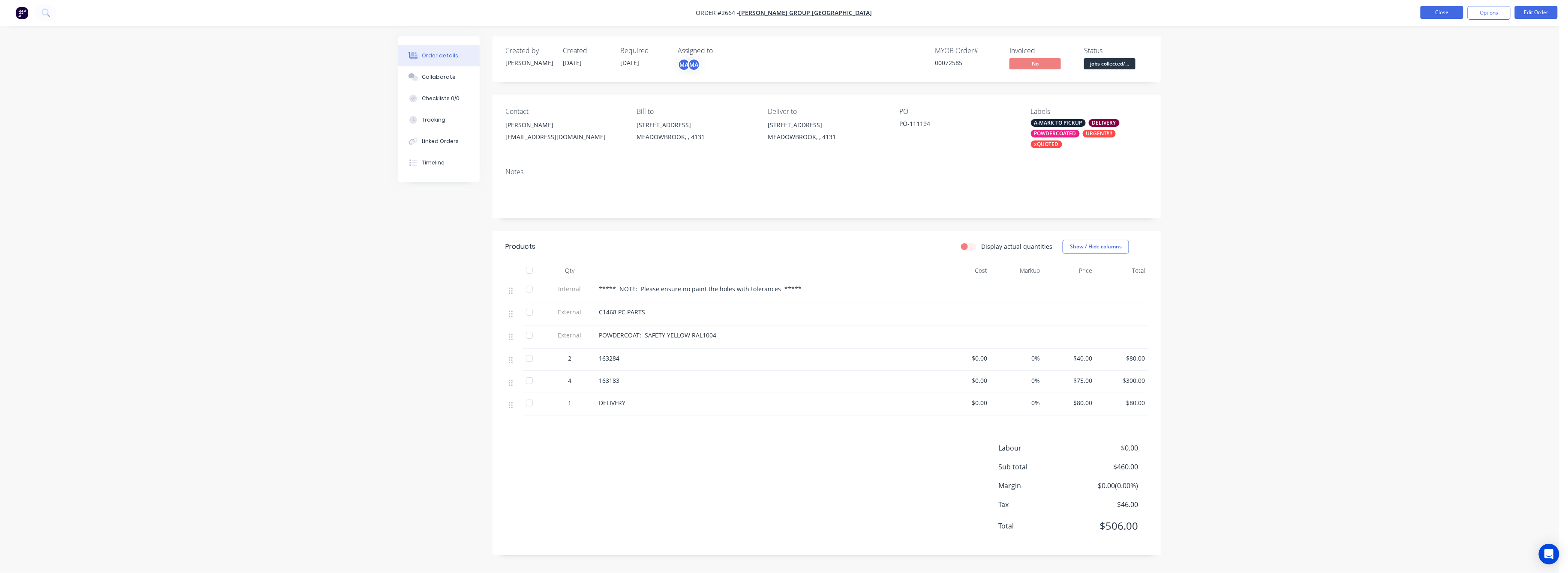
click at [1441, 11] on button "Close" at bounding box center [1441, 12] width 43 height 13
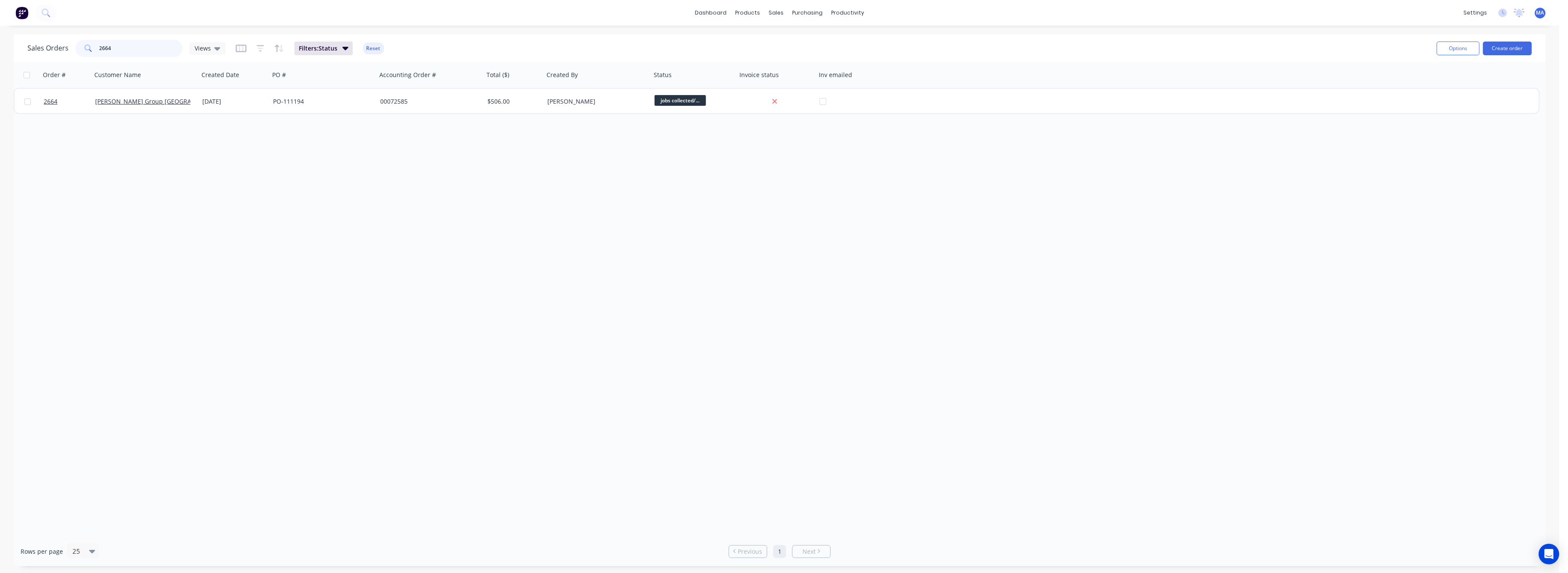
drag, startPoint x: 109, startPoint y: 43, endPoint x: 74, endPoint y: 55, distance: 37.0
click at [75, 55] on div "2664" at bounding box center [129, 49] width 107 height 17
type input "2674"
click at [102, 169] on div "Order # Customer Name Created Date PO # Accounting Order # Total ($) Created By…" at bounding box center [779, 299] width 1531 height 474
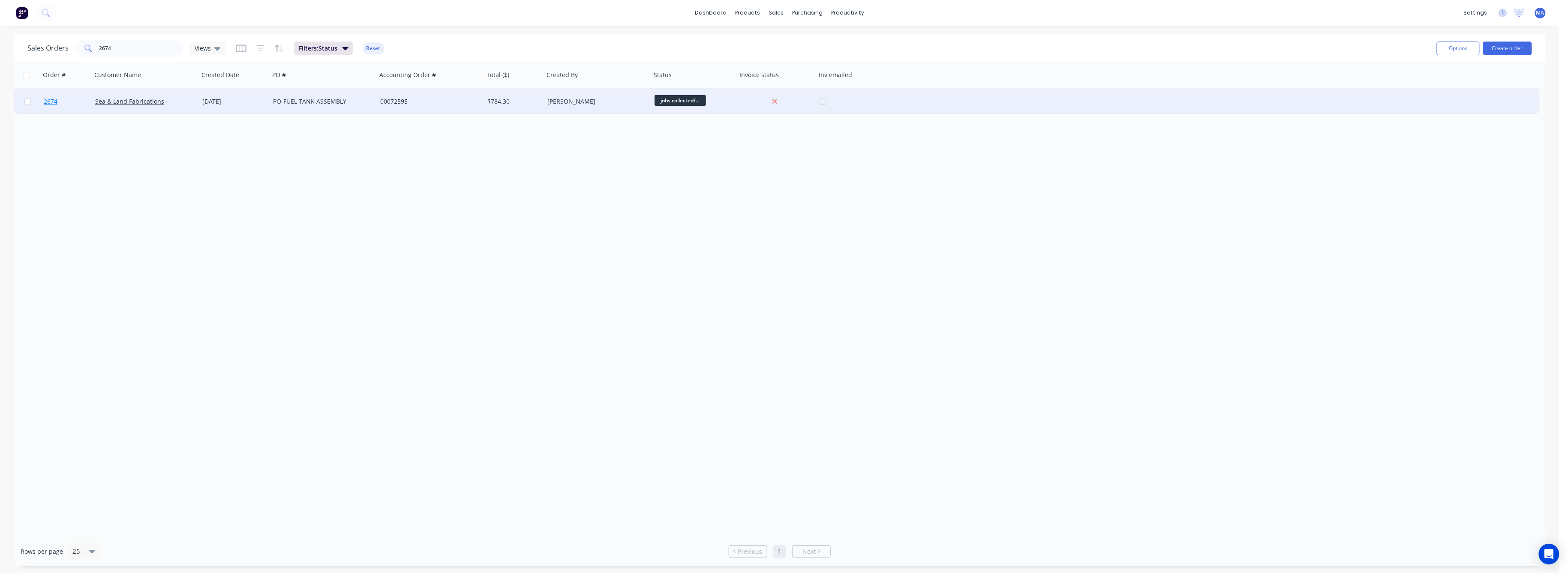
click at [47, 98] on span "2674" at bounding box center [51, 101] width 14 height 9
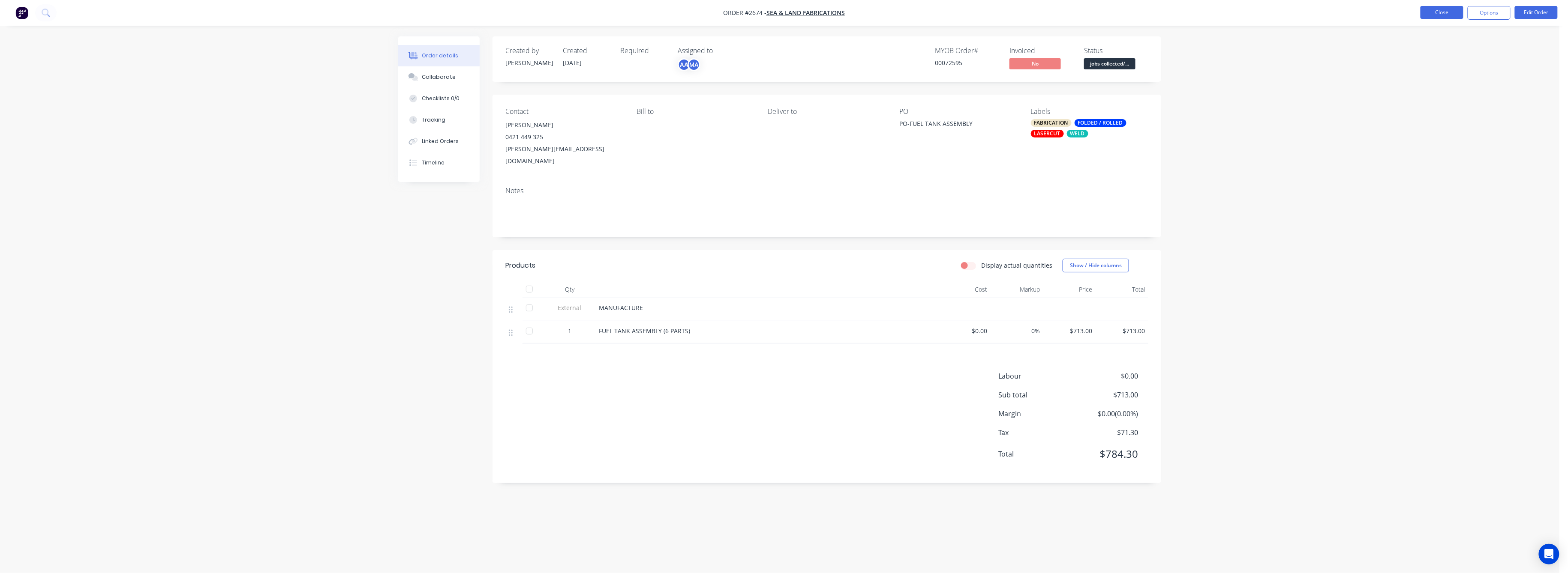
click at [1445, 8] on button "Close" at bounding box center [1441, 12] width 43 height 13
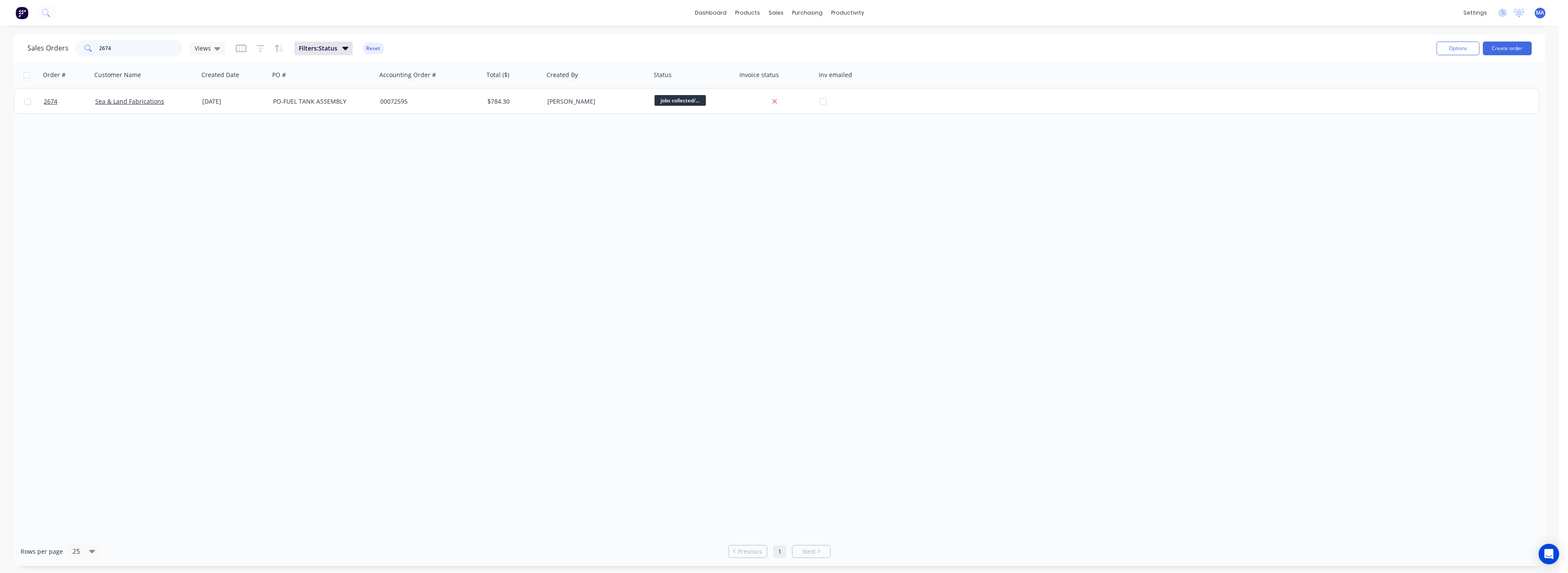
drag, startPoint x: 109, startPoint y: 46, endPoint x: 85, endPoint y: 79, distance: 40.8
click at [89, 57] on div "2674" at bounding box center [129, 49] width 107 height 17
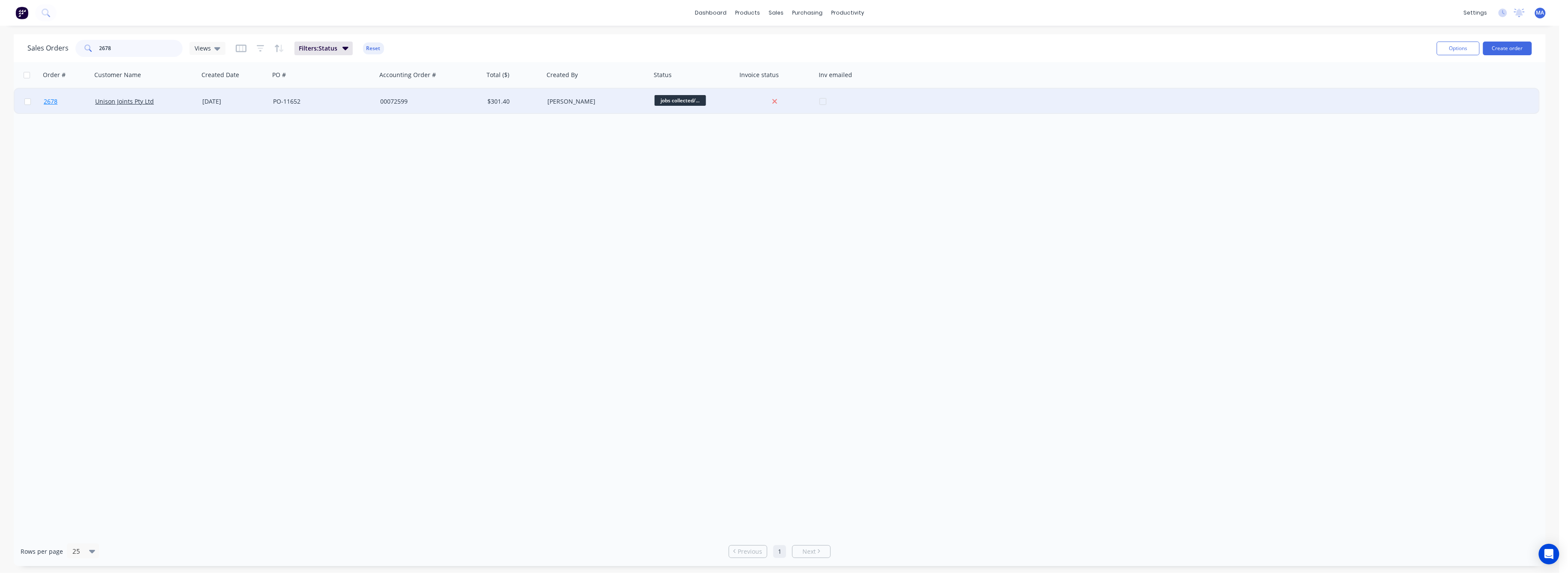
type input "2678"
click at [50, 100] on span "2678" at bounding box center [51, 101] width 14 height 9
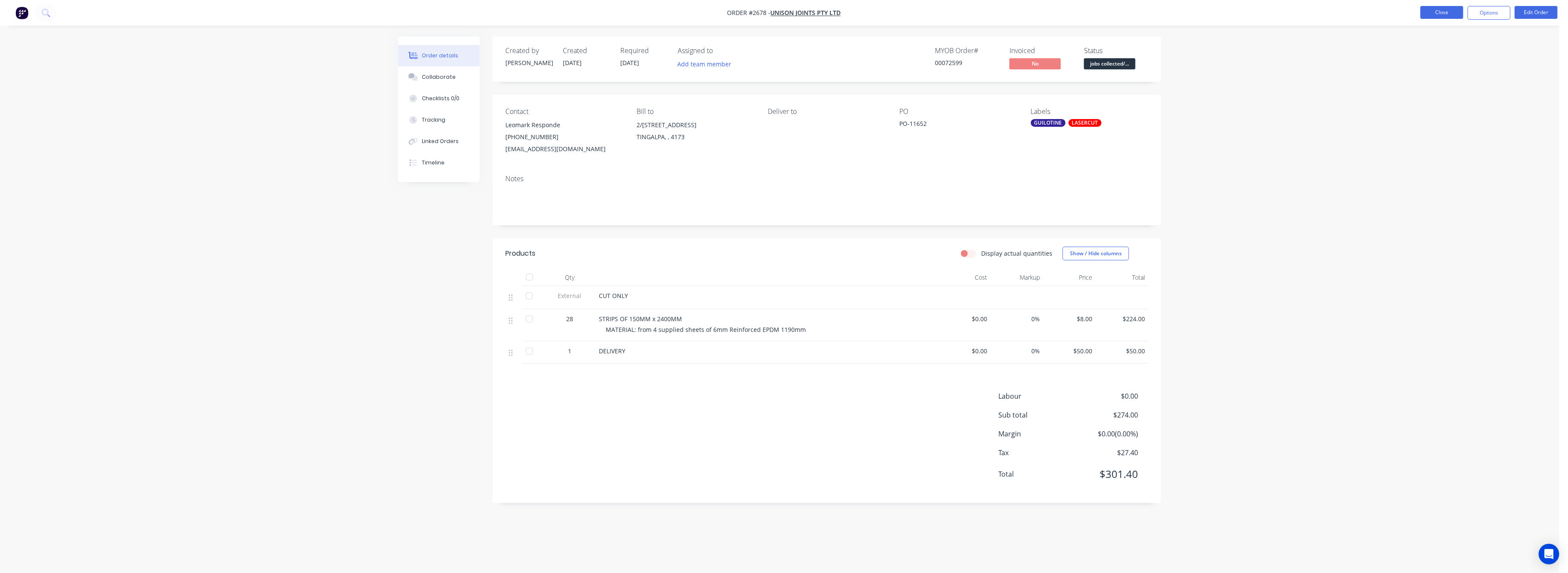
click at [1439, 12] on button "Close" at bounding box center [1441, 12] width 43 height 13
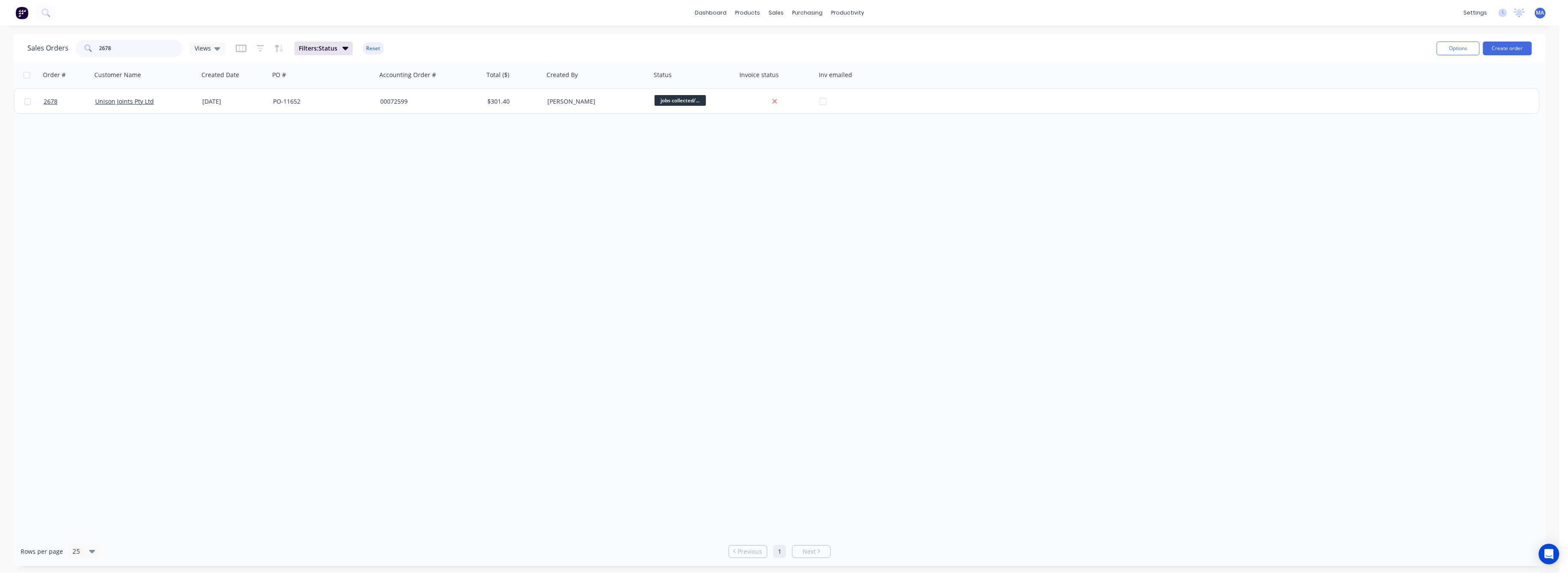
drag, startPoint x: 110, startPoint y: 49, endPoint x: 77, endPoint y: 52, distance: 33.1
click at [77, 51] on div "2678" at bounding box center [129, 49] width 107 height 17
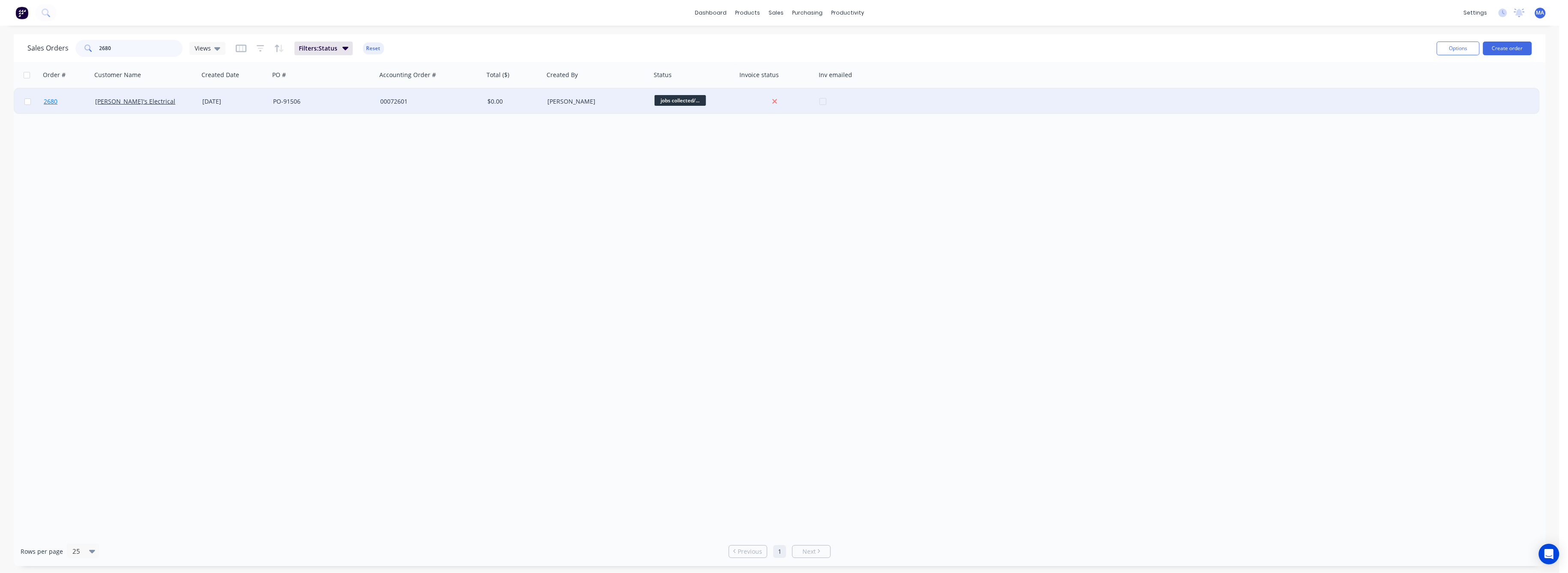
type input "2680"
click at [49, 99] on span "2680" at bounding box center [51, 101] width 14 height 9
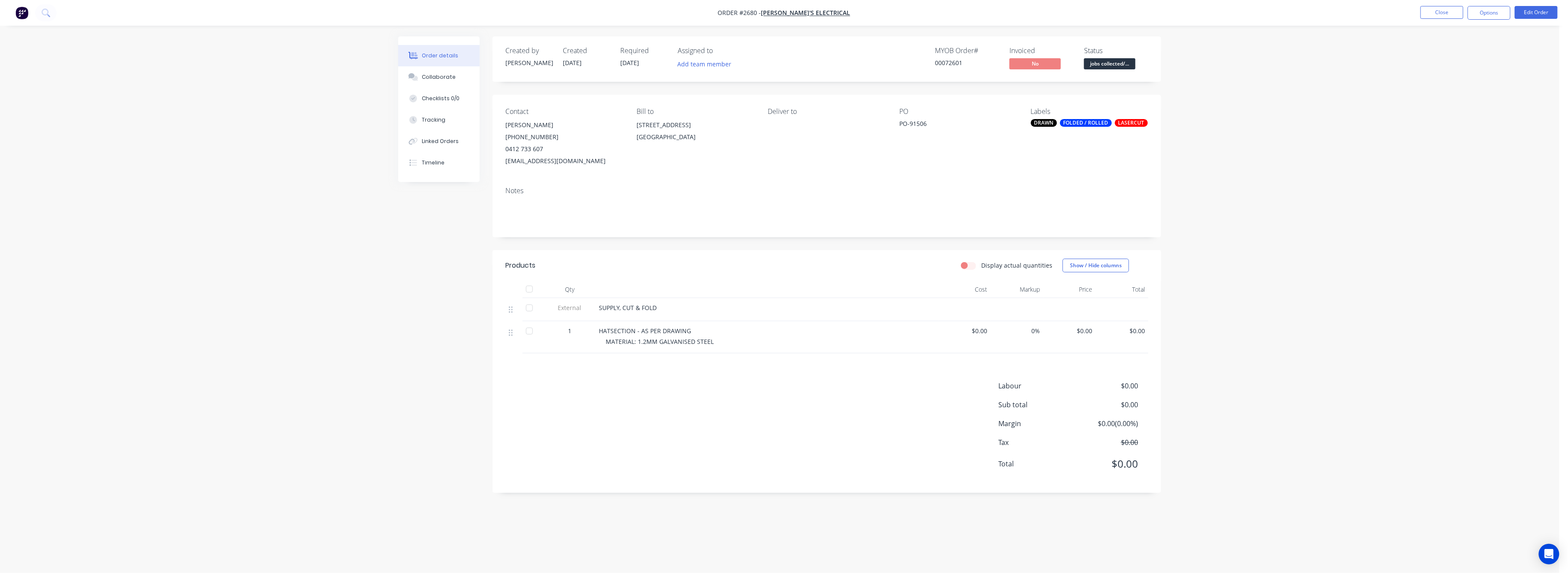
click at [437, 53] on div "Order details" at bounding box center [440, 55] width 37 height 8
click at [439, 77] on div "Collaborate" at bounding box center [439, 77] width 34 height 8
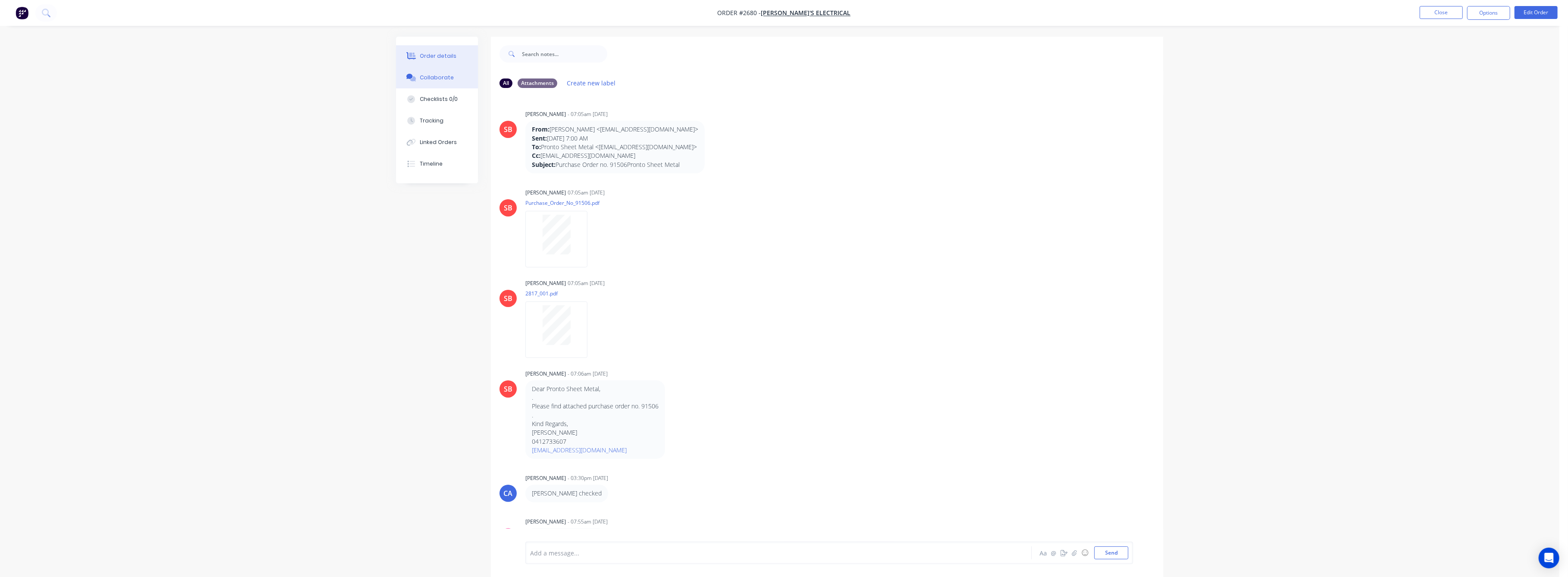
click at [428, 56] on div "Order details" at bounding box center [438, 55] width 37 height 8
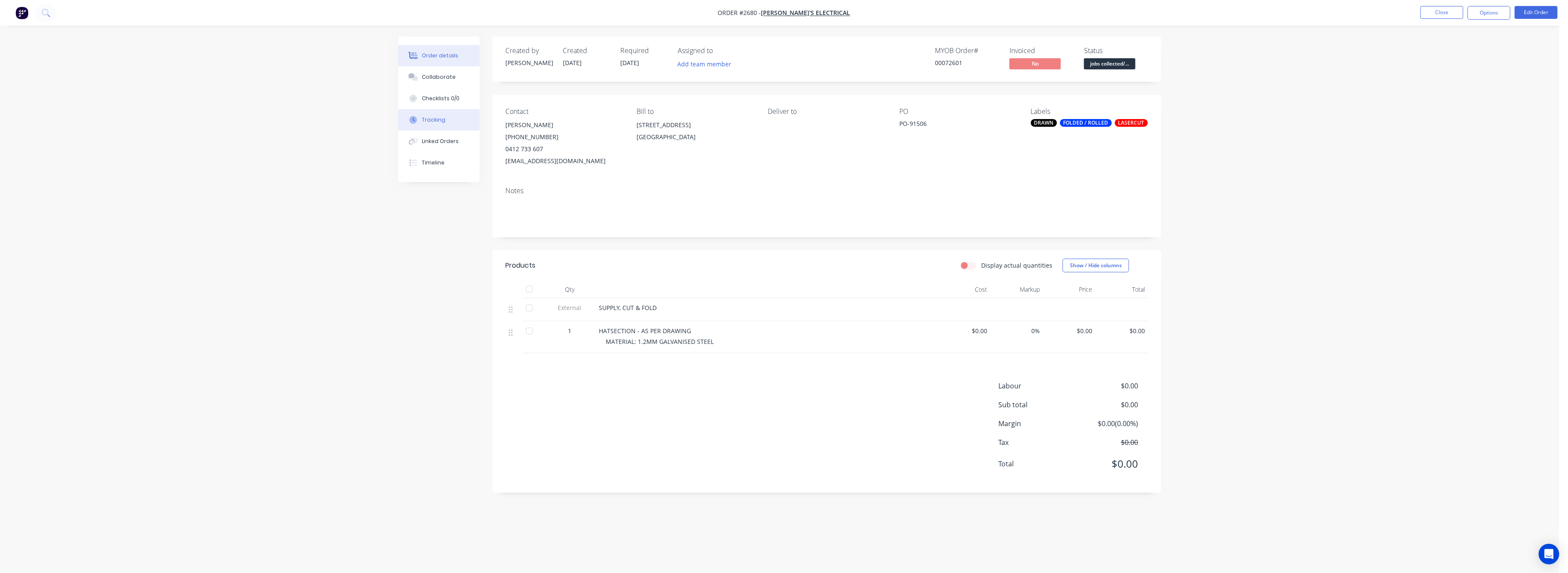
click at [441, 121] on div "Tracking" at bounding box center [433, 120] width 24 height 8
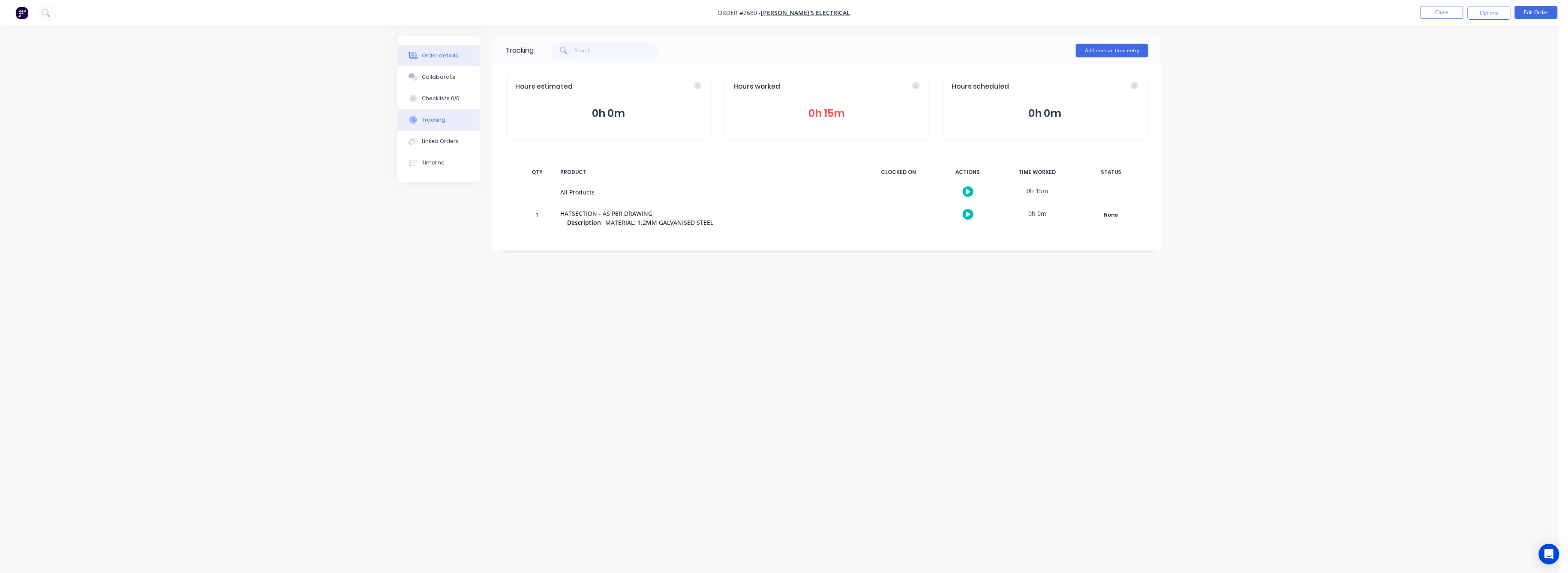
click at [433, 59] on div "Order details" at bounding box center [440, 55] width 37 height 8
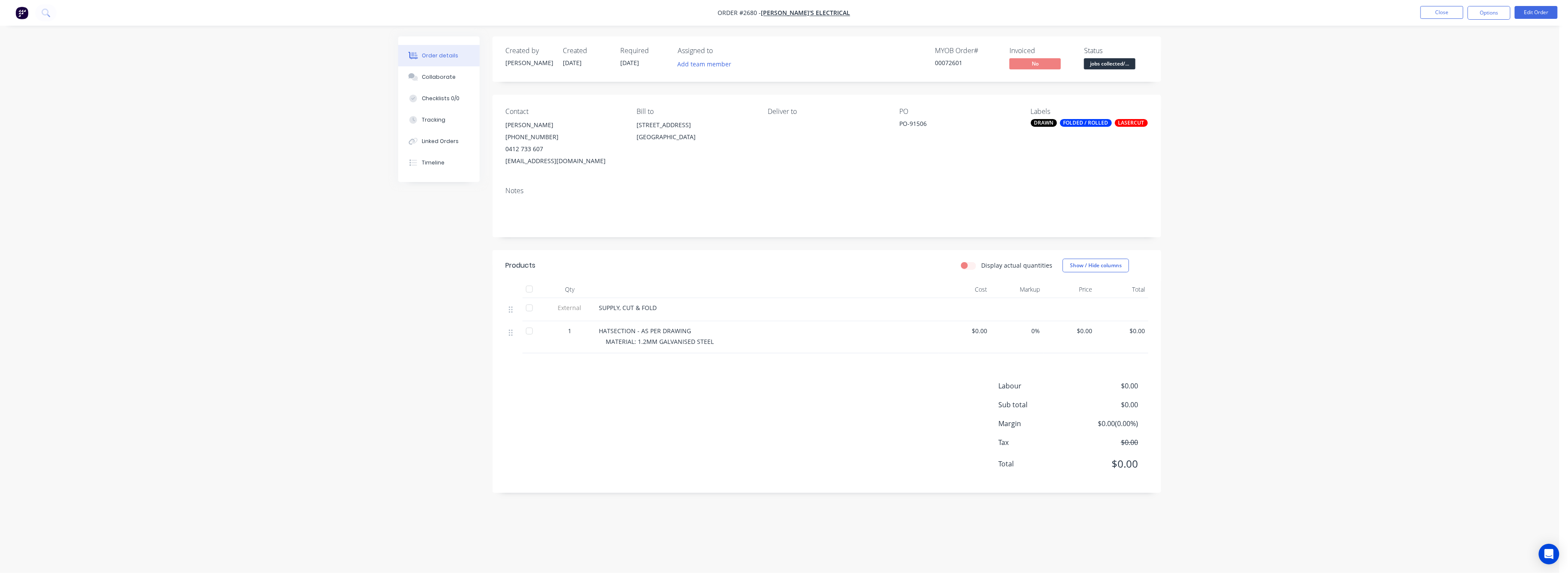
click at [1090, 334] on span "$0.00" at bounding box center [1069, 331] width 46 height 9
click at [1536, 10] on button "Edit Order" at bounding box center [1536, 12] width 43 height 13
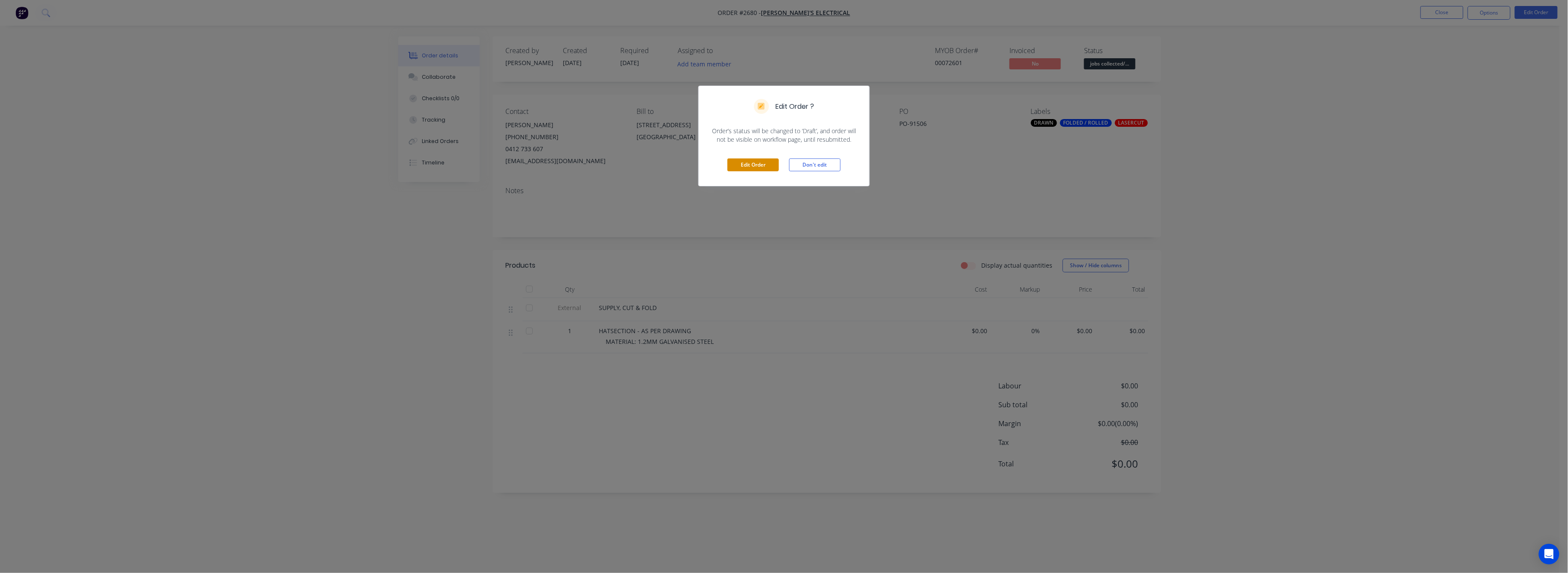
click at [748, 163] on button "Edit Order" at bounding box center [753, 164] width 52 height 13
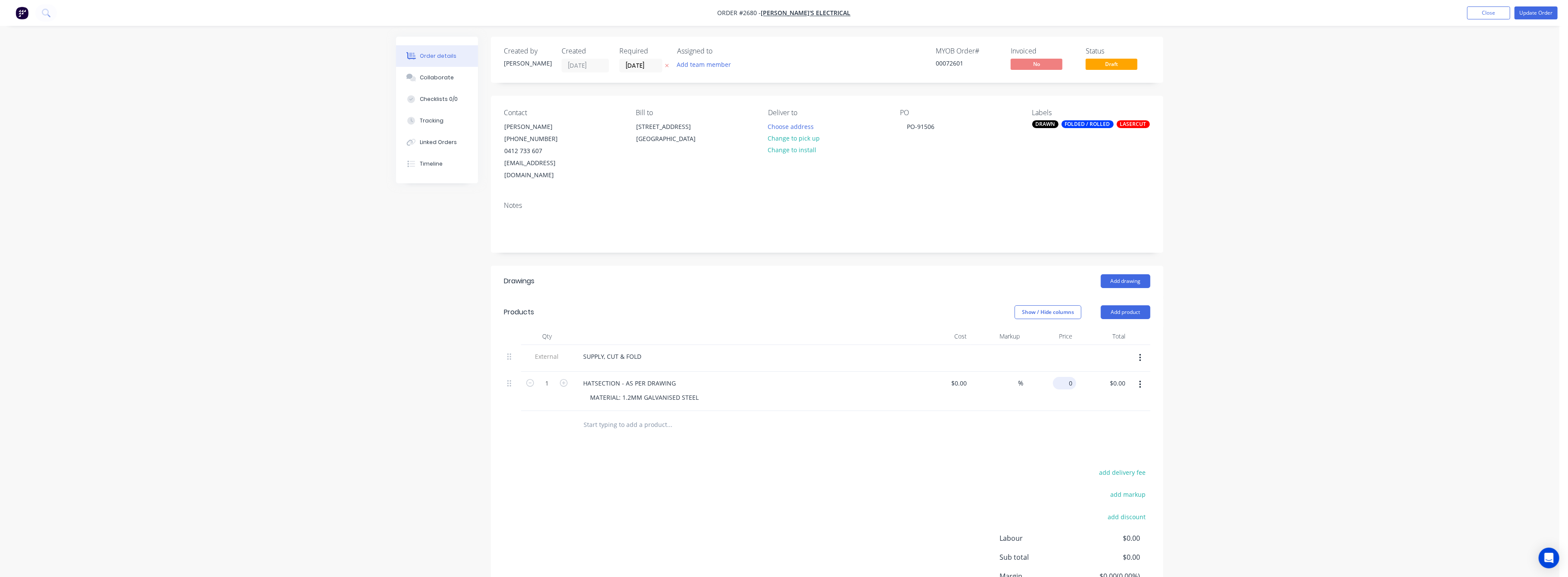
click at [1066, 377] on input "0" at bounding box center [1066, 383] width 20 height 12
type input "$100.00"
drag, startPoint x: 1226, startPoint y: 395, endPoint x: 1400, endPoint y: 266, distance: 216.6
click at [1228, 393] on div "Order details Collaborate Checklists 0/0 Tracking Linked Orders Timeline Order …" at bounding box center [779, 329] width 1559 height 659
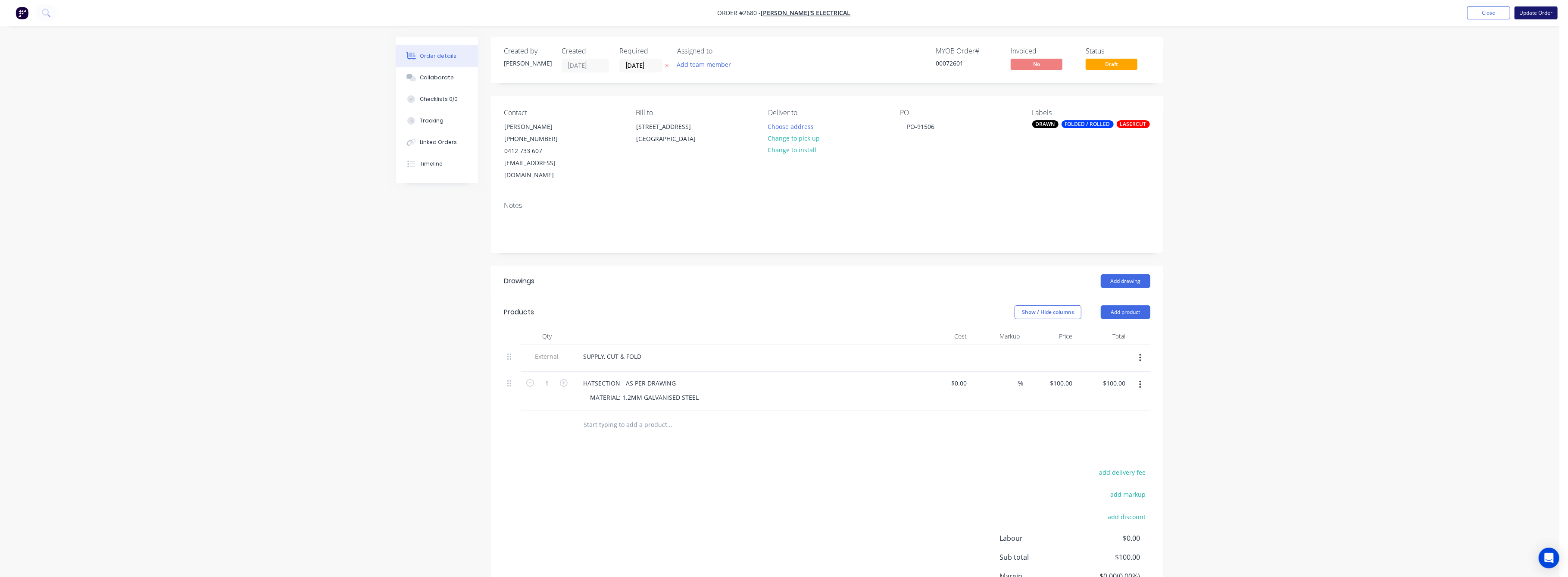
click at [1528, 11] on button "Update Order" at bounding box center [1535, 12] width 43 height 13
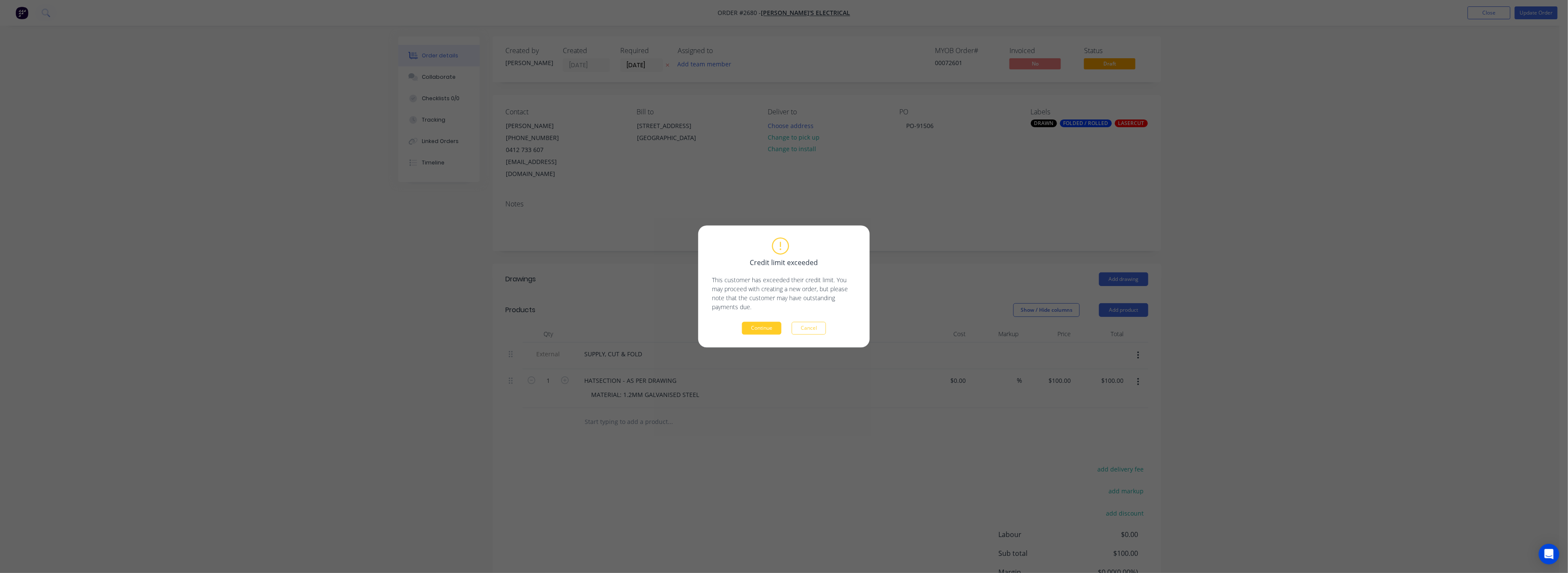
click at [743, 330] on button "Continue" at bounding box center [761, 328] width 39 height 13
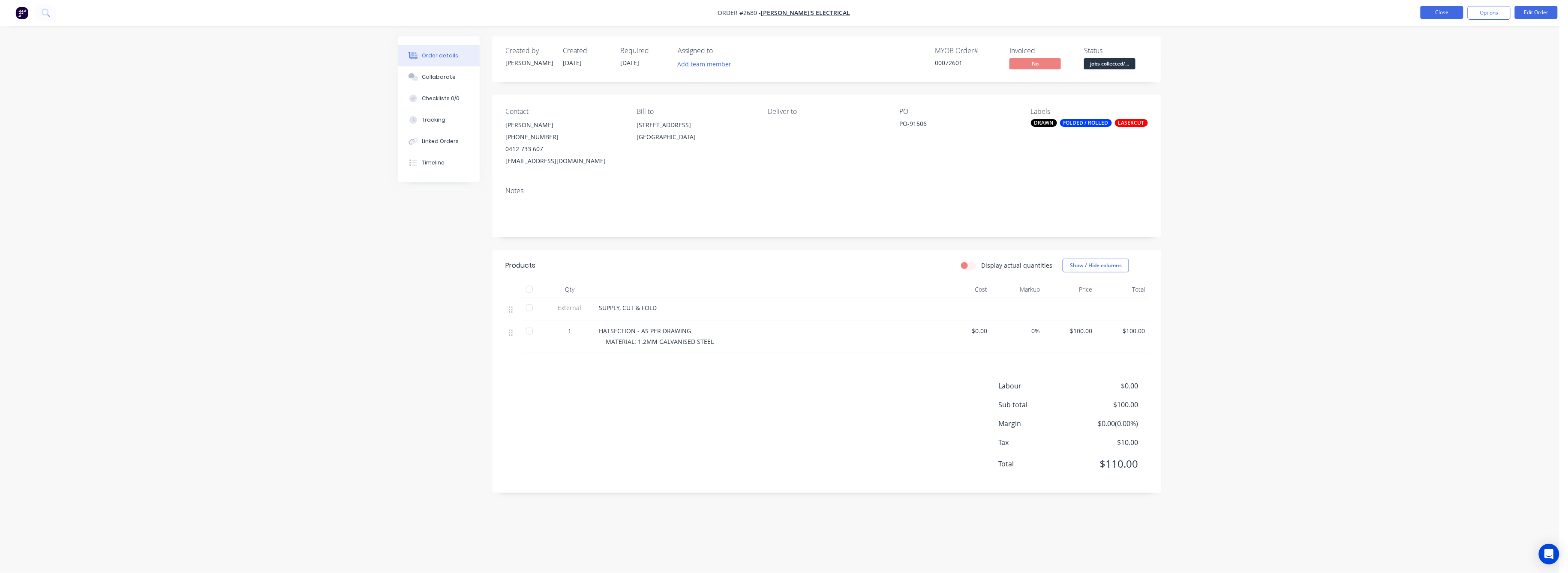
click at [1438, 10] on button "Close" at bounding box center [1441, 12] width 43 height 13
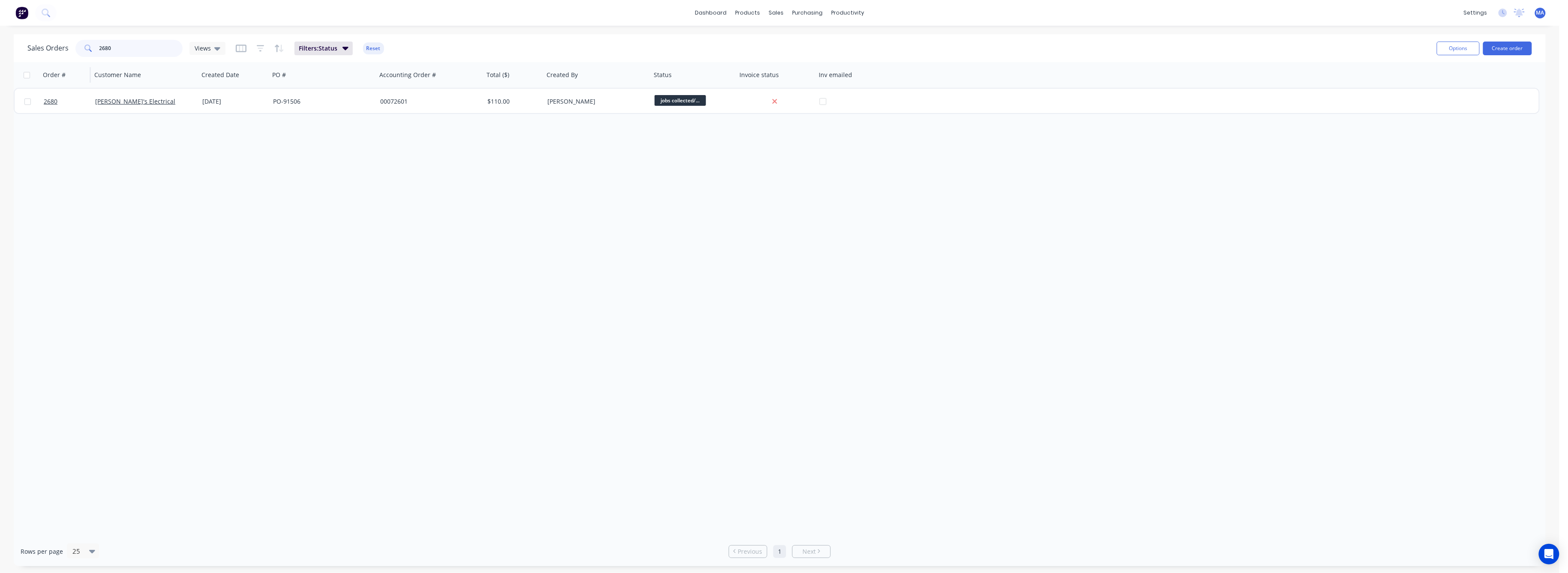
drag, startPoint x: 111, startPoint y: 48, endPoint x: 86, endPoint y: 79, distance: 39.8
click at [91, 57] on div "Sales Orders 2680 Views Filters: Status Reset" at bounding box center [728, 48] width 1403 height 21
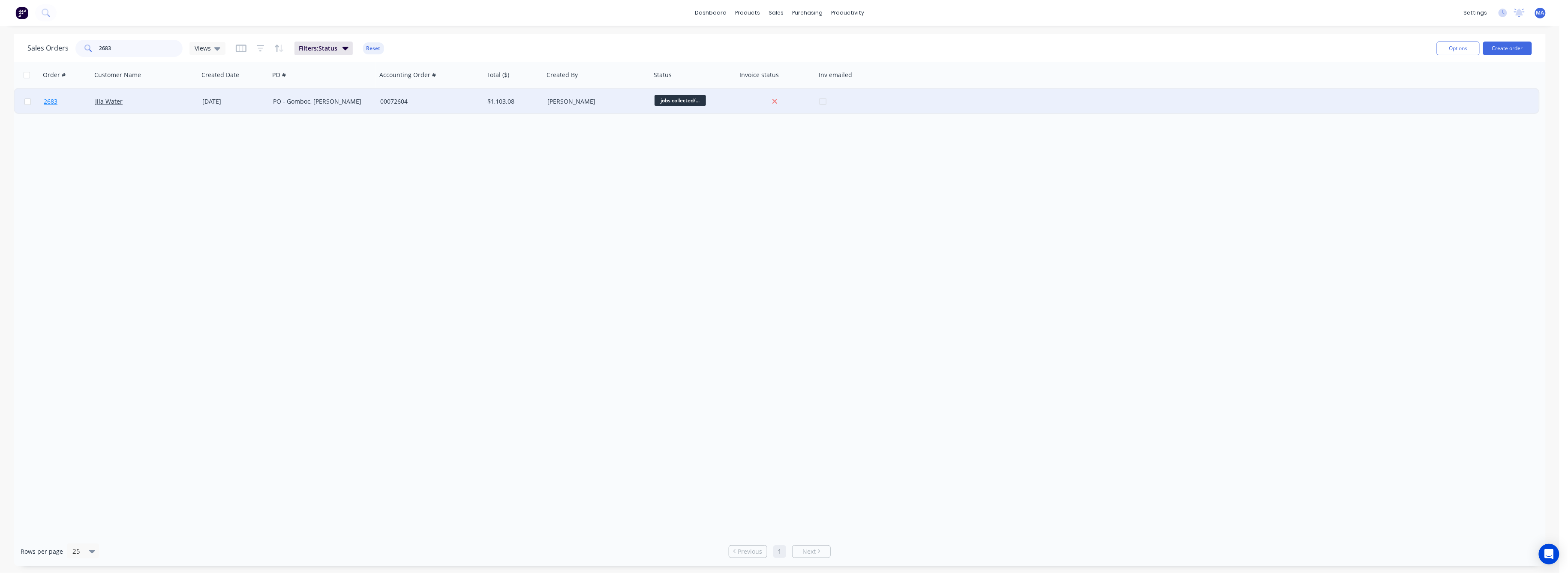
type input "2683"
click at [46, 99] on span "2683" at bounding box center [51, 101] width 14 height 9
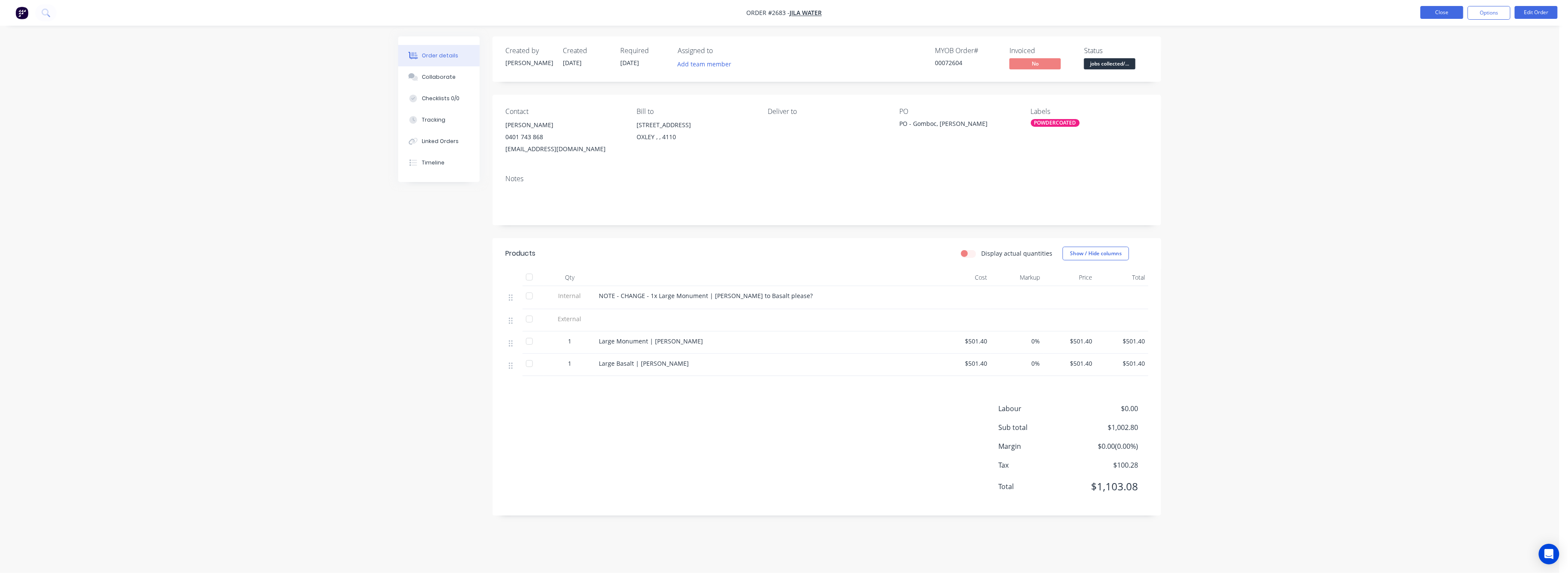
click at [1438, 11] on button "Close" at bounding box center [1441, 12] width 43 height 13
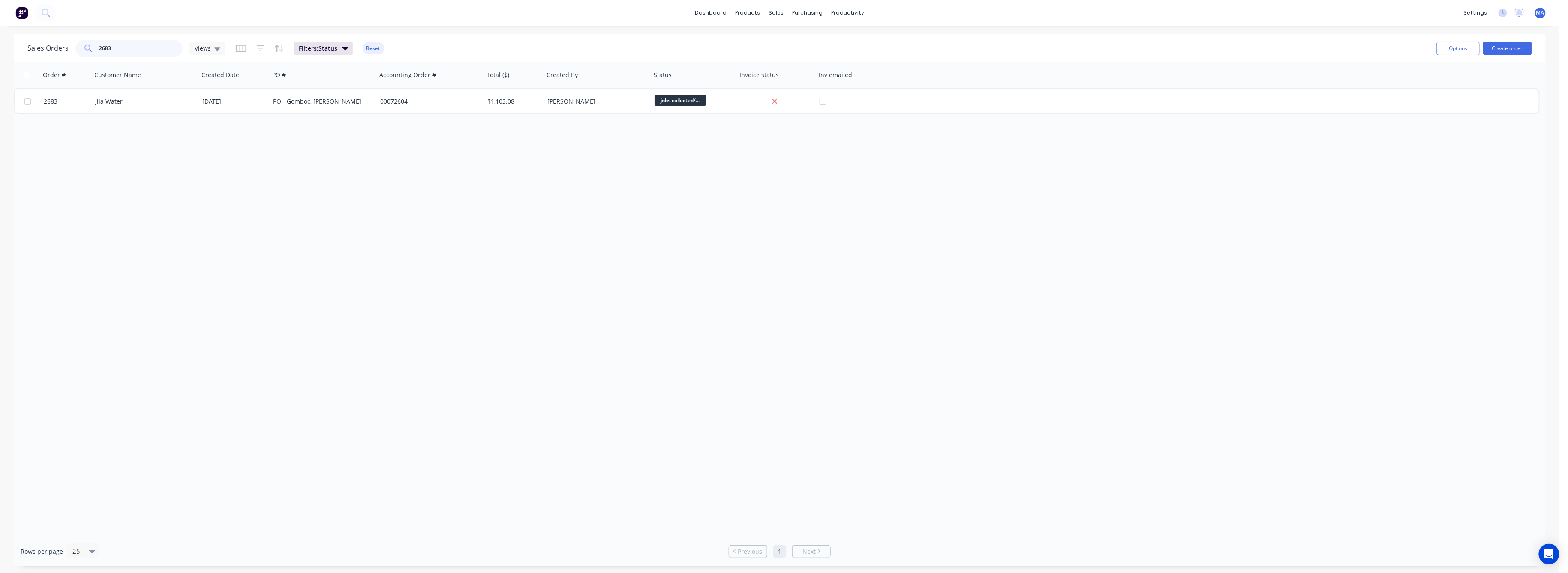
drag, startPoint x: 113, startPoint y: 50, endPoint x: 88, endPoint y: 60, distance: 26.9
click at [88, 52] on div "2683" at bounding box center [129, 49] width 107 height 17
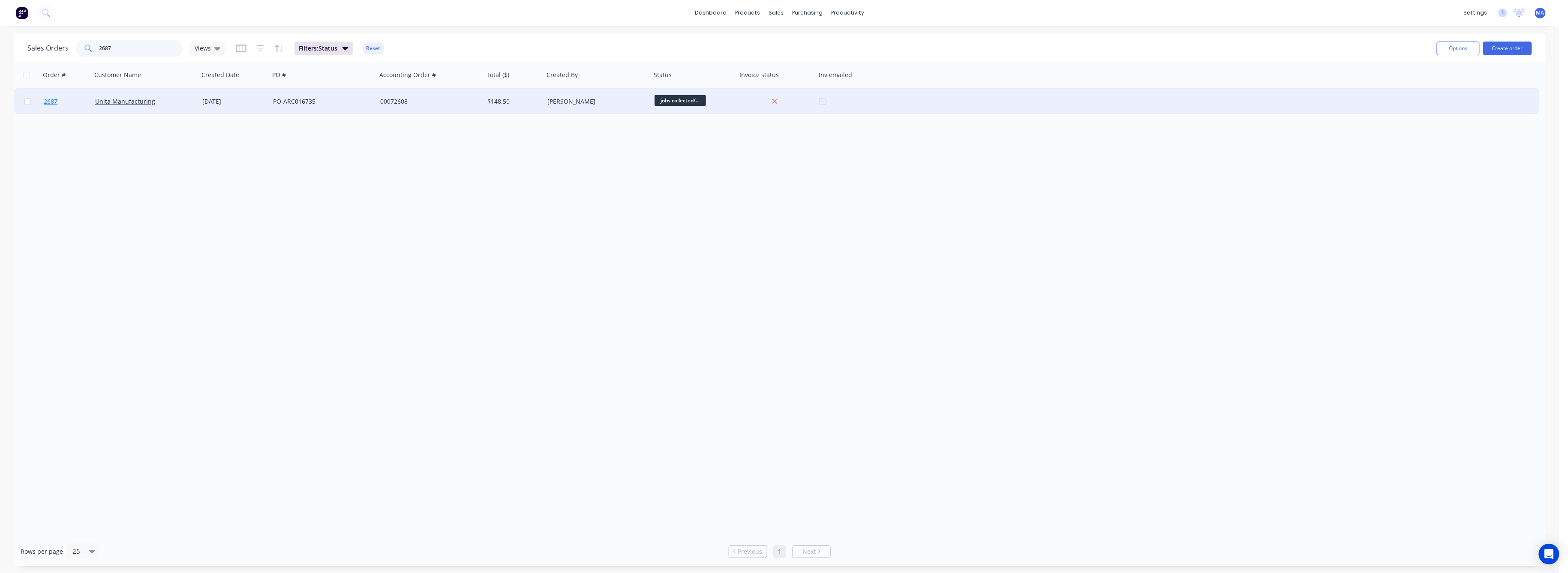
type input "2687"
click at [49, 101] on span "2687" at bounding box center [51, 101] width 14 height 9
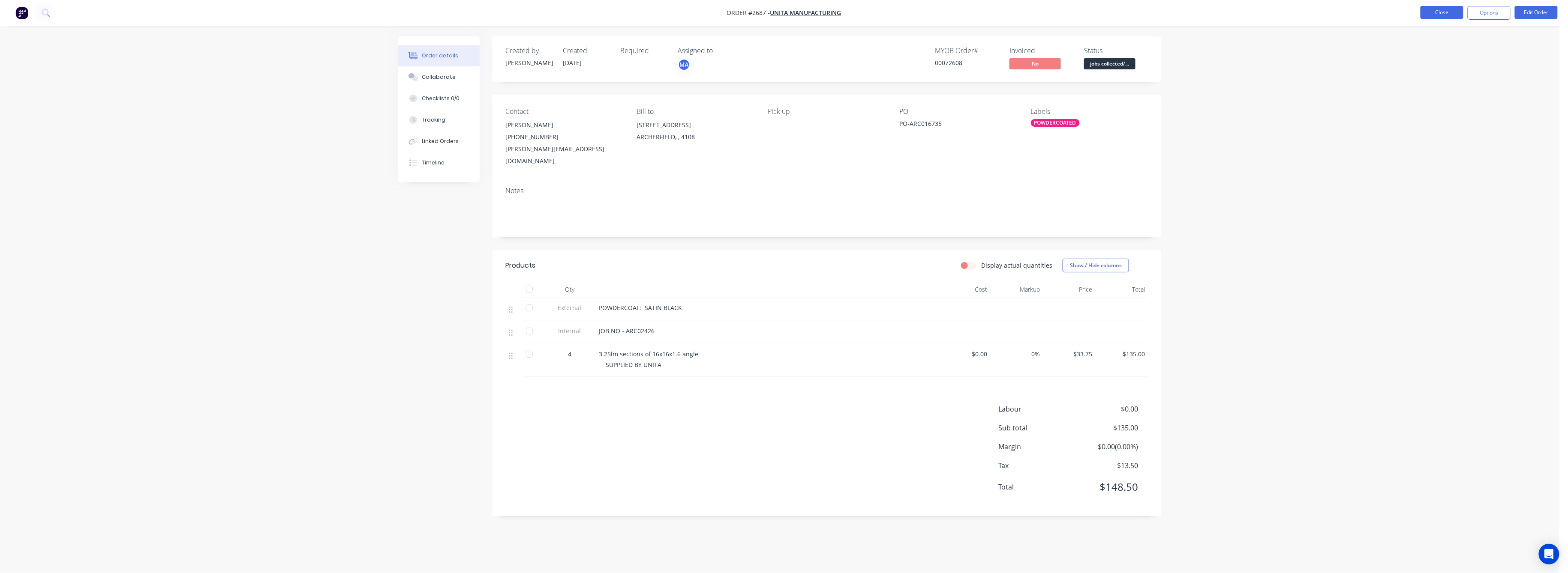
drag, startPoint x: 1438, startPoint y: 10, endPoint x: 1444, endPoint y: 10, distance: 6.0
click at [1444, 10] on button "Close" at bounding box center [1441, 12] width 43 height 13
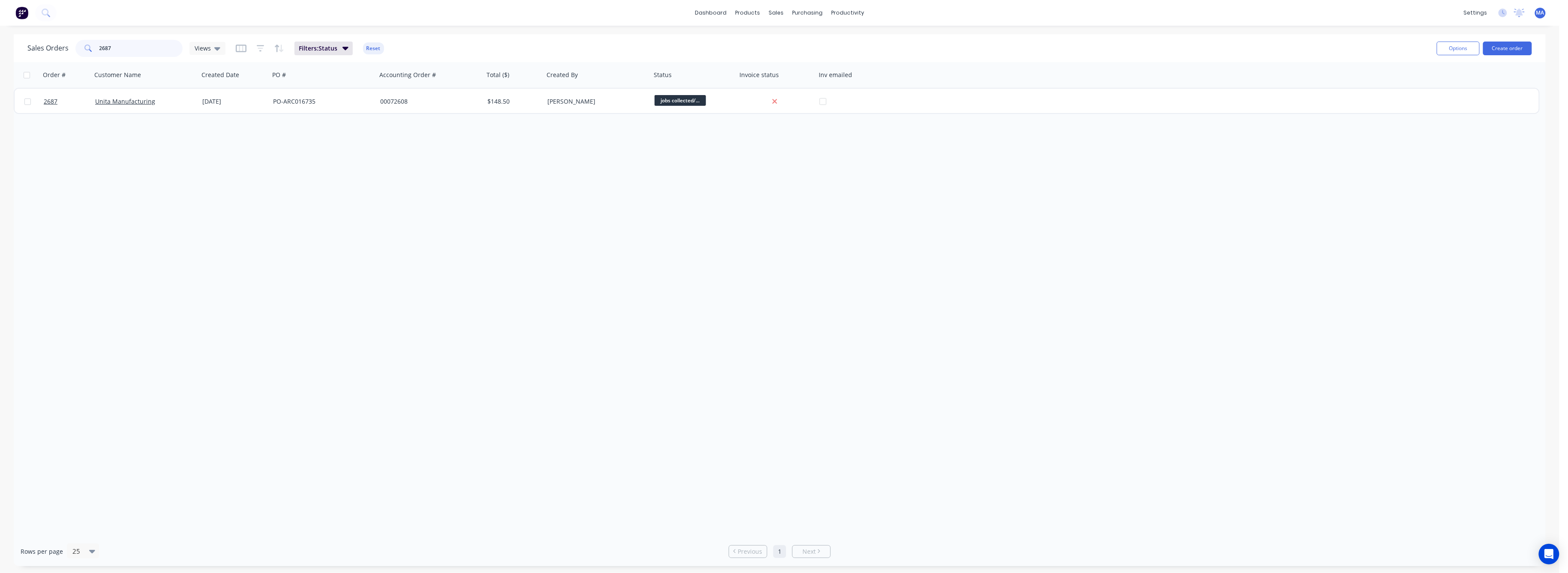
drag, startPoint x: 81, startPoint y: 52, endPoint x: 80, endPoint y: 57, distance: 5.1
click at [80, 53] on div "2687" at bounding box center [129, 49] width 107 height 17
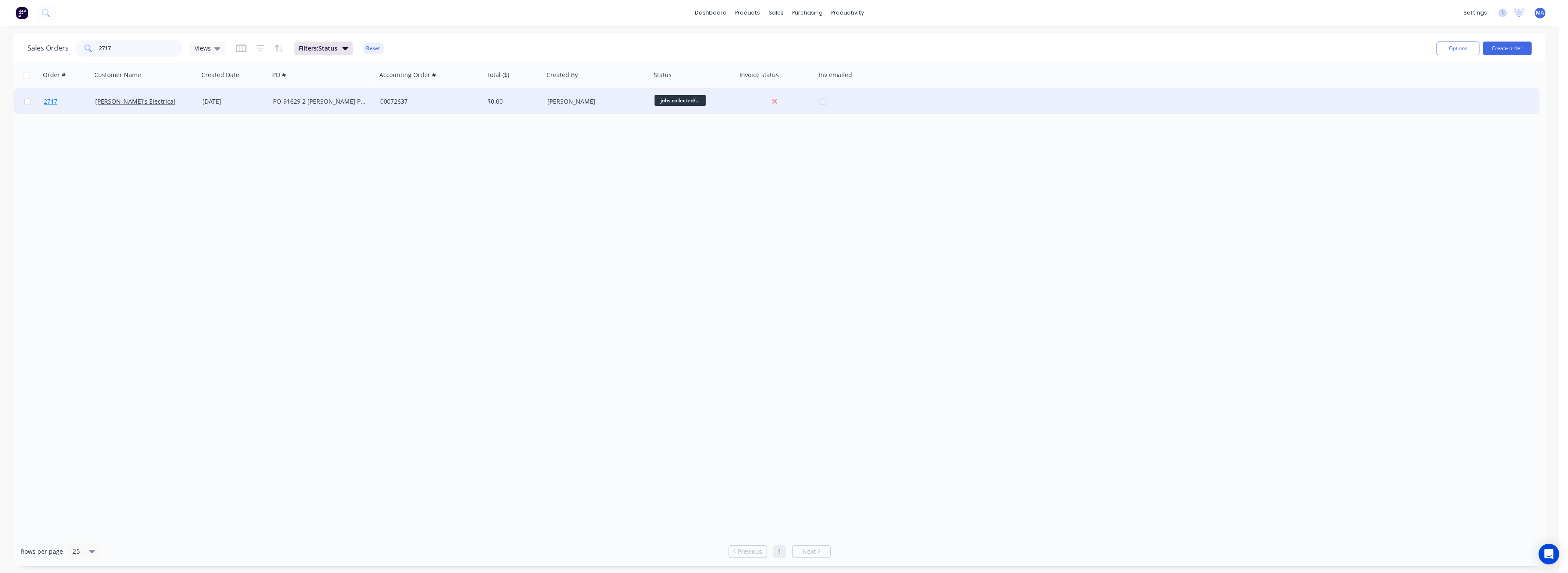
type input "2717"
click at [48, 100] on span "2717" at bounding box center [51, 101] width 14 height 9
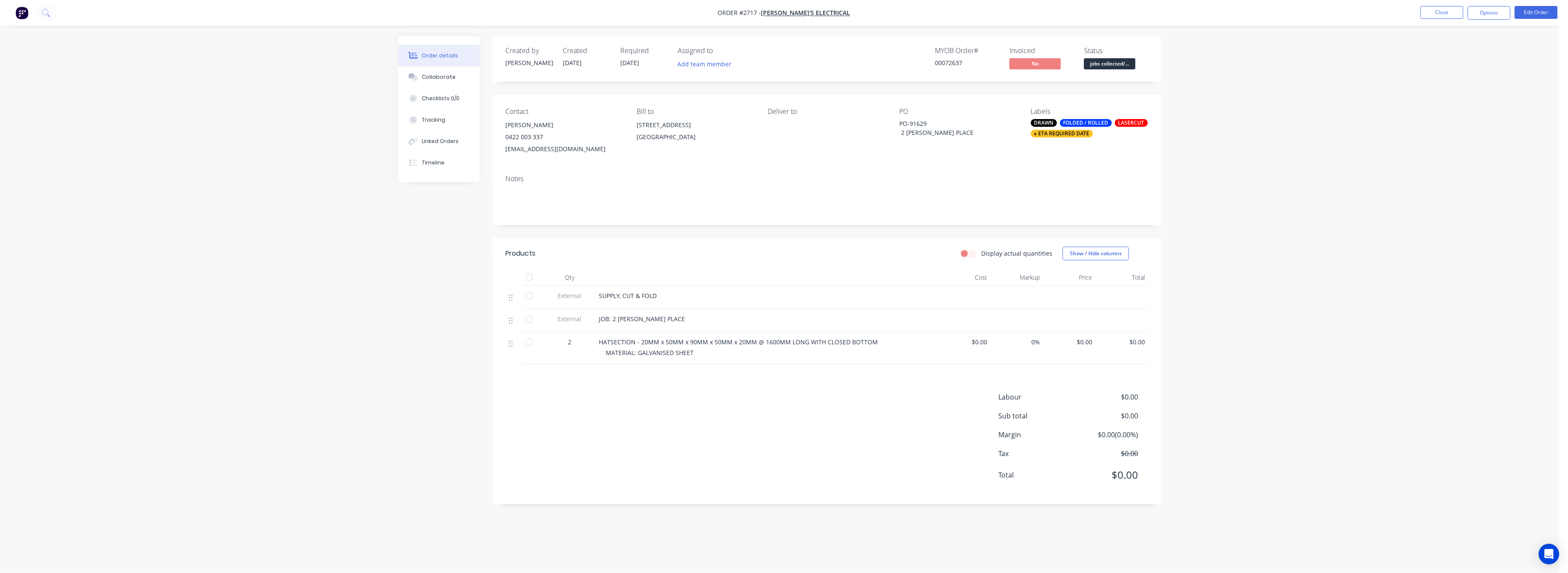
click at [1090, 340] on span "$0.00" at bounding box center [1069, 342] width 46 height 9
click at [1527, 14] on button "Edit Order" at bounding box center [1536, 12] width 43 height 13
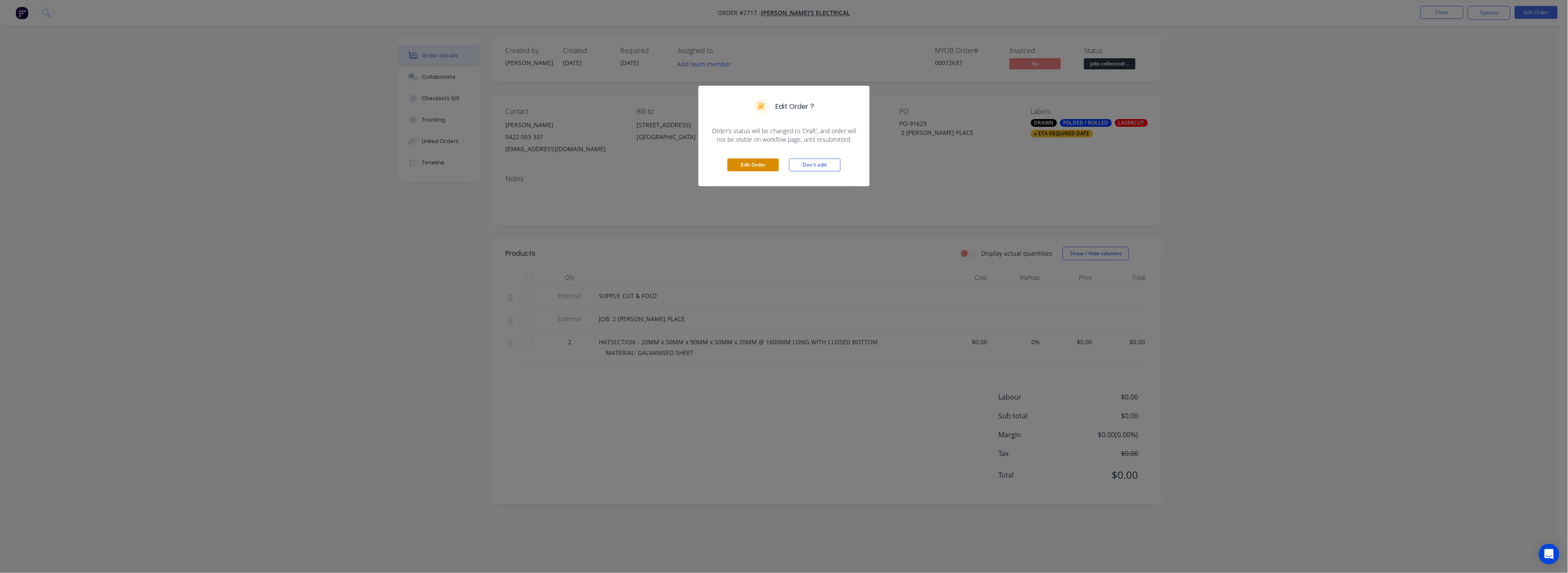
click at [759, 166] on button "Edit Order" at bounding box center [753, 164] width 52 height 13
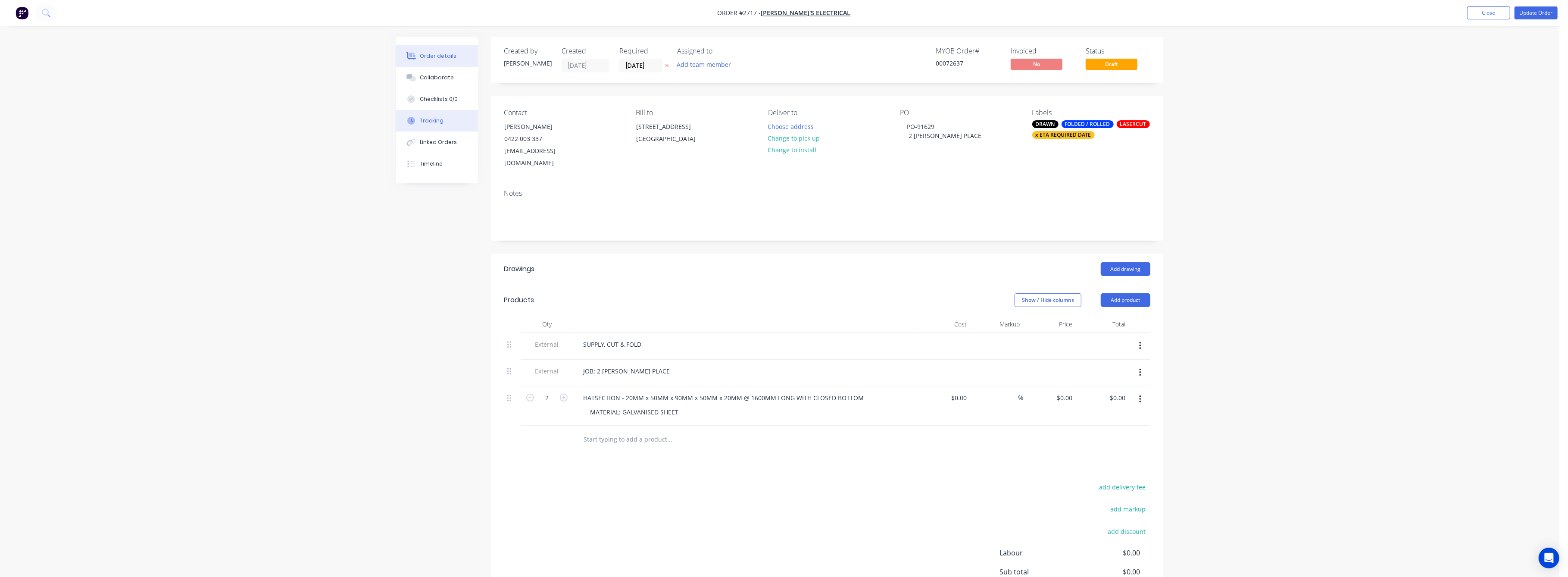
click at [444, 120] on button "Tracking" at bounding box center [437, 121] width 82 height 21
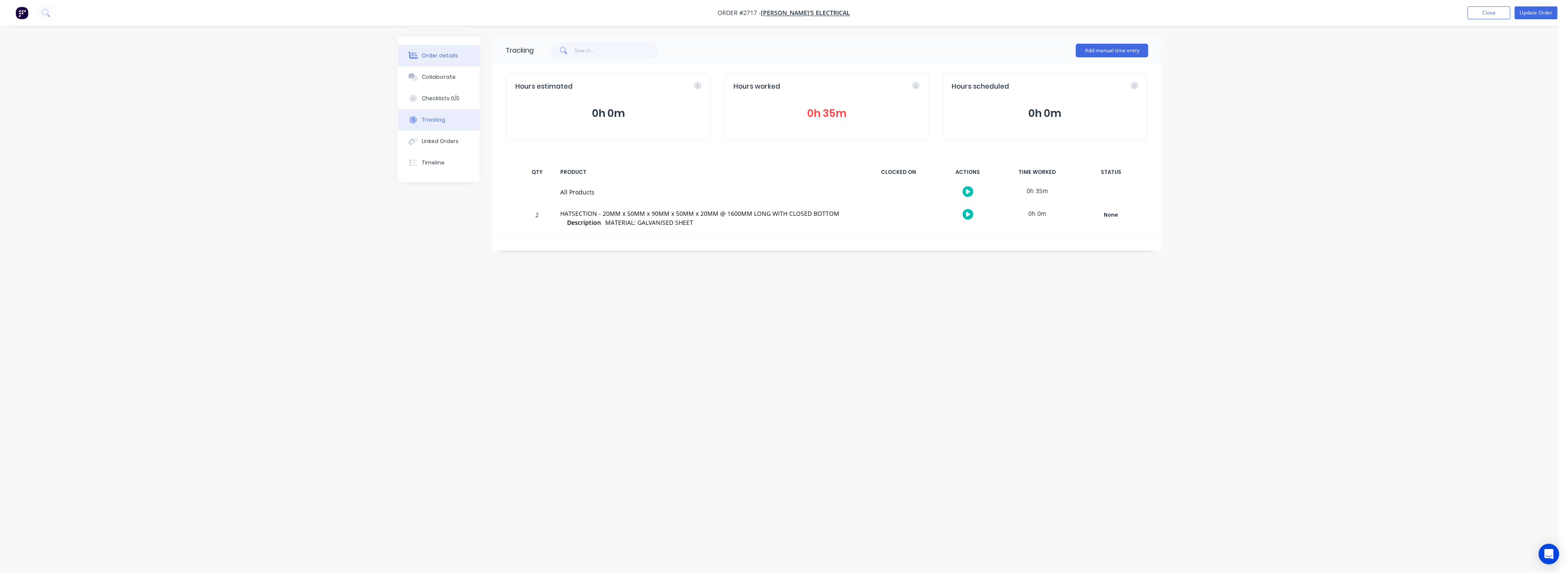
click at [440, 52] on div "Order details" at bounding box center [440, 55] width 37 height 8
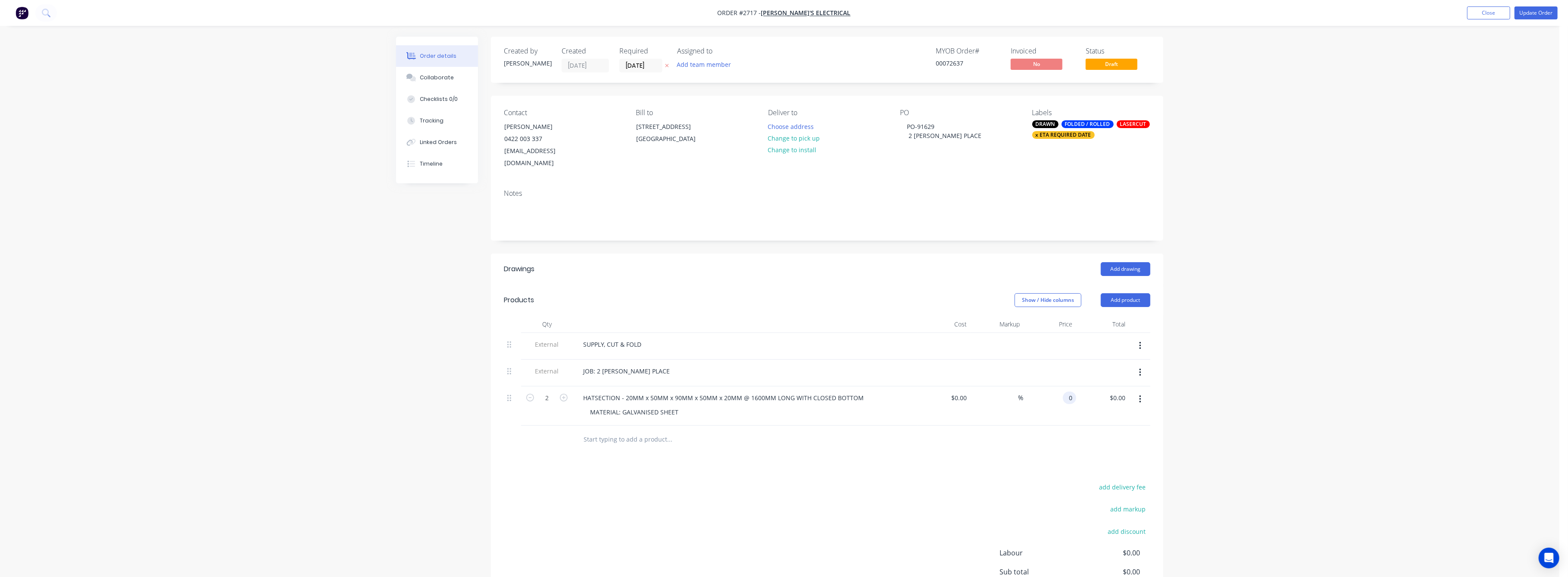
click at [1072, 391] on input "0" at bounding box center [1071, 397] width 10 height 12
type input "$110.00"
type input "$220.00"
drag, startPoint x: 1247, startPoint y: 405, endPoint x: 1269, endPoint y: 350, distance: 59.2
click at [1247, 397] on div "Order details Collaborate Checklists 0/0 Tracking Linked Orders Timeline Order …" at bounding box center [779, 337] width 1559 height 674
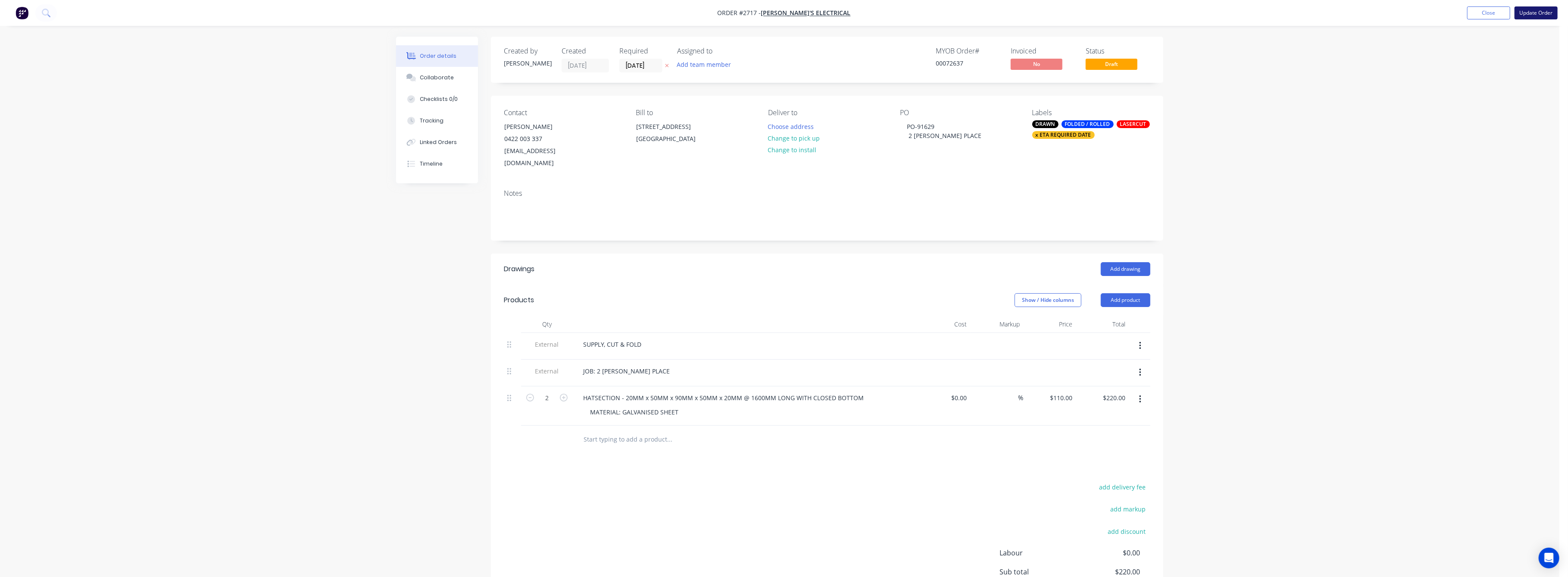
click at [1546, 11] on button "Update Order" at bounding box center [1535, 12] width 43 height 13
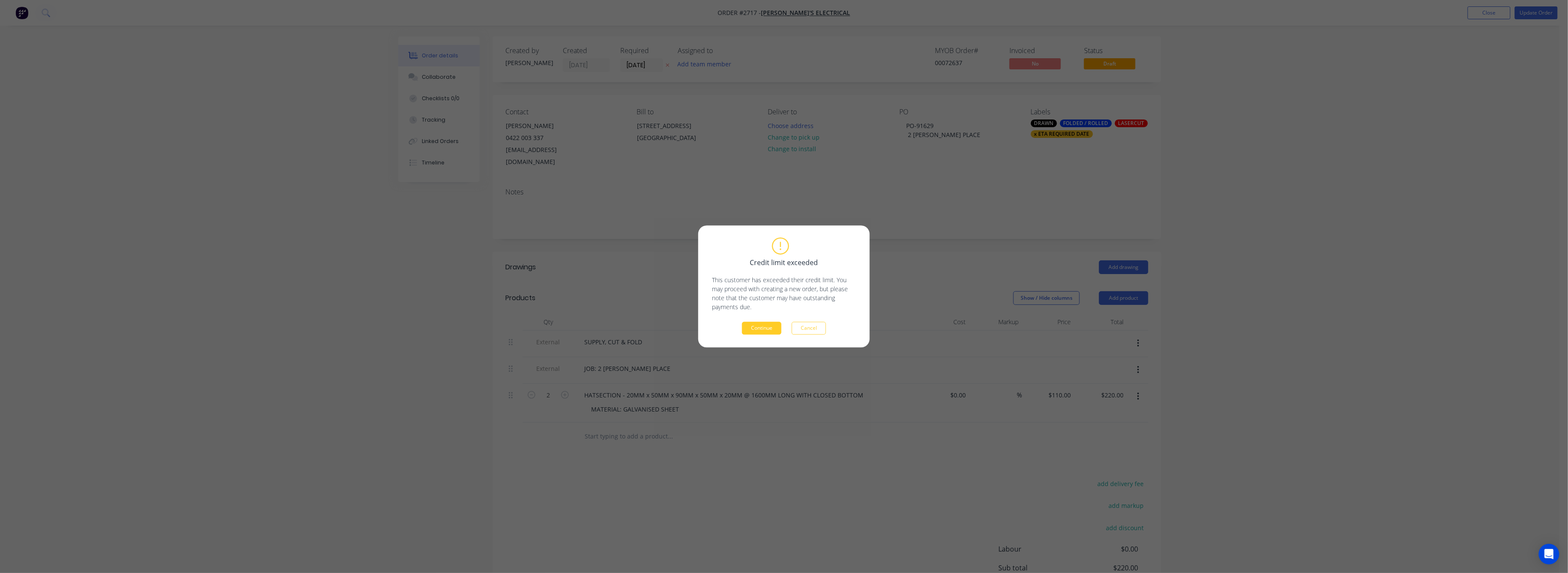
click at [745, 327] on button "Continue" at bounding box center [761, 328] width 39 height 13
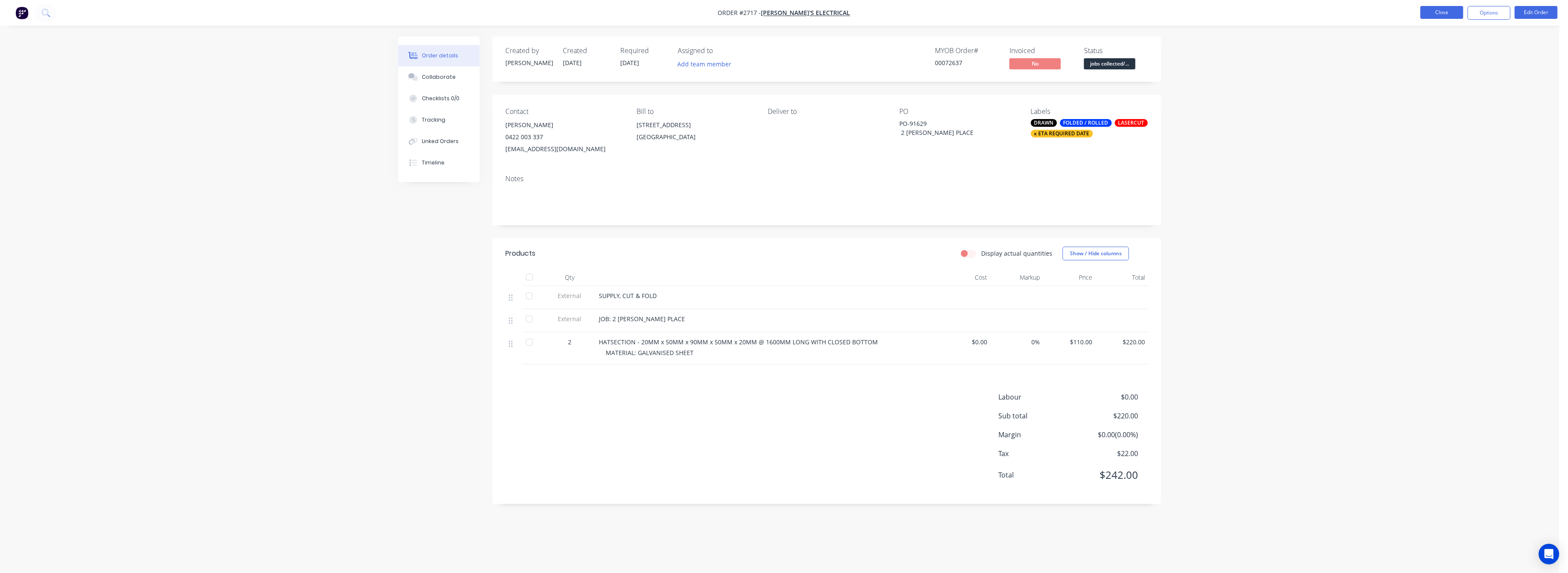
click at [1443, 14] on button "Close" at bounding box center [1441, 12] width 43 height 13
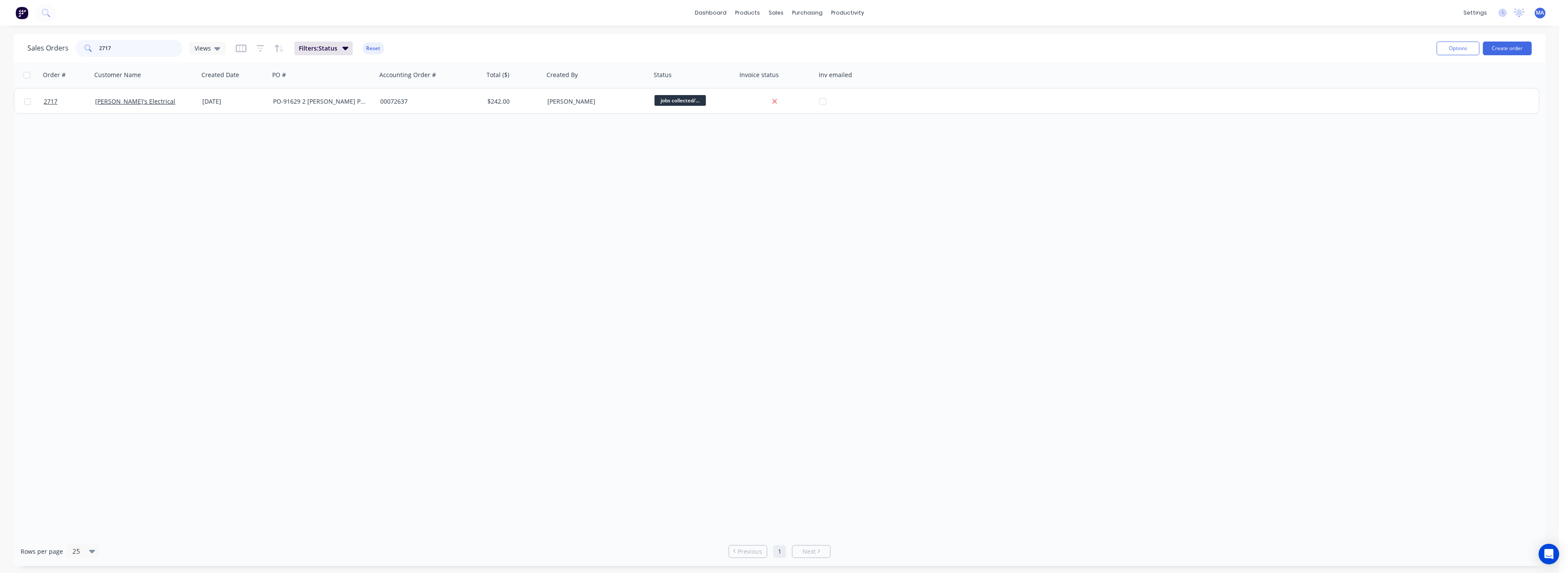
drag, startPoint x: 111, startPoint y: 50, endPoint x: 82, endPoint y: 52, distance: 29.1
click at [83, 51] on div "2717" at bounding box center [129, 49] width 107 height 17
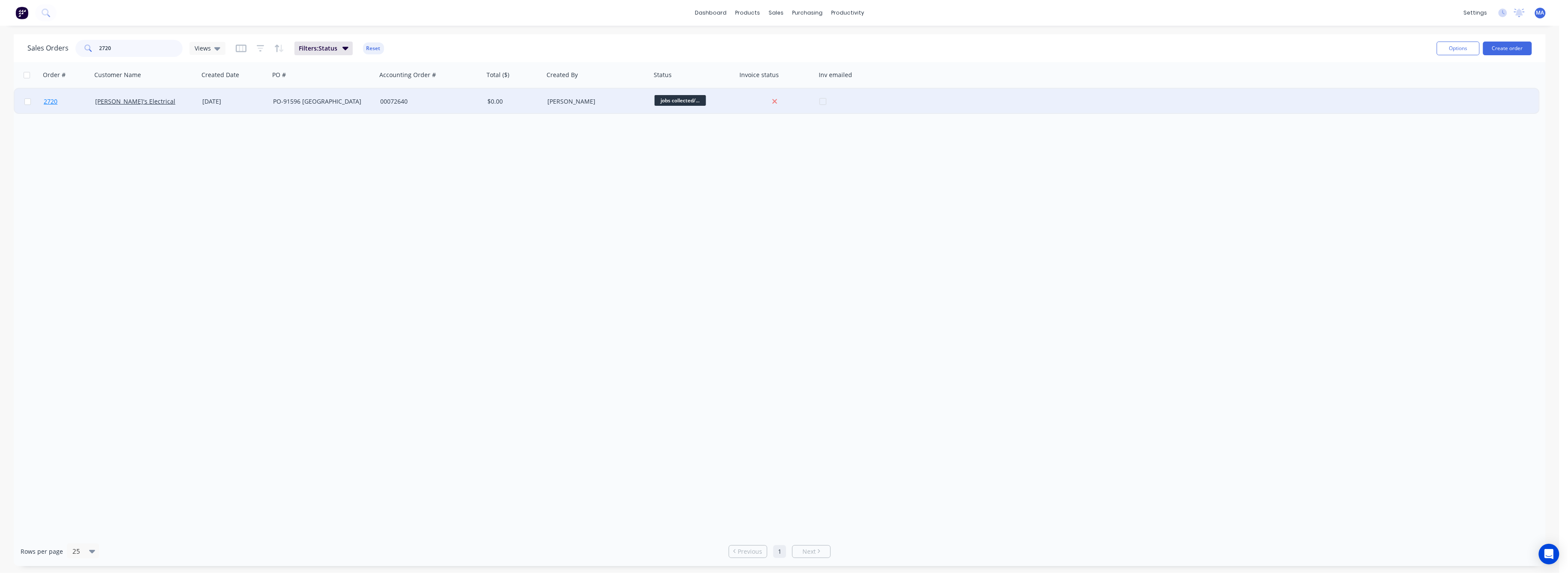
type input "2720"
click at [45, 101] on span "2720" at bounding box center [51, 101] width 14 height 9
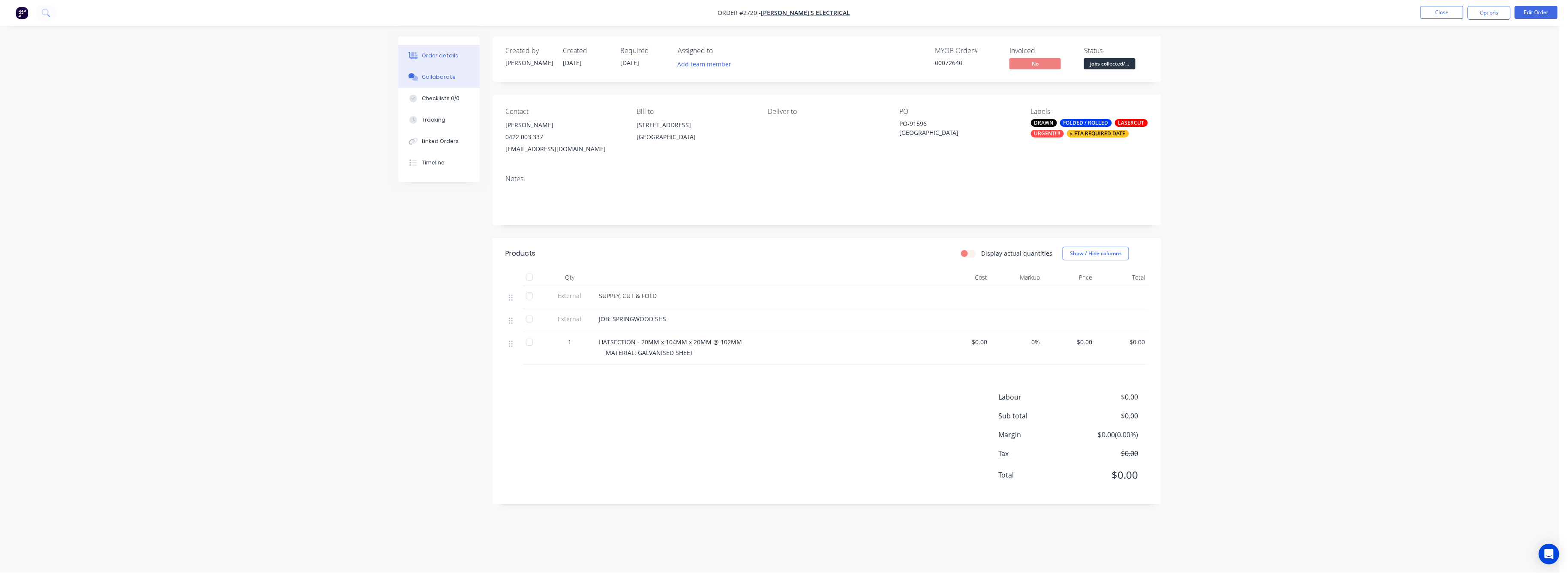
click at [436, 79] on div "Collaborate" at bounding box center [439, 77] width 34 height 8
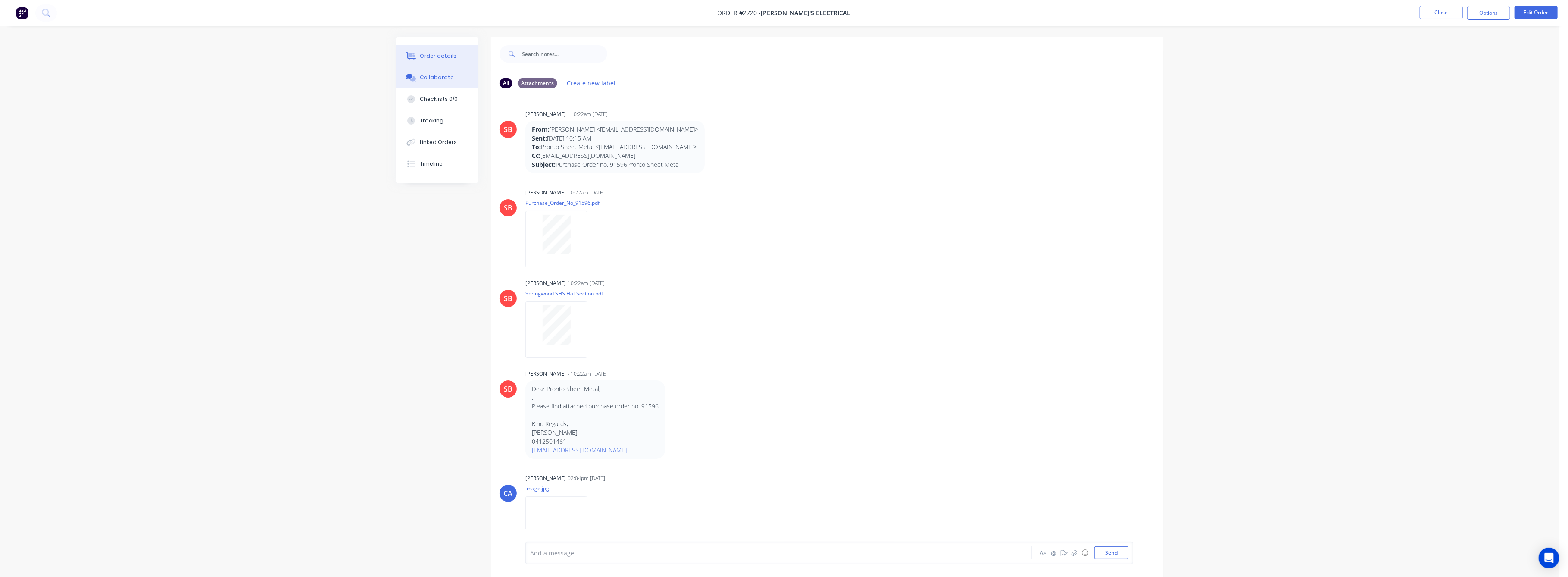
click at [431, 57] on div "Order details" at bounding box center [438, 55] width 37 height 8
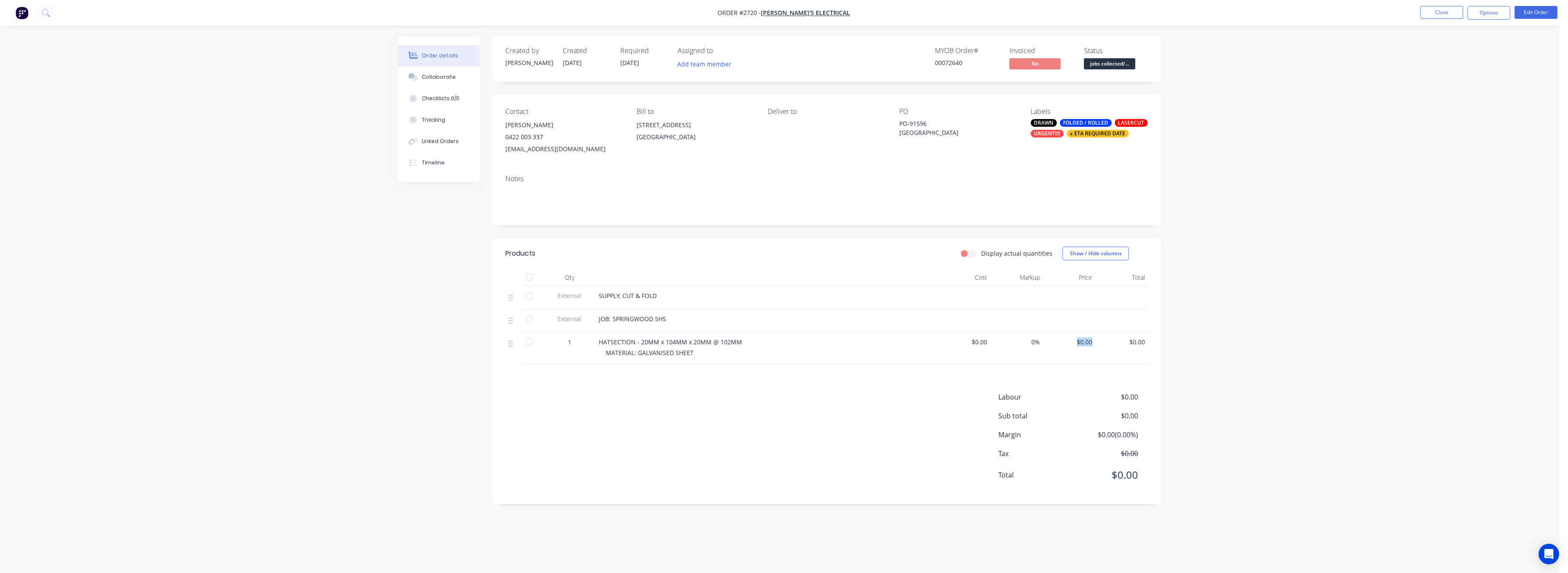
drag, startPoint x: 1055, startPoint y: 346, endPoint x: 1047, endPoint y: 347, distance: 8.1
click at [1051, 346] on span "$0.00" at bounding box center [1069, 342] width 46 height 9
click at [1533, 8] on button "Edit Order" at bounding box center [1536, 12] width 43 height 13
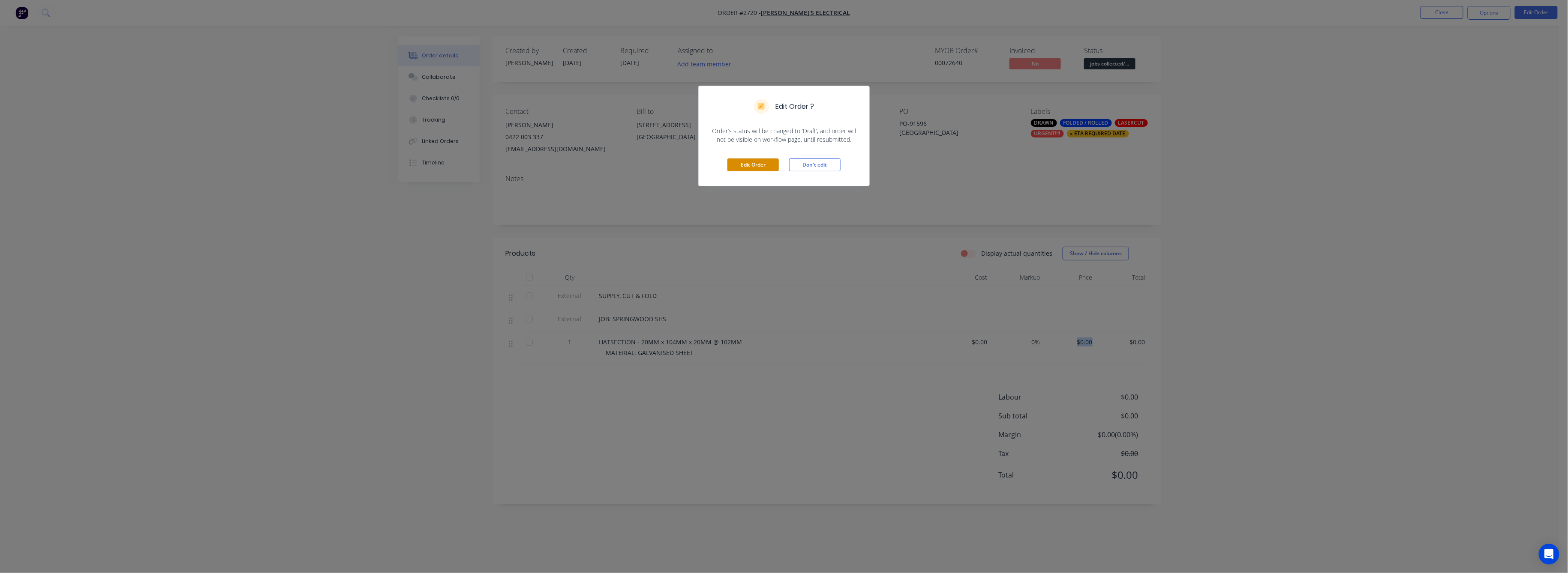
drag, startPoint x: 744, startPoint y: 166, endPoint x: 747, endPoint y: 171, distance: 5.8
click at [745, 166] on button "Edit Order" at bounding box center [753, 164] width 52 height 13
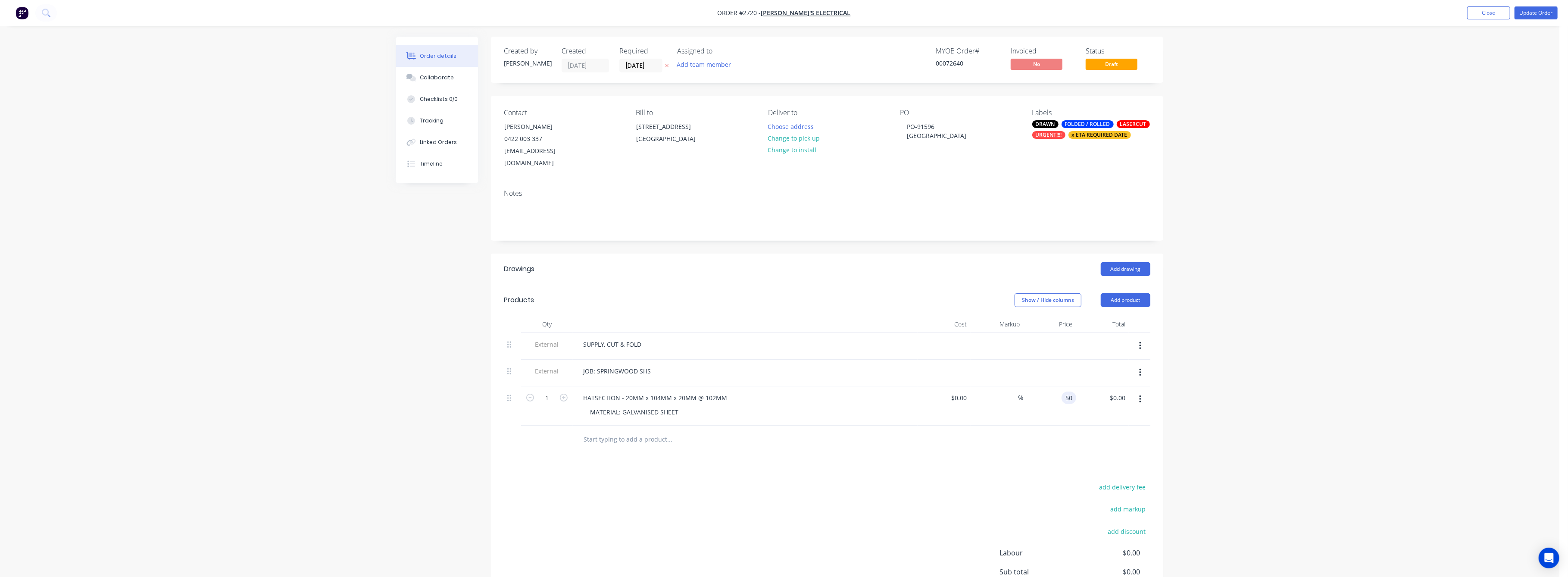
drag, startPoint x: 1073, startPoint y: 383, endPoint x: 955, endPoint y: 435, distance: 128.9
click at [1027, 407] on div "50 50" at bounding box center [1049, 406] width 53 height 40
type input "$60.00"
drag, startPoint x: 1473, startPoint y: 427, endPoint x: 1498, endPoint y: 316, distance: 113.8
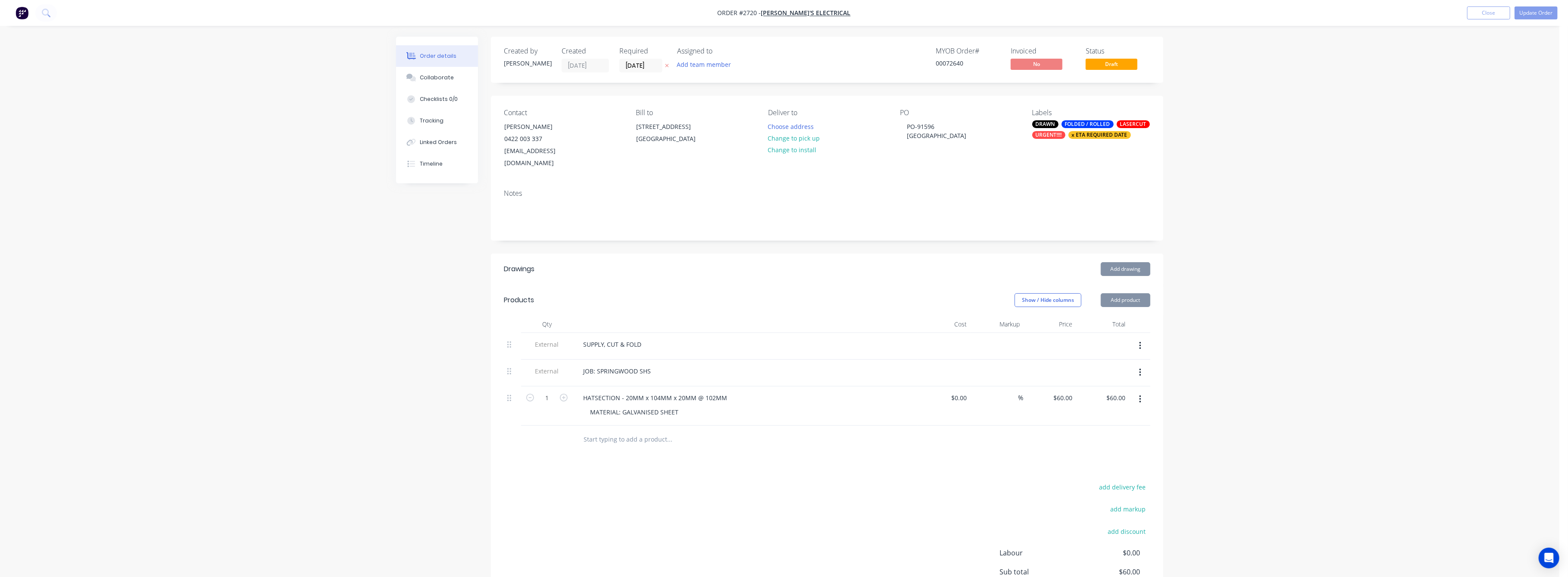
click at [1479, 404] on div "Order details Collaborate Checklists 0/0 Tracking Linked Orders Timeline Order …" at bounding box center [779, 337] width 1559 height 674
click at [1529, 10] on button "Update Order" at bounding box center [1535, 12] width 43 height 13
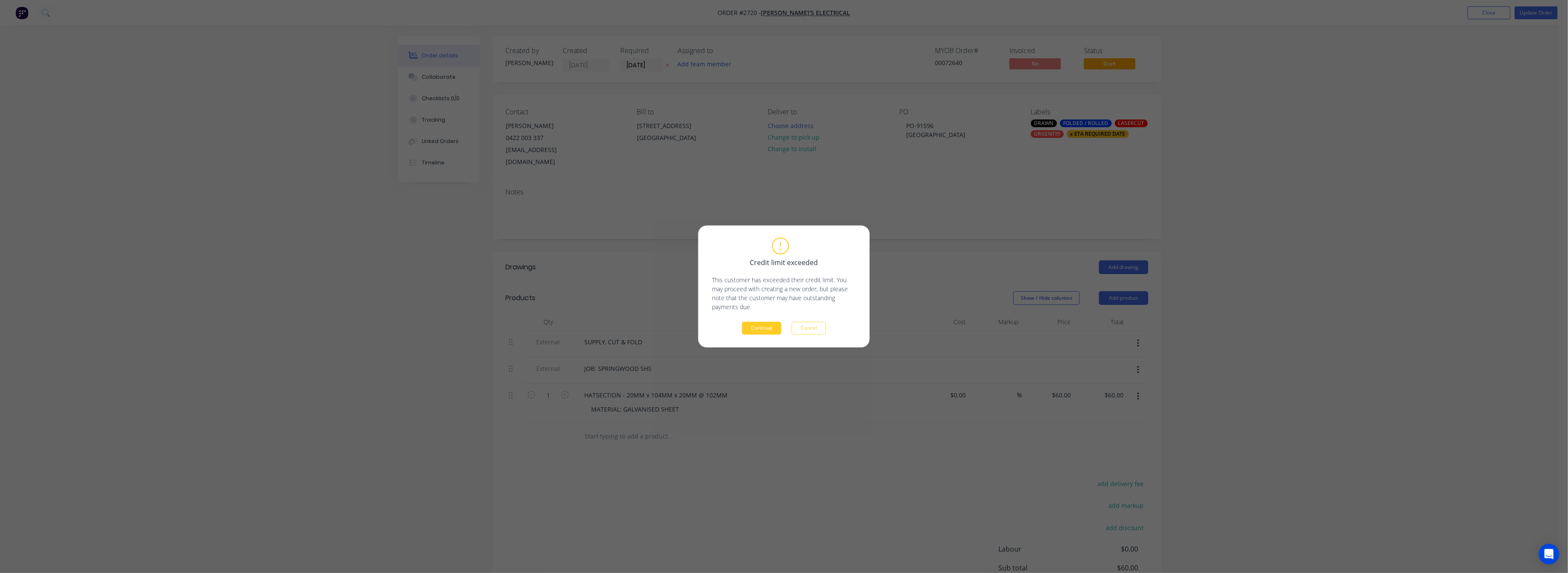
click at [748, 325] on button "Continue" at bounding box center [761, 328] width 39 height 13
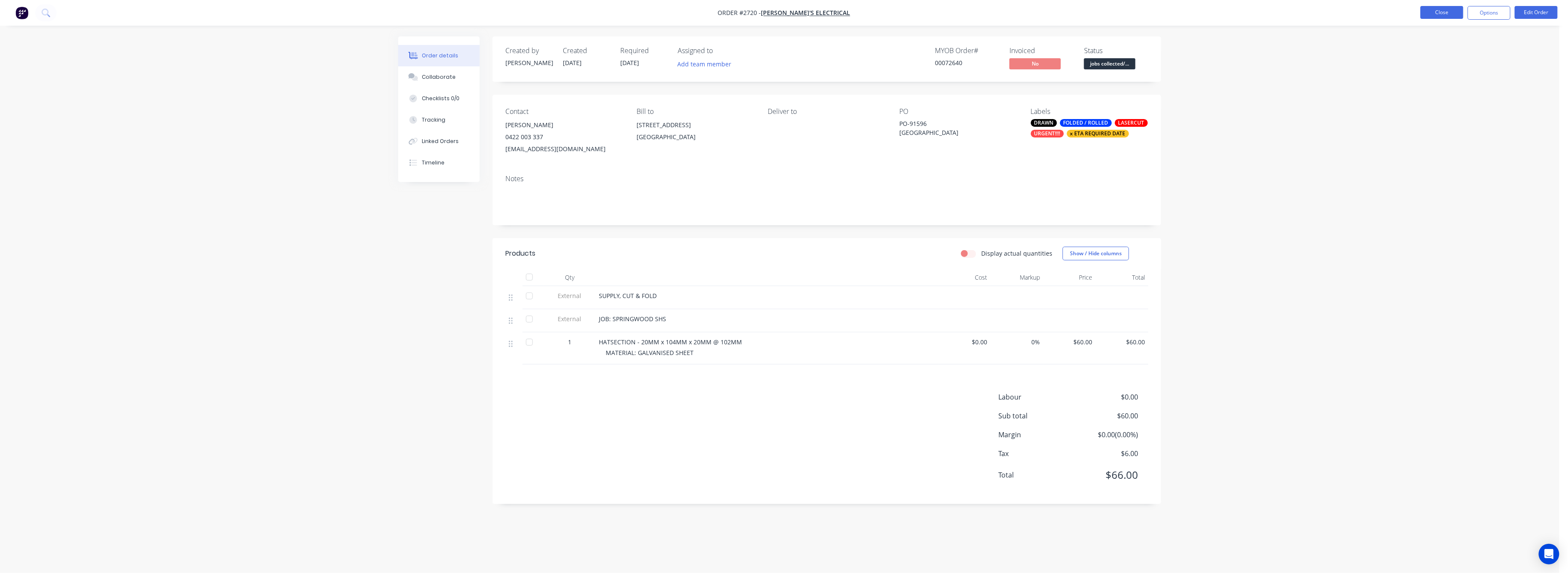
click at [1426, 13] on button "Close" at bounding box center [1441, 12] width 43 height 13
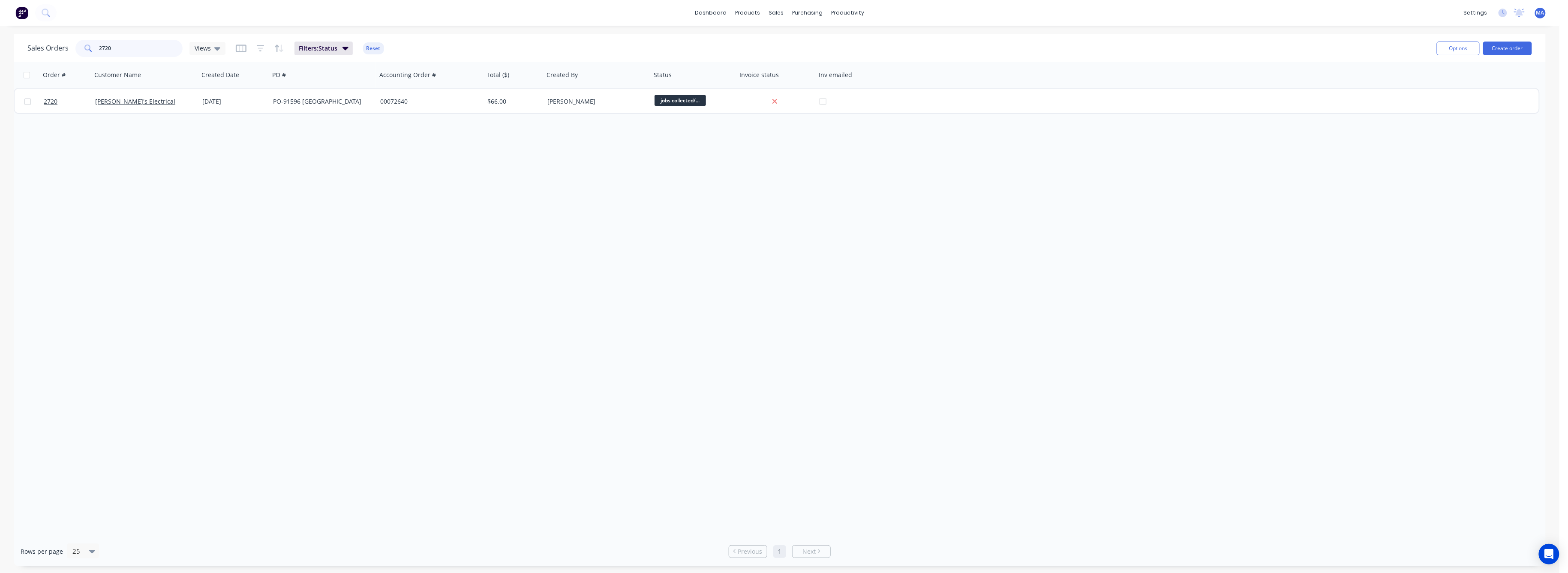
drag, startPoint x: 112, startPoint y: 46, endPoint x: 94, endPoint y: 45, distance: 18.0
click at [94, 45] on div "2720" at bounding box center [129, 49] width 107 height 17
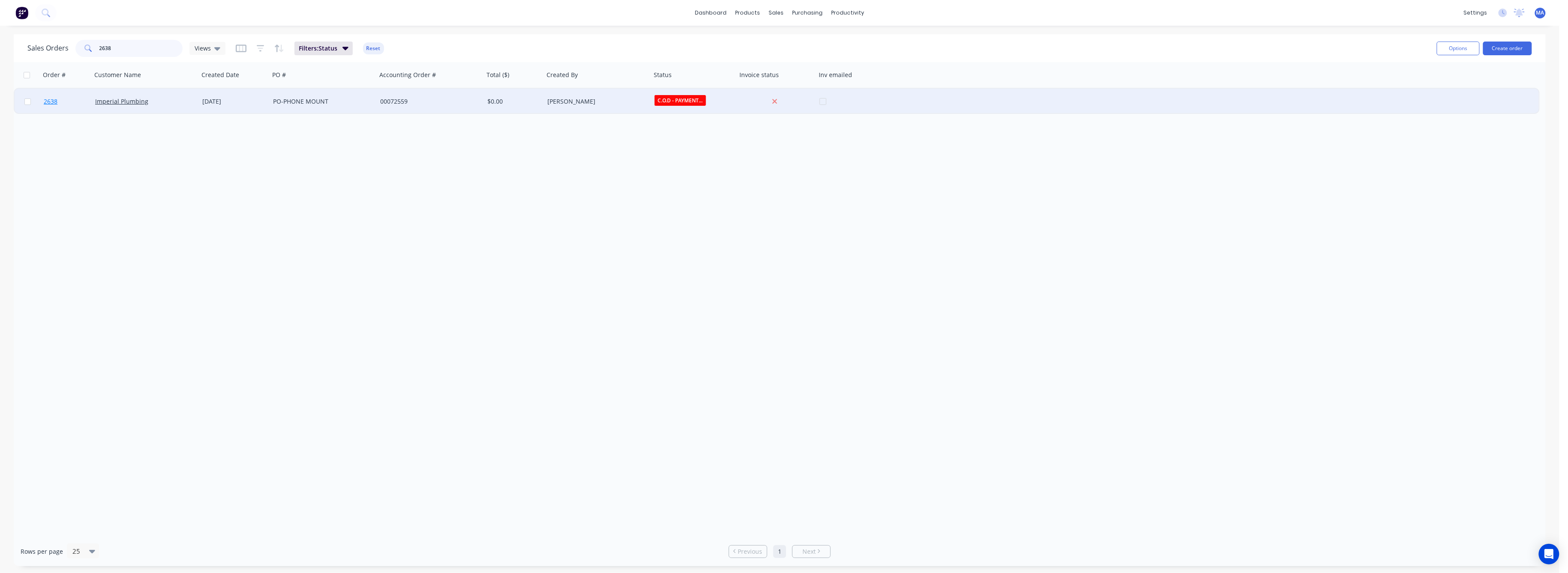
type input "2638"
click at [53, 99] on span "2638" at bounding box center [51, 101] width 14 height 9
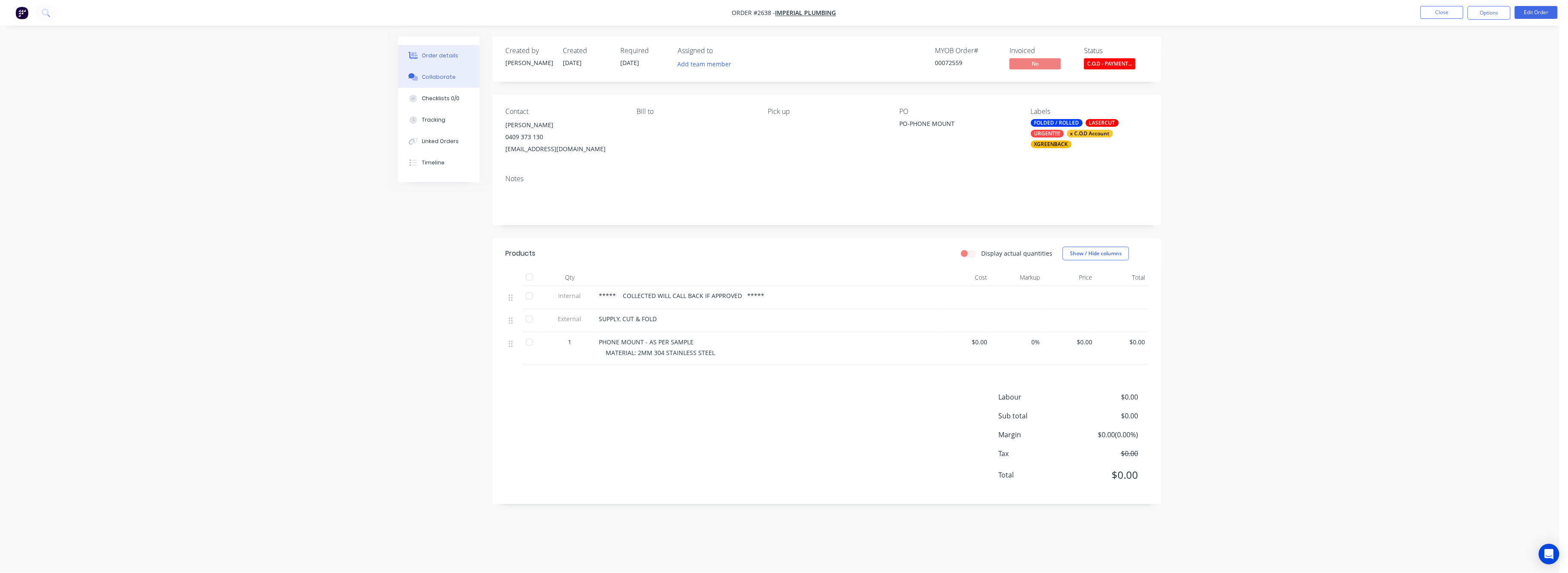
click at [438, 77] on div "Collaborate" at bounding box center [439, 77] width 34 height 8
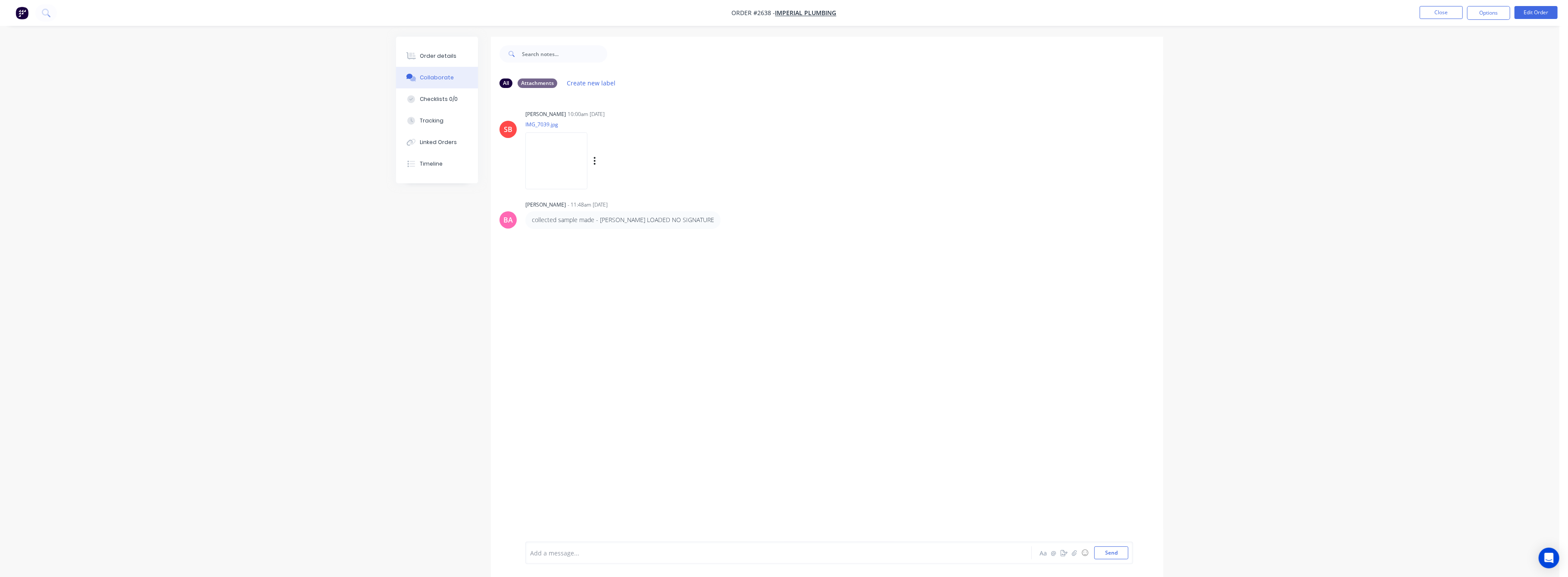
click at [575, 173] on img at bounding box center [556, 160] width 62 height 56
click at [431, 121] on div "Tracking" at bounding box center [431, 121] width 24 height 8
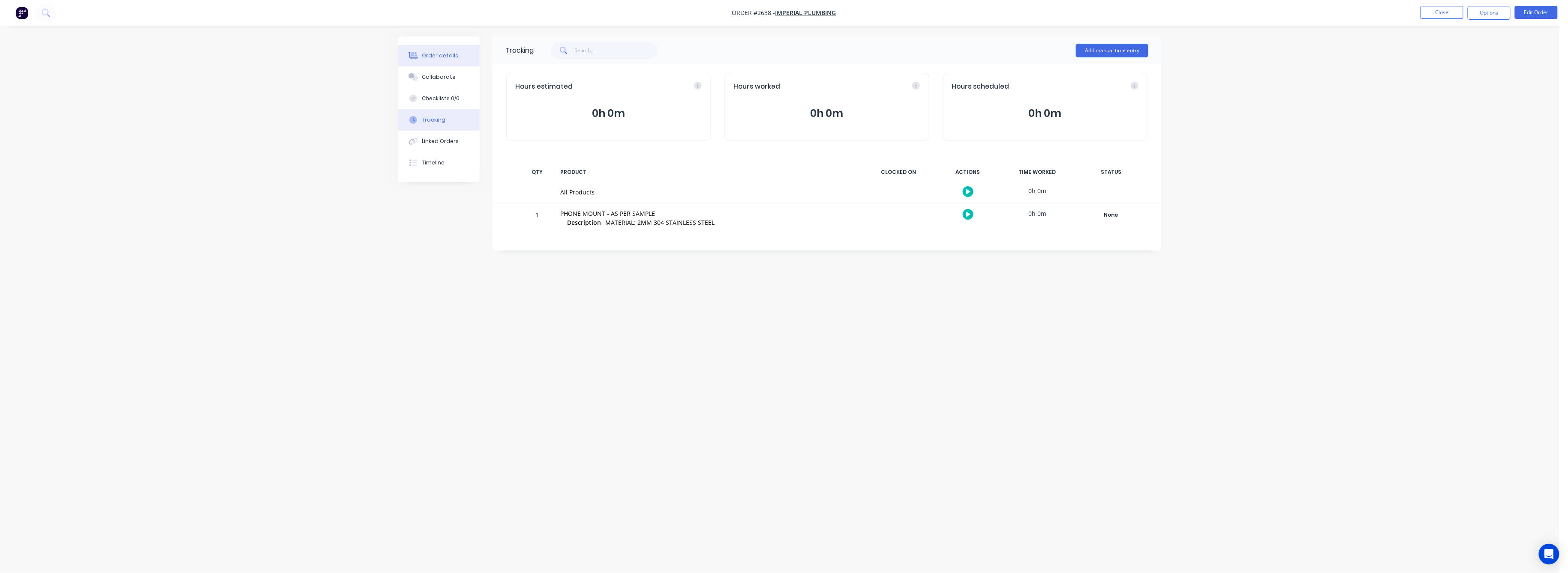
drag, startPoint x: 435, startPoint y: 51, endPoint x: 438, endPoint y: 56, distance: 5.8
click at [435, 51] on button "Order details" at bounding box center [439, 55] width 81 height 21
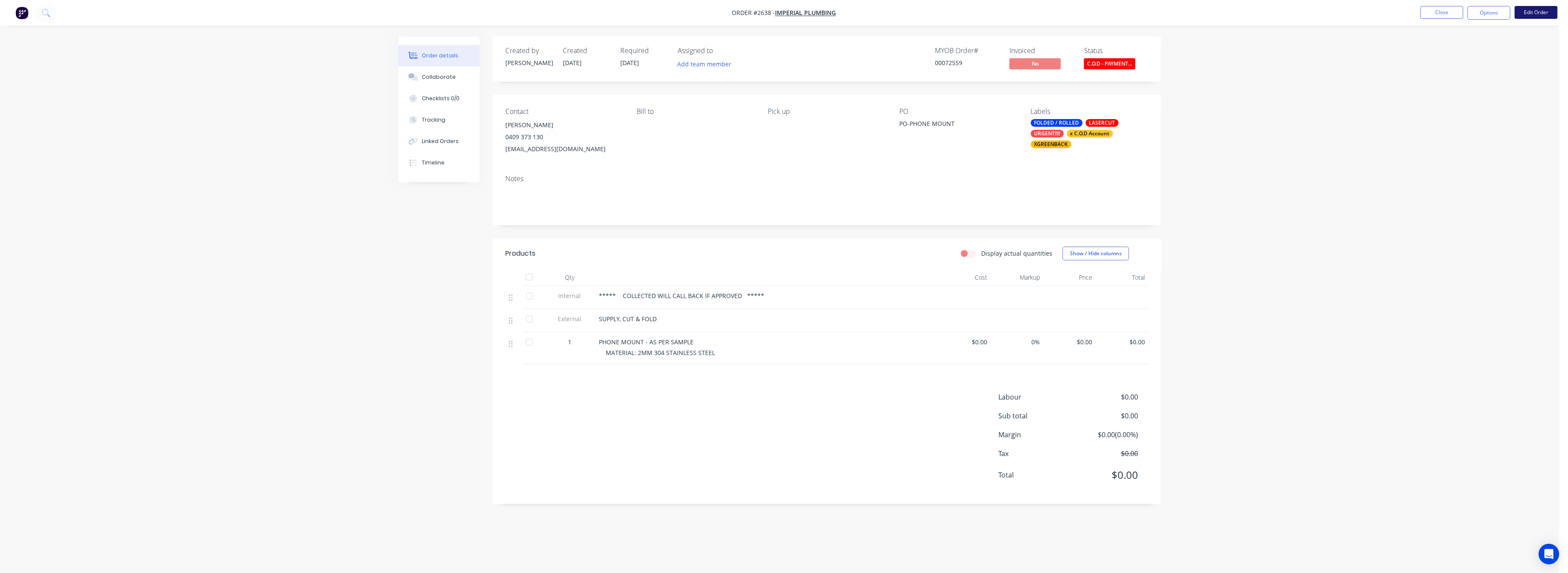
click at [1539, 9] on button "Edit Order" at bounding box center [1536, 12] width 43 height 13
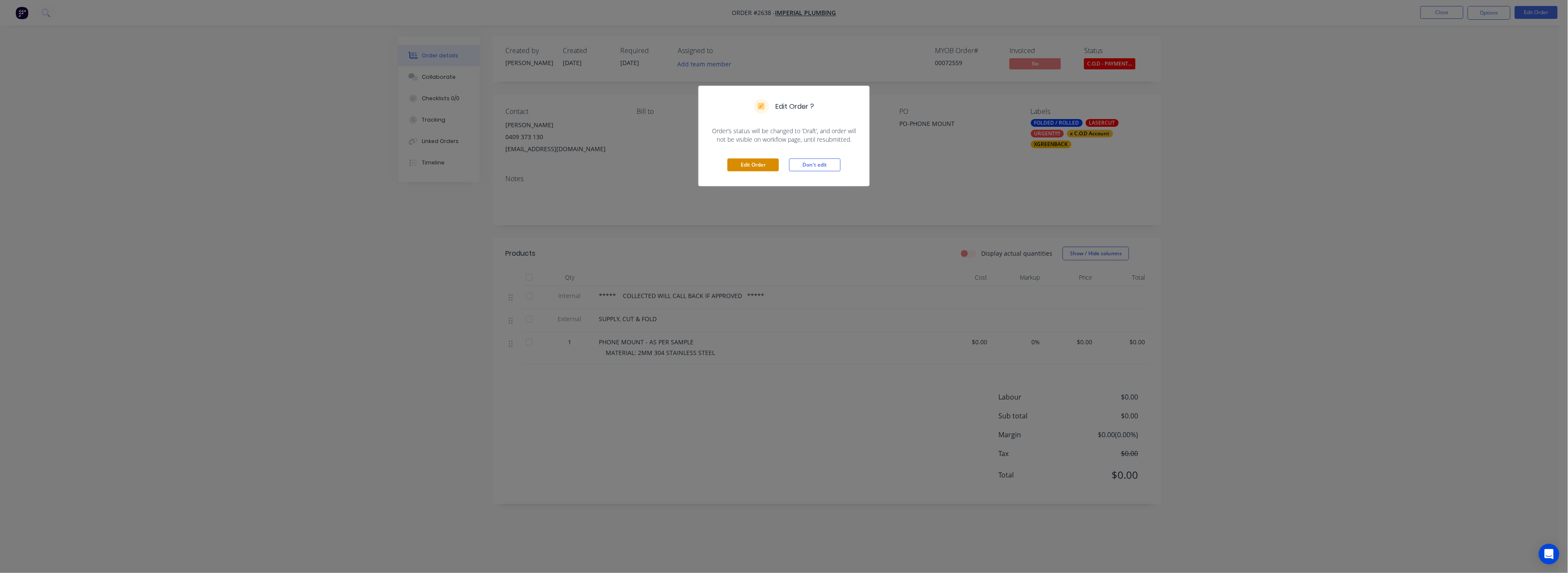
click at [757, 170] on button "Edit Order" at bounding box center [753, 164] width 52 height 13
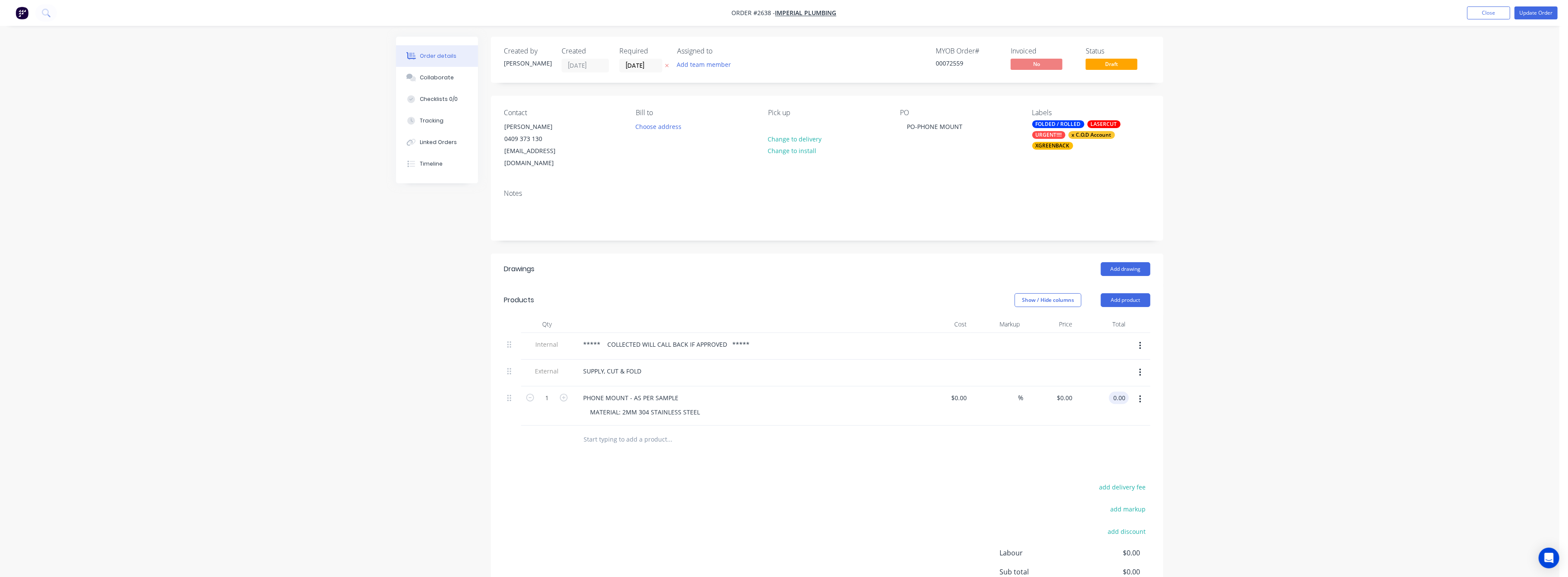
click at [1117, 391] on input "0.00" at bounding box center [1120, 397] width 17 height 12
type input "300"
type input "$300.00"
drag, startPoint x: 1270, startPoint y: 421, endPoint x: 1306, endPoint y: 351, distance: 78.7
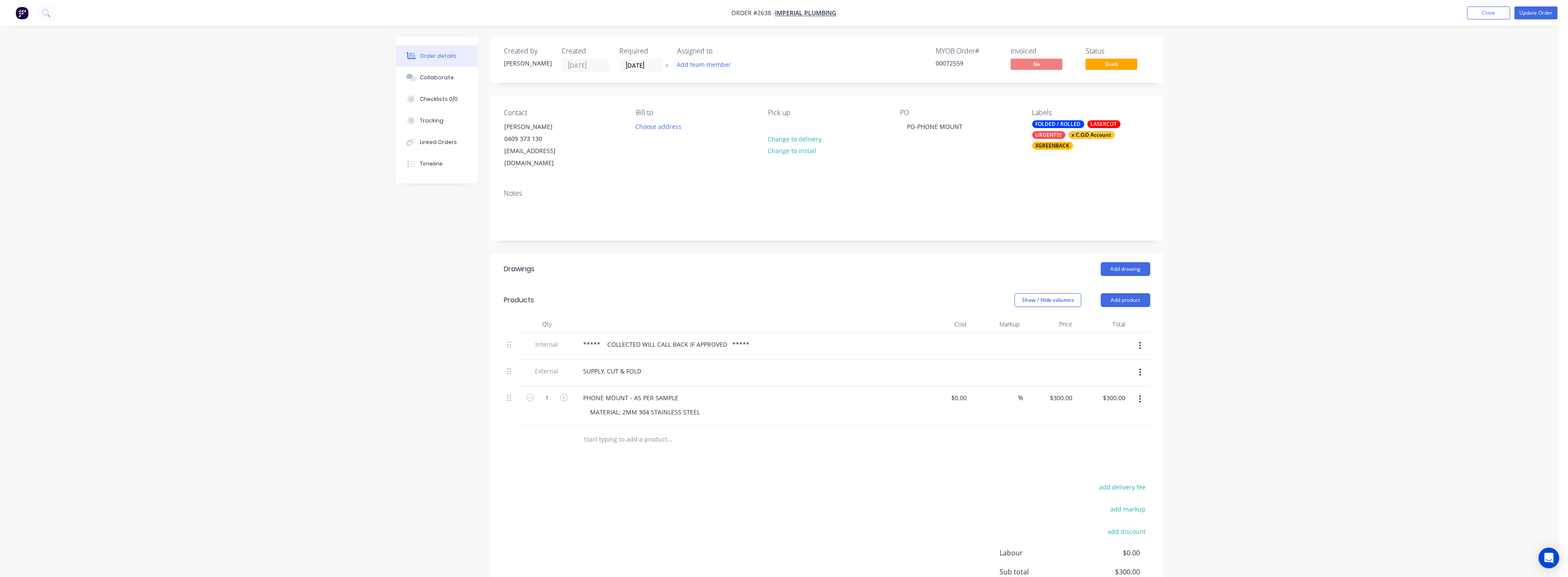
click at [1270, 416] on div "Order details Collaborate Checklists 0/0 Tracking Linked Orders Timeline Order …" at bounding box center [779, 337] width 1559 height 674
click at [1539, 14] on button "Update Order" at bounding box center [1535, 12] width 43 height 13
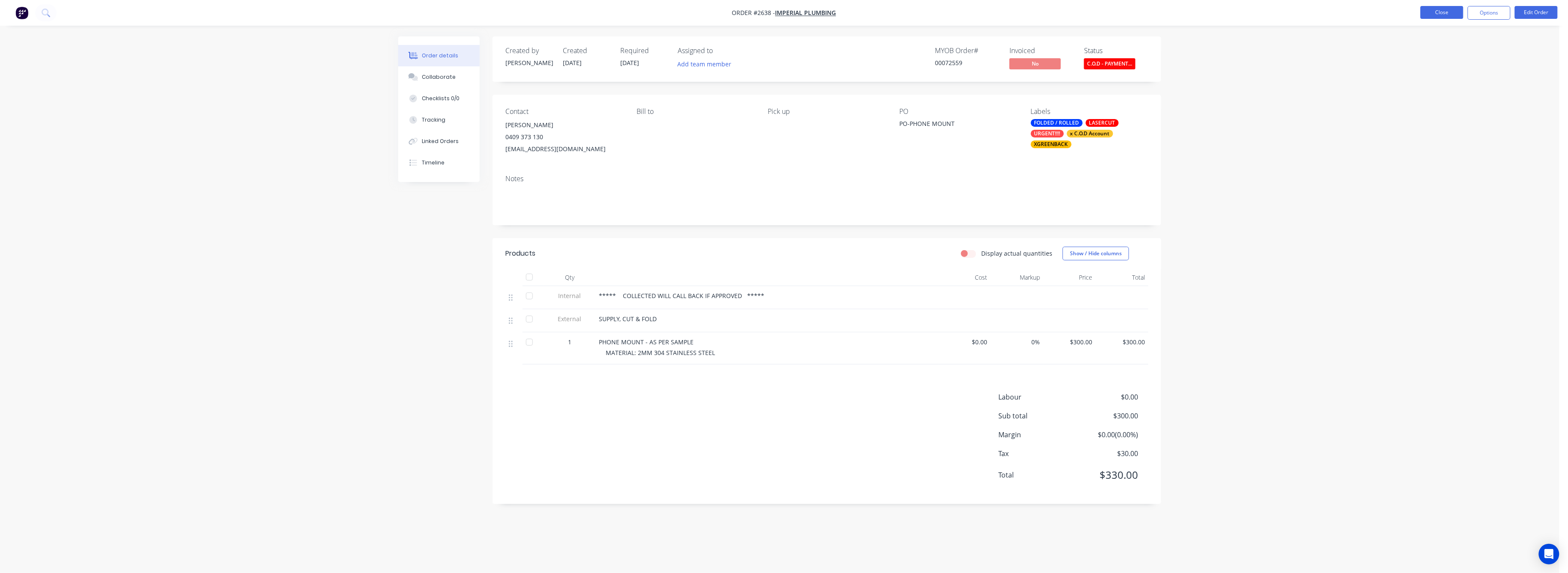
click at [1448, 10] on button "Close" at bounding box center [1441, 12] width 43 height 13
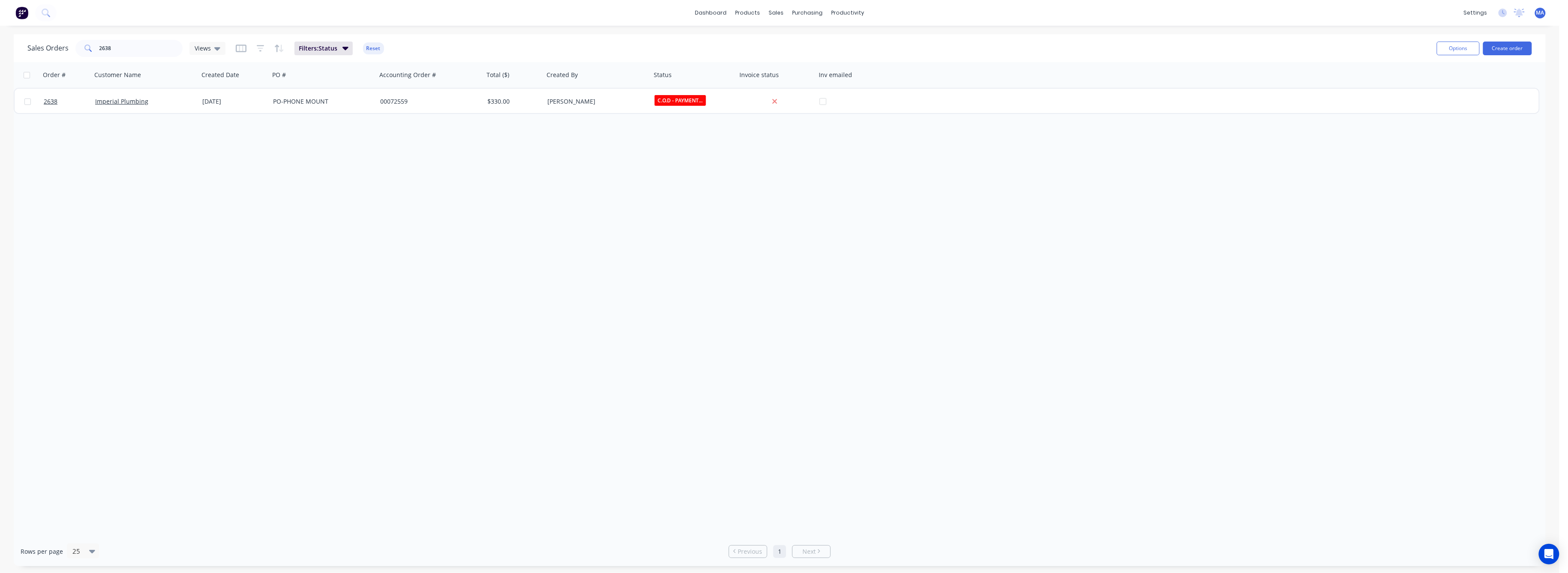
click at [108, 491] on div "Sales Orders 2638 Views Filters: Status Reset Options Create order Order # Cust…" at bounding box center [779, 300] width 1559 height 532
drag, startPoint x: 109, startPoint y: 47, endPoint x: 84, endPoint y: 50, distance: 25.2
click at [84, 50] on div "2638" at bounding box center [129, 49] width 107 height 17
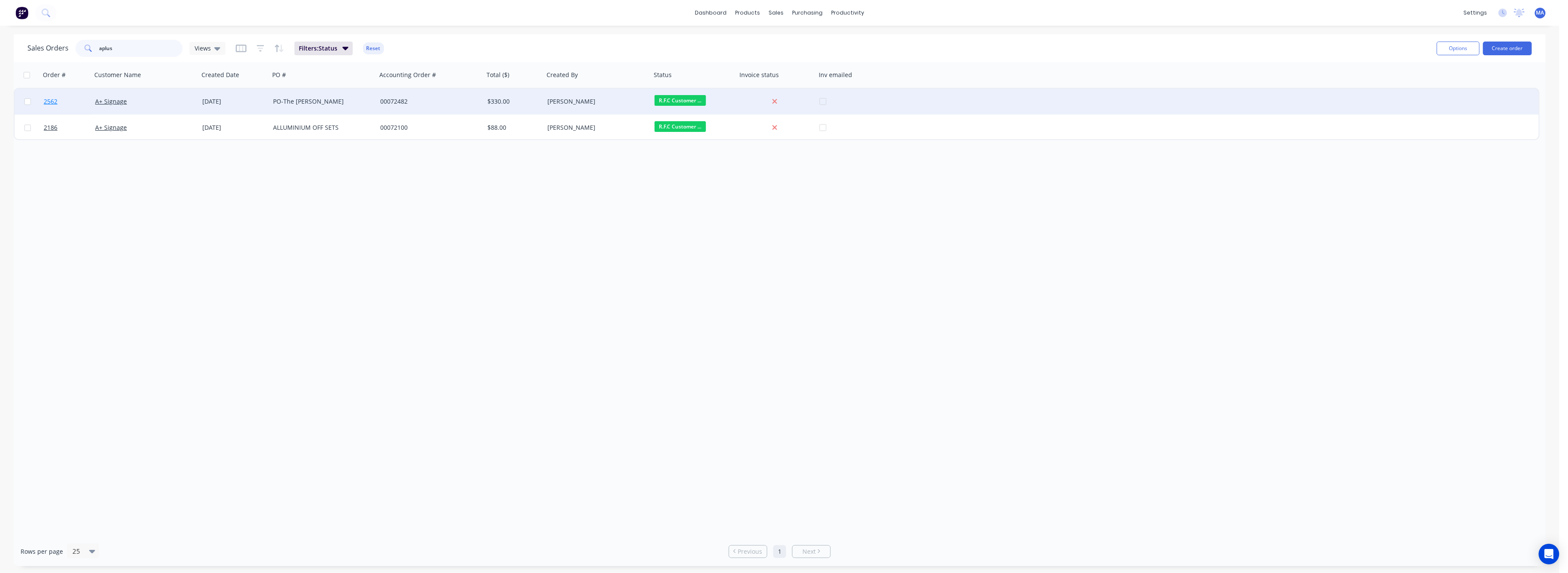
type input "aplus"
click at [48, 100] on span "2562" at bounding box center [51, 101] width 14 height 9
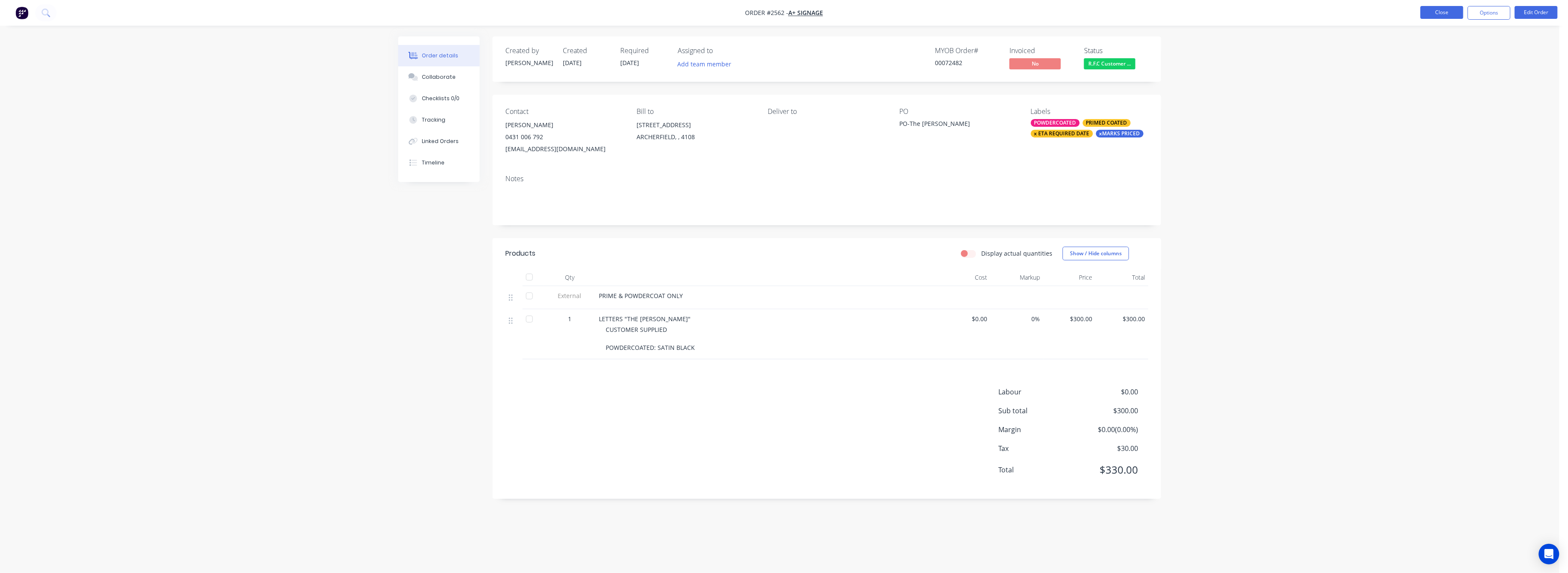
click at [1453, 15] on button "Close" at bounding box center [1441, 12] width 43 height 13
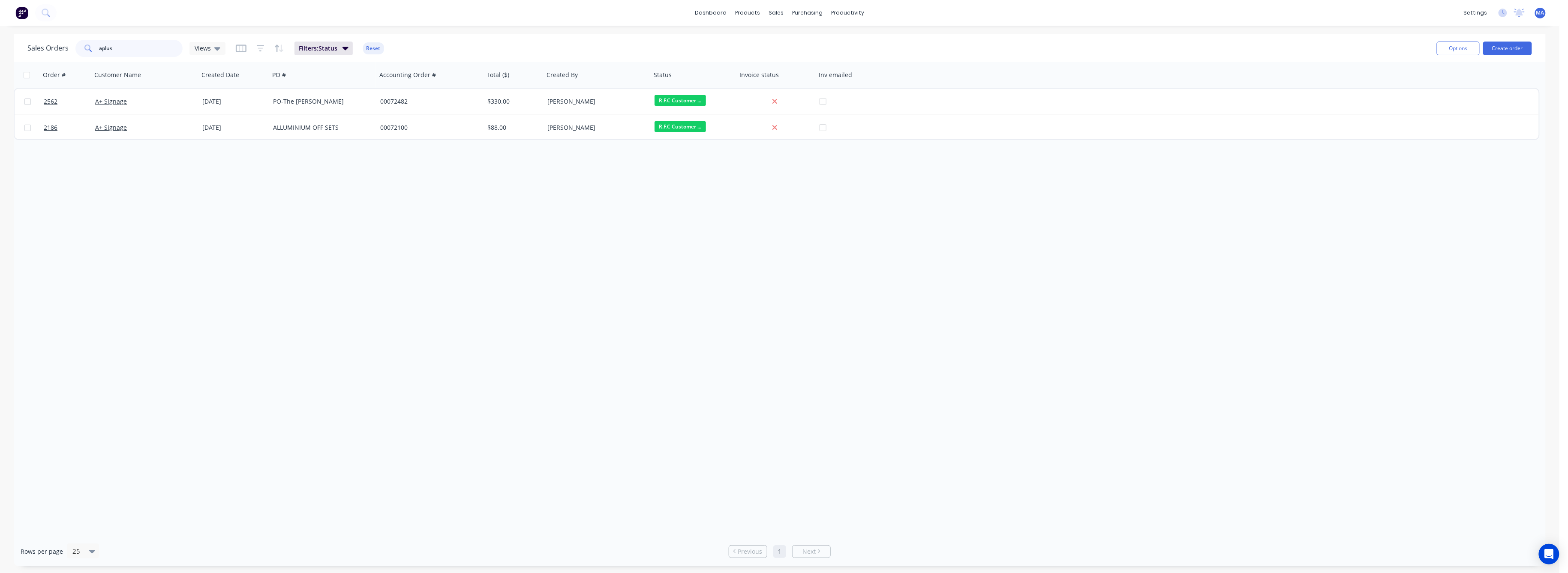
drag, startPoint x: 111, startPoint y: 48, endPoint x: 70, endPoint y: 63, distance: 43.7
click at [90, 50] on div "aplus" at bounding box center [129, 49] width 107 height 17
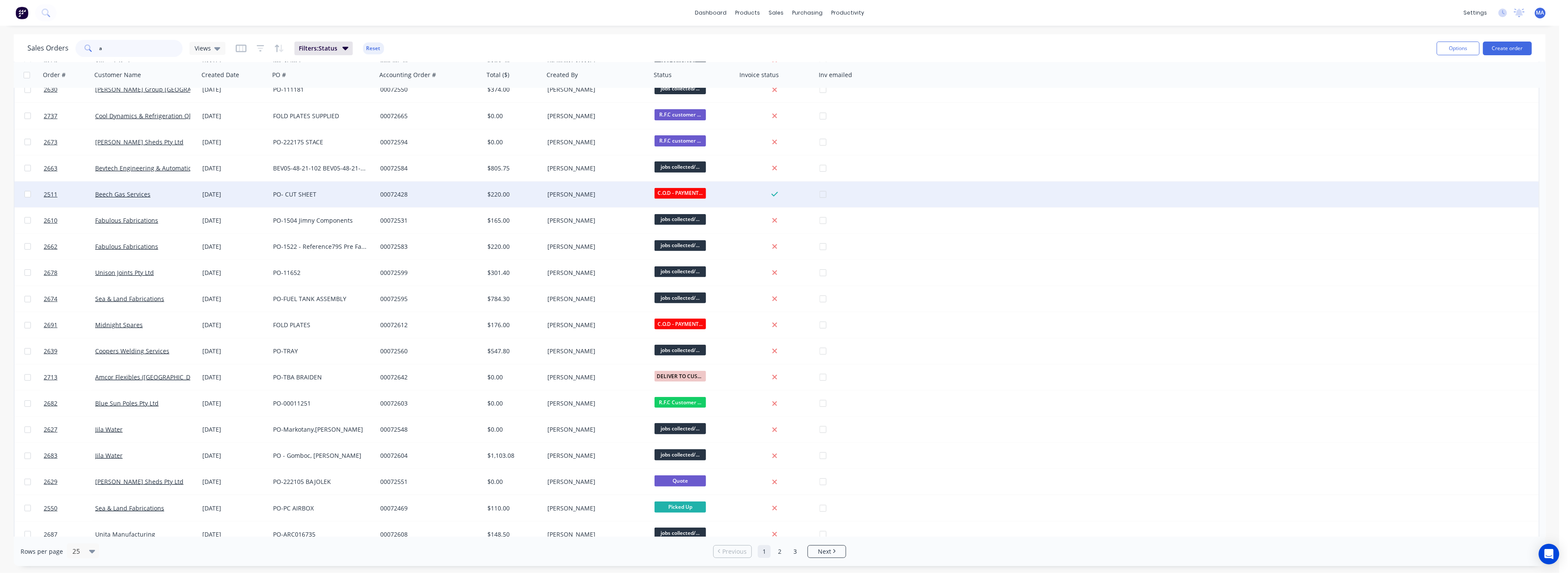
scroll to position [204, 0]
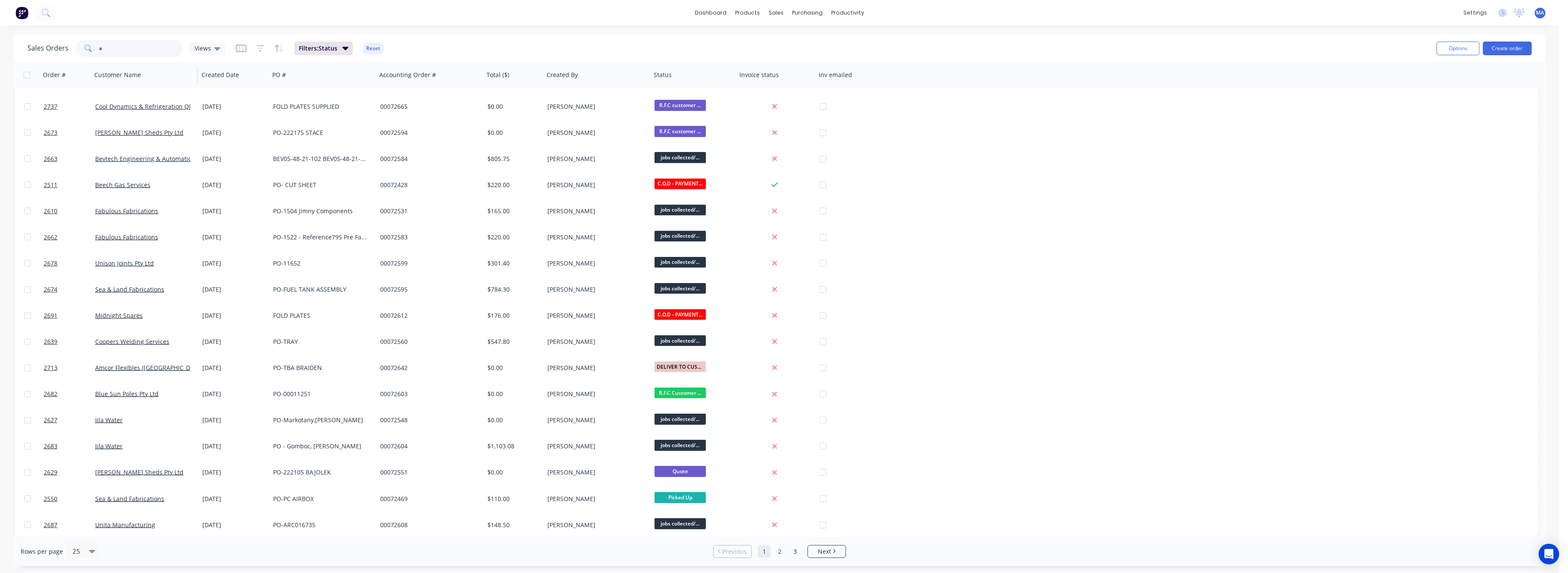
type input "a+"
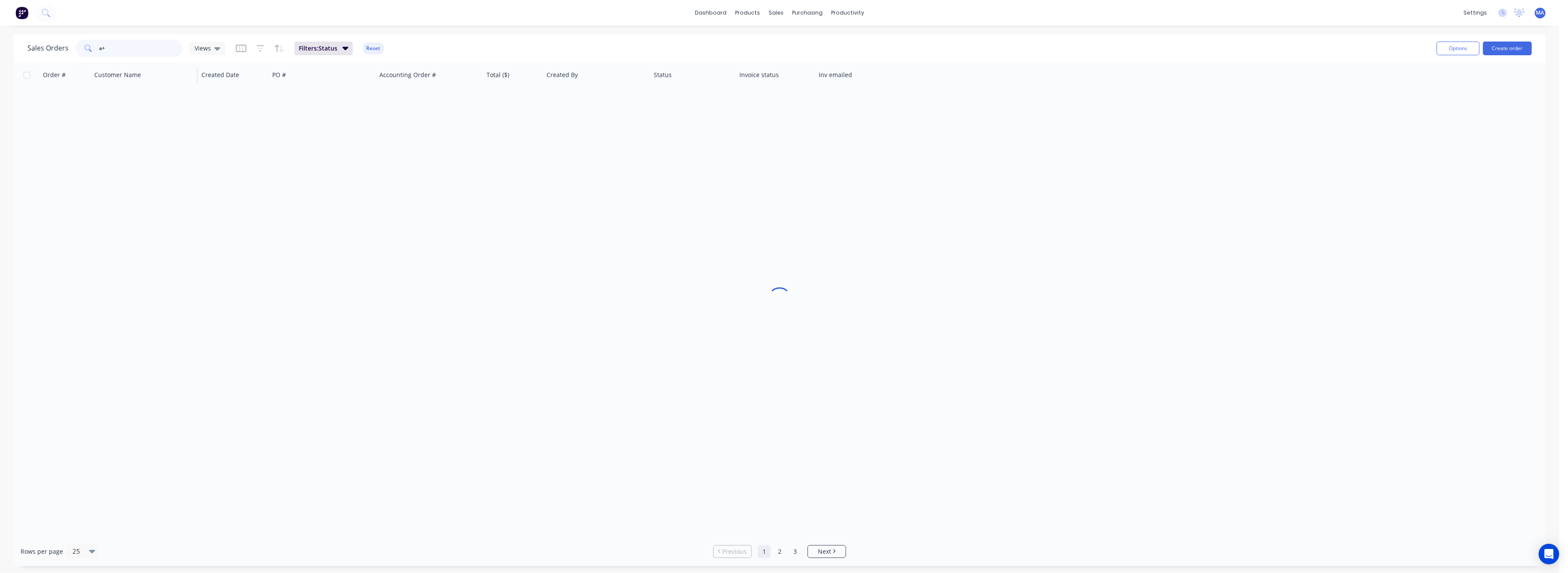
scroll to position [0, 0]
drag, startPoint x: 104, startPoint y: 48, endPoint x: 87, endPoint y: 48, distance: 17.0
click at [87, 48] on div "a+" at bounding box center [129, 49] width 107 height 17
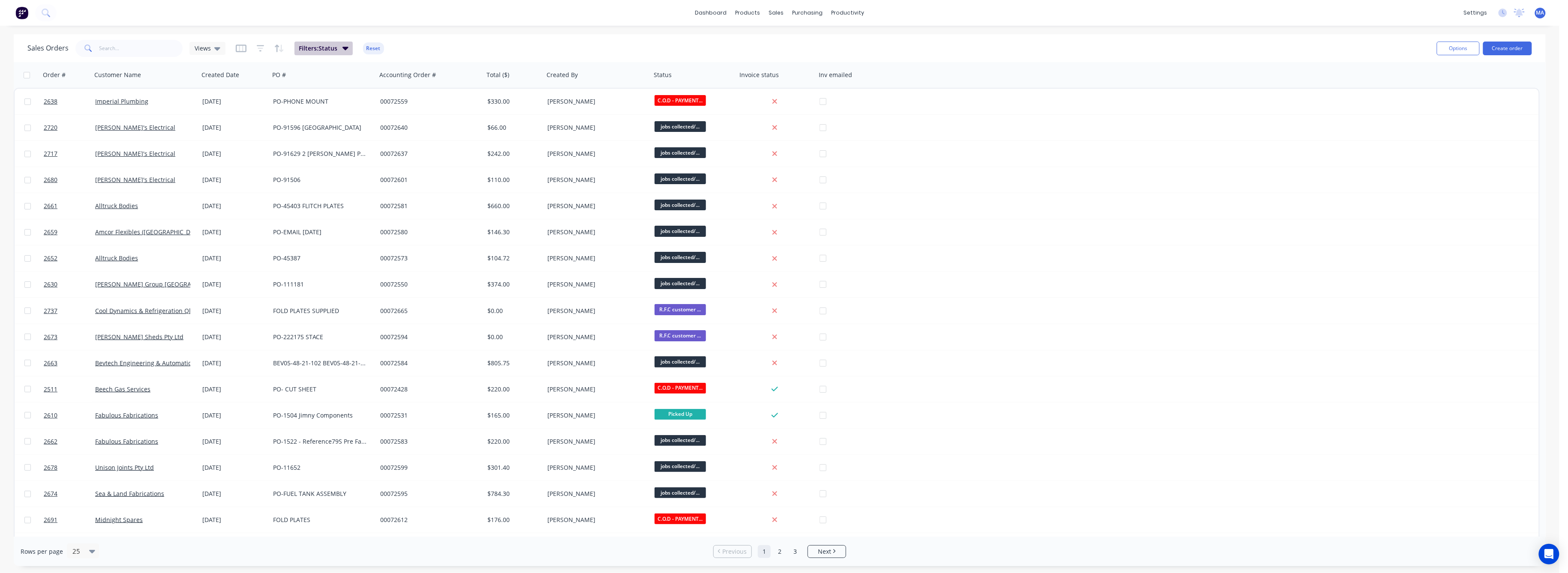
click at [344, 45] on icon "button" at bounding box center [345, 47] width 6 height 10
click at [419, 94] on icon at bounding box center [420, 93] width 5 height 3
click at [263, 49] on icon "button" at bounding box center [260, 48] width 8 height 9
click at [509, 93] on icon at bounding box center [511, 93] width 6 height 10
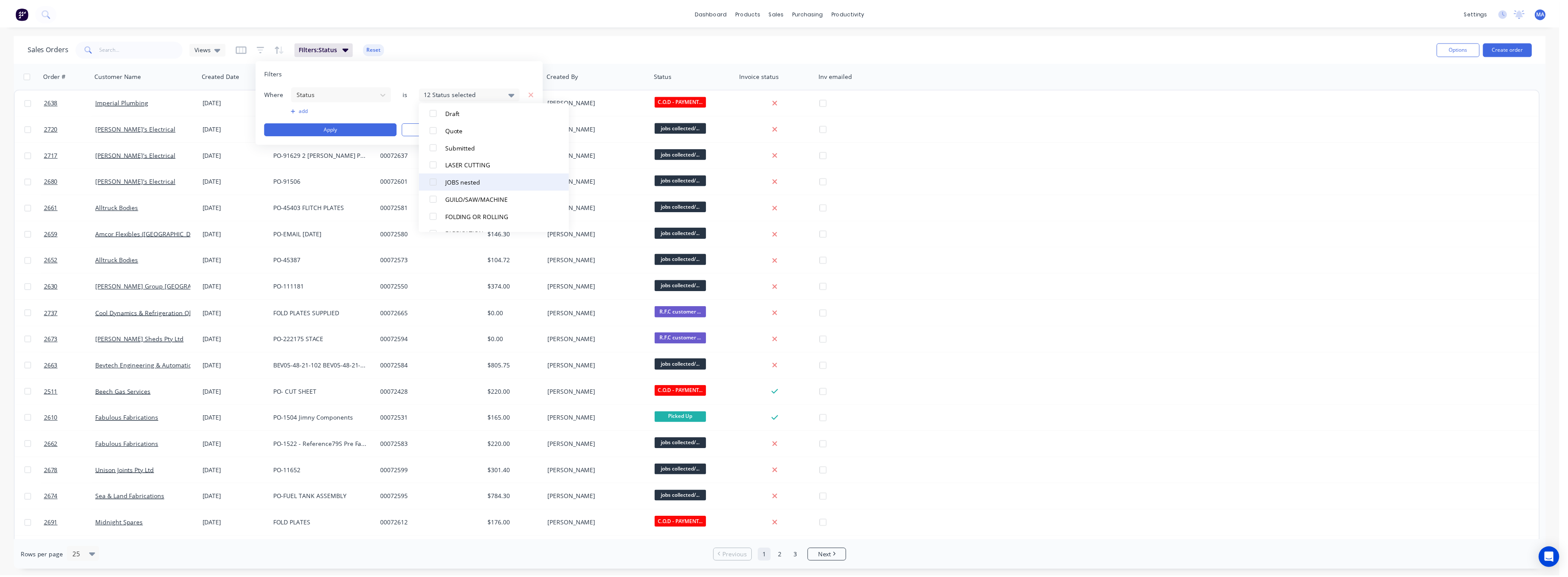
scroll to position [115, 0]
drag, startPoint x: 437, startPoint y: 213, endPoint x: 431, endPoint y: 193, distance: 20.9
click at [434, 205] on div "All Archived Draft Quote Submitted LASER CUTTING JOBS nested GUILO/SAW/MACHINE …" at bounding box center [496, 166] width 151 height 129
click at [431, 193] on div at bounding box center [436, 199] width 18 height 18
drag, startPoint x: 435, startPoint y: 216, endPoint x: 436, endPoint y: 189, distance: 27.0
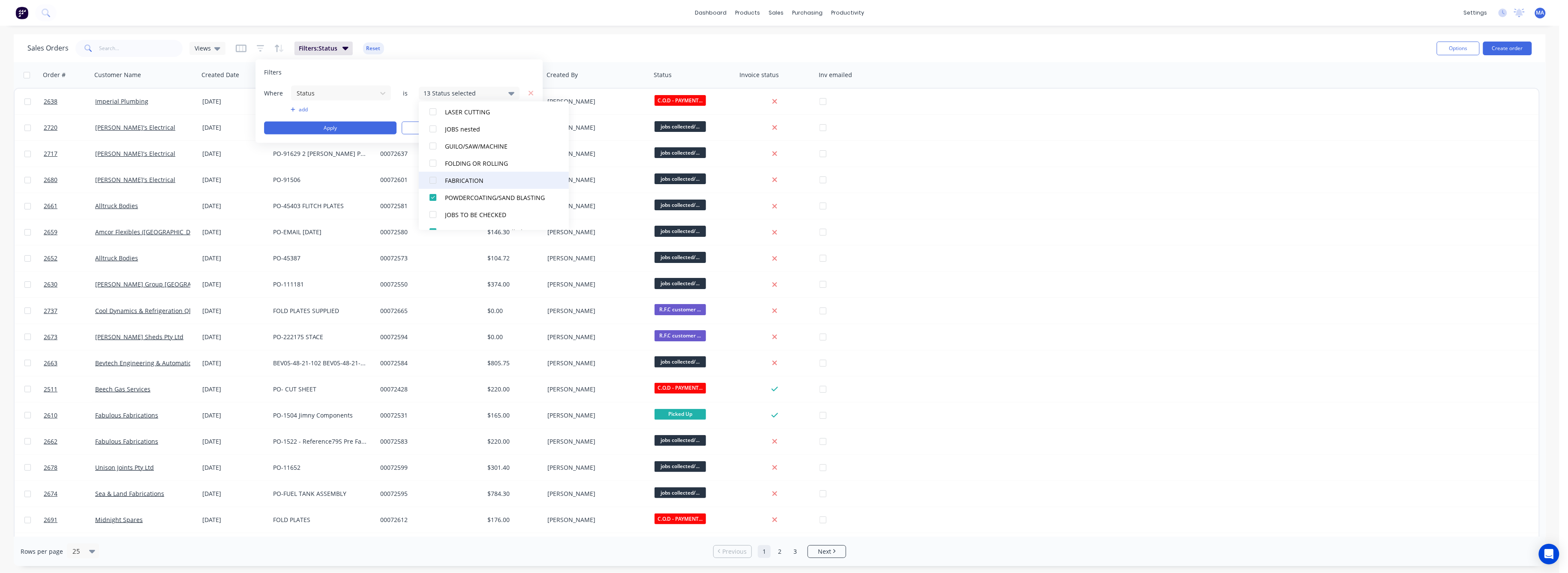
click at [433, 204] on div "All Archived Draft Quote Submitted LASER CUTTING JOBS nested GUILO/SAW/MACHINE …" at bounding box center [493, 165] width 150 height 129
drag, startPoint x: 433, startPoint y: 180, endPoint x: 432, endPoint y: 170, distance: 10.0
click at [432, 175] on div at bounding box center [433, 180] width 18 height 17
click at [428, 162] on div at bounding box center [433, 164] width 18 height 17
click at [366, 122] on button "Apply" at bounding box center [330, 128] width 132 height 13
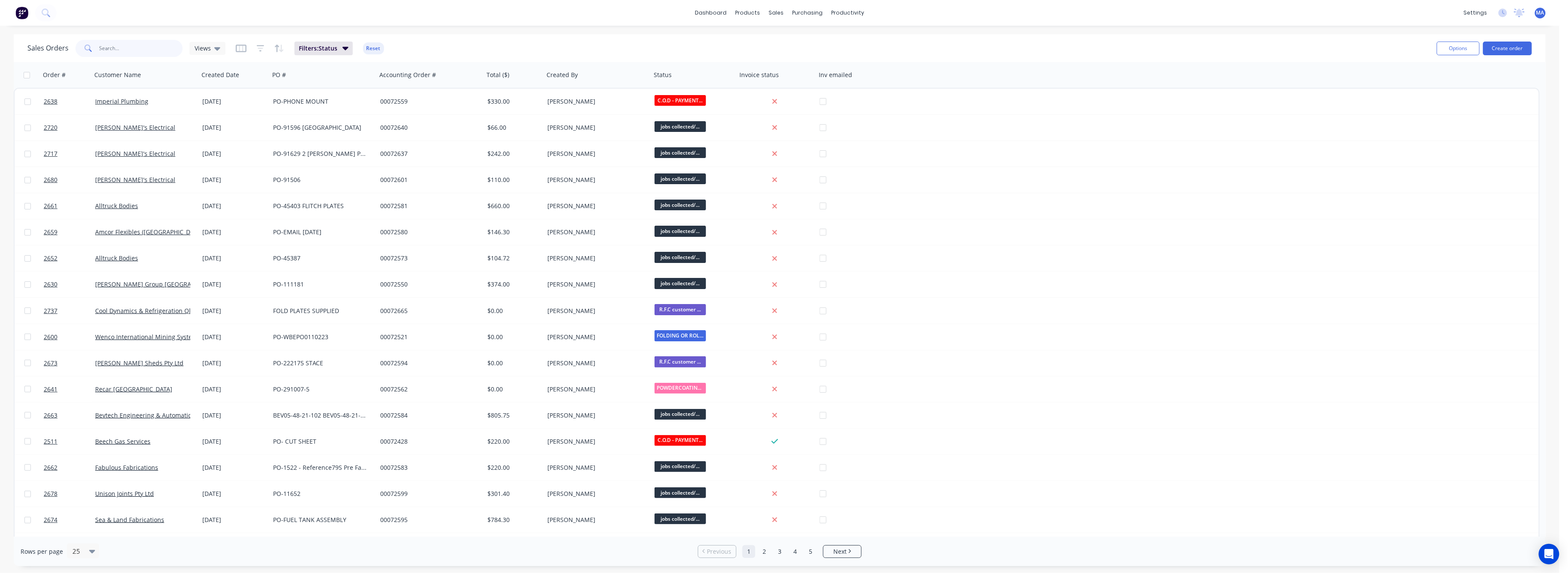
click at [102, 49] on input "text" at bounding box center [141, 49] width 83 height 17
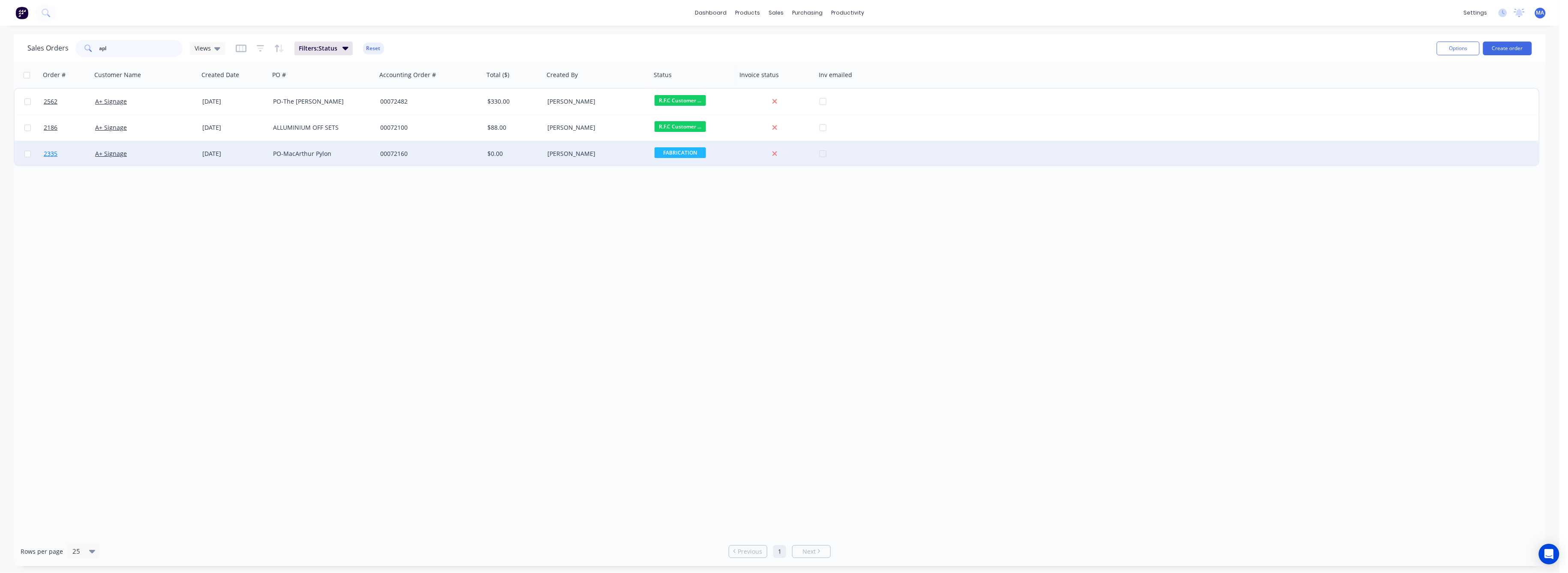
type input "apl"
click at [51, 152] on span "2335" at bounding box center [51, 154] width 14 height 9
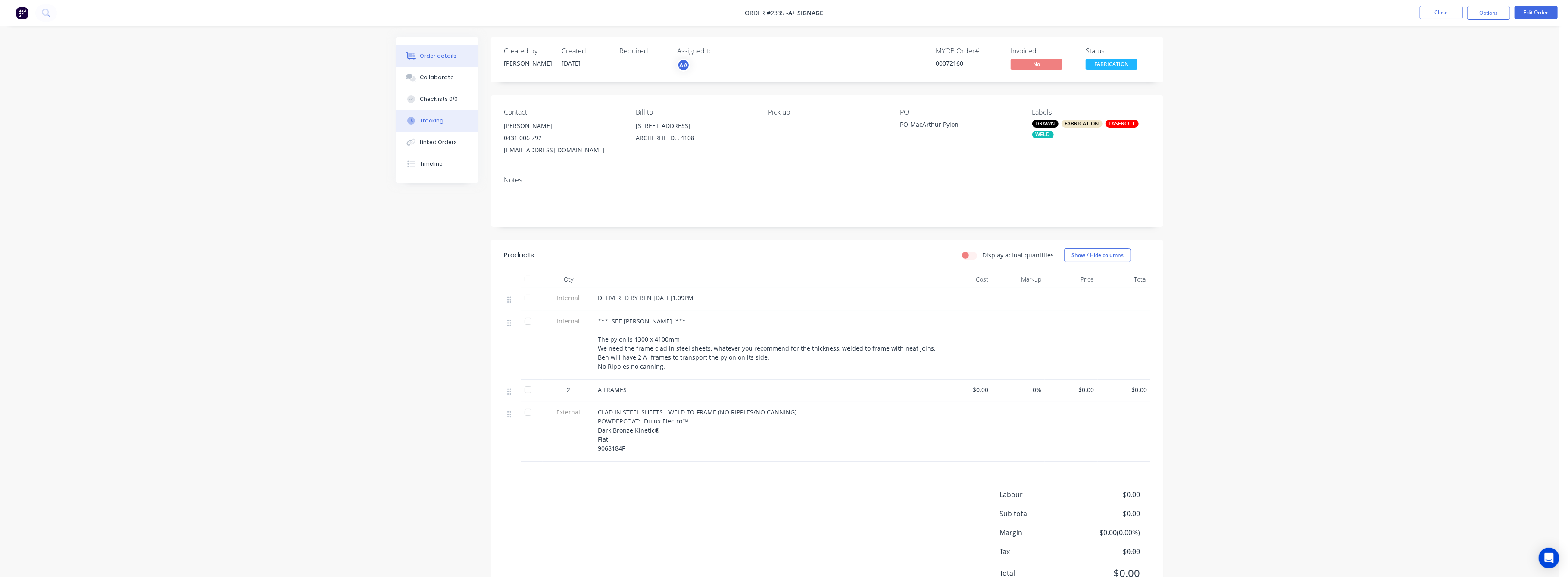
click at [422, 122] on div "Tracking" at bounding box center [431, 121] width 24 height 8
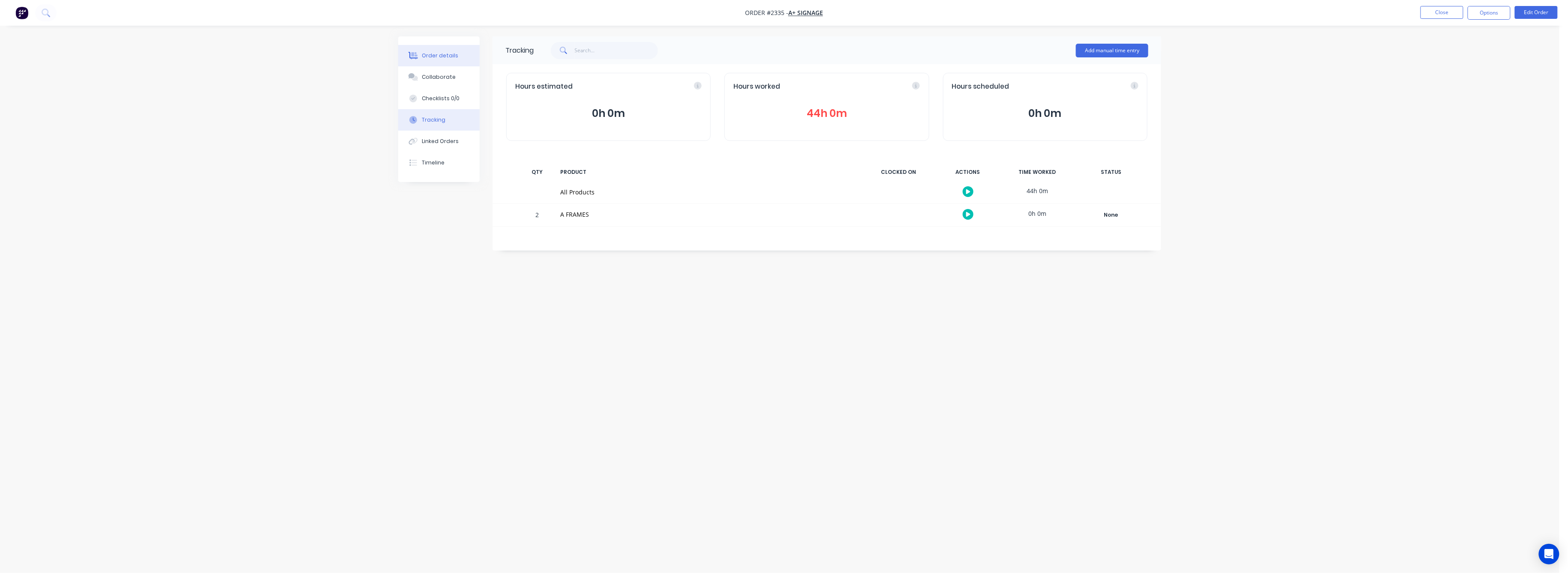
click at [434, 57] on div "Order details" at bounding box center [440, 55] width 37 height 8
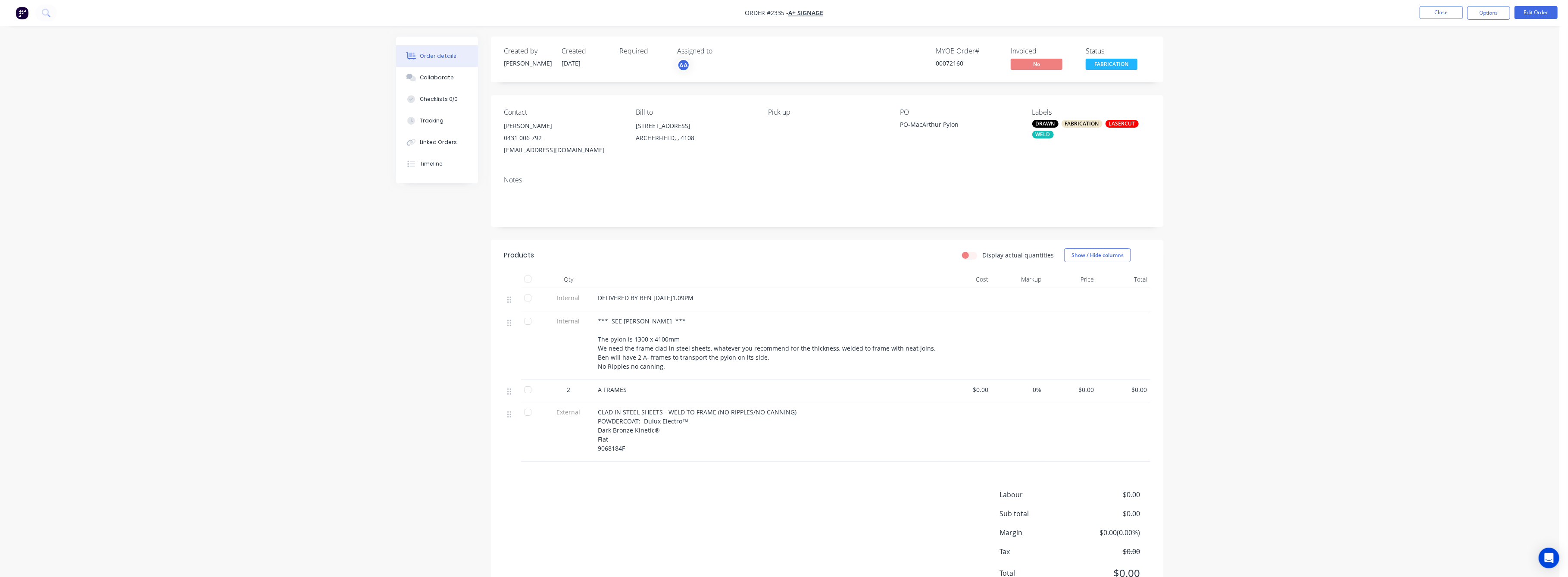
click at [438, 58] on div "Order details" at bounding box center [438, 55] width 37 height 8
click at [438, 118] on div "Tracking" at bounding box center [431, 121] width 24 height 8
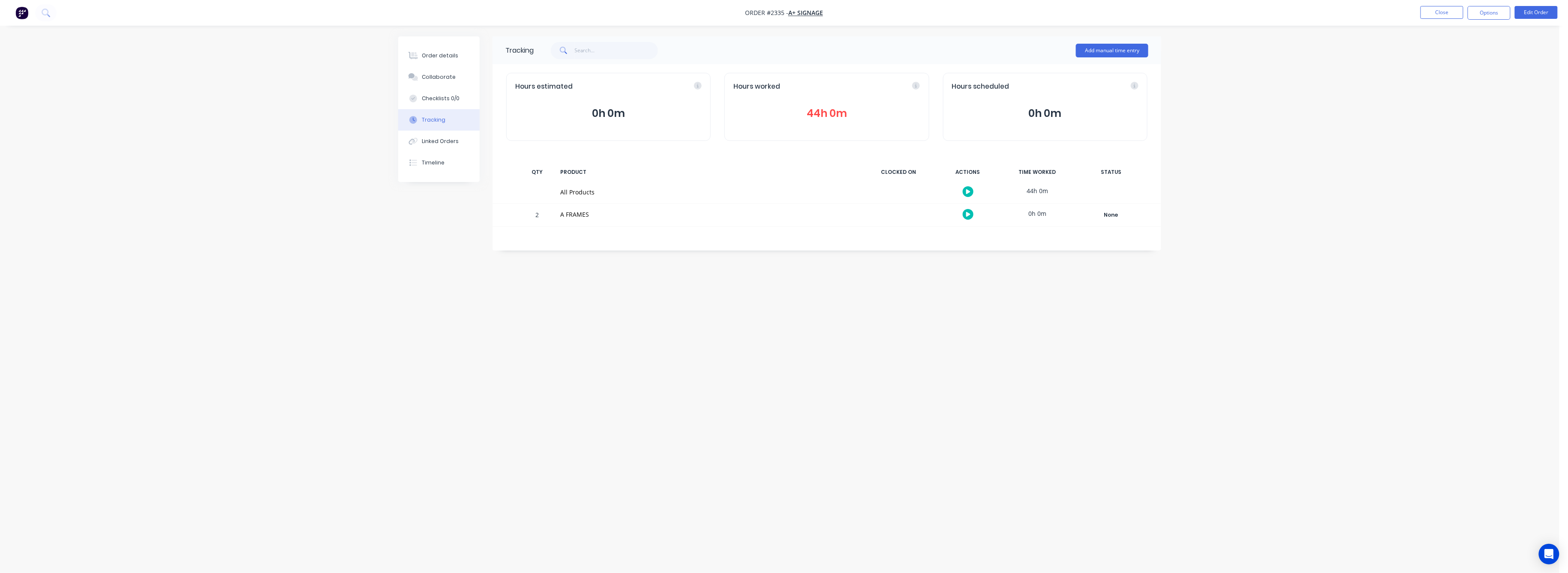
click at [816, 113] on button "44h 0m" at bounding box center [826, 113] width 186 height 17
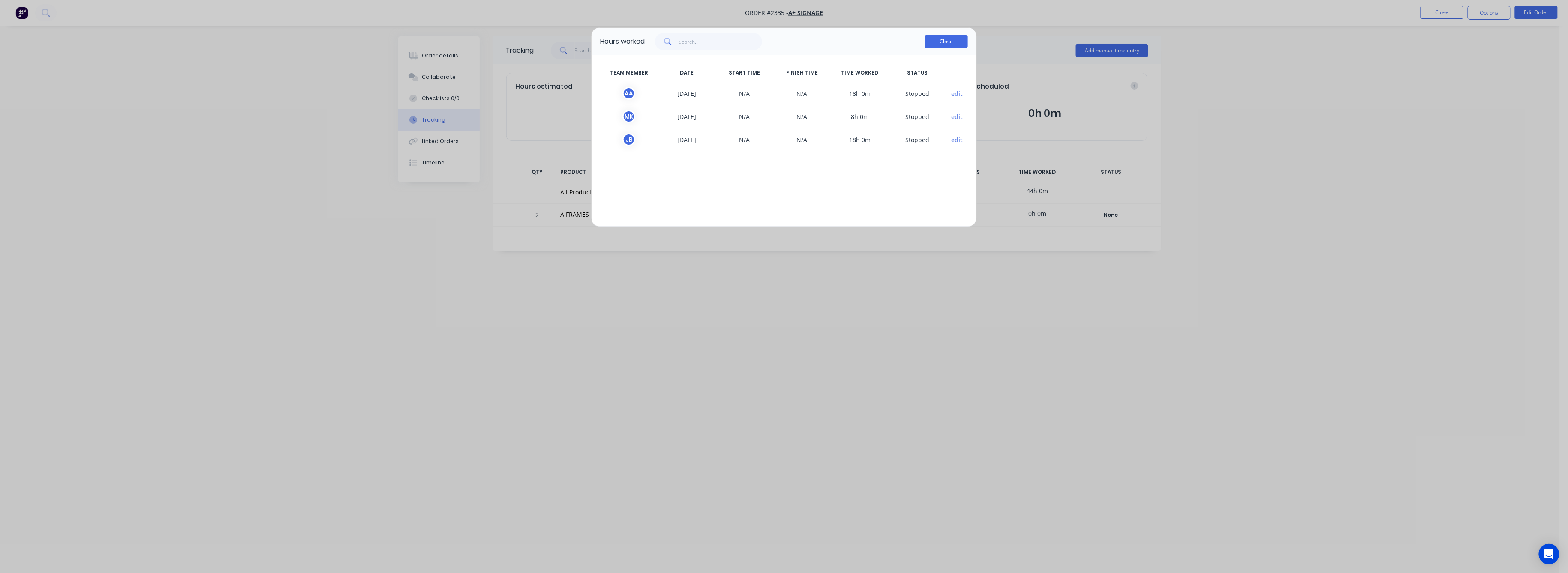
click at [936, 40] on button "Close" at bounding box center [946, 41] width 43 height 13
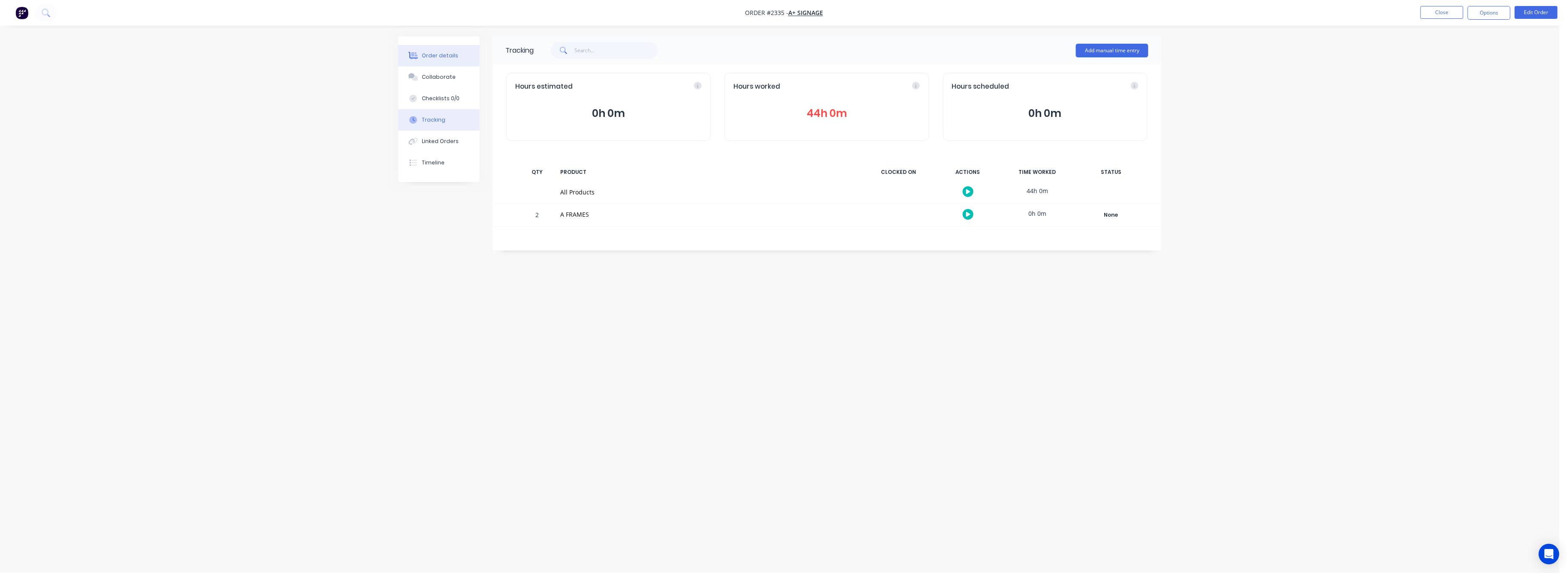
click at [440, 53] on div "Order details" at bounding box center [440, 55] width 37 height 8
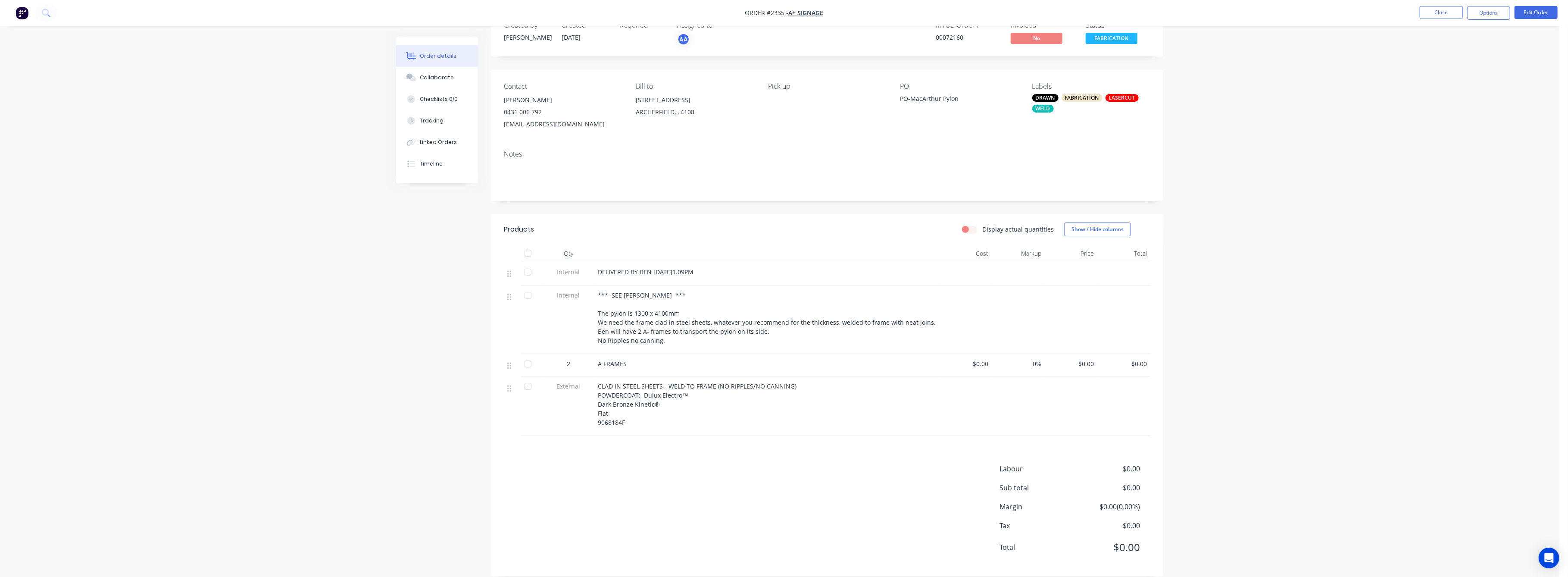
scroll to position [39, 0]
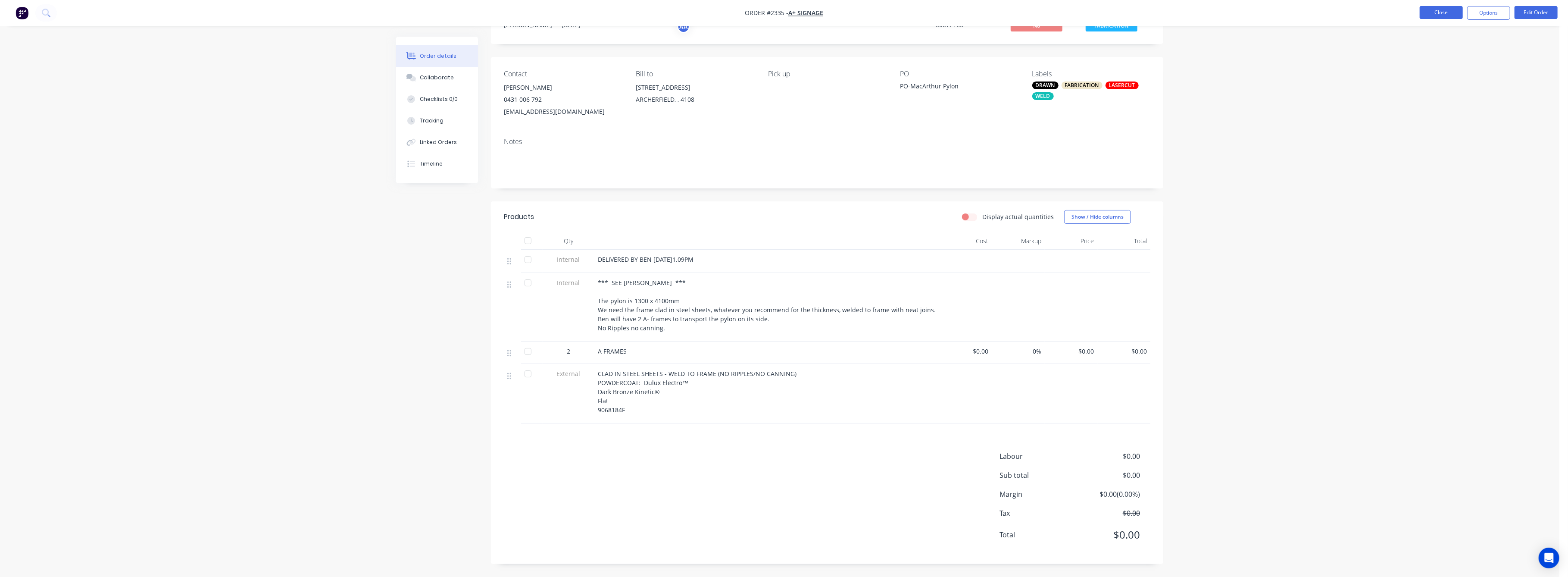
click at [1445, 11] on button "Close" at bounding box center [1440, 12] width 43 height 13
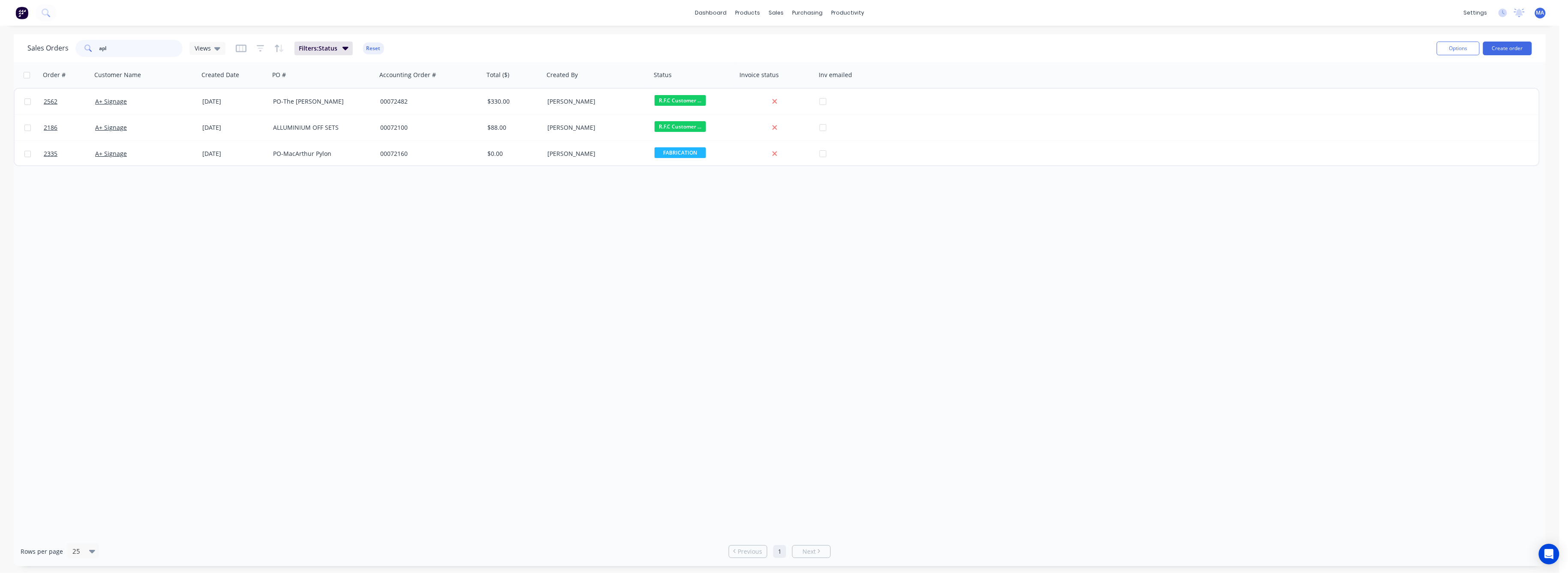
drag, startPoint x: 108, startPoint y: 50, endPoint x: 89, endPoint y: 51, distance: 19.0
click at [90, 51] on div "apl" at bounding box center [129, 49] width 107 height 17
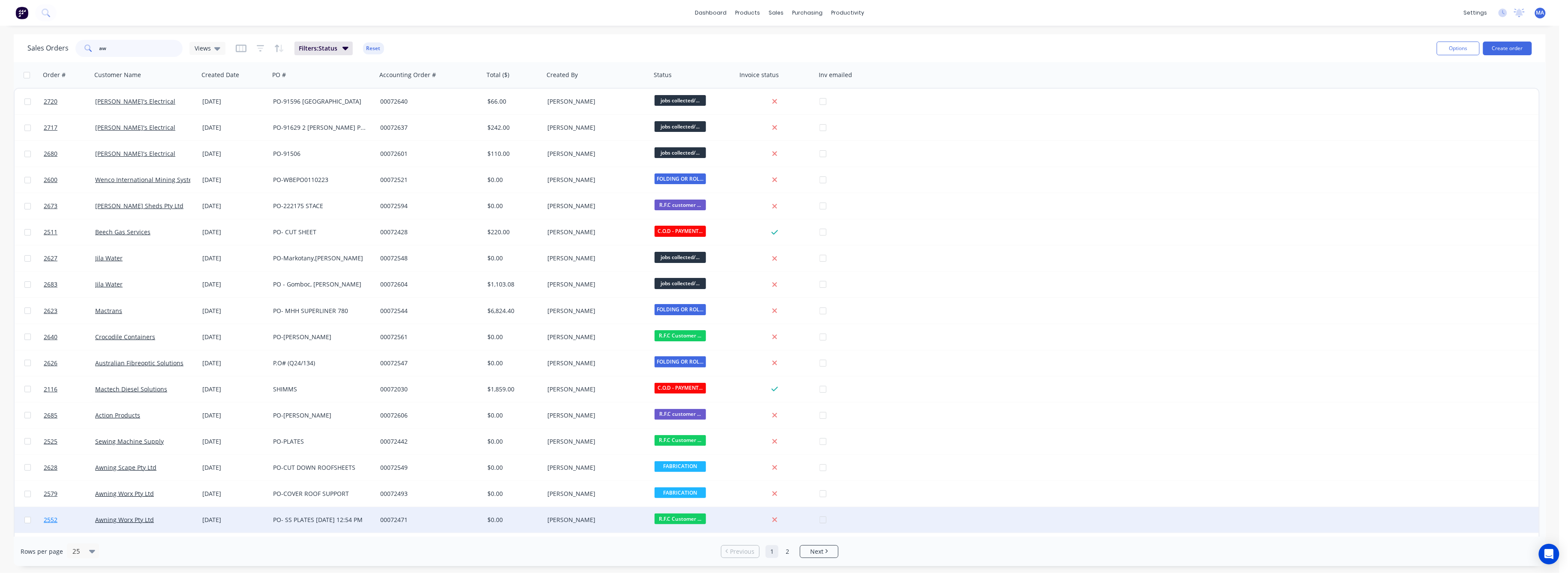
type input "aw"
click at [52, 517] on span "2552" at bounding box center [51, 520] width 14 height 9
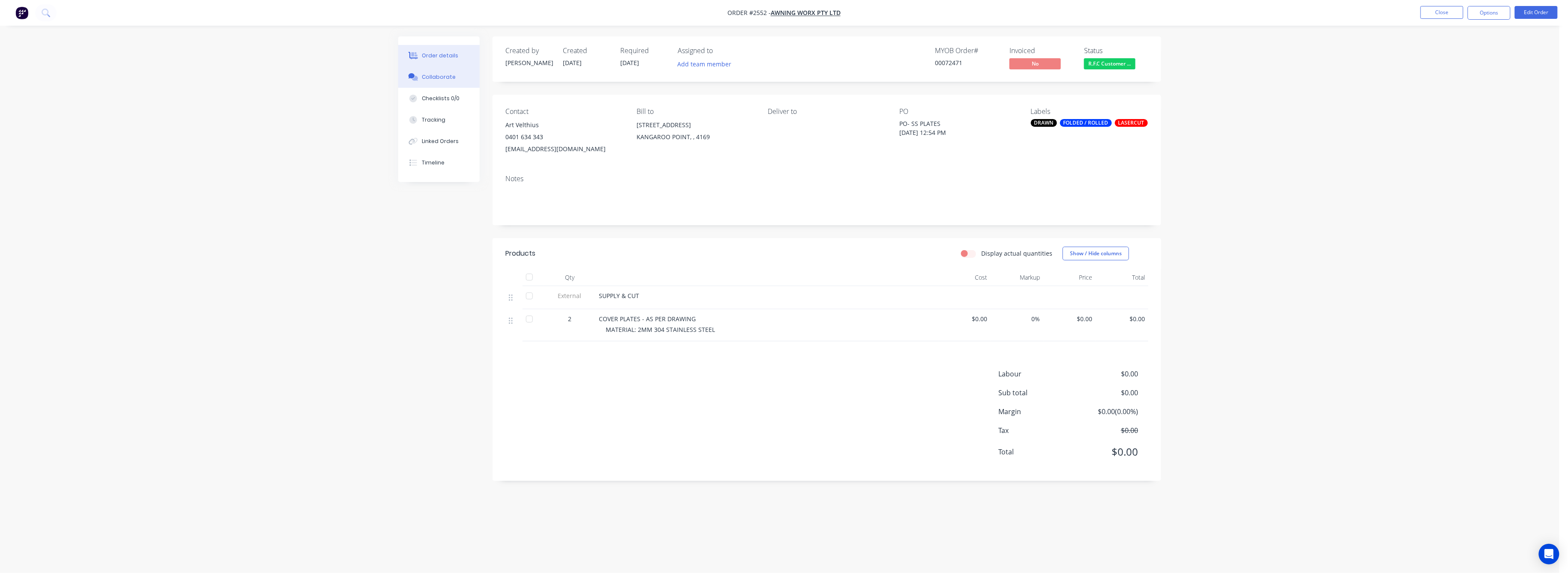
click at [429, 75] on div "Collaborate" at bounding box center [439, 77] width 34 height 8
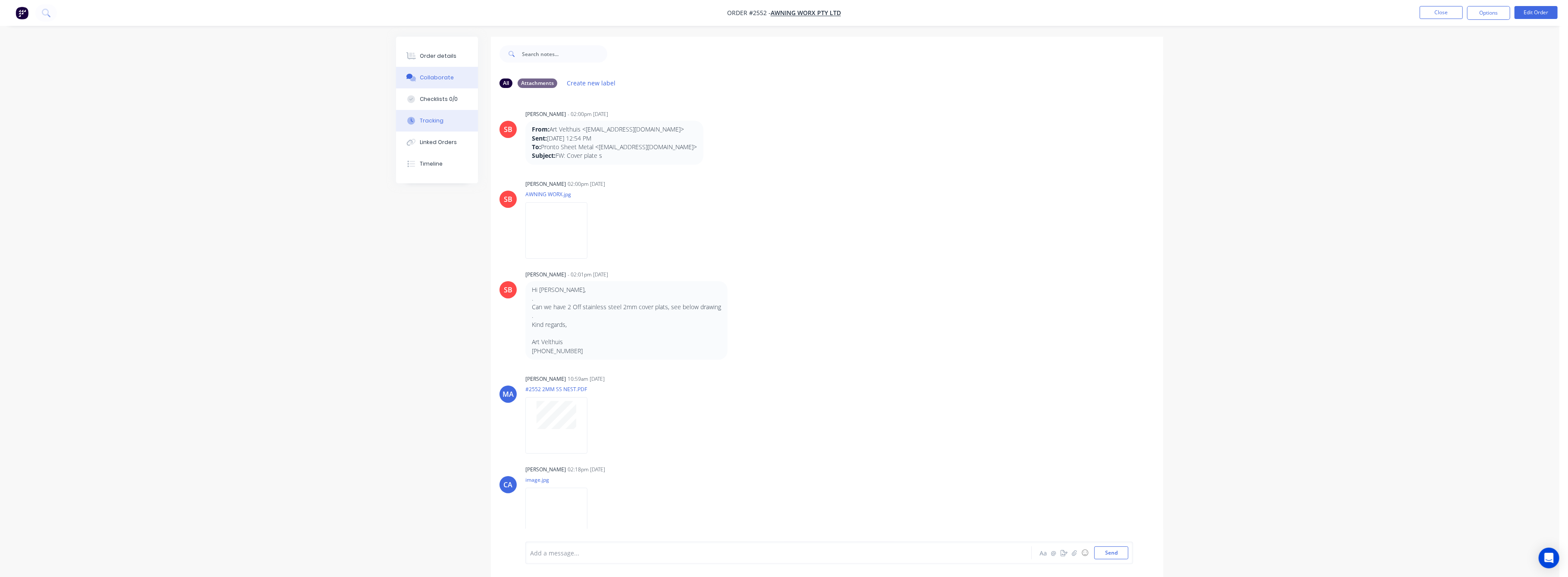
click at [423, 117] on div "Tracking" at bounding box center [431, 121] width 24 height 8
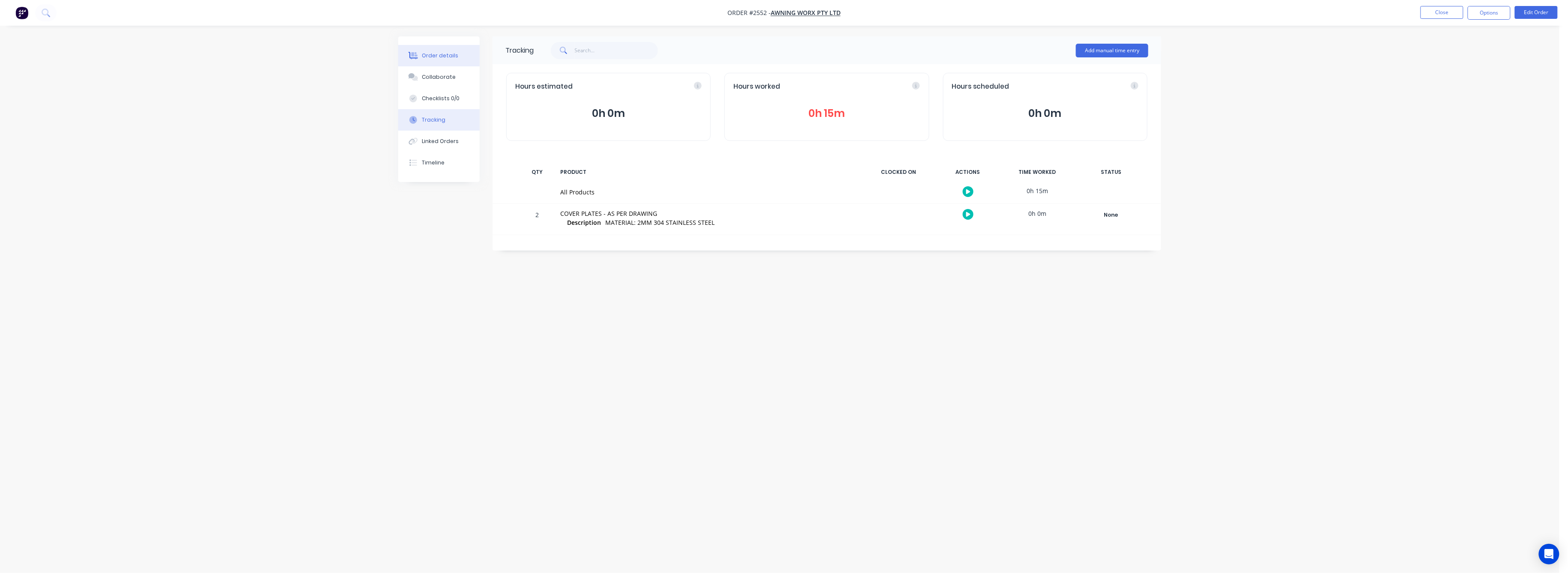
click at [436, 59] on div "Order details" at bounding box center [440, 55] width 37 height 8
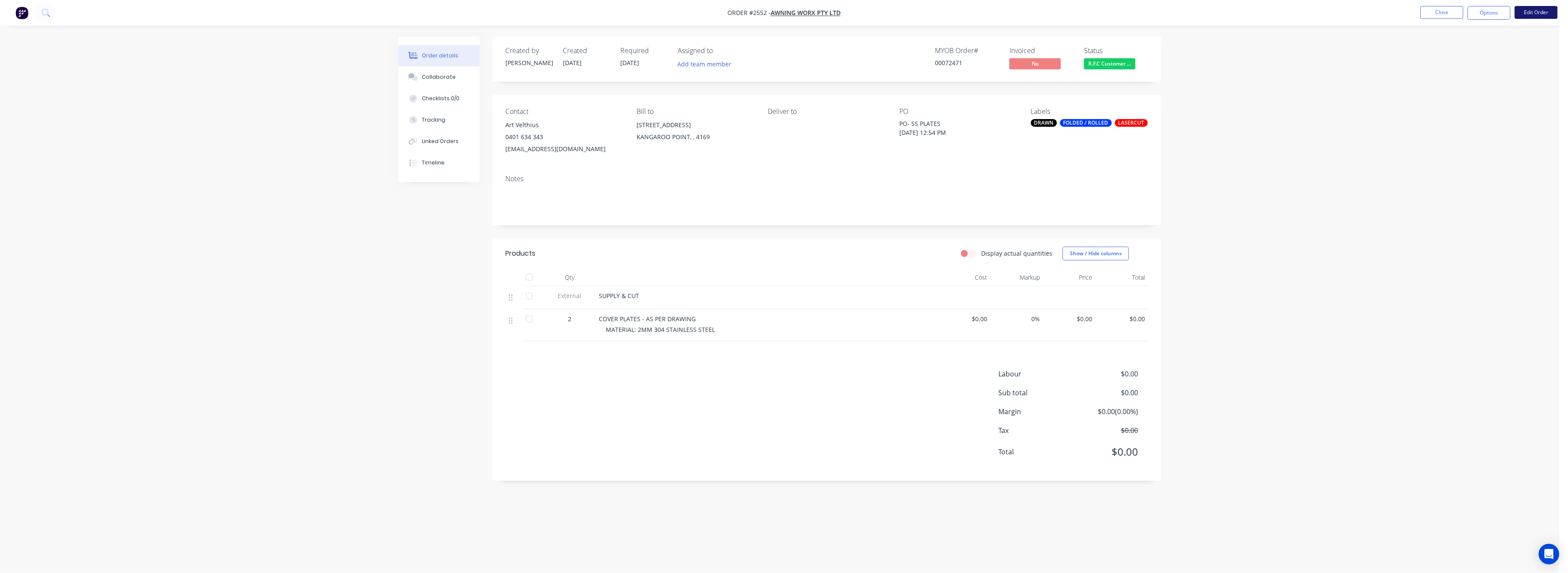
click at [1525, 14] on button "Edit Order" at bounding box center [1536, 12] width 43 height 13
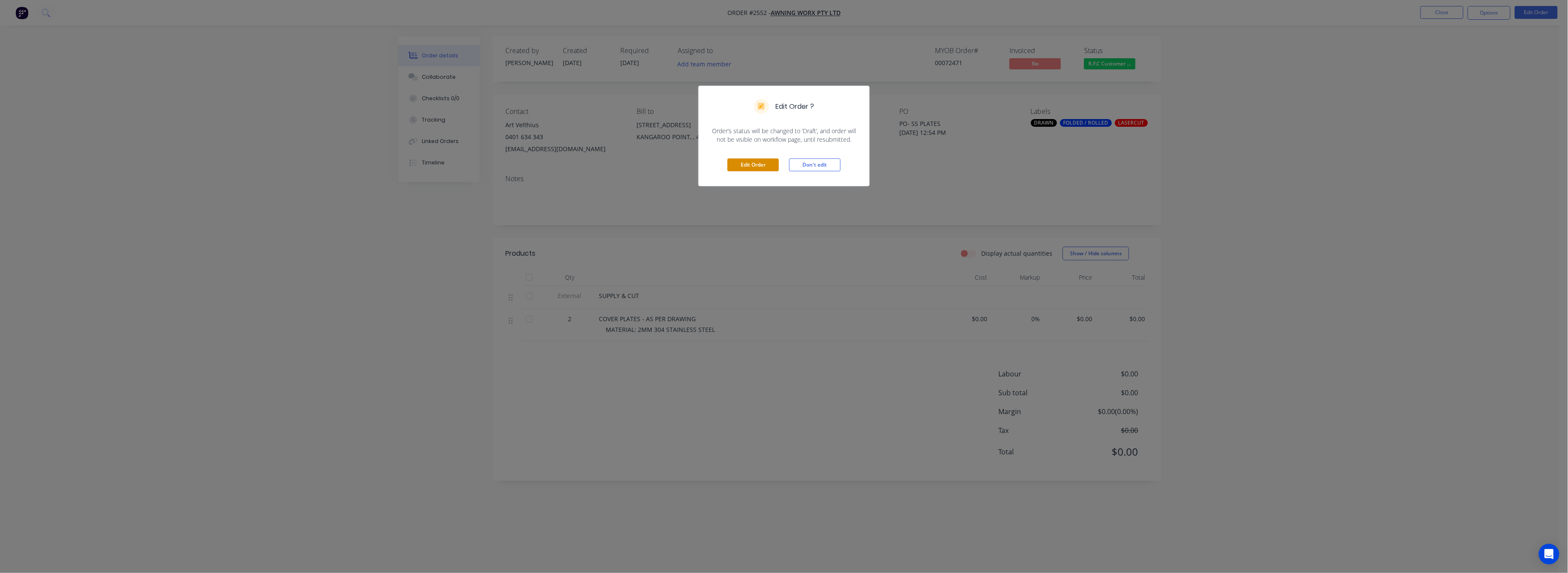
click at [745, 169] on button "Edit Order" at bounding box center [753, 164] width 52 height 13
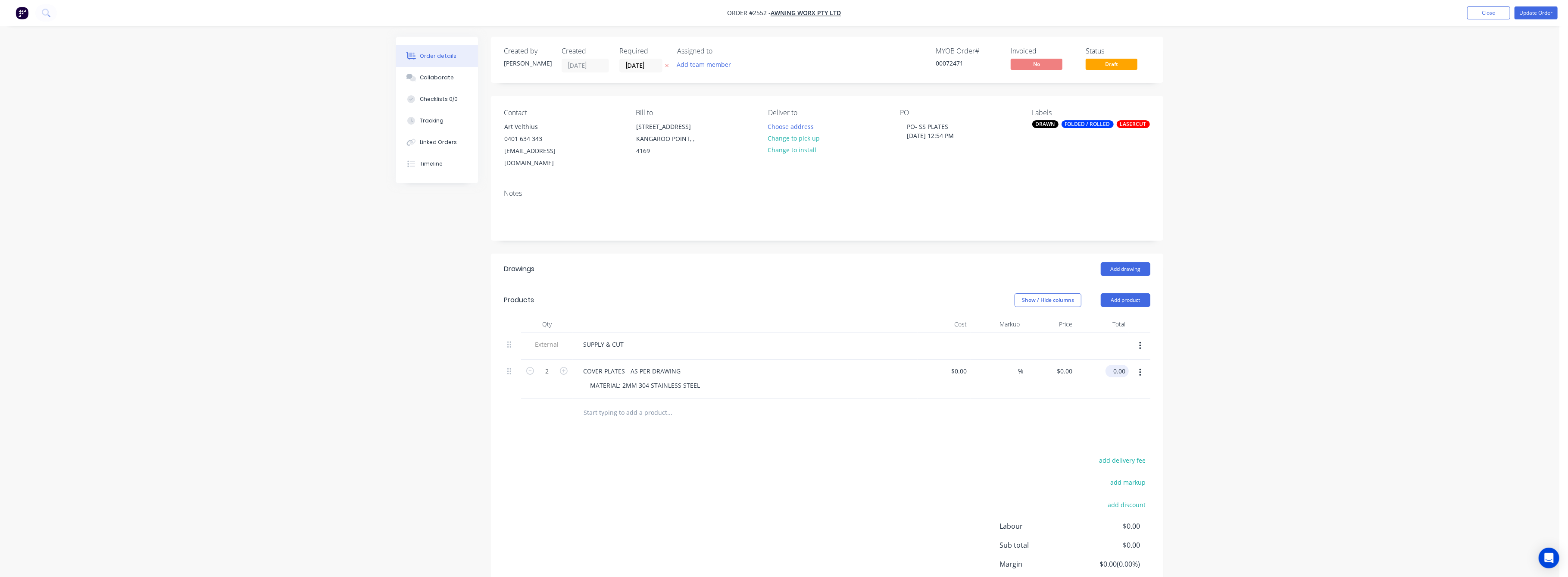
click at [1113, 365] on input "0.00" at bounding box center [1118, 371] width 20 height 12
type input "321"
type input "$160.50"
type input "$321.00"
click at [1283, 349] on div "Order details Collaborate Checklists 0/0 Tracking Linked Orders Timeline Order …" at bounding box center [779, 323] width 1559 height 647
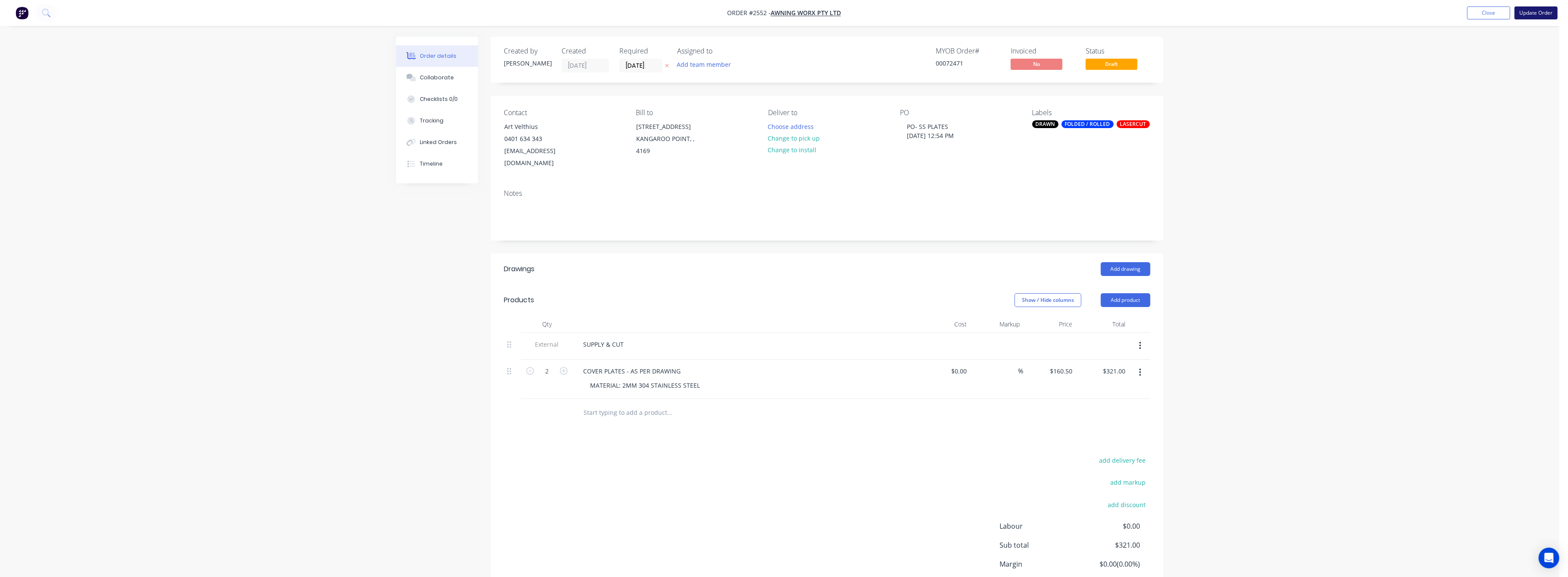
click at [1535, 11] on button "Update Order" at bounding box center [1535, 12] width 43 height 13
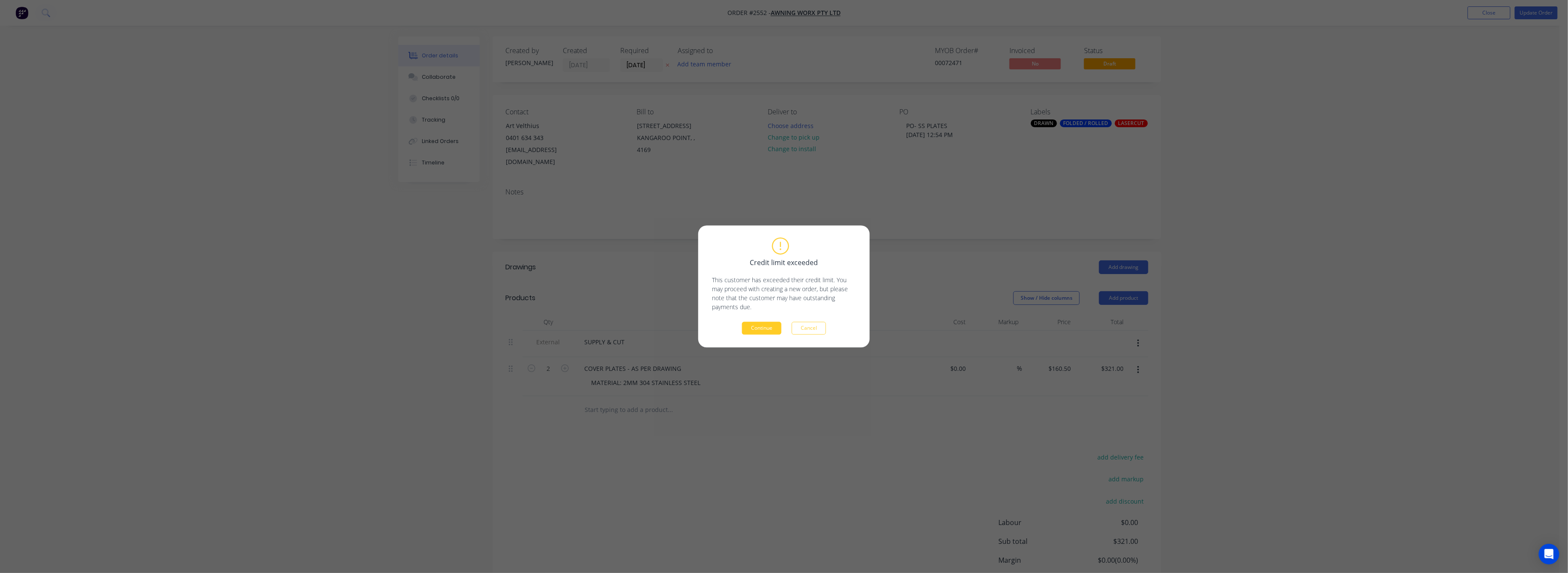
click at [765, 323] on button "Continue" at bounding box center [761, 328] width 39 height 13
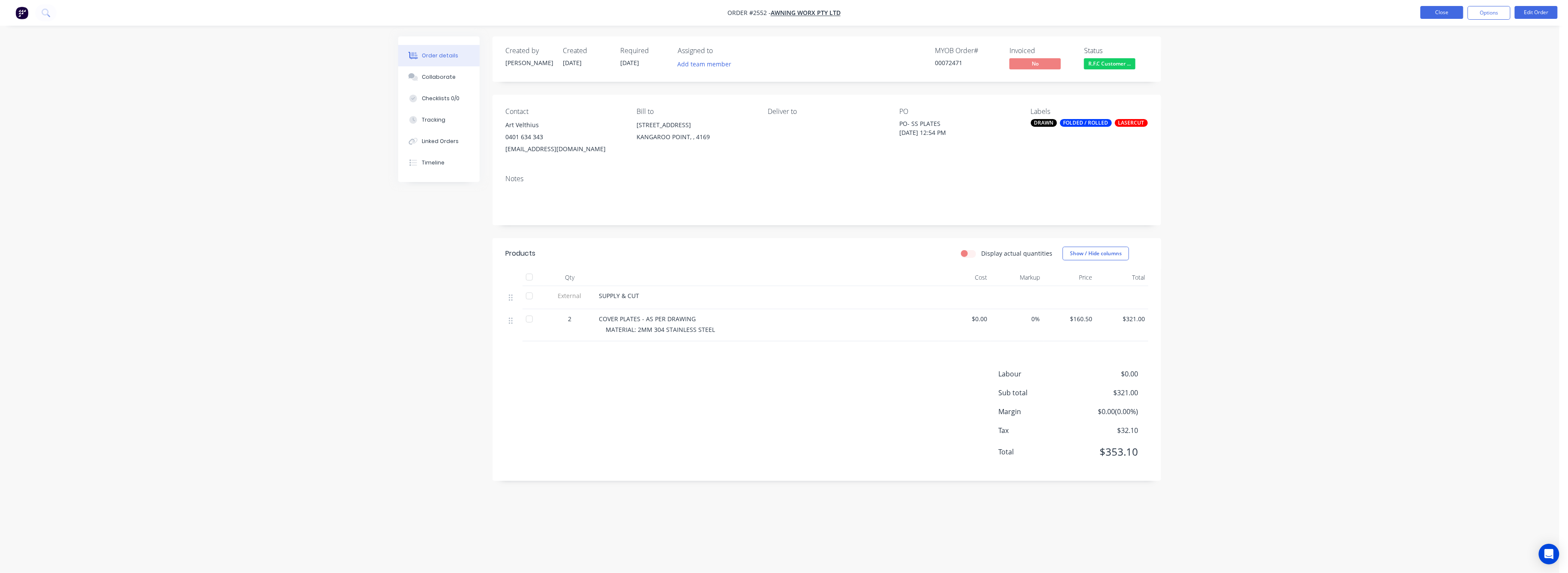
click at [1444, 9] on button "Close" at bounding box center [1441, 12] width 43 height 13
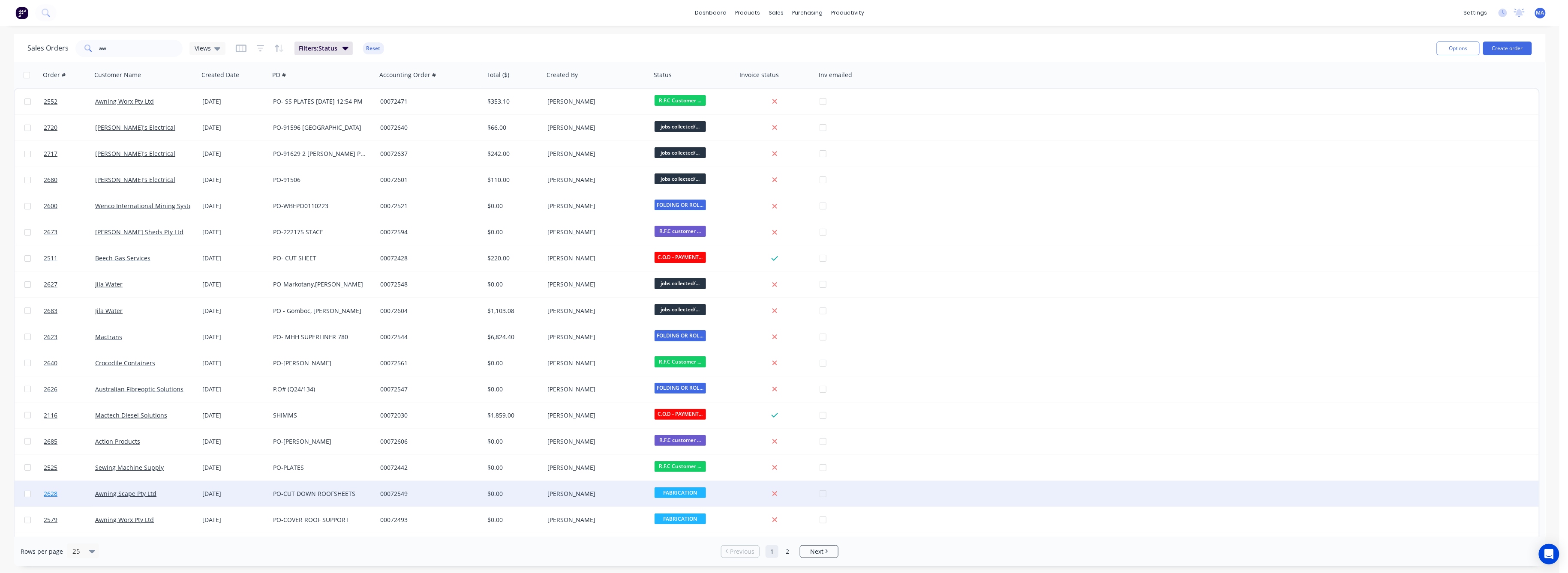
click at [51, 494] on span "2628" at bounding box center [51, 493] width 14 height 9
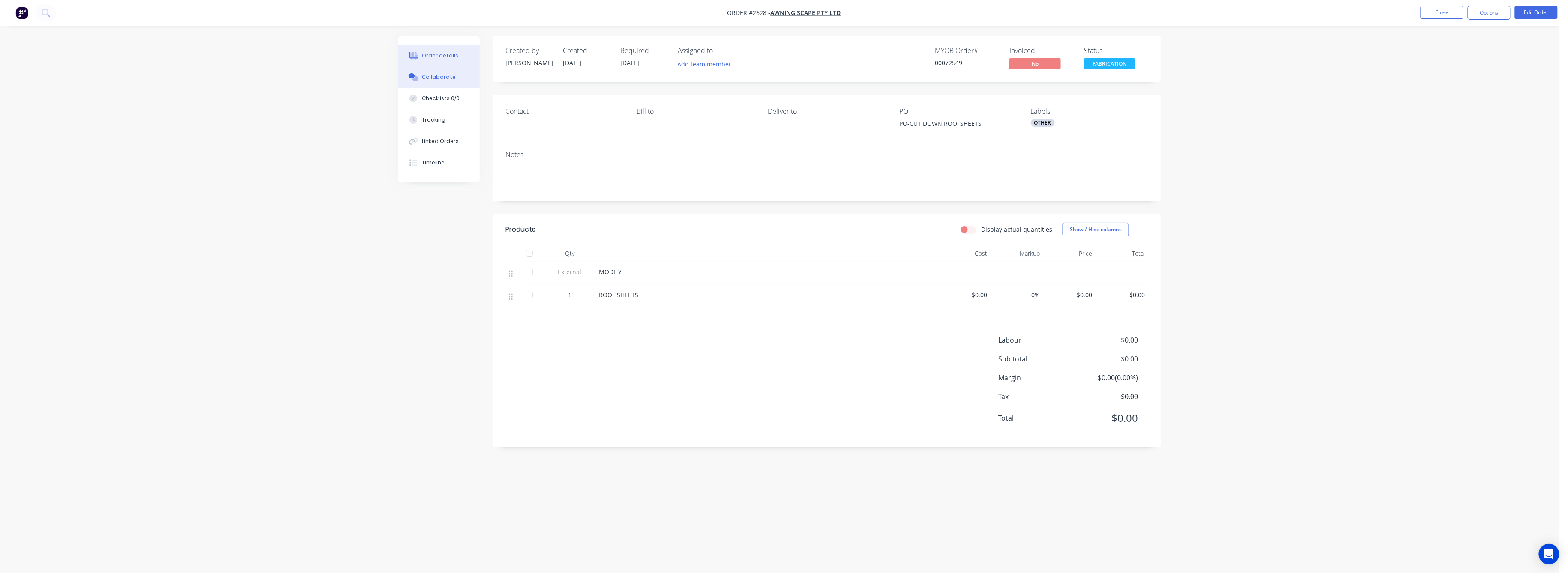
click at [438, 80] on div "Collaborate" at bounding box center [439, 77] width 34 height 8
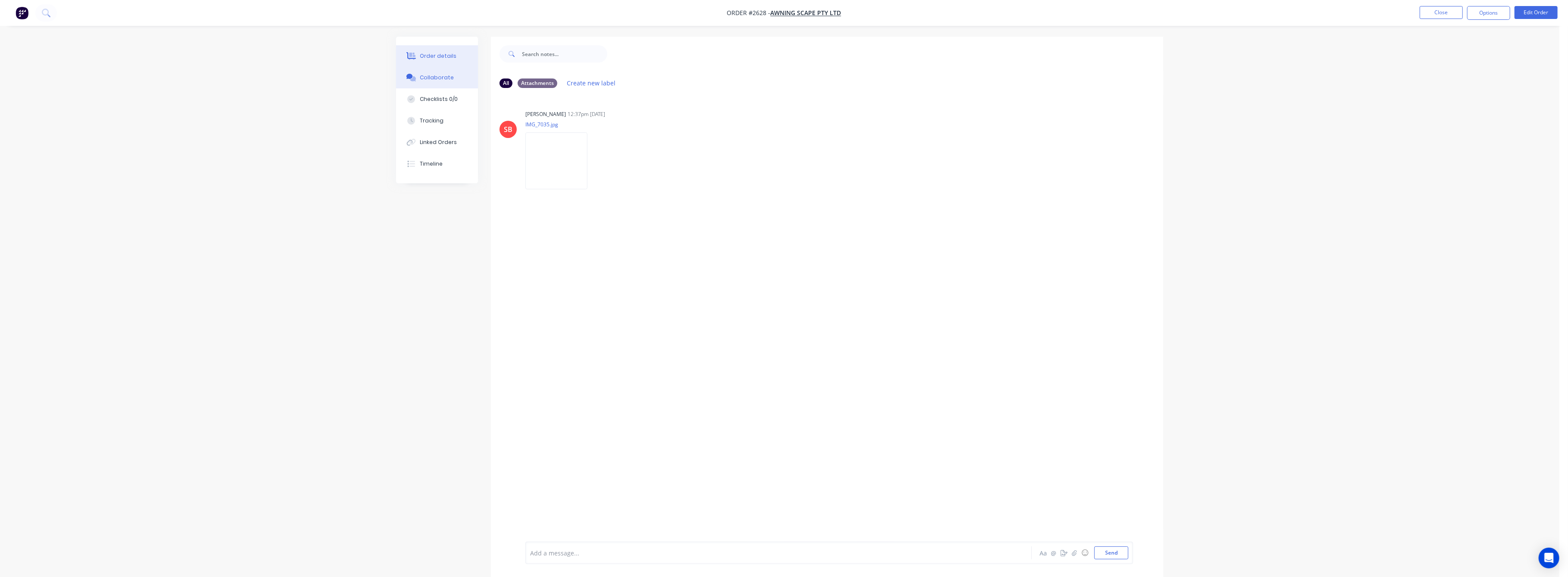
click at [443, 52] on div "Order details" at bounding box center [438, 55] width 37 height 8
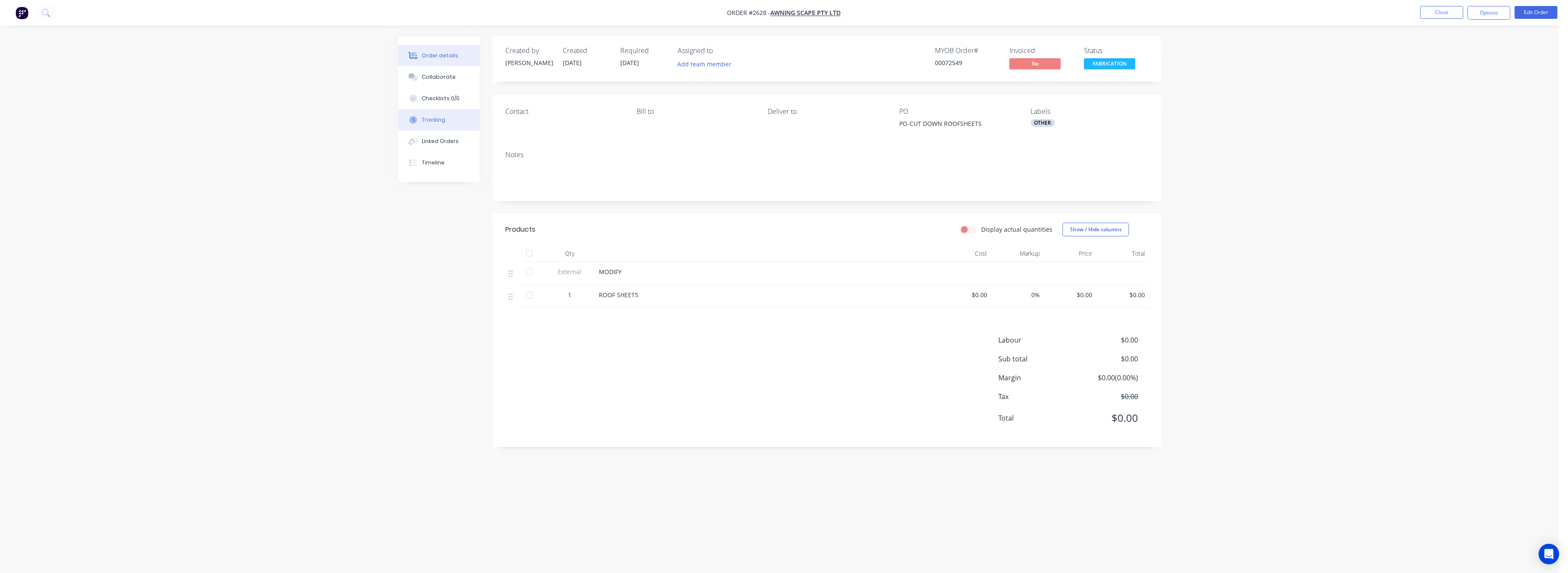
click at [434, 118] on div "Tracking" at bounding box center [433, 120] width 24 height 8
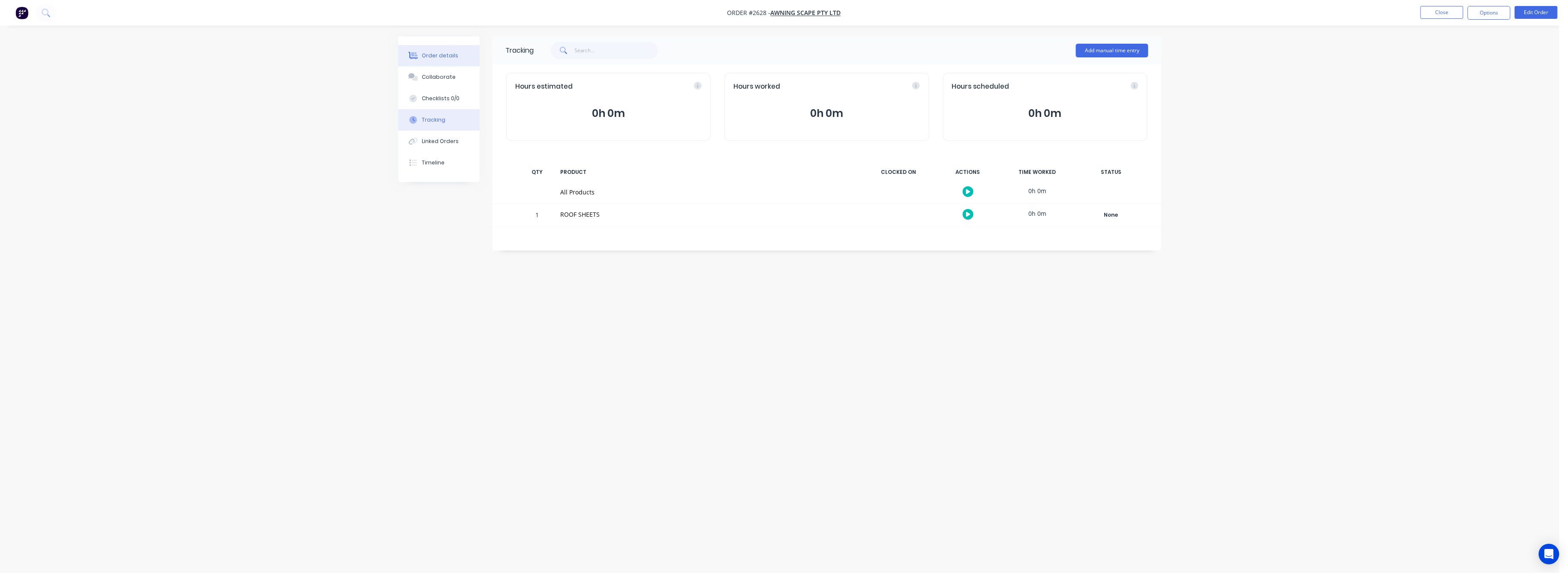
click at [438, 53] on div "Order details" at bounding box center [440, 55] width 37 height 8
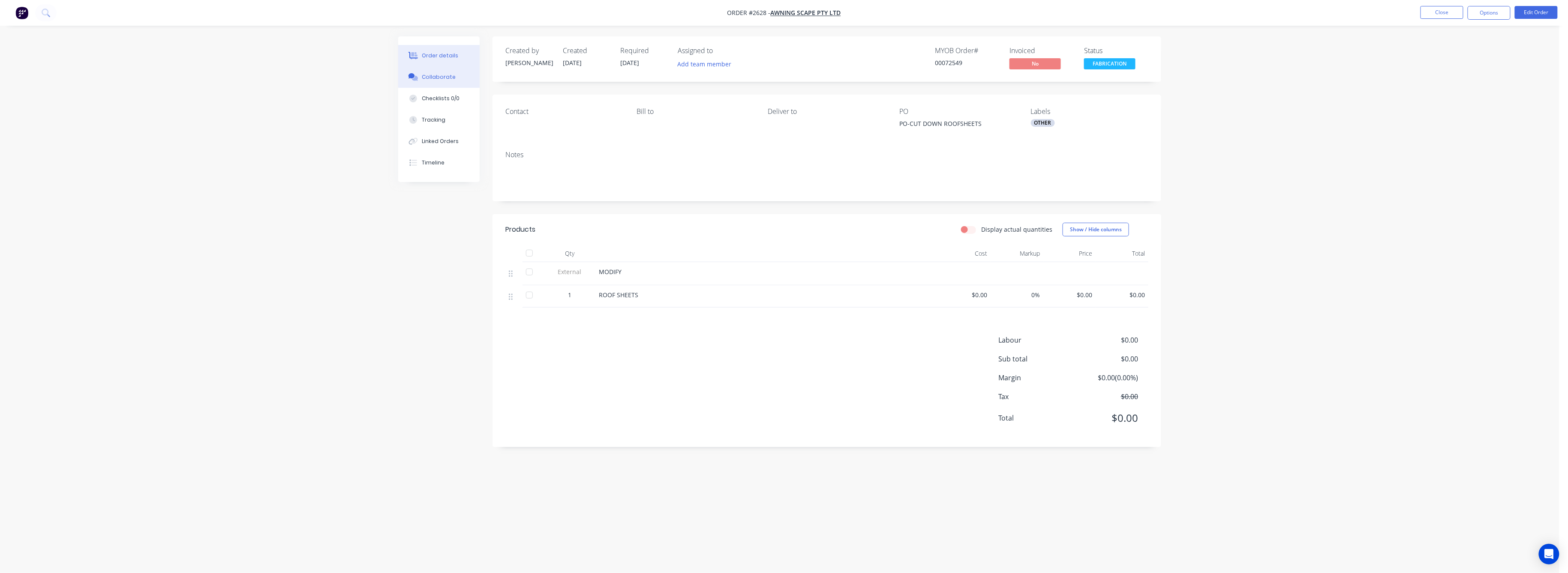
click at [439, 77] on div "Collaborate" at bounding box center [439, 77] width 34 height 8
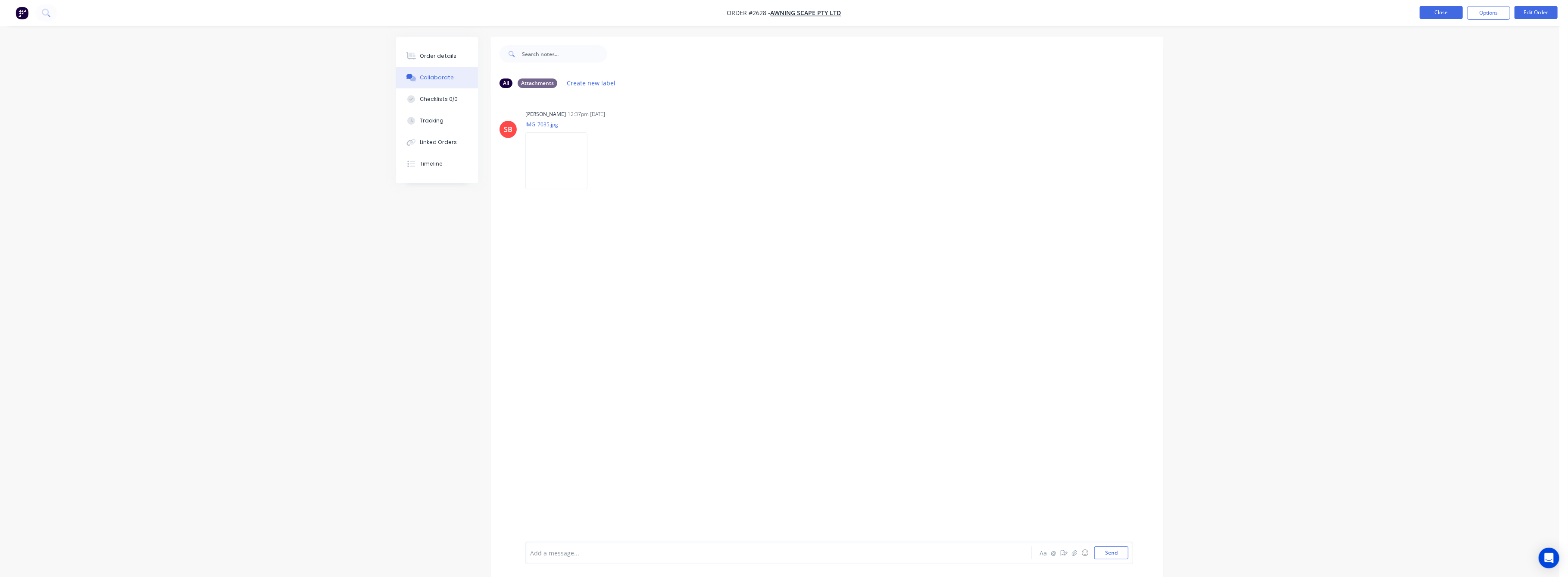
click at [1443, 11] on button "Close" at bounding box center [1440, 12] width 43 height 13
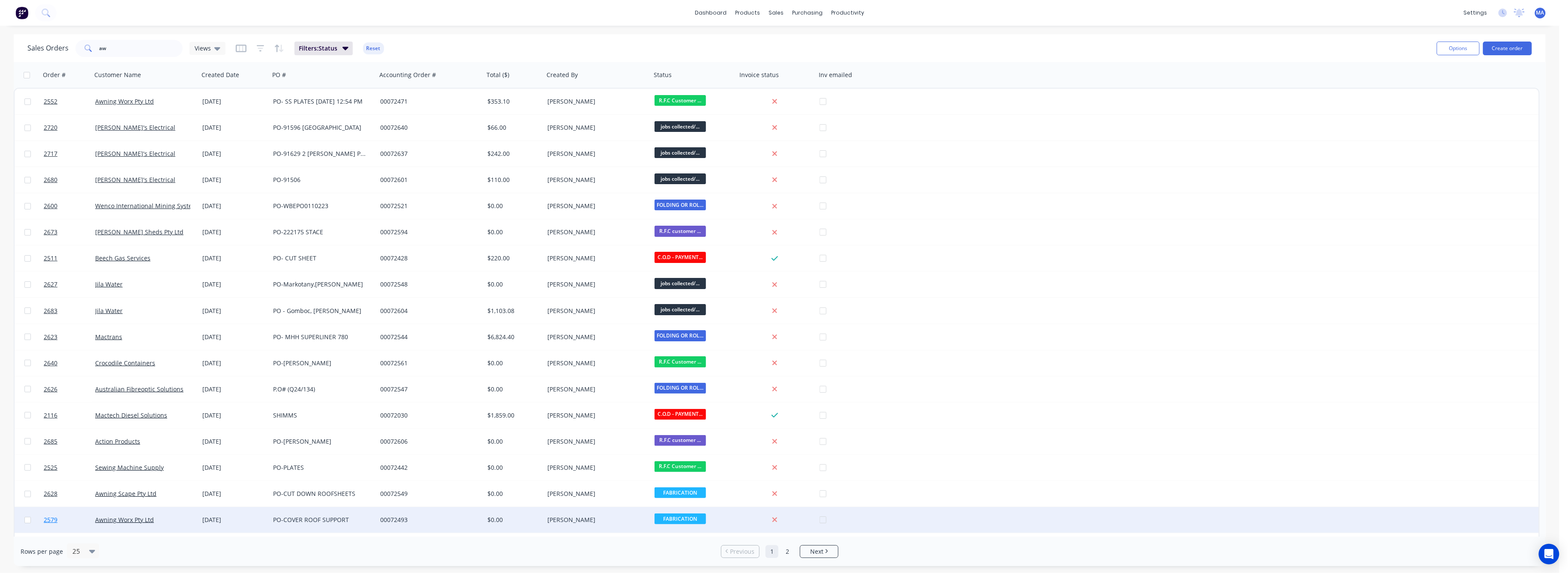
click at [49, 525] on link "2579" at bounding box center [69, 520] width 52 height 25
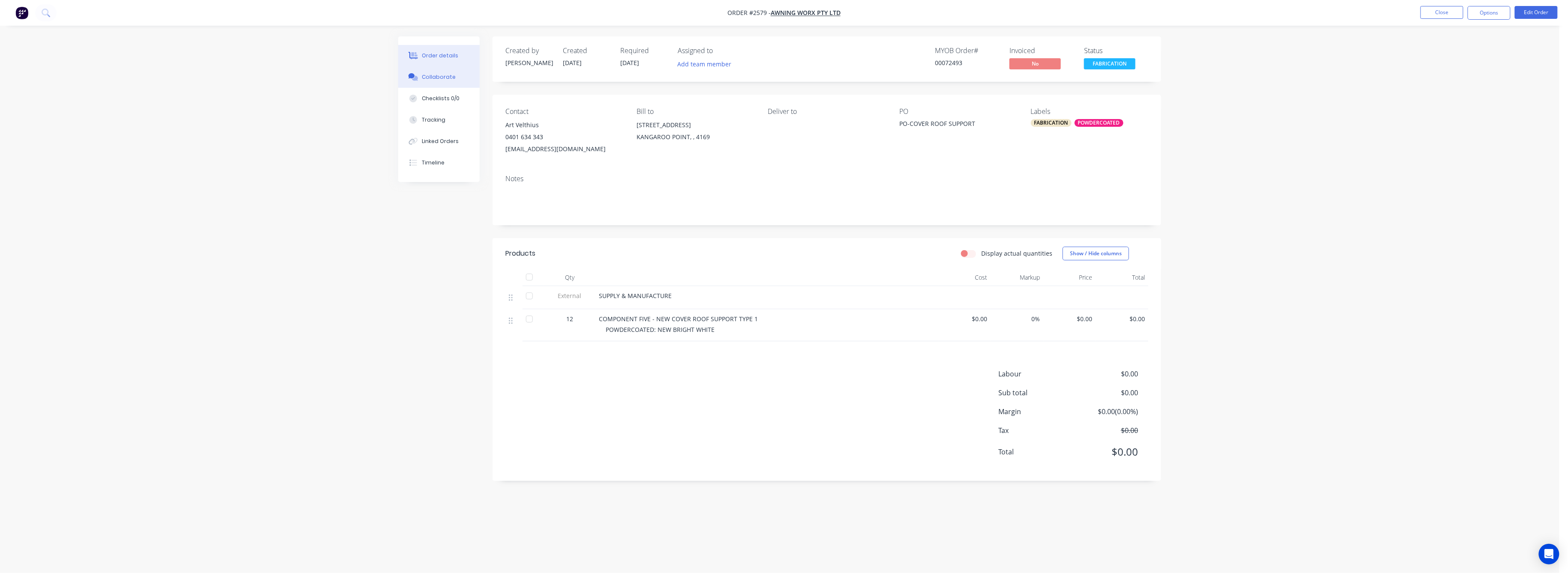
click at [445, 72] on button "Collaborate" at bounding box center [439, 77] width 81 height 21
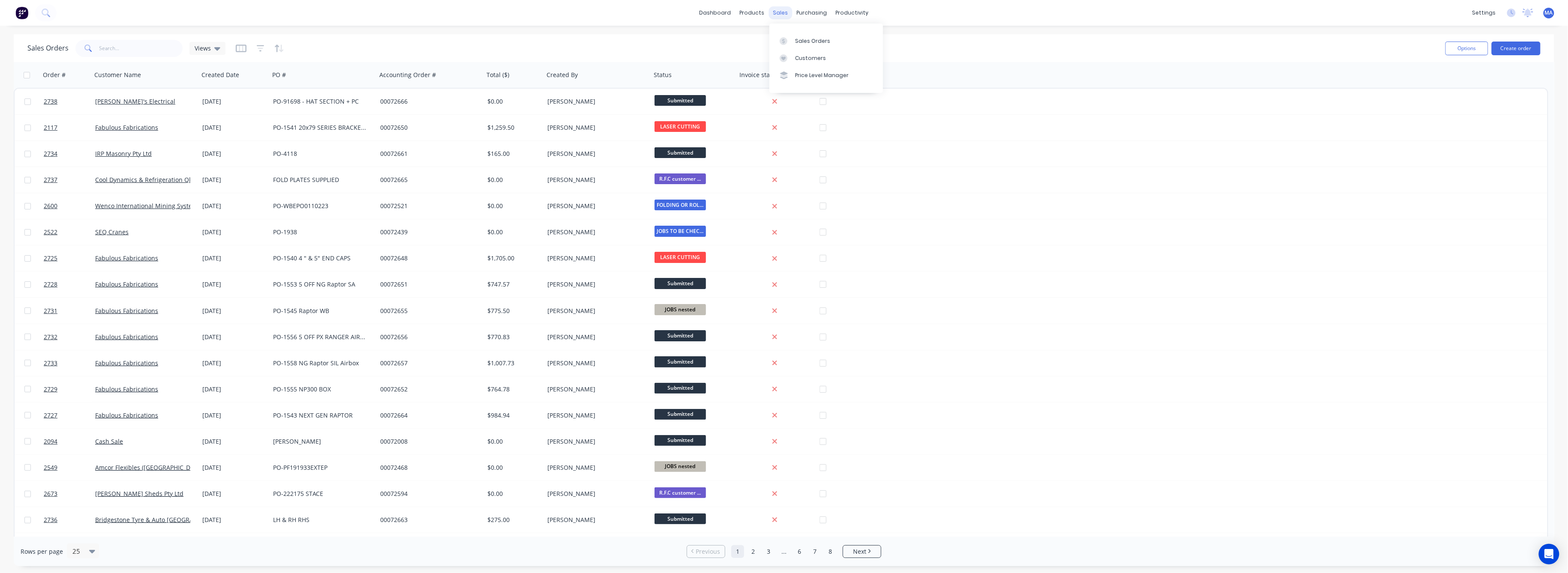
click at [776, 14] on div "sales" at bounding box center [780, 12] width 24 height 13
click at [808, 58] on div "Customers" at bounding box center [810, 58] width 31 height 8
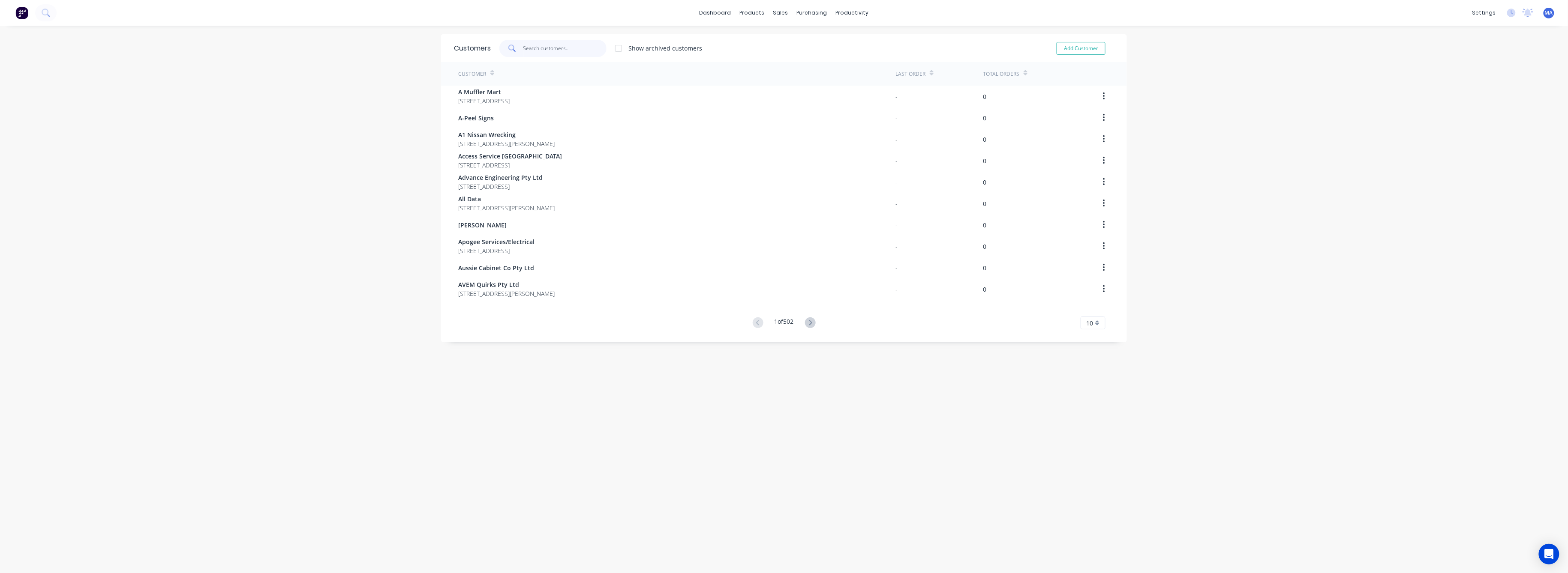
click at [570, 44] on input "text" at bounding box center [565, 49] width 83 height 17
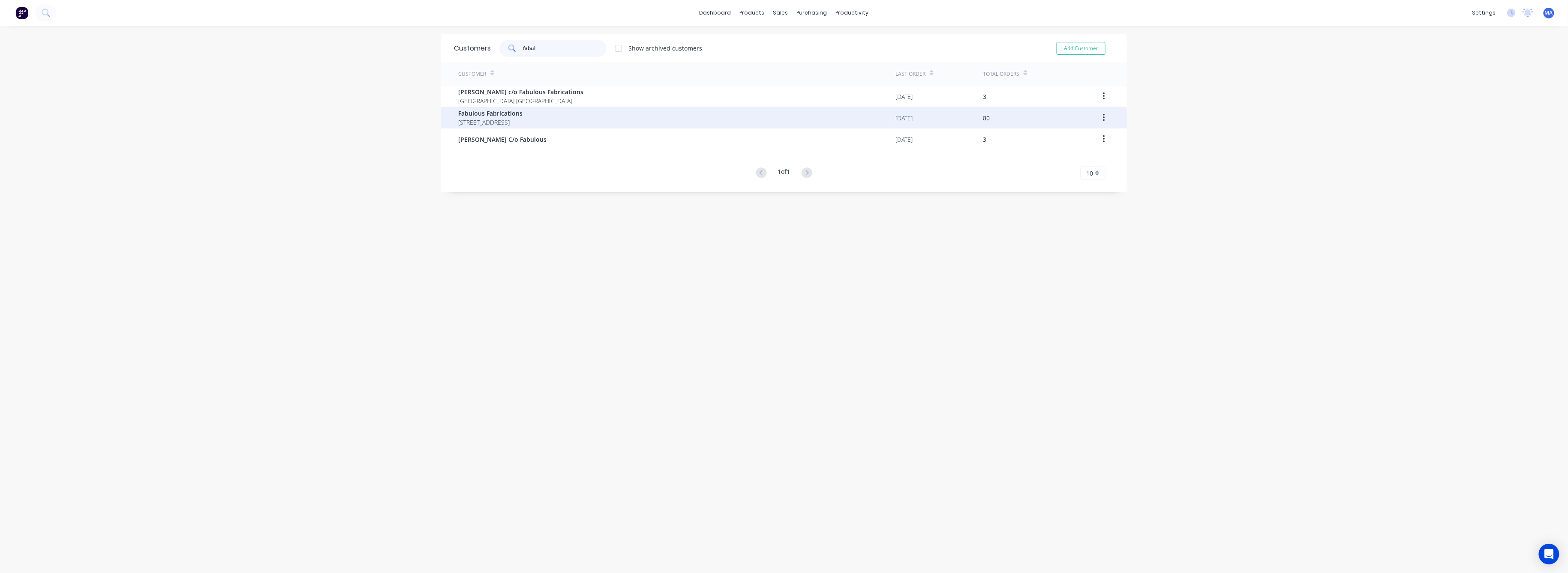
type input "fabul"
click at [511, 121] on span "Unit 9/115 Dollis Street ROCKLEA 4106" at bounding box center [489, 122] width 64 height 9
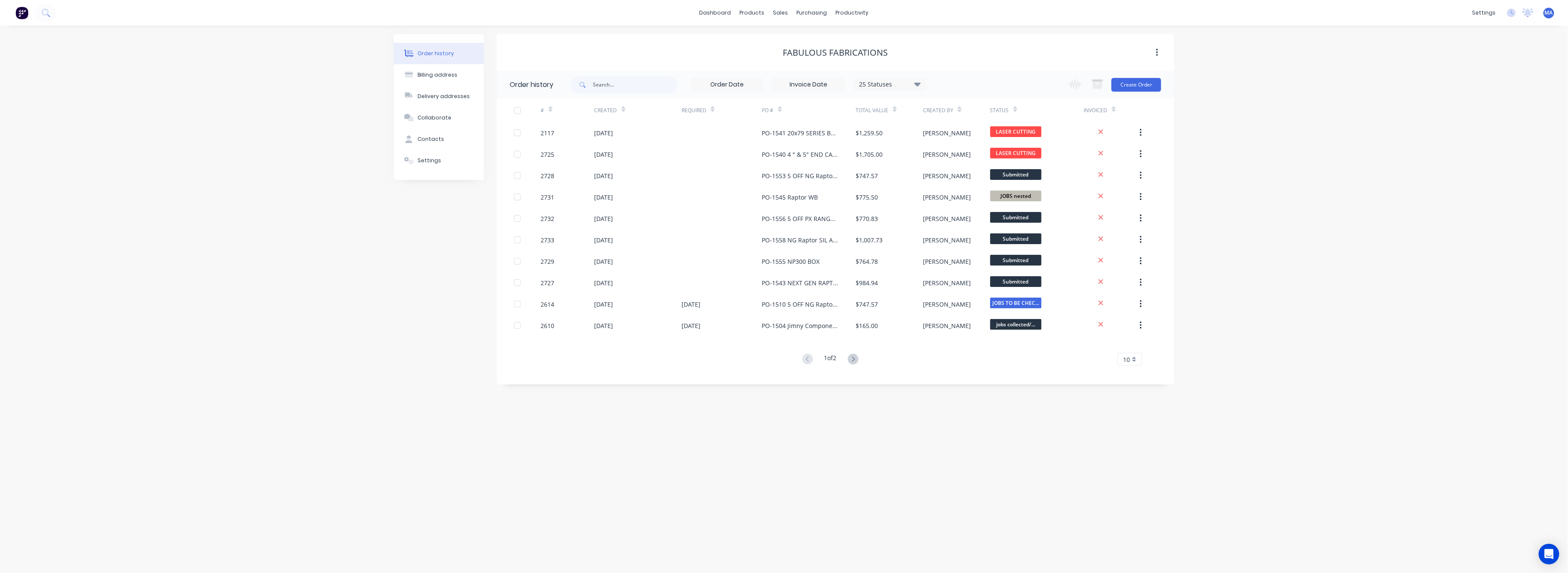
click at [917, 87] on icon at bounding box center [917, 84] width 6 height 10
click at [648, 85] on input "text" at bounding box center [635, 85] width 85 height 17
type input "wb"
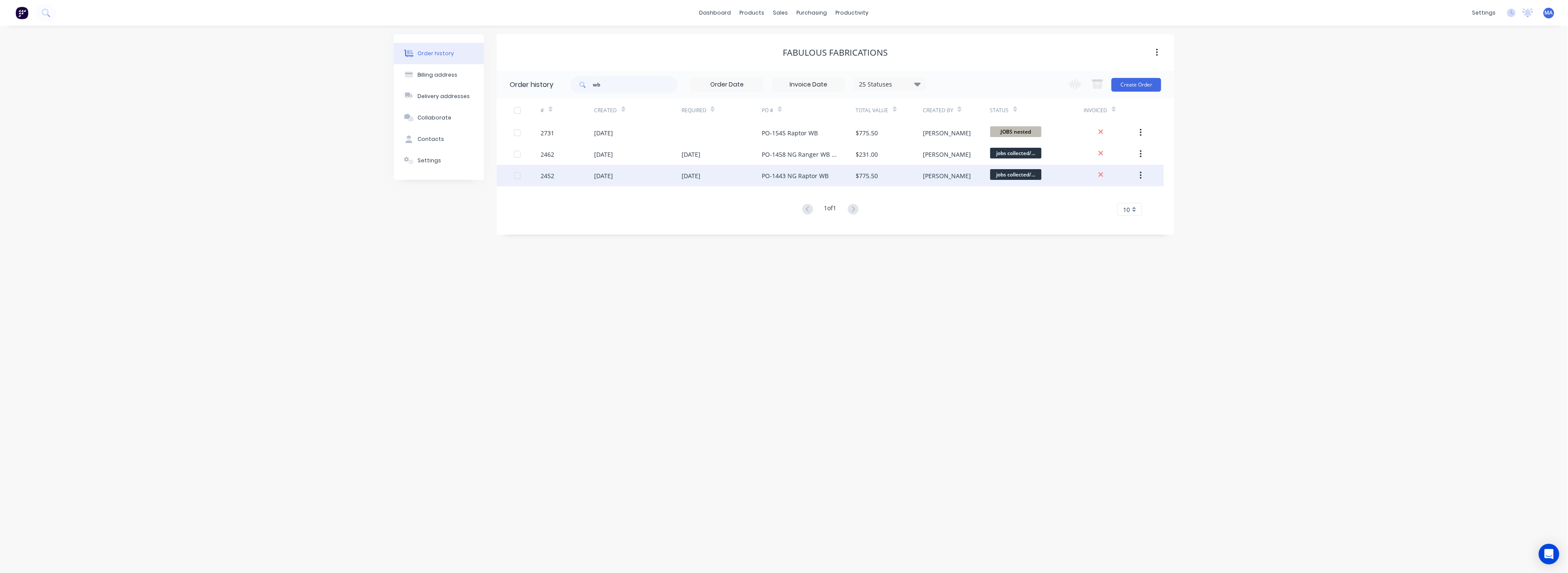
click at [816, 177] on div "PO-1443 NG Raptor WB" at bounding box center [795, 176] width 67 height 9
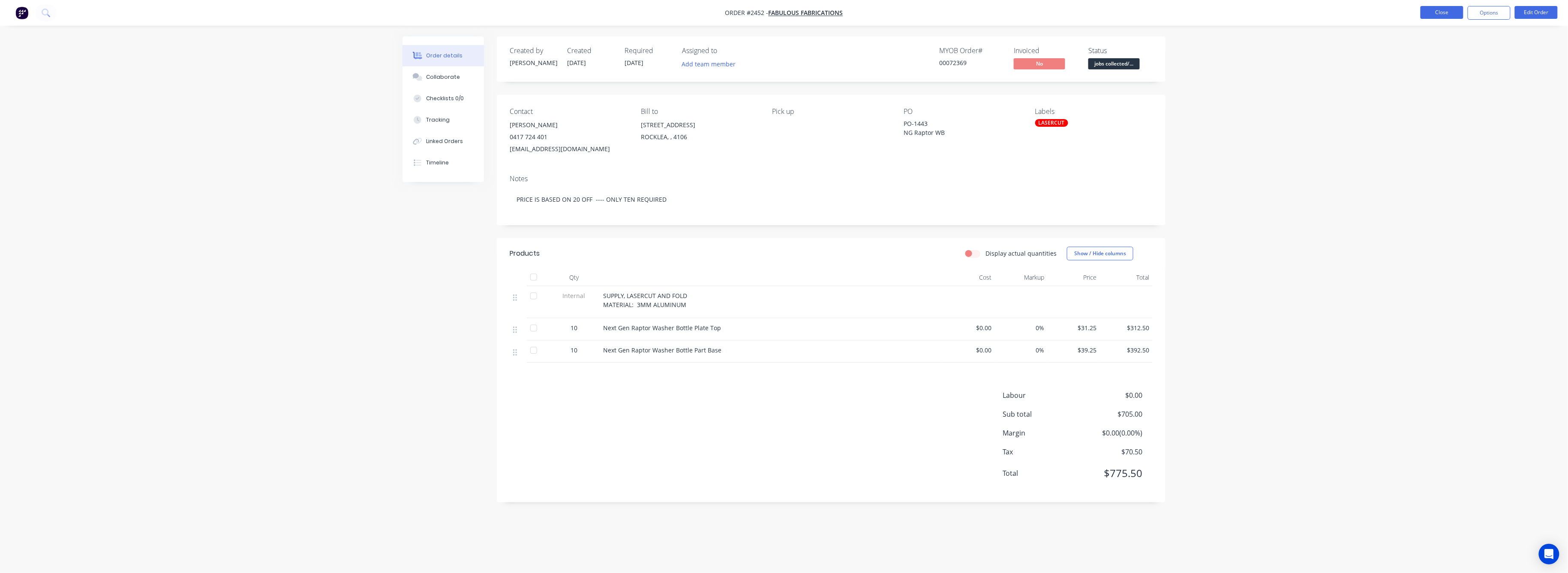
click at [1446, 11] on button "Close" at bounding box center [1441, 12] width 43 height 13
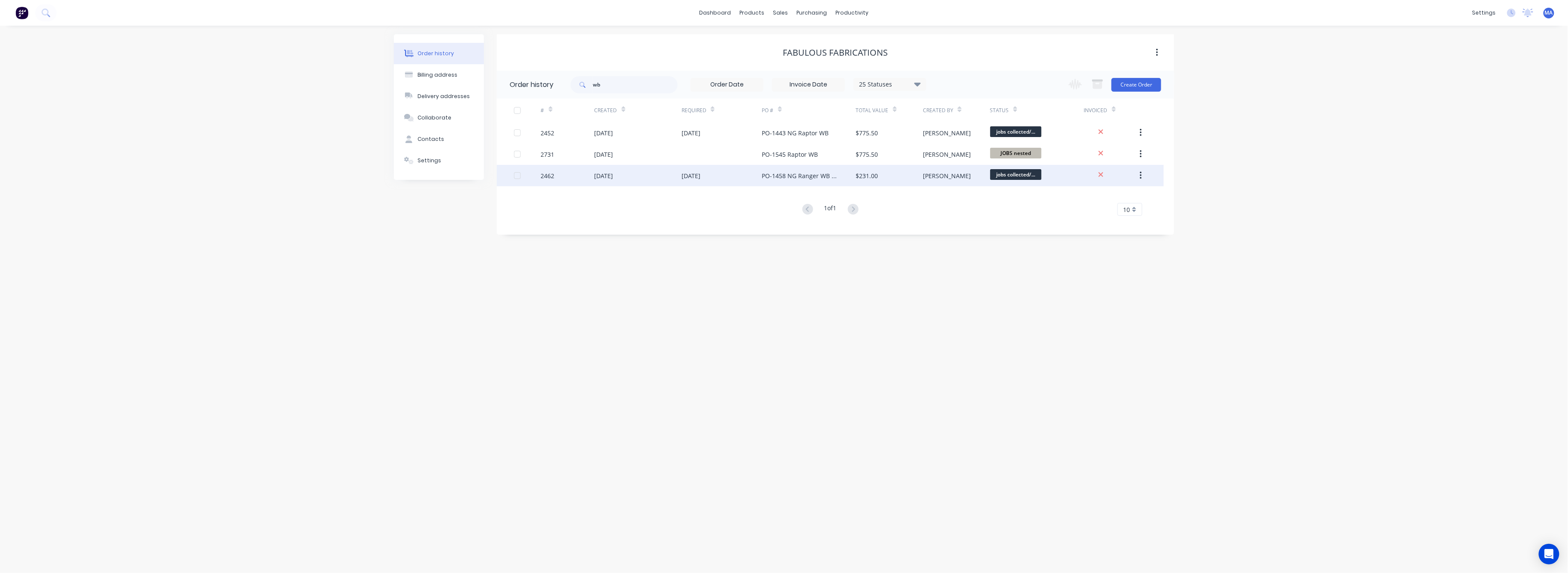
click at [545, 175] on div "2462" at bounding box center [548, 176] width 14 height 9
